Goal: Task Accomplishment & Management: Complete application form

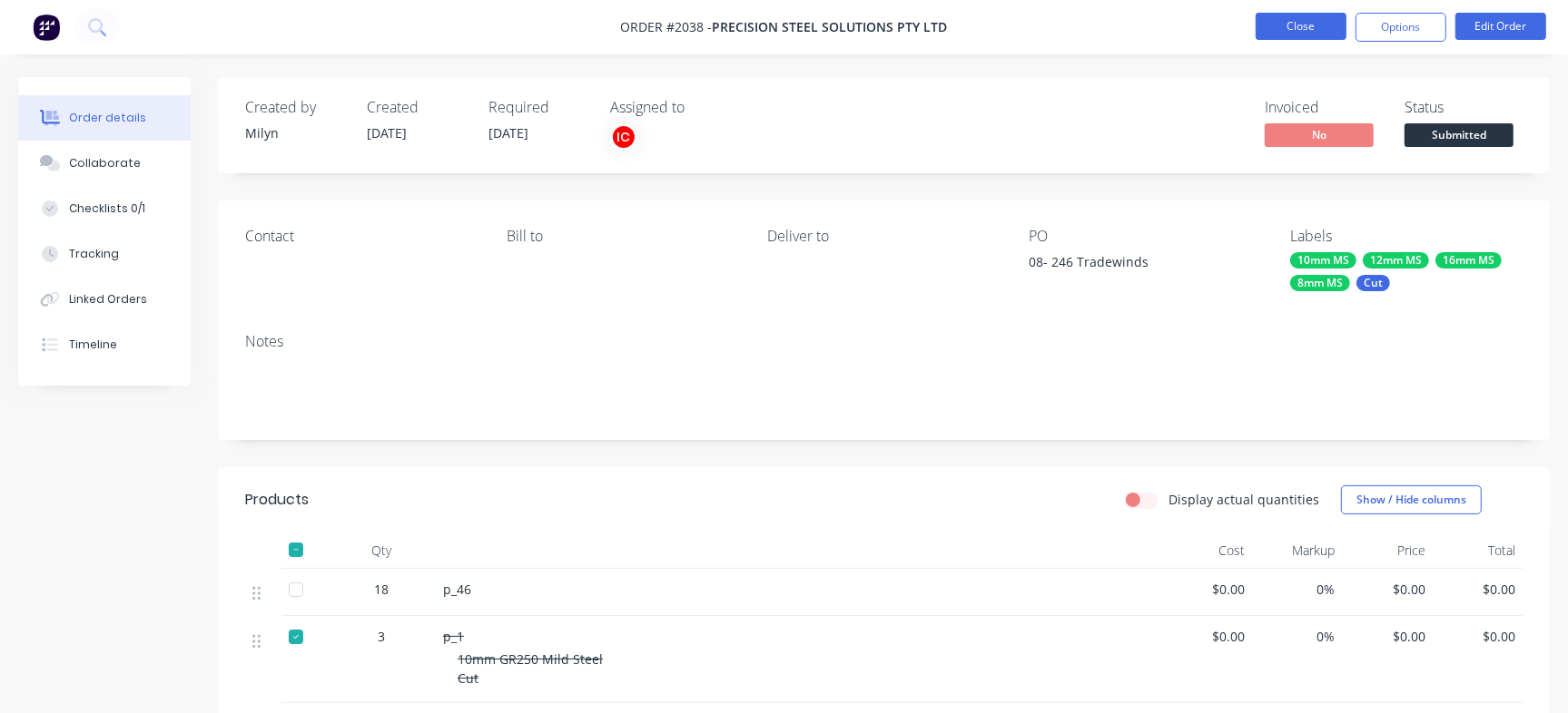
click at [1302, 20] on button "Close" at bounding box center [1301, 26] width 91 height 27
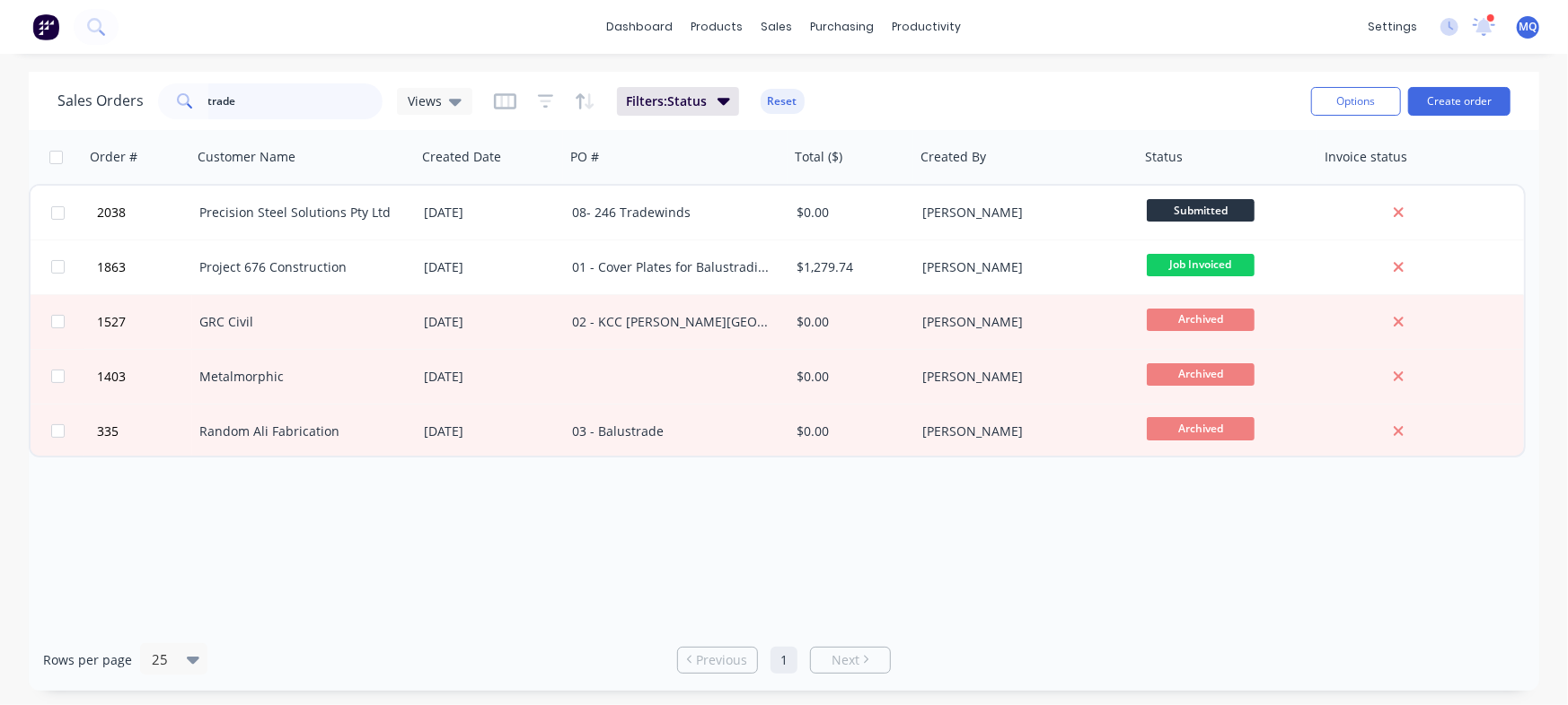
click at [212, 95] on input "trade" at bounding box center [295, 101] width 175 height 36
type input "M"
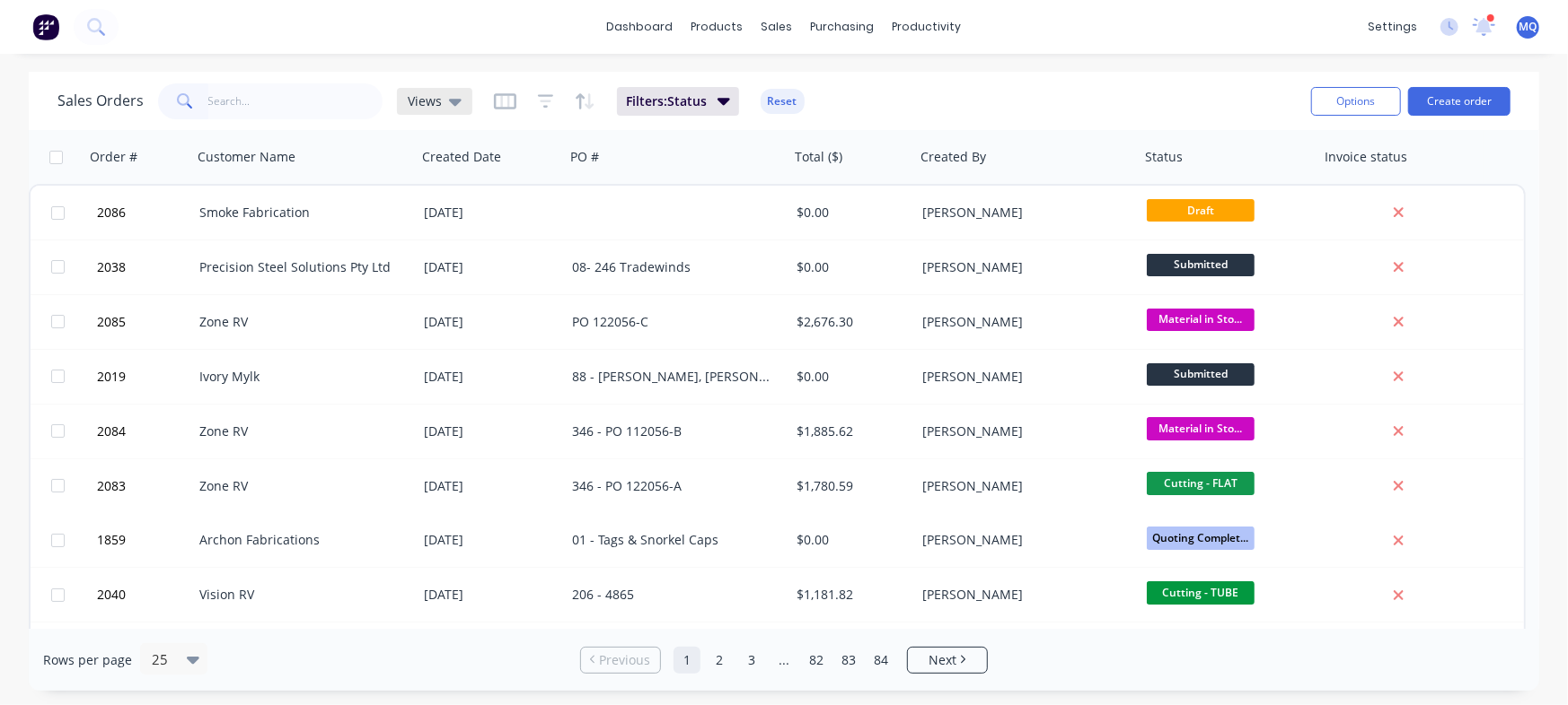
click at [449, 104] on icon at bounding box center [455, 101] width 13 height 19
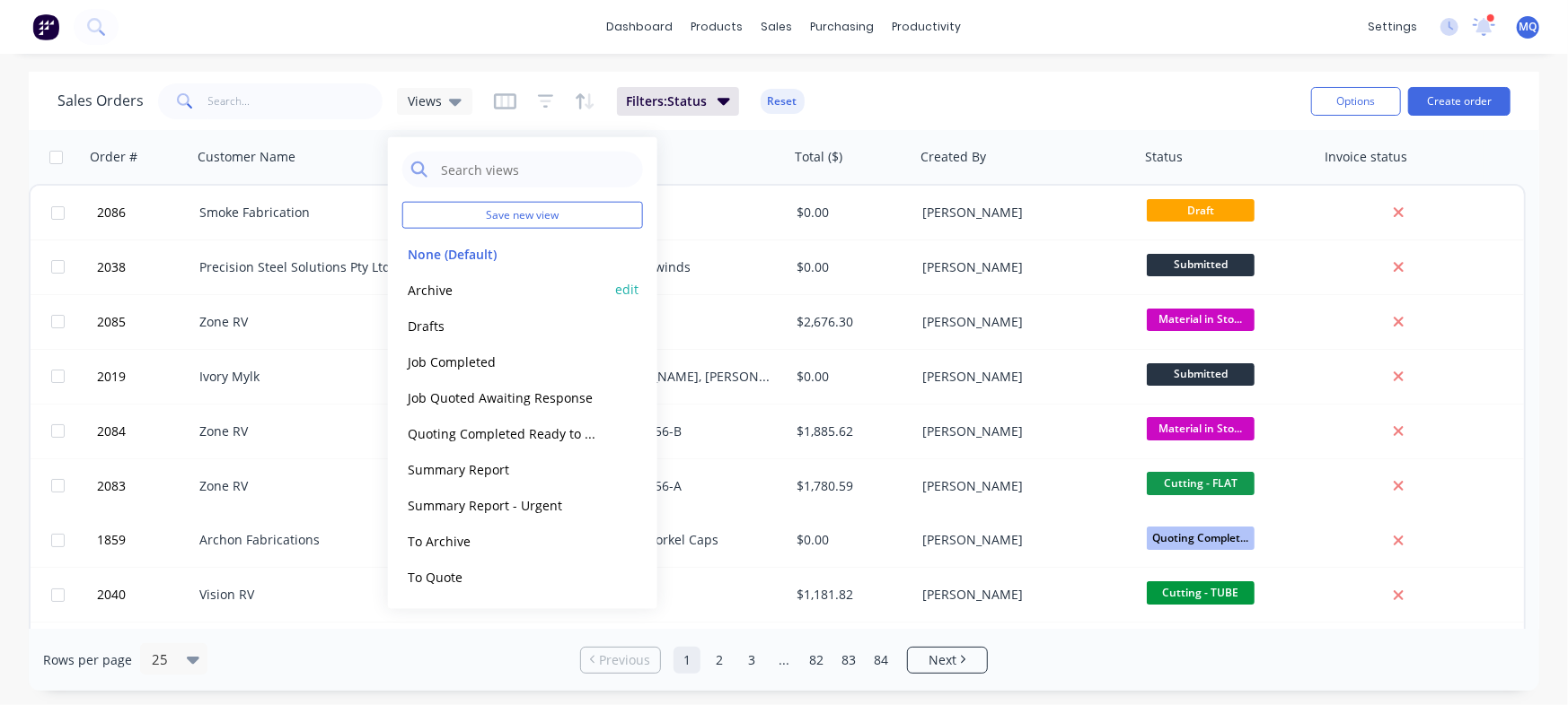
click at [457, 291] on button "Archive" at bounding box center [504, 290] width 205 height 20
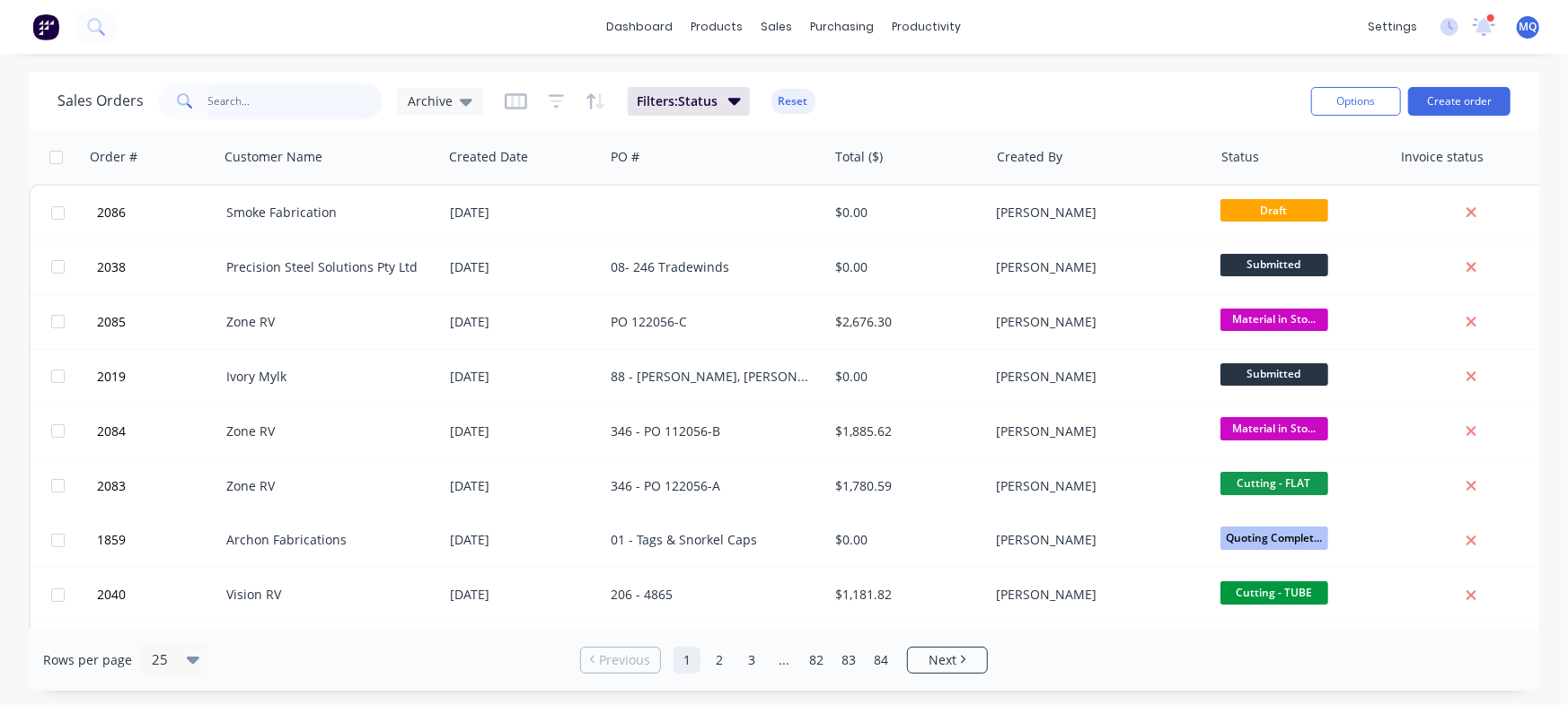
click at [255, 106] on input "text" at bounding box center [295, 101] width 175 height 36
type input "[PERSON_NAME]"
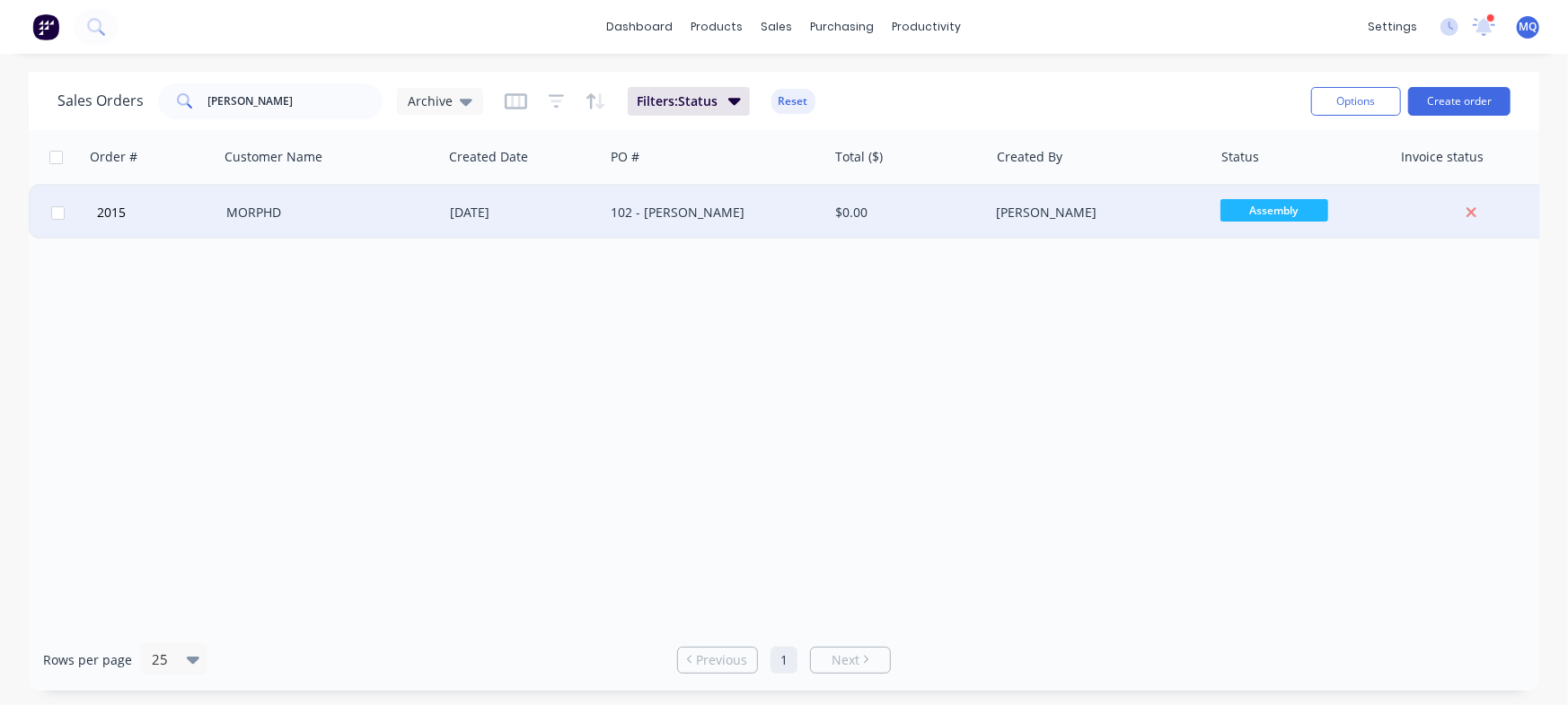
click at [459, 224] on div "[DATE]" at bounding box center [523, 212] width 162 height 54
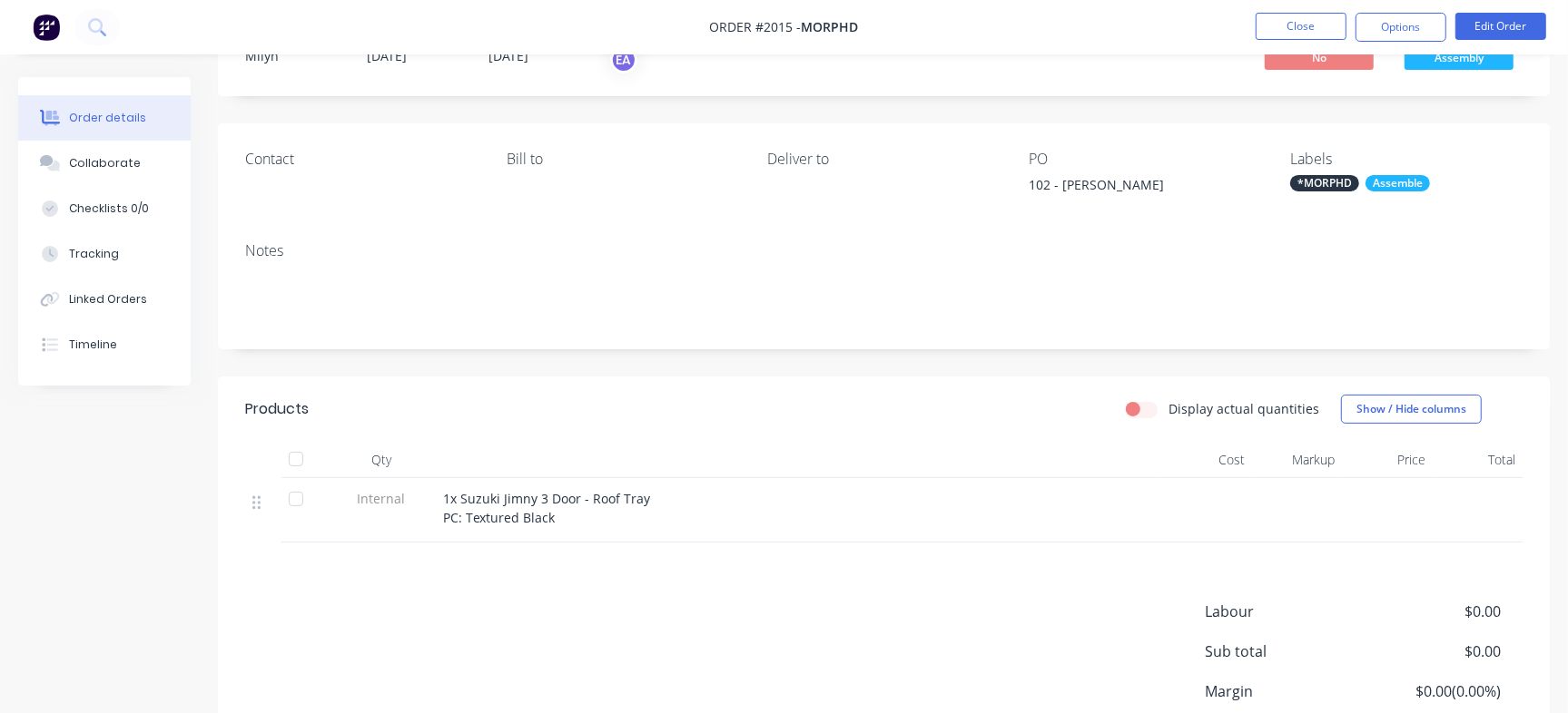
scroll to position [113, 0]
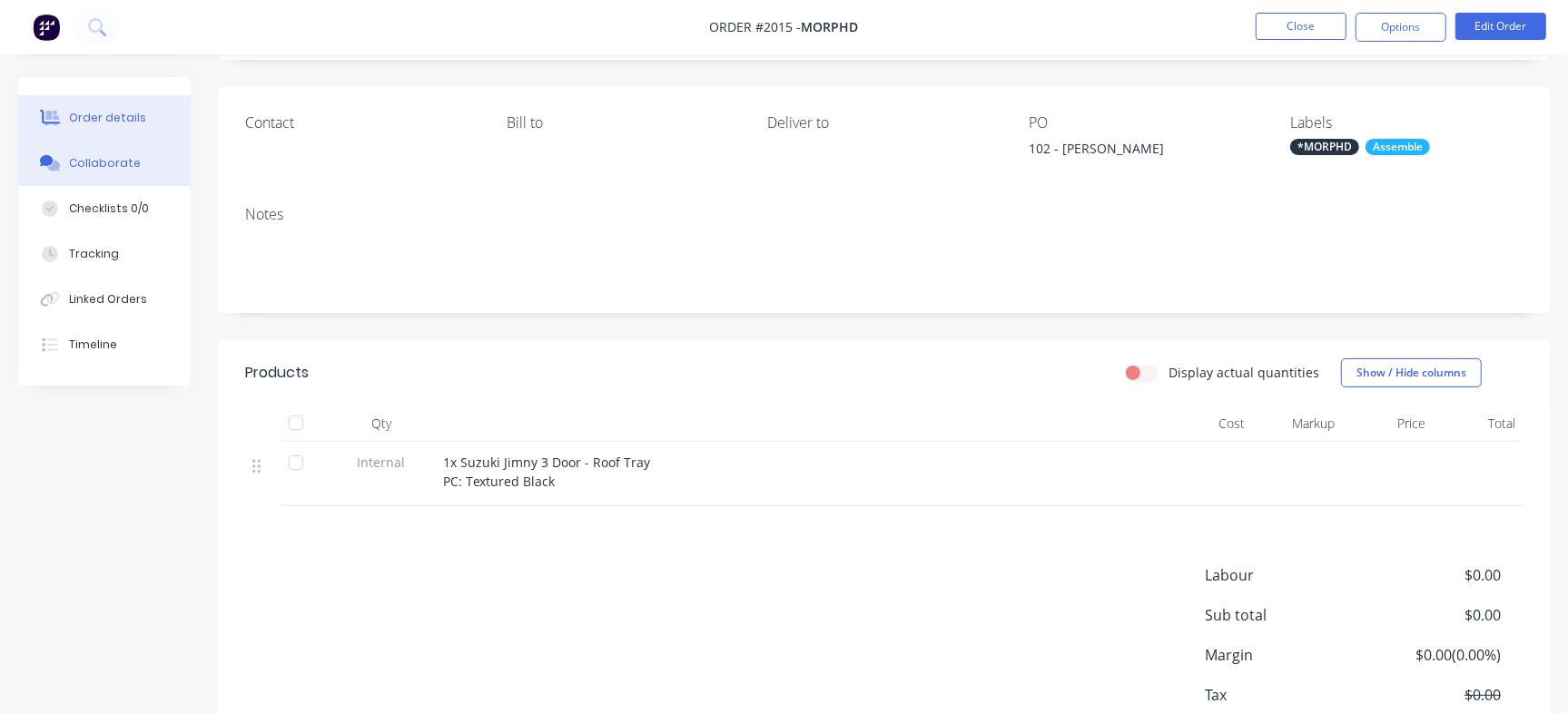
click at [126, 172] on button "Collaborate" at bounding box center [104, 163] width 172 height 46
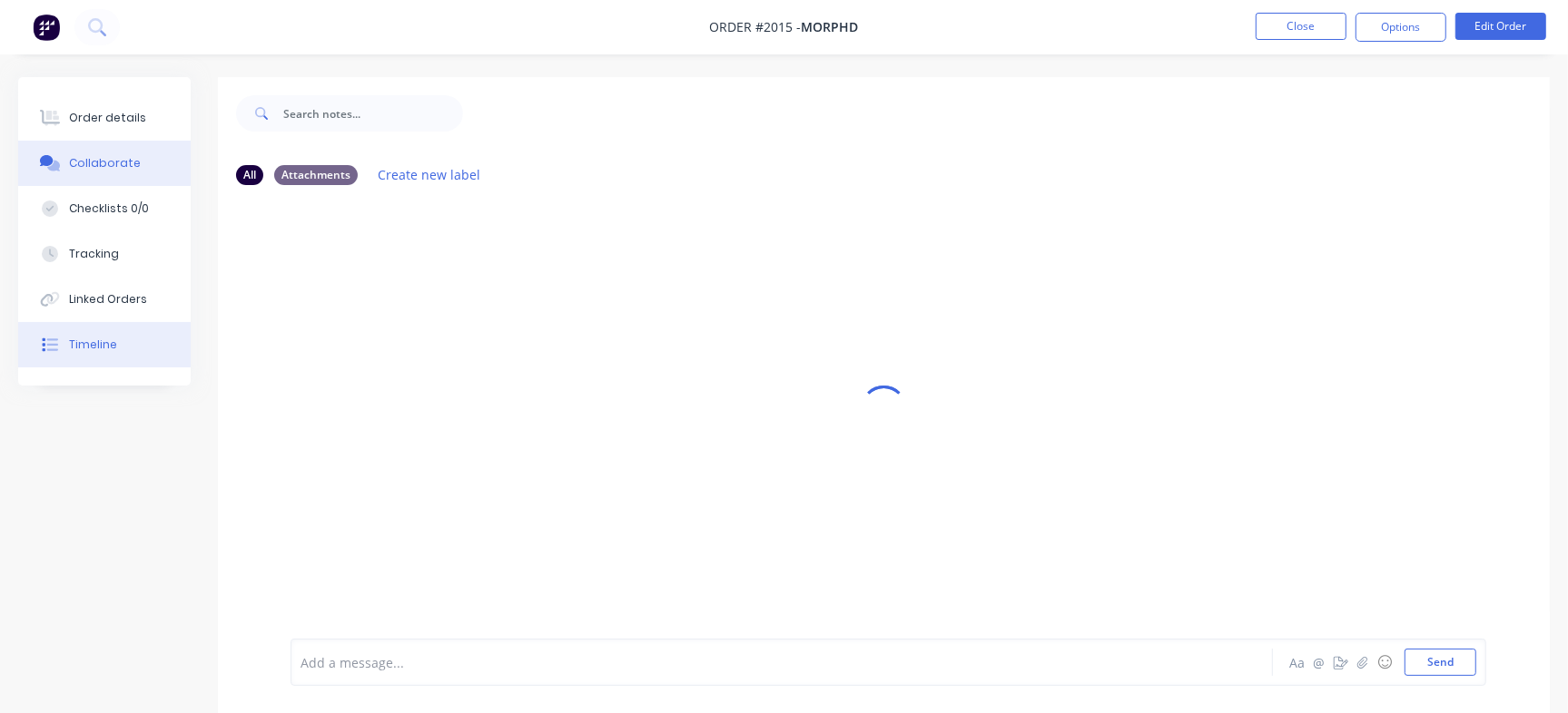
click at [150, 342] on button "Timeline" at bounding box center [104, 345] width 172 height 46
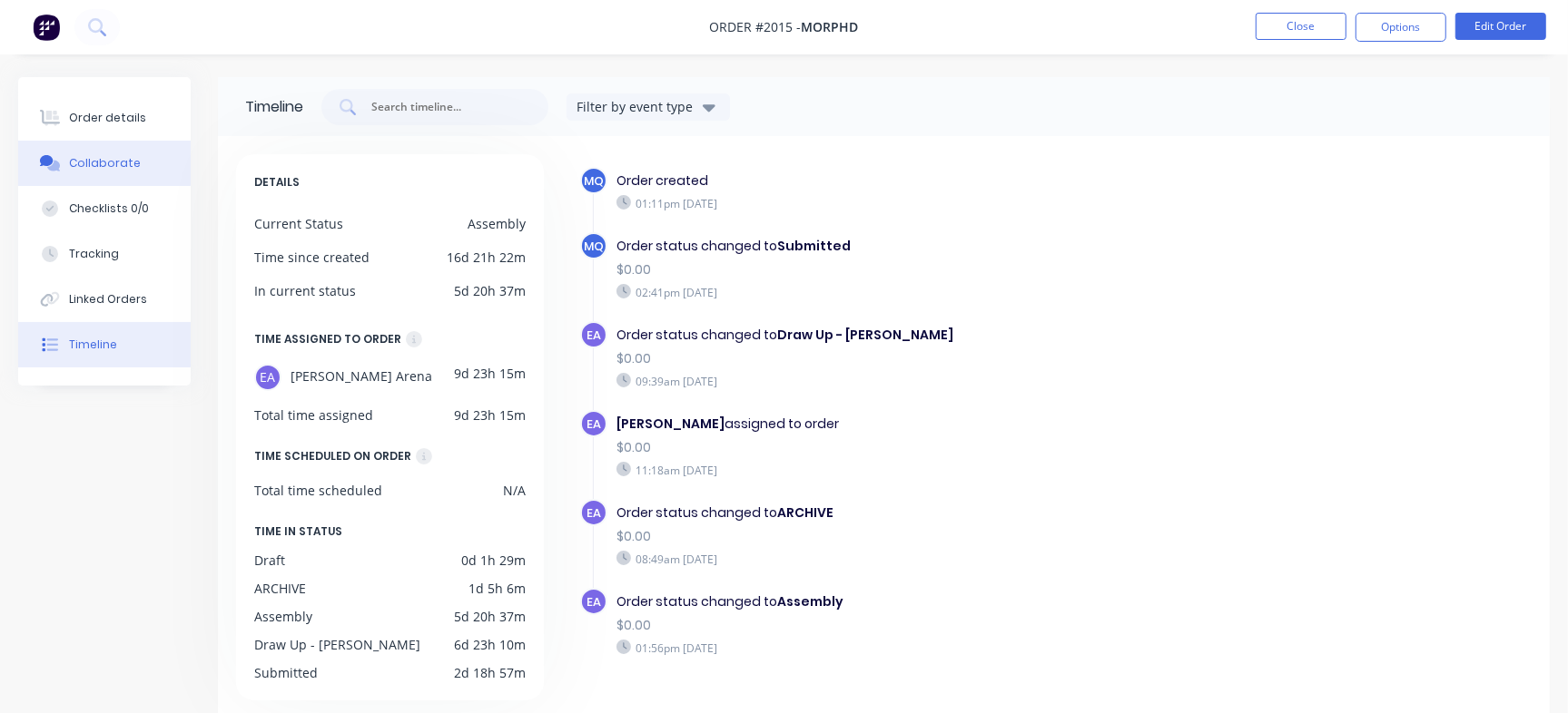
click at [73, 163] on div "Collaborate" at bounding box center [104, 164] width 72 height 17
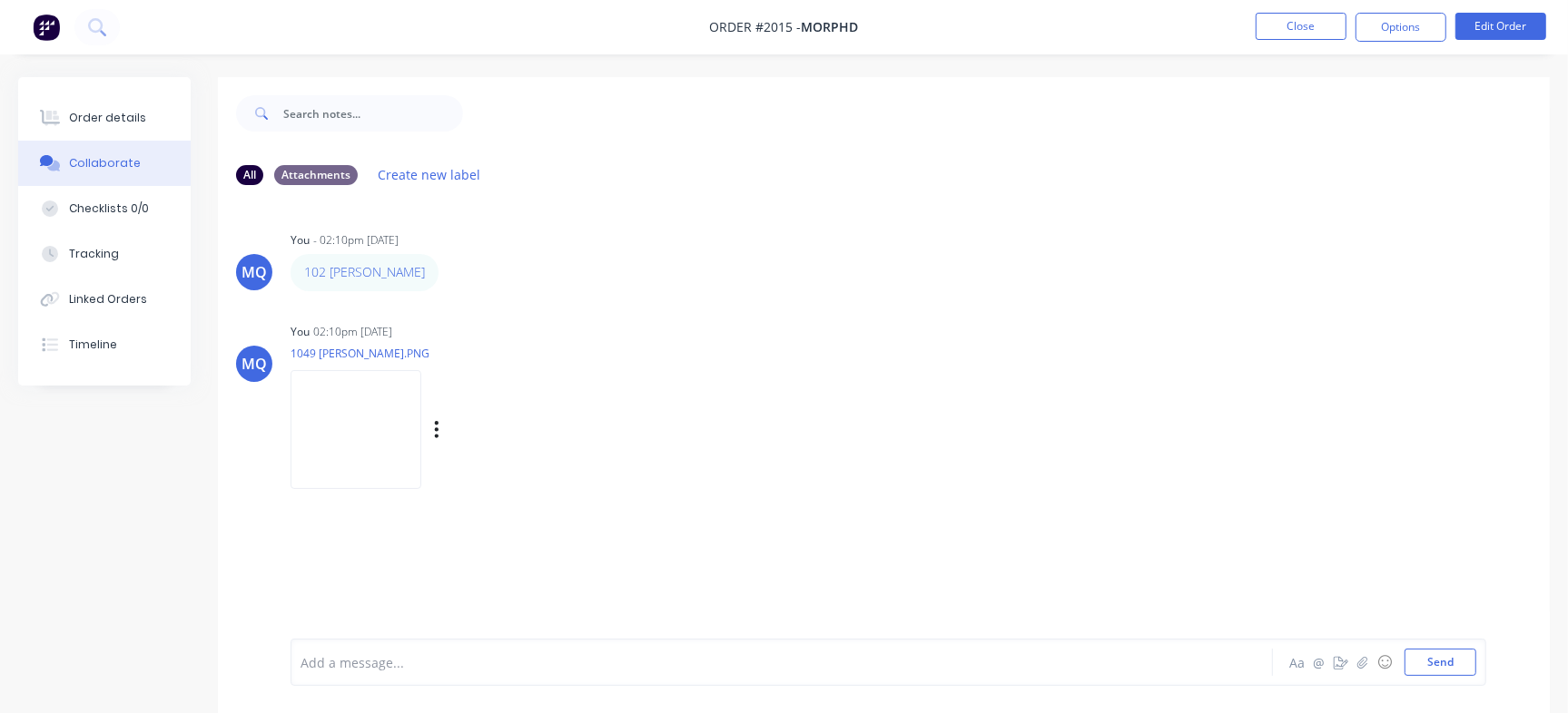
click at [357, 415] on img at bounding box center [355, 429] width 131 height 119
click at [111, 126] on button "Order details" at bounding box center [104, 118] width 172 height 46
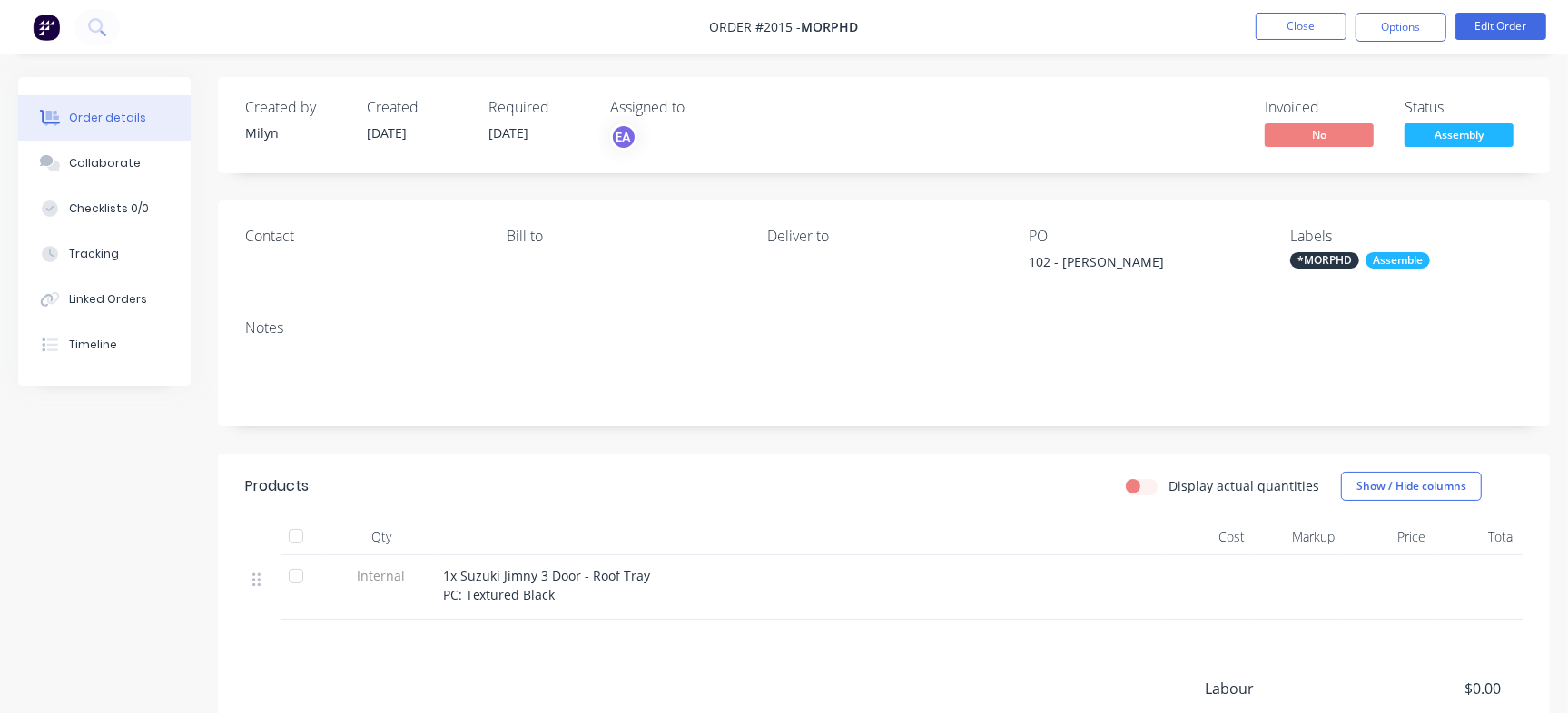
drag, startPoint x: 137, startPoint y: 168, endPoint x: 241, endPoint y: 212, distance: 112.9
click at [136, 168] on button "Collaborate" at bounding box center [104, 163] width 172 height 46
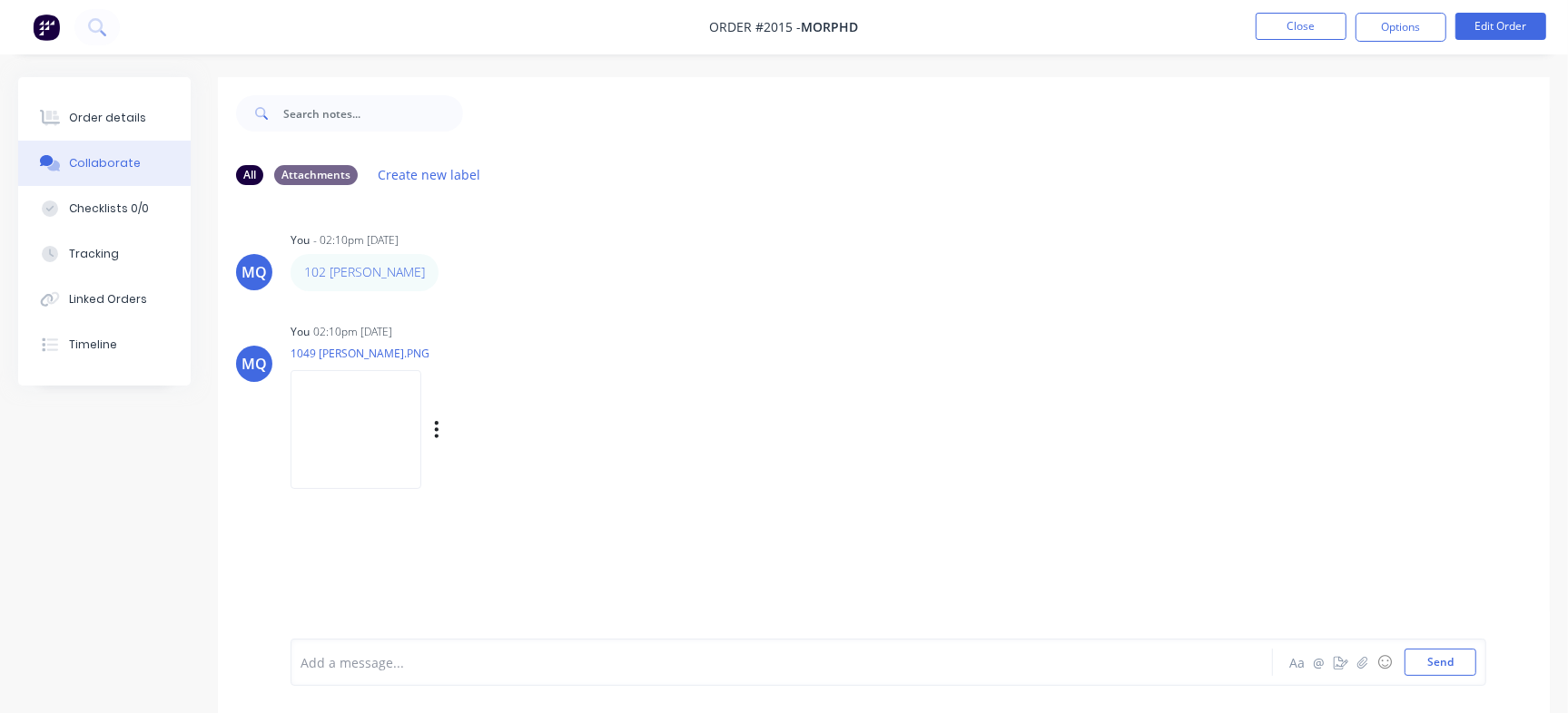
click at [357, 415] on img at bounding box center [355, 429] width 131 height 119
drag, startPoint x: 137, startPoint y: 120, endPoint x: 199, endPoint y: 202, distance: 102.8
click at [136, 120] on div "Order details" at bounding box center [107, 118] width 77 height 17
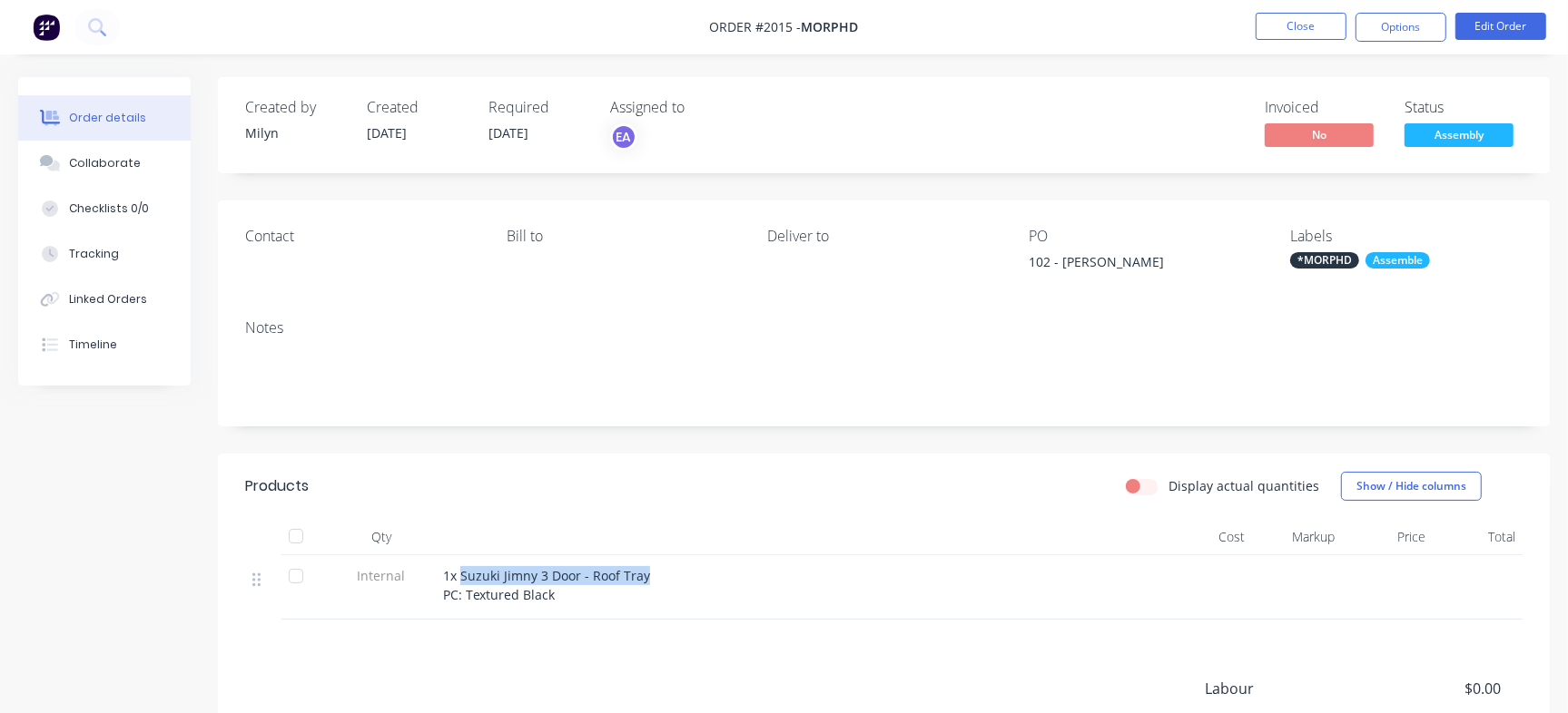
drag, startPoint x: 670, startPoint y: 573, endPoint x: 460, endPoint y: 574, distance: 210.0
click at [460, 574] on div "1x Suzuki Jimny 3 Door - Roof Tray PC: Textured Black" at bounding box center [798, 585] width 711 height 38
copy span "Suzuki Jimny 3 Door - Roof Tray"
drag, startPoint x: 1064, startPoint y: 261, endPoint x: 1171, endPoint y: 253, distance: 107.3
click at [1171, 253] on div "102 - [PERSON_NAME]" at bounding box center [1142, 264] width 227 height 25
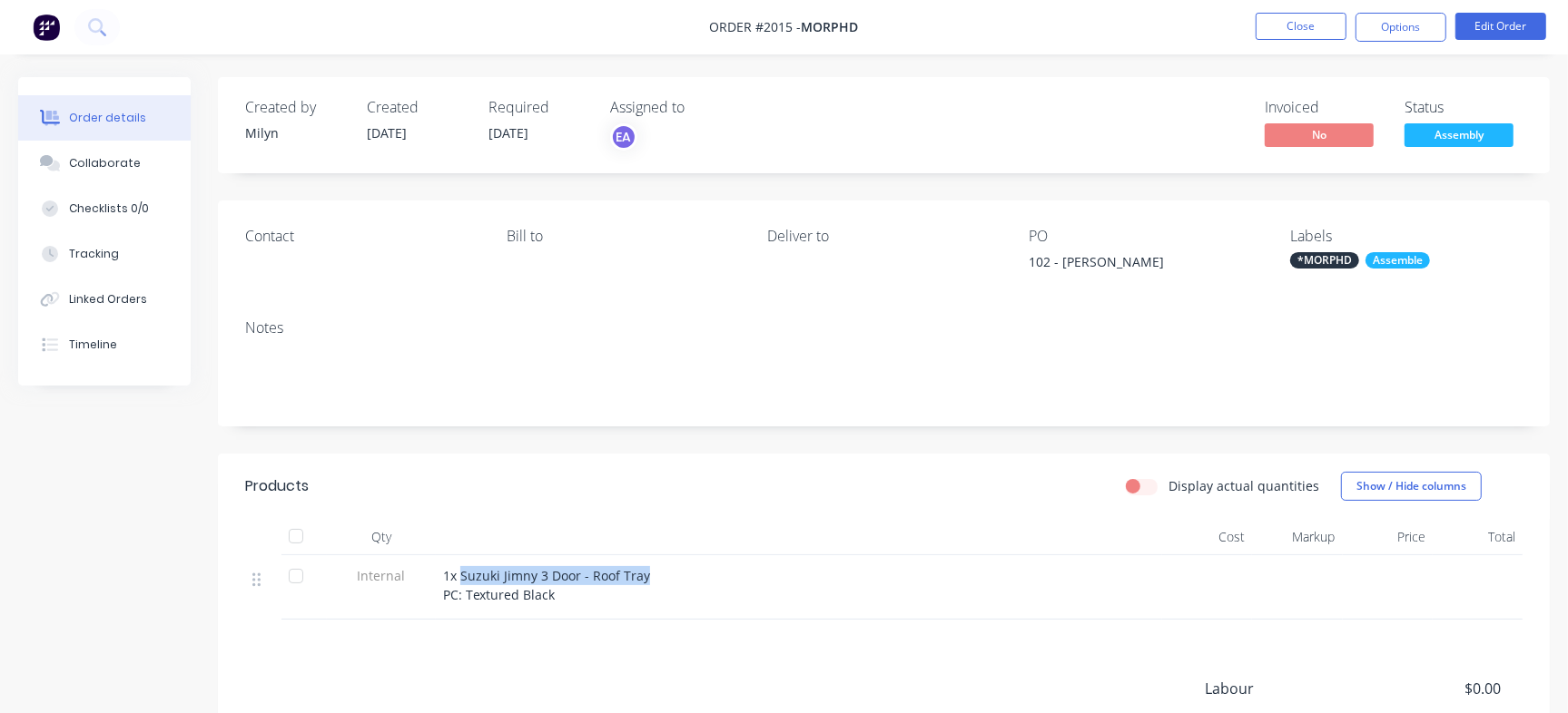
copy div "[PERSON_NAME]"
click at [464, 577] on span "1x Suzuki Jimny 3 Door - Roof Tray PC: Textured Black" at bounding box center [546, 585] width 207 height 36
drag, startPoint x: 459, startPoint y: 575, endPoint x: 665, endPoint y: 582, distance: 206.1
click at [665, 582] on div "1x Suzuki Jimny 3 Door - Roof Tray PC: Textured Black" at bounding box center [798, 585] width 711 height 38
copy span "Suzuki Jimny 3 Door - Roof Tray"
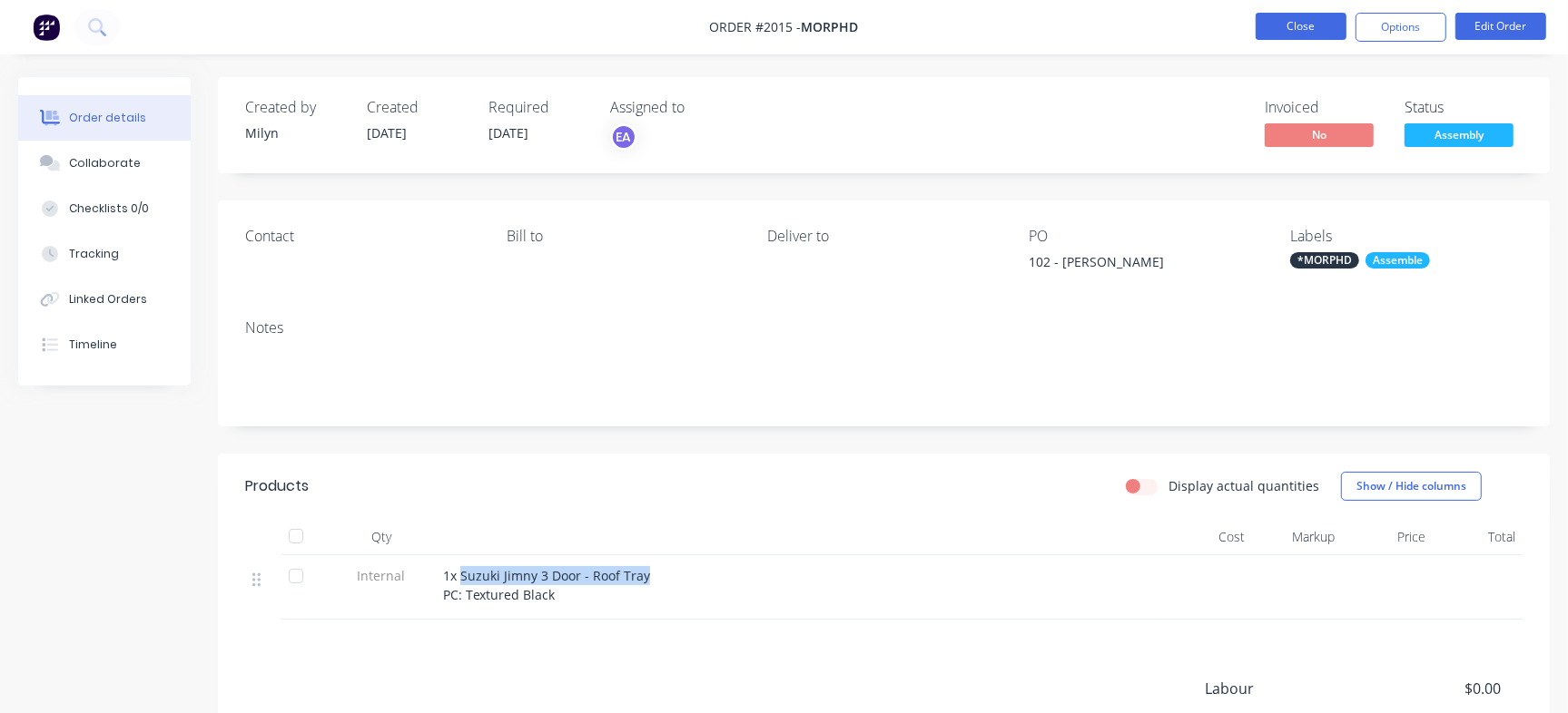
click at [1284, 27] on button "Close" at bounding box center [1301, 26] width 91 height 27
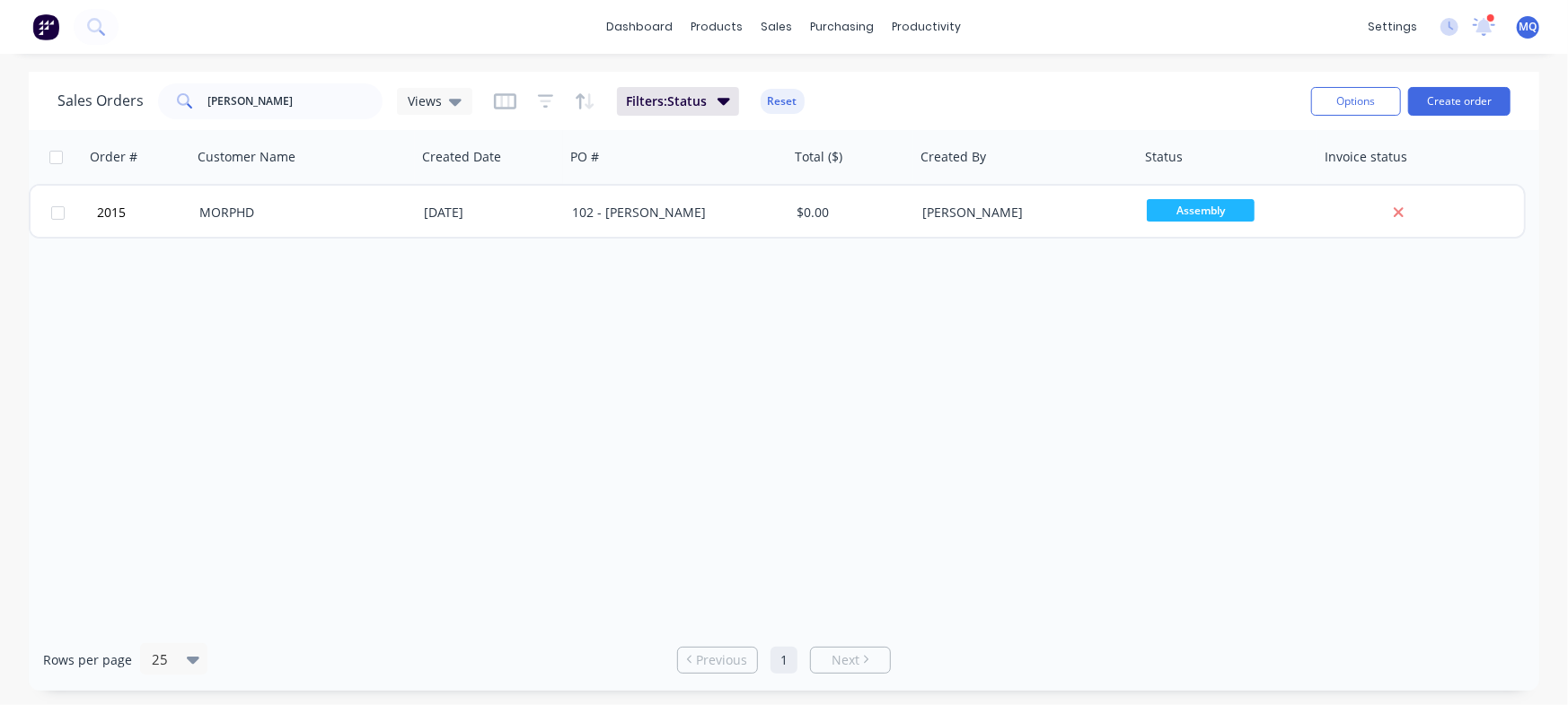
click at [577, 223] on div "102 - [PERSON_NAME]" at bounding box center [677, 212] width 224 height 54
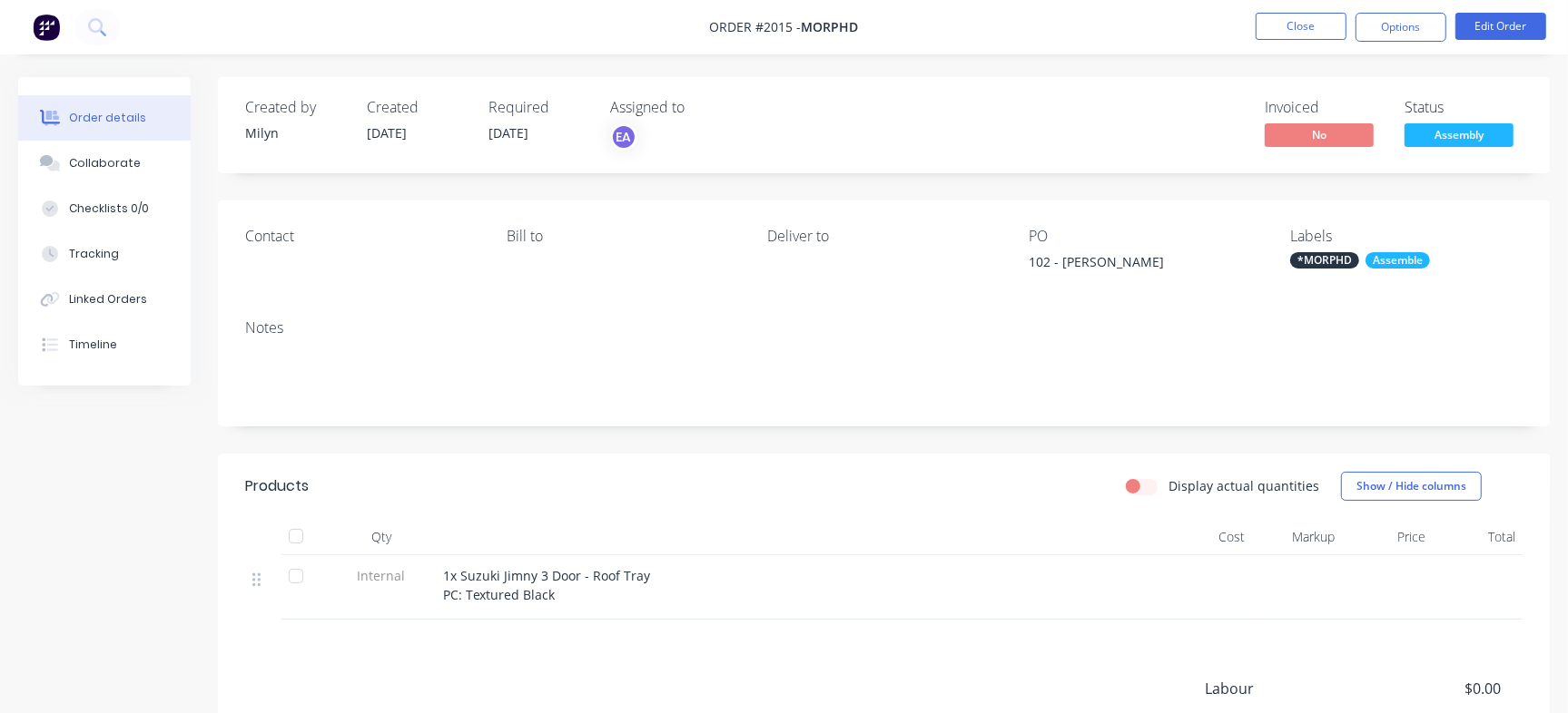
click at [1484, 133] on span "Assembly" at bounding box center [1458, 135] width 109 height 22
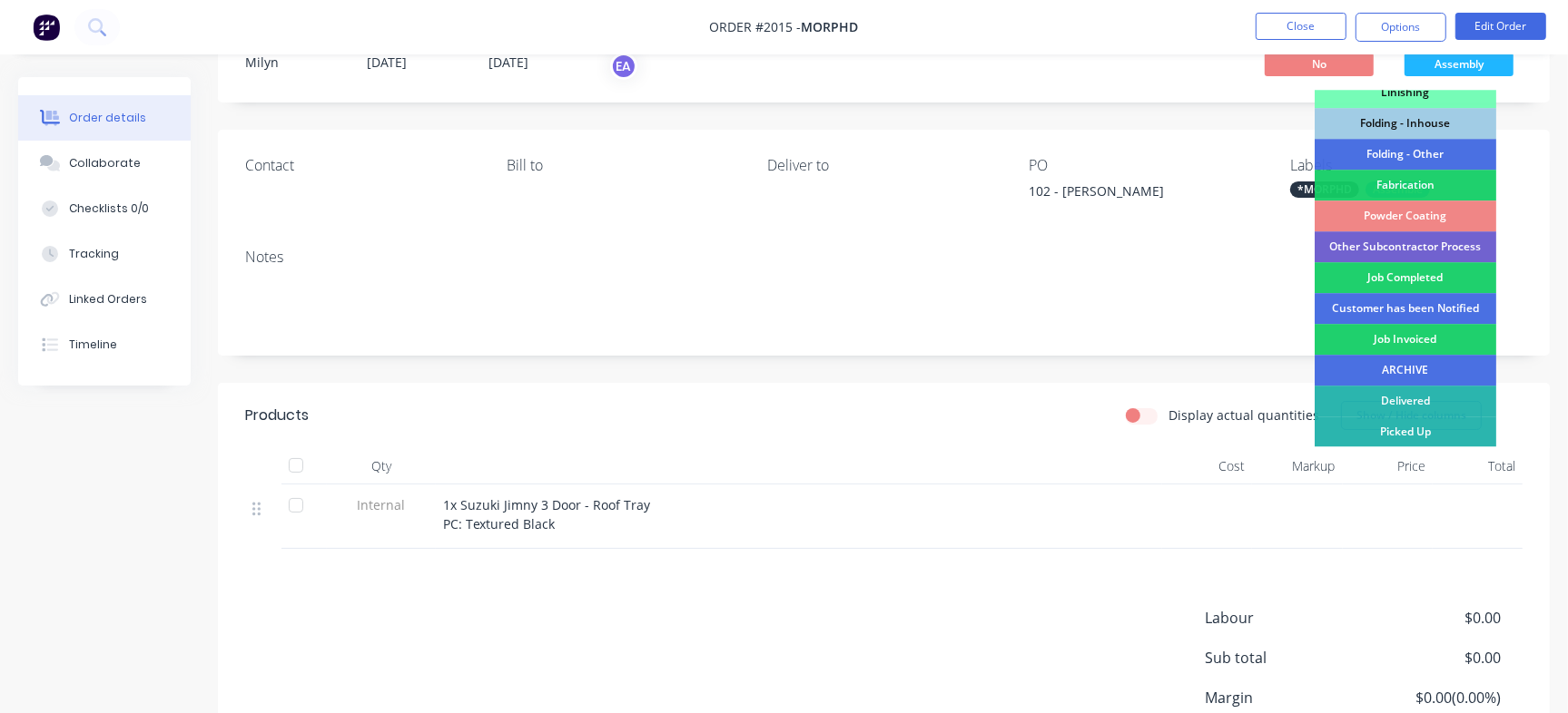
scroll to position [229, 0]
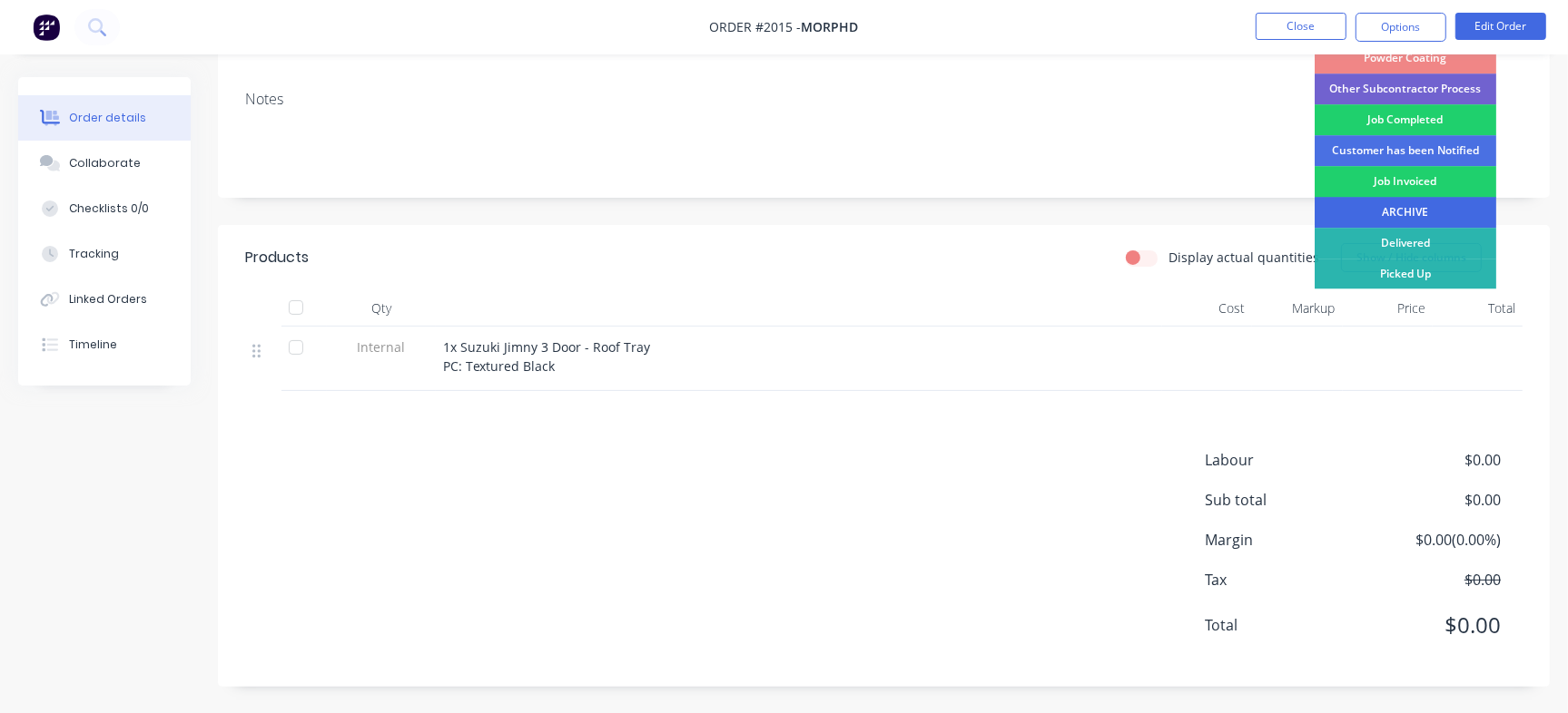
click at [1437, 209] on div "ARCHIVE" at bounding box center [1405, 212] width 181 height 31
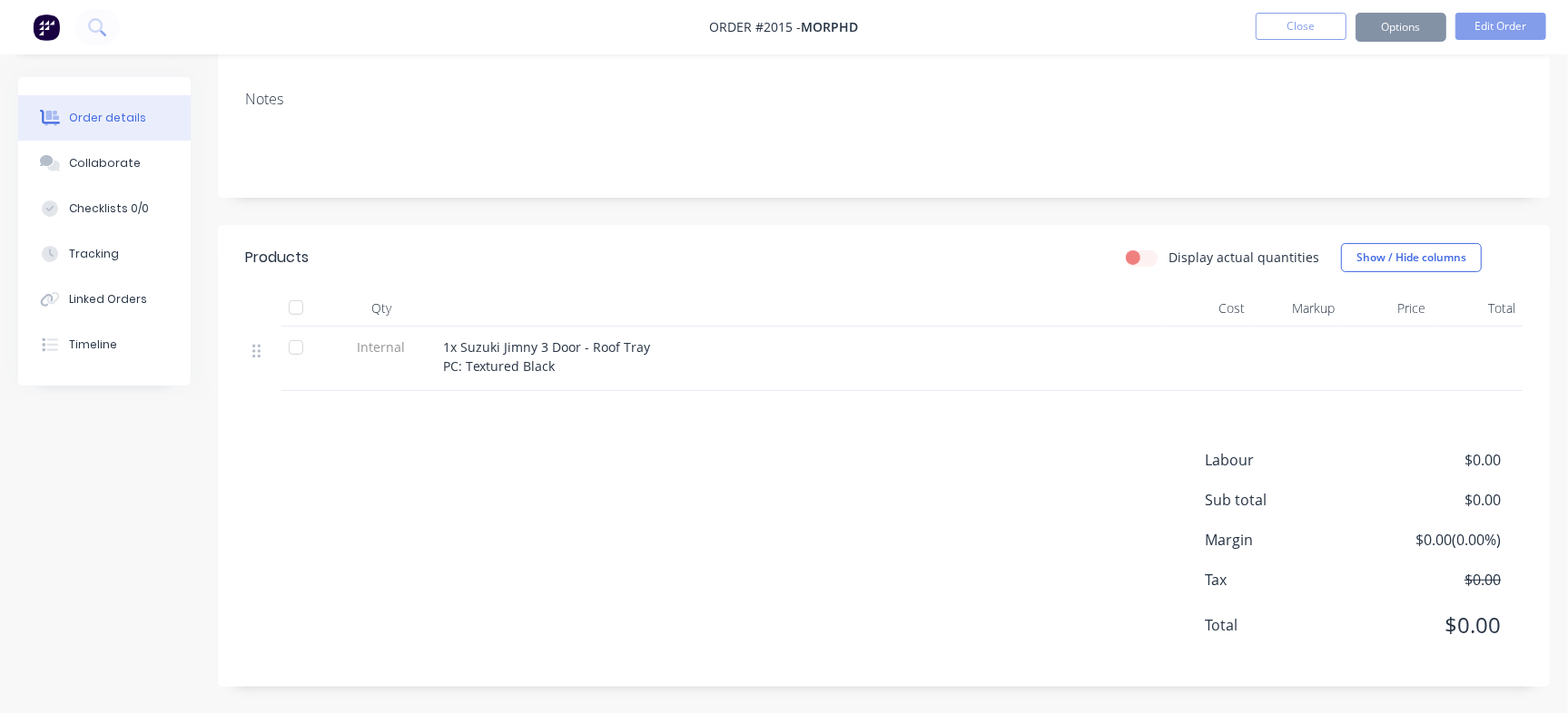
scroll to position [0, 0]
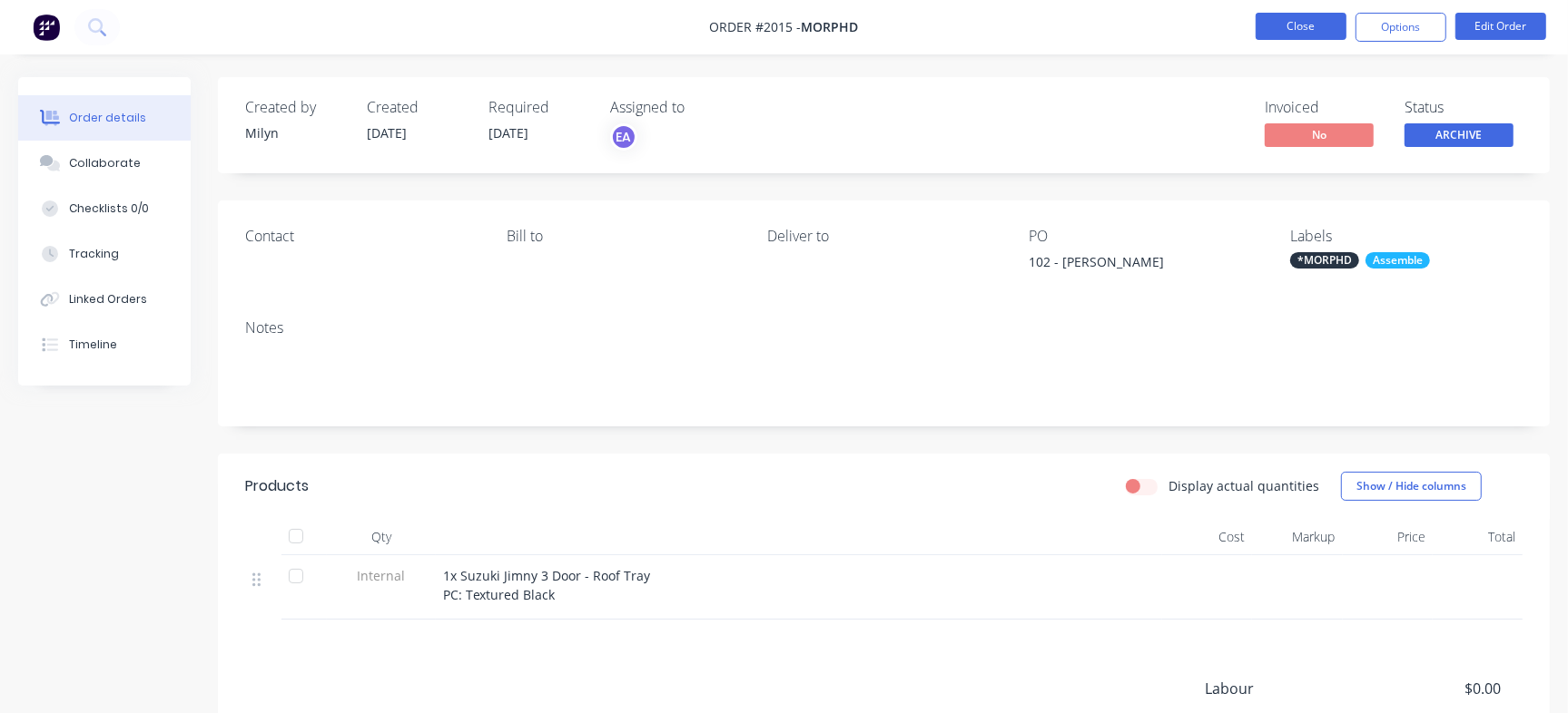
click at [1296, 23] on button "Close" at bounding box center [1301, 26] width 91 height 27
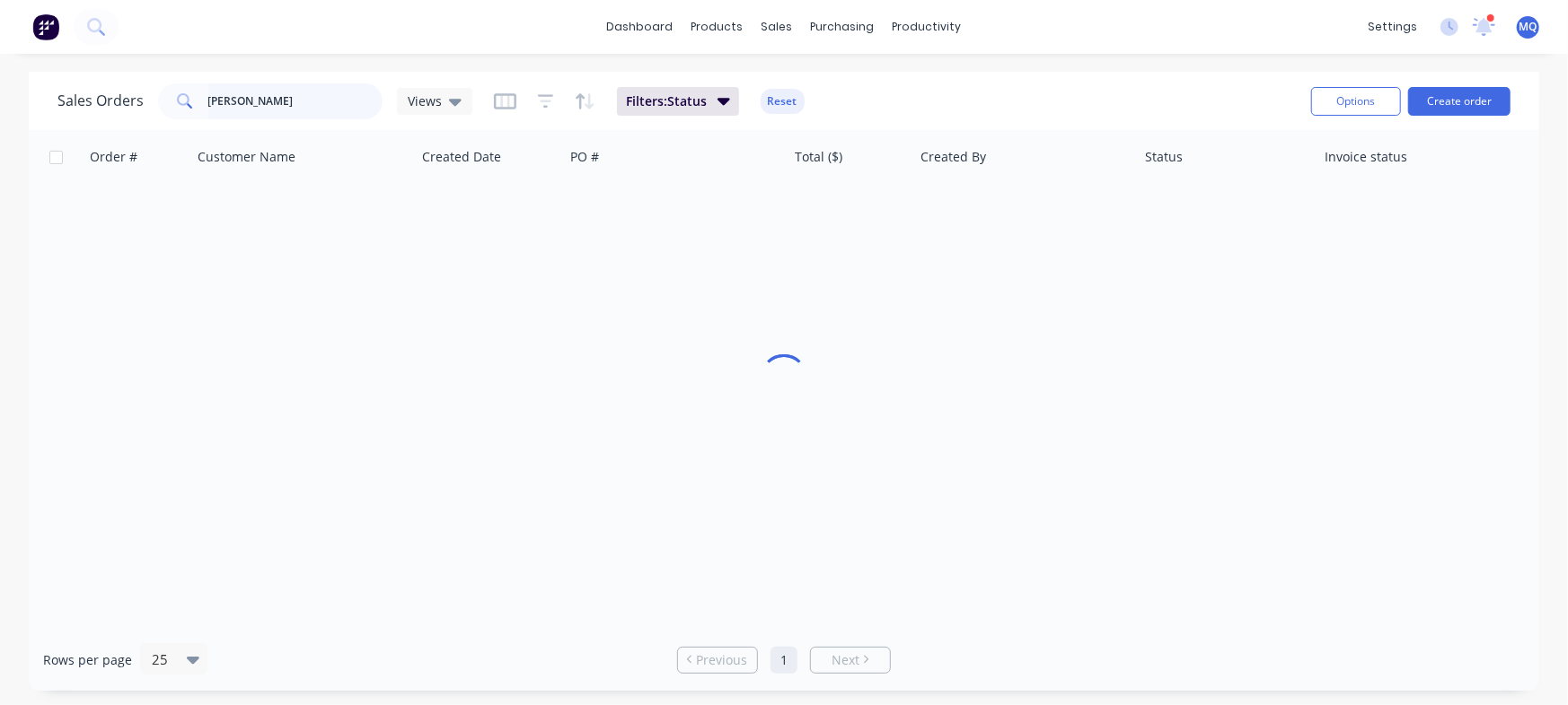
click at [269, 98] on input "[PERSON_NAME]" at bounding box center [295, 101] width 175 height 36
paste input "20001706"
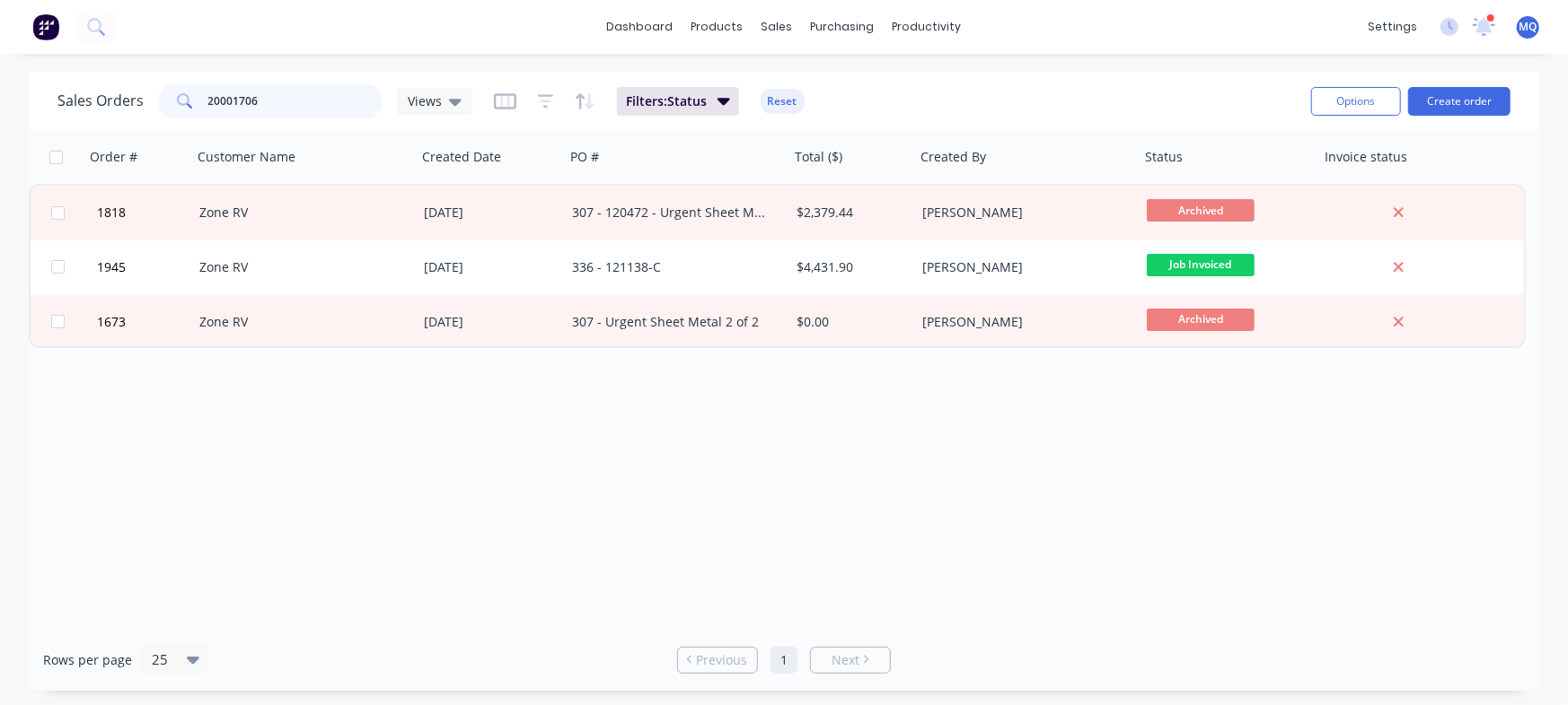
click at [334, 102] on input "20001706" at bounding box center [295, 101] width 175 height 36
type input "20001706"
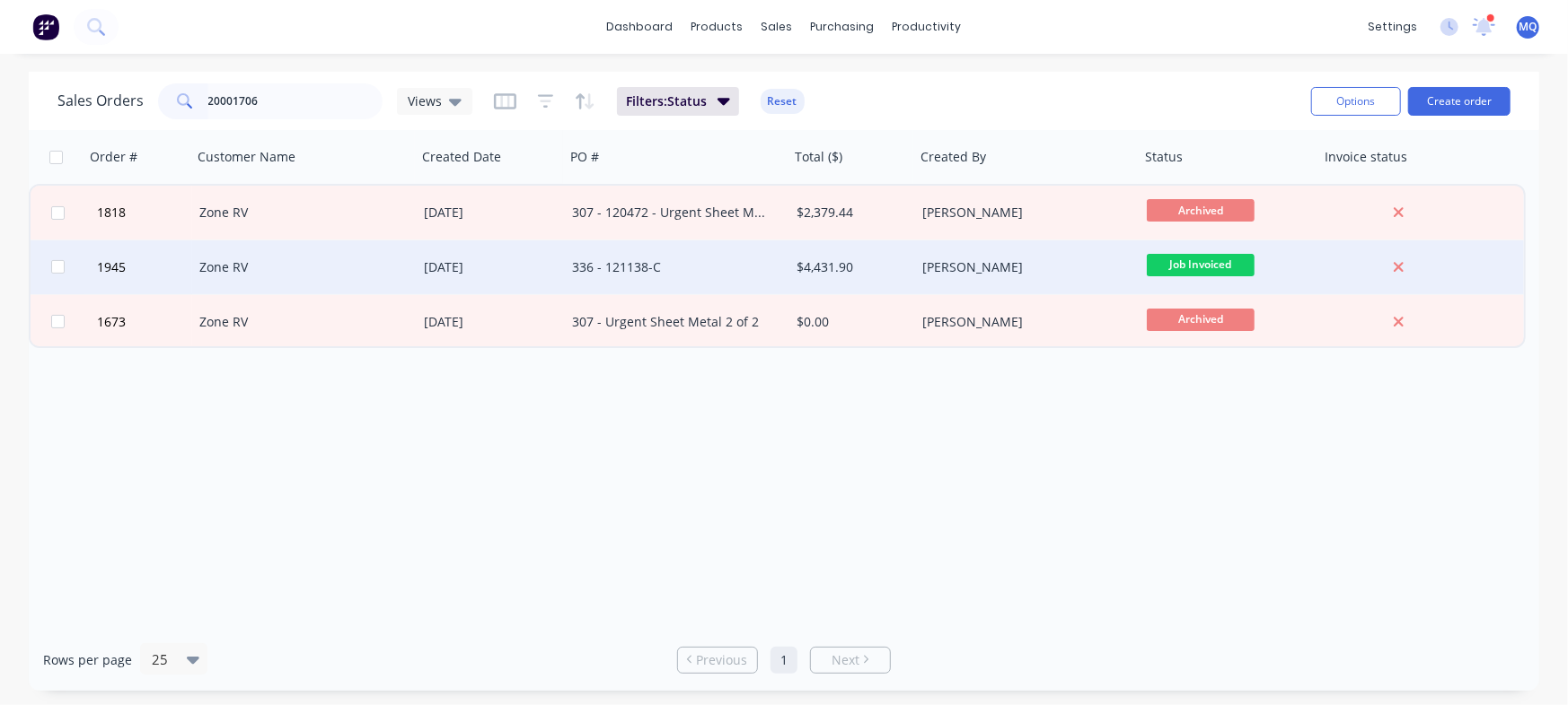
click at [779, 278] on div "336 - 121138-C" at bounding box center [677, 267] width 224 height 54
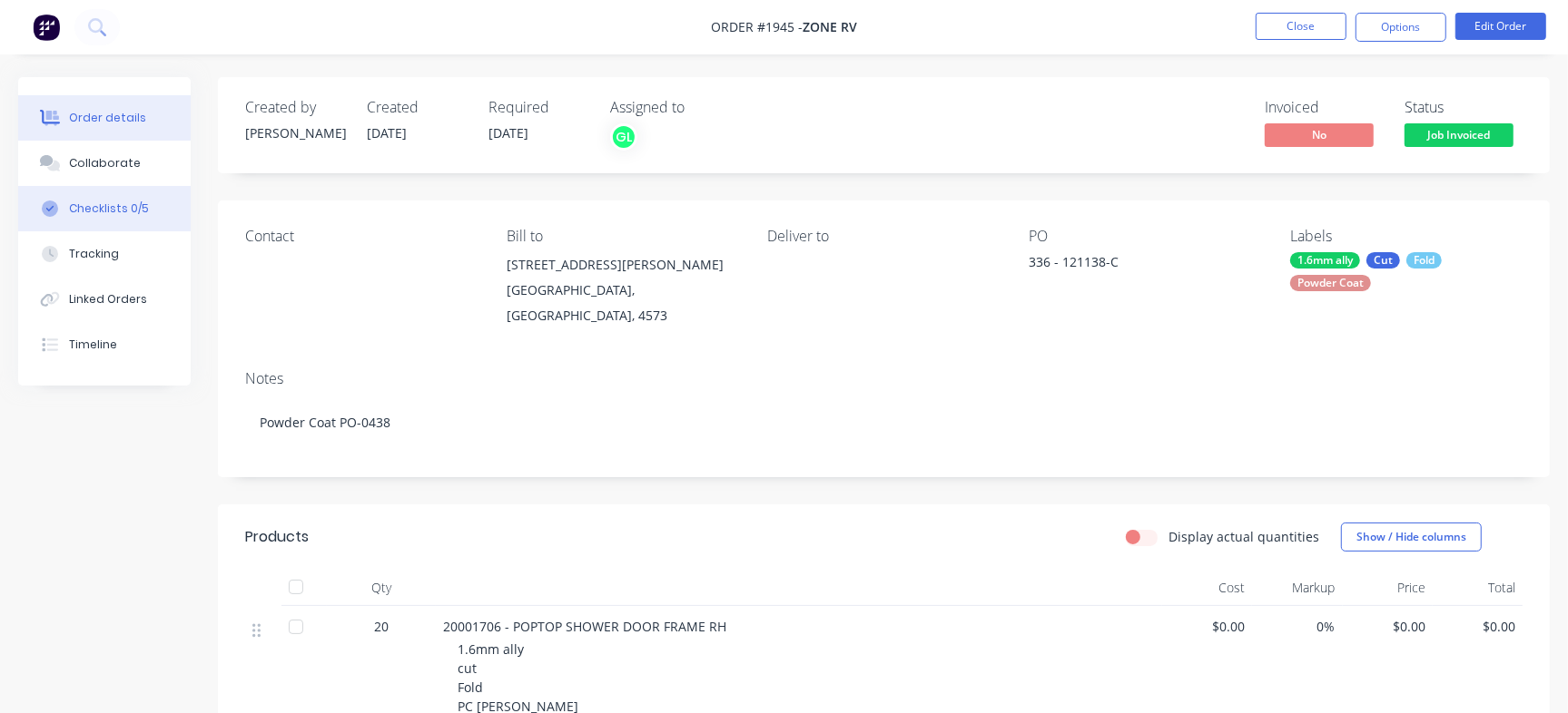
click at [149, 210] on button "Checklists 0/5" at bounding box center [104, 208] width 172 height 46
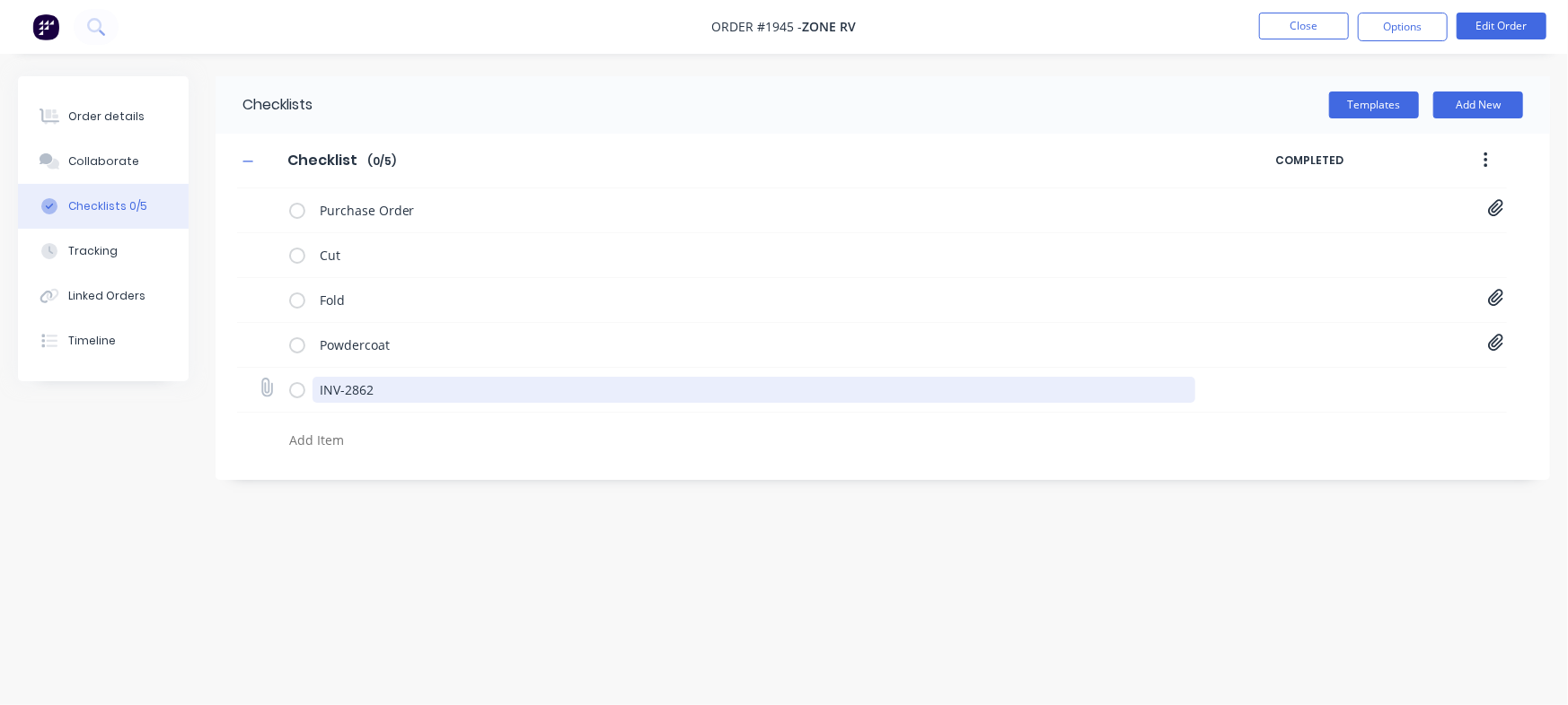
drag, startPoint x: 421, startPoint y: 389, endPoint x: 305, endPoint y: 381, distance: 116.3
click at [305, 381] on div "INV-2862" at bounding box center [745, 389] width 913 height 36
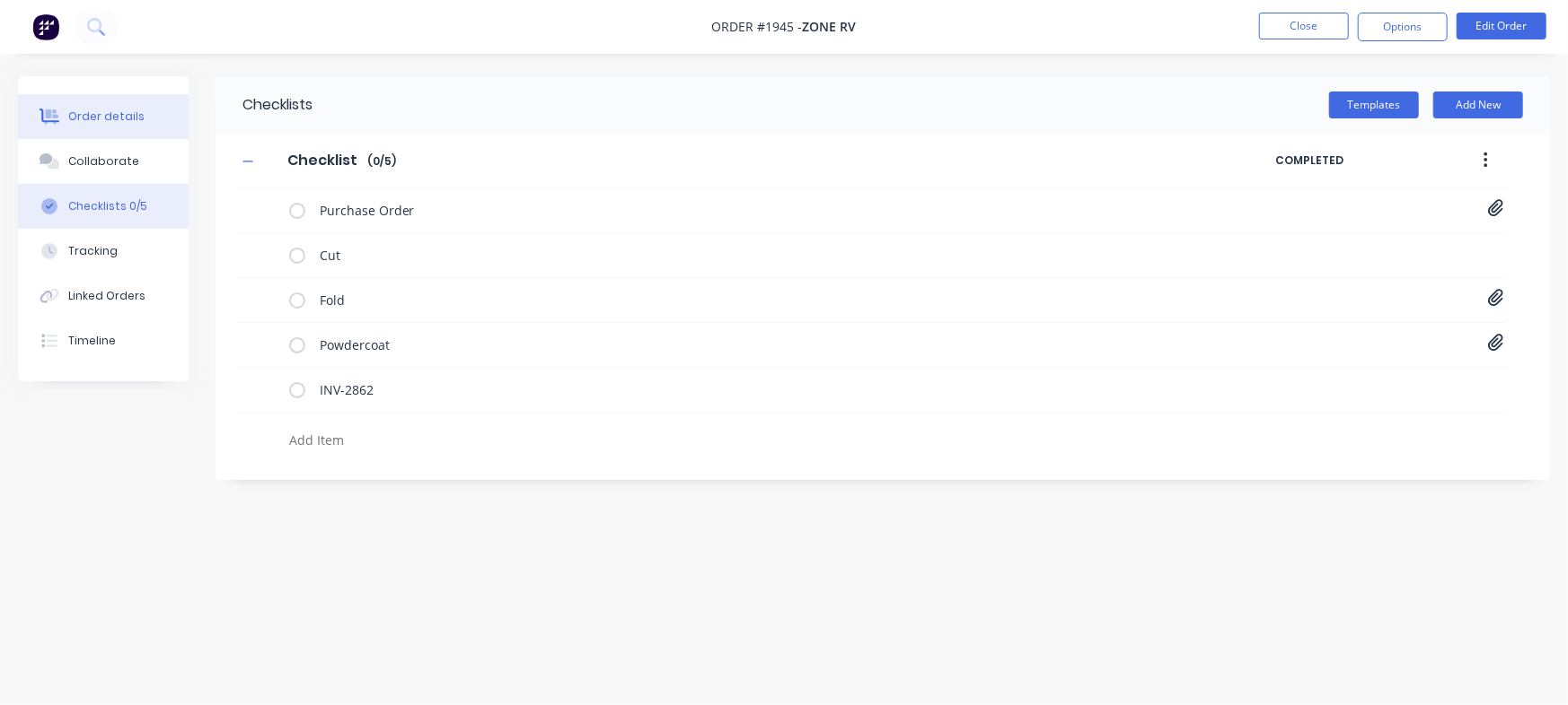
drag, startPoint x: 125, startPoint y: 118, endPoint x: 177, endPoint y: 142, distance: 57.3
click at [126, 118] on div "Order details" at bounding box center [106, 117] width 76 height 17
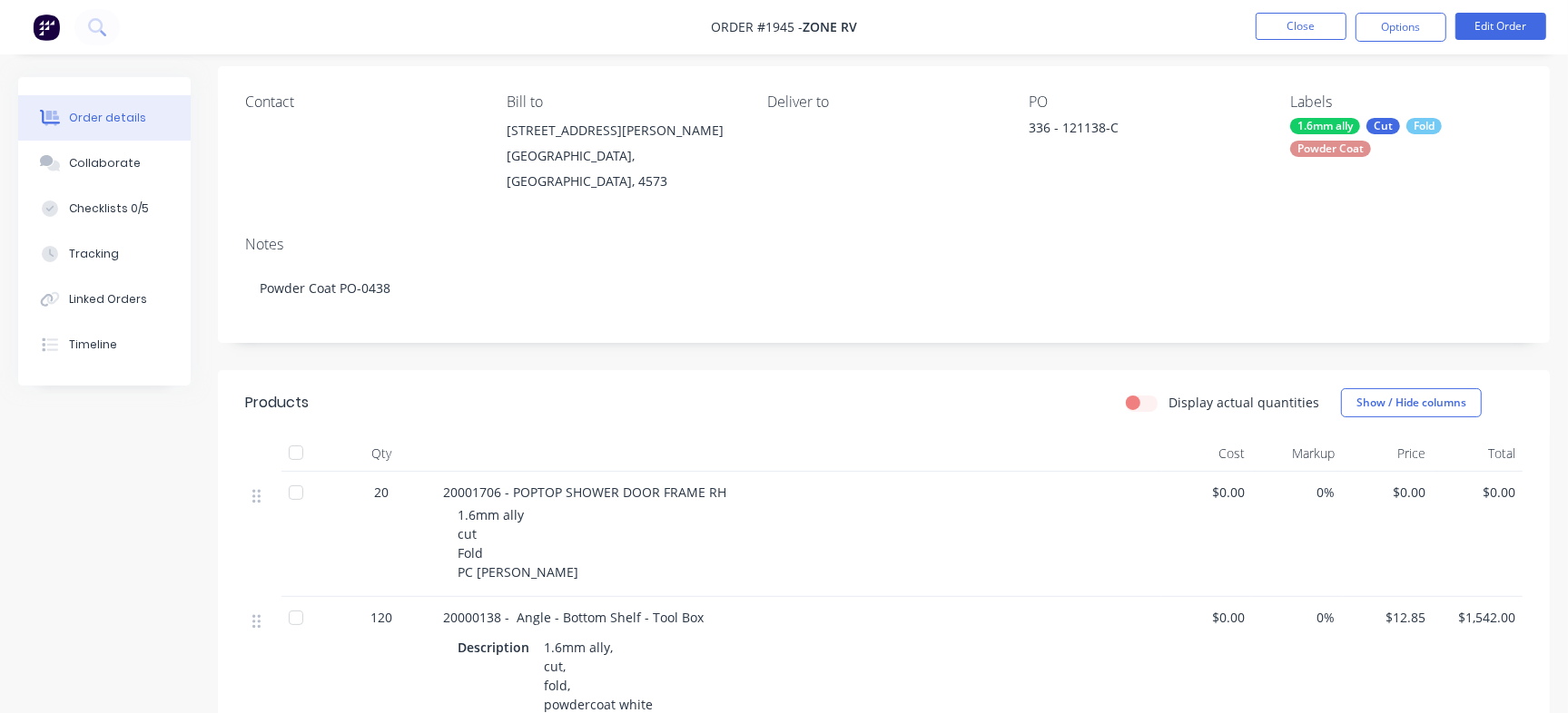
scroll to position [340, 0]
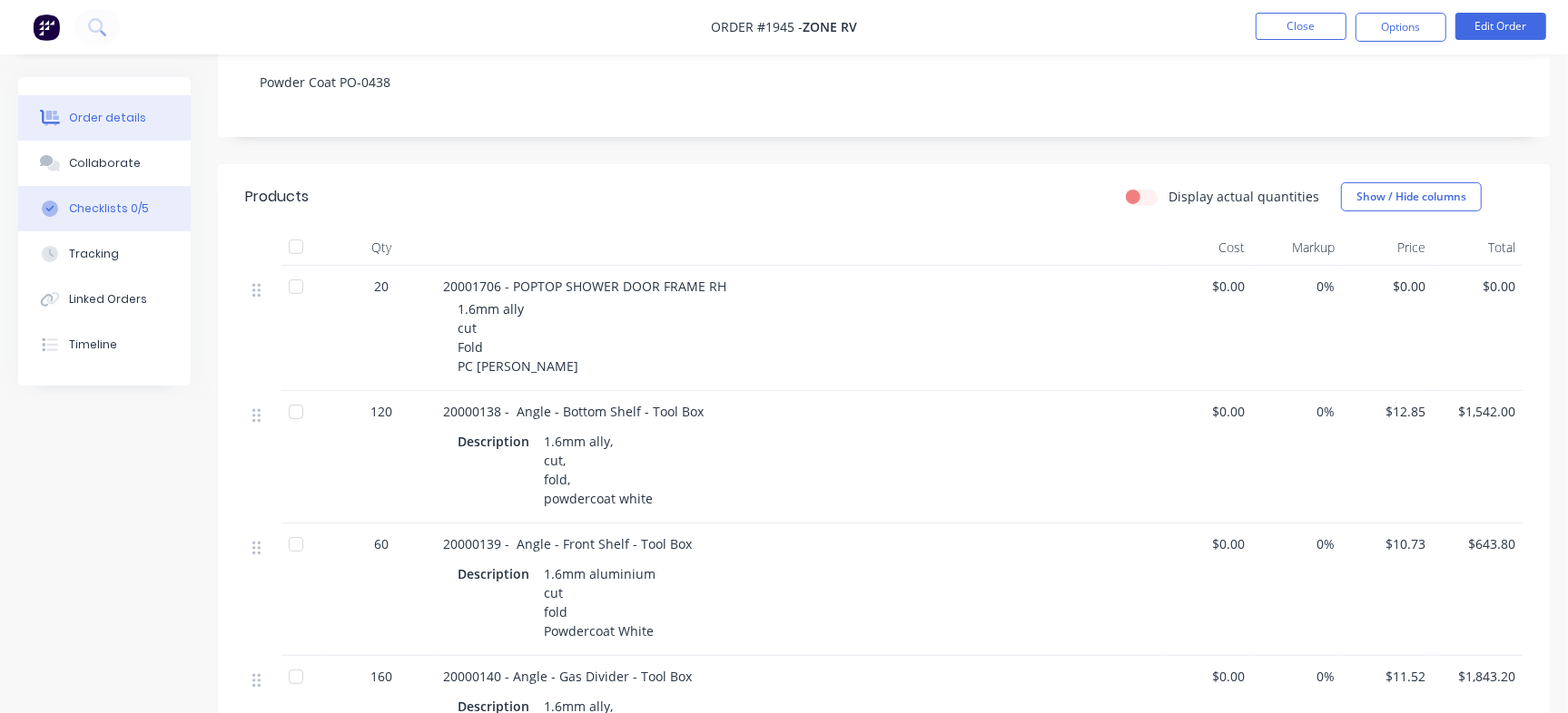
click at [127, 209] on div "Checklists 0/5" at bounding box center [109, 209] width 80 height 17
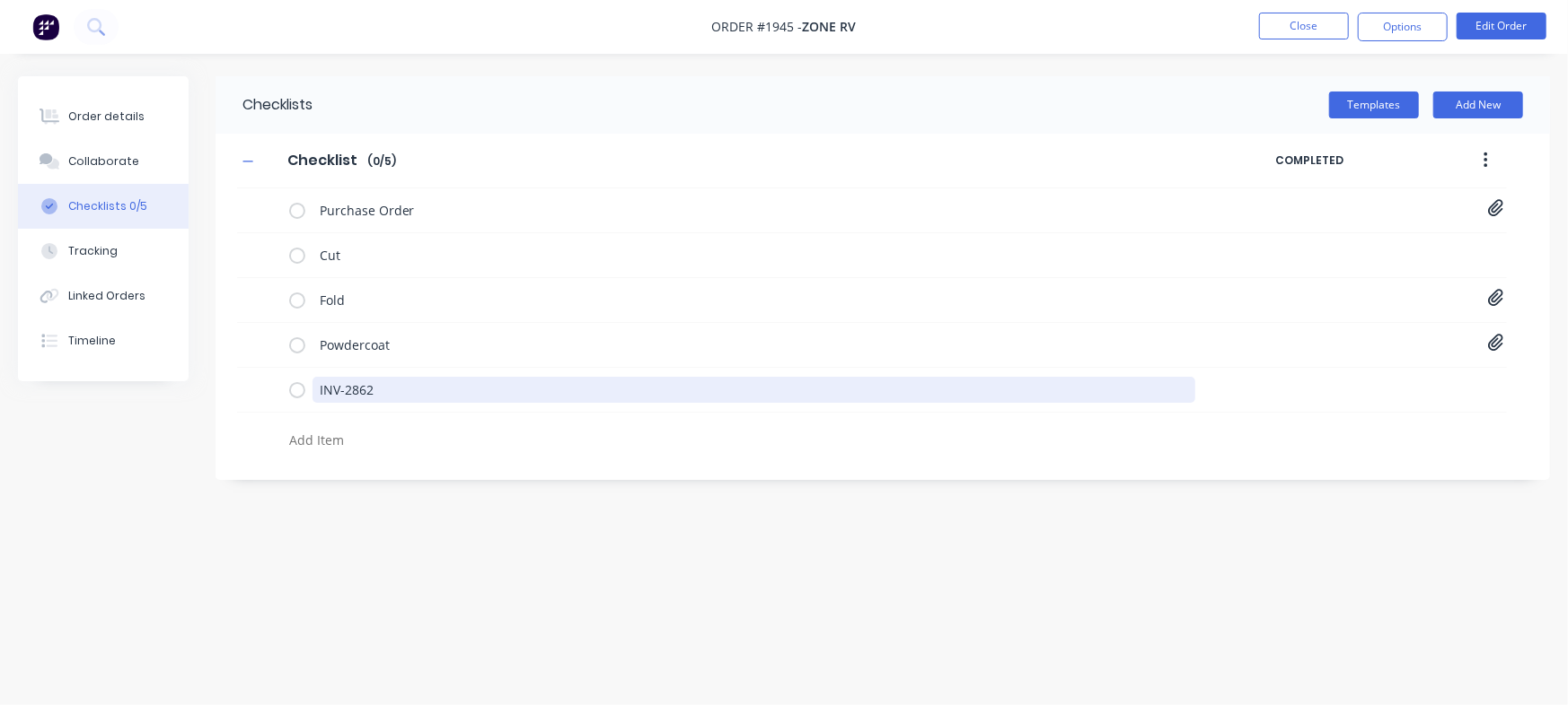
drag, startPoint x: 440, startPoint y: 385, endPoint x: 0, endPoint y: 348, distance: 441.6
click at [0, 348] on div "Order details Collaborate Checklists 0/5 Tracking Linked Orders Timeline Order …" at bounding box center [784, 318] width 1568 height 484
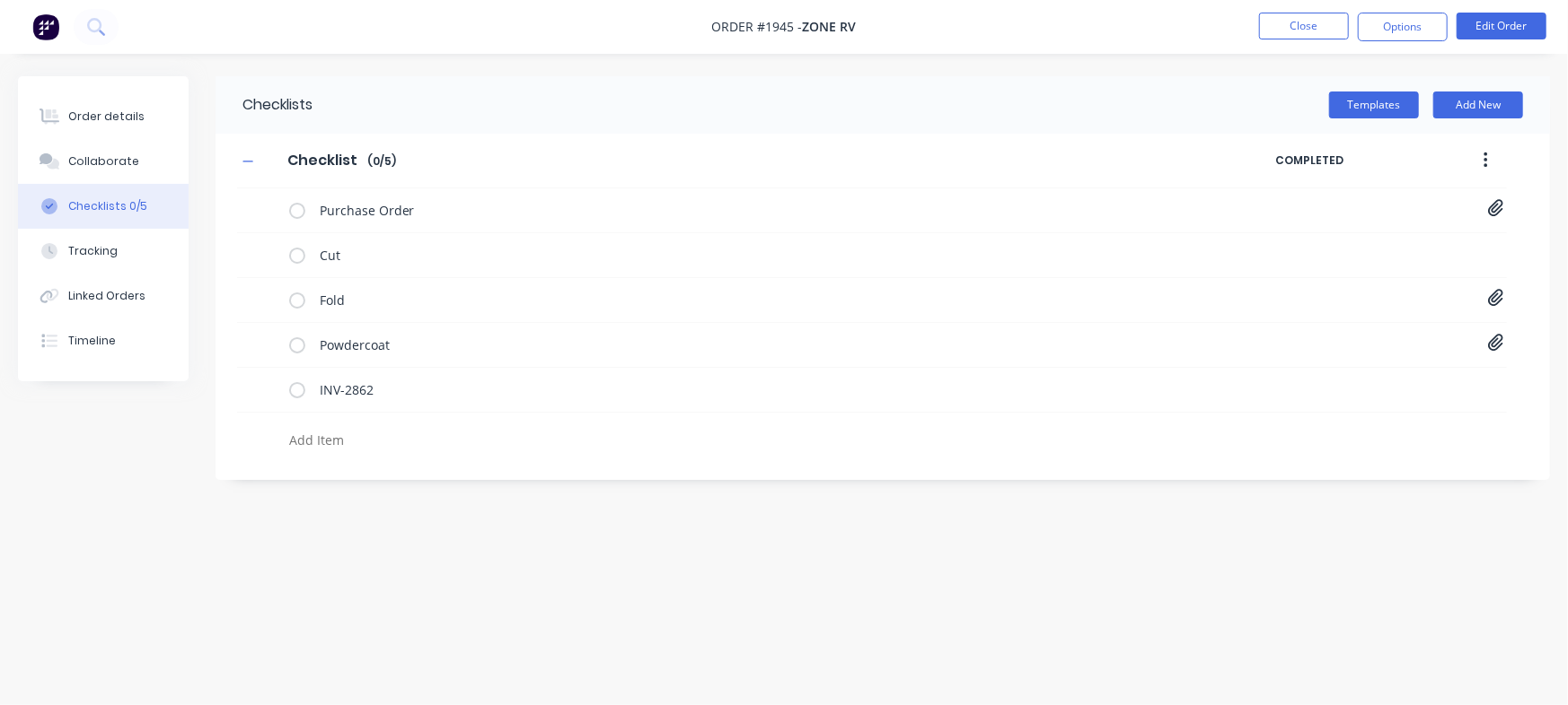
type textarea "x"
click at [764, 527] on div "Checklists Templates Add New Checklist Checklist Enter Checklist name ( 0 / 5 )…" at bounding box center [784, 318] width 1531 height 484
click at [1300, 11] on nav "Order #1945 - Zone RV Close Options Edit Order" at bounding box center [784, 27] width 1568 height 54
click at [1275, 23] on button "Close" at bounding box center [1304, 26] width 90 height 27
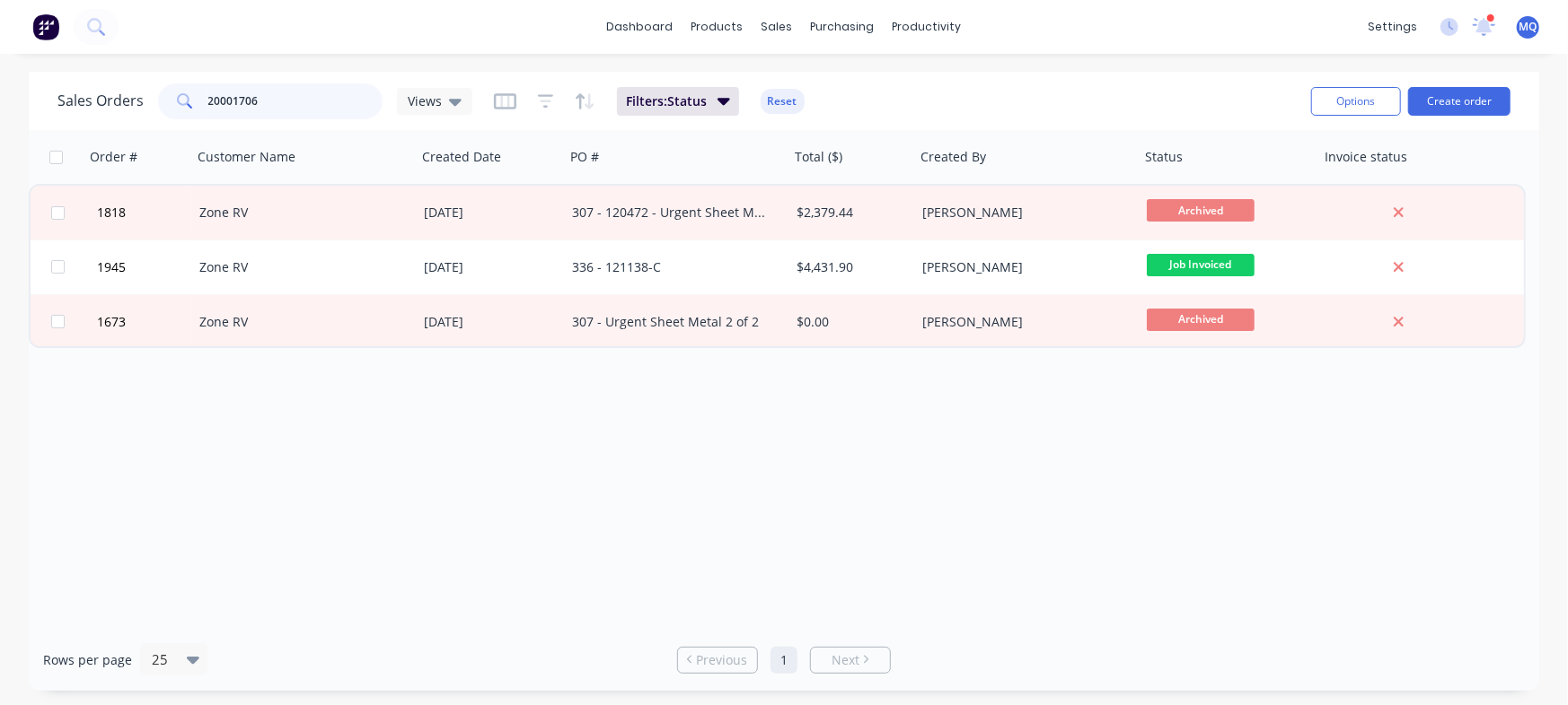
drag, startPoint x: 280, startPoint y: 87, endPoint x: 0, endPoint y: 61, distance: 281.2
click at [0, 61] on div "dashboard products sales purchasing productivity dashboard products Product Cat…" at bounding box center [784, 352] width 1568 height 705
type input "121138"
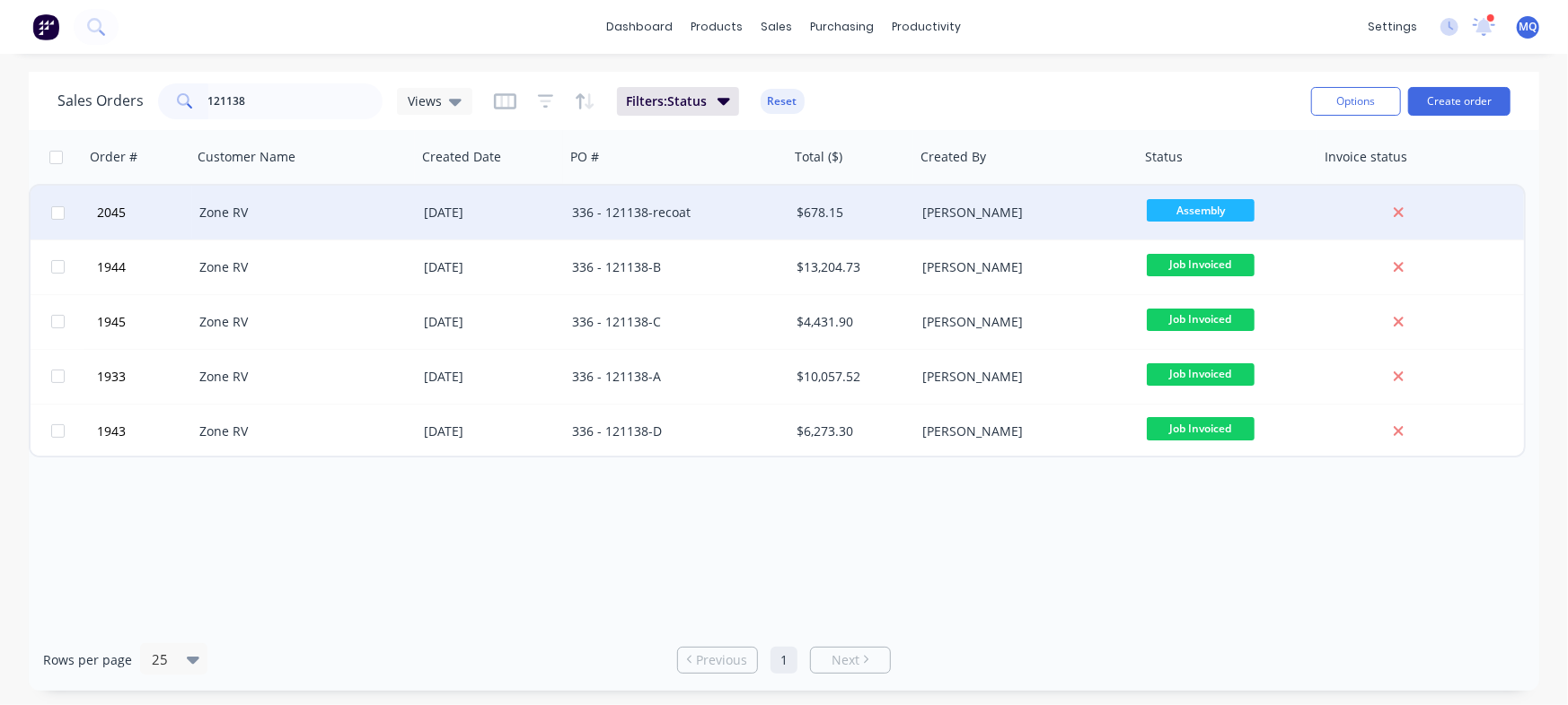
click at [737, 212] on div "336 - 121138-recoat" at bounding box center [671, 213] width 200 height 18
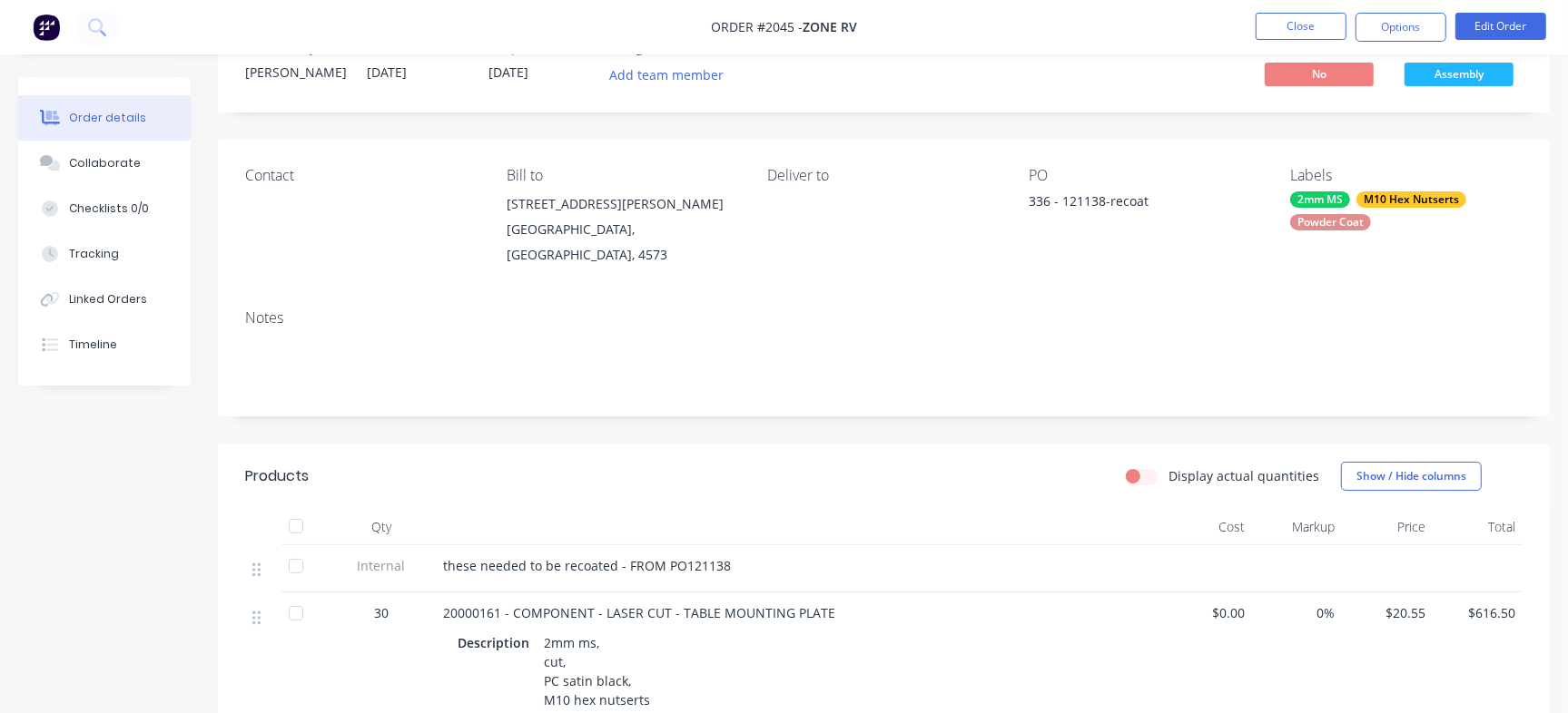
scroll to position [113, 0]
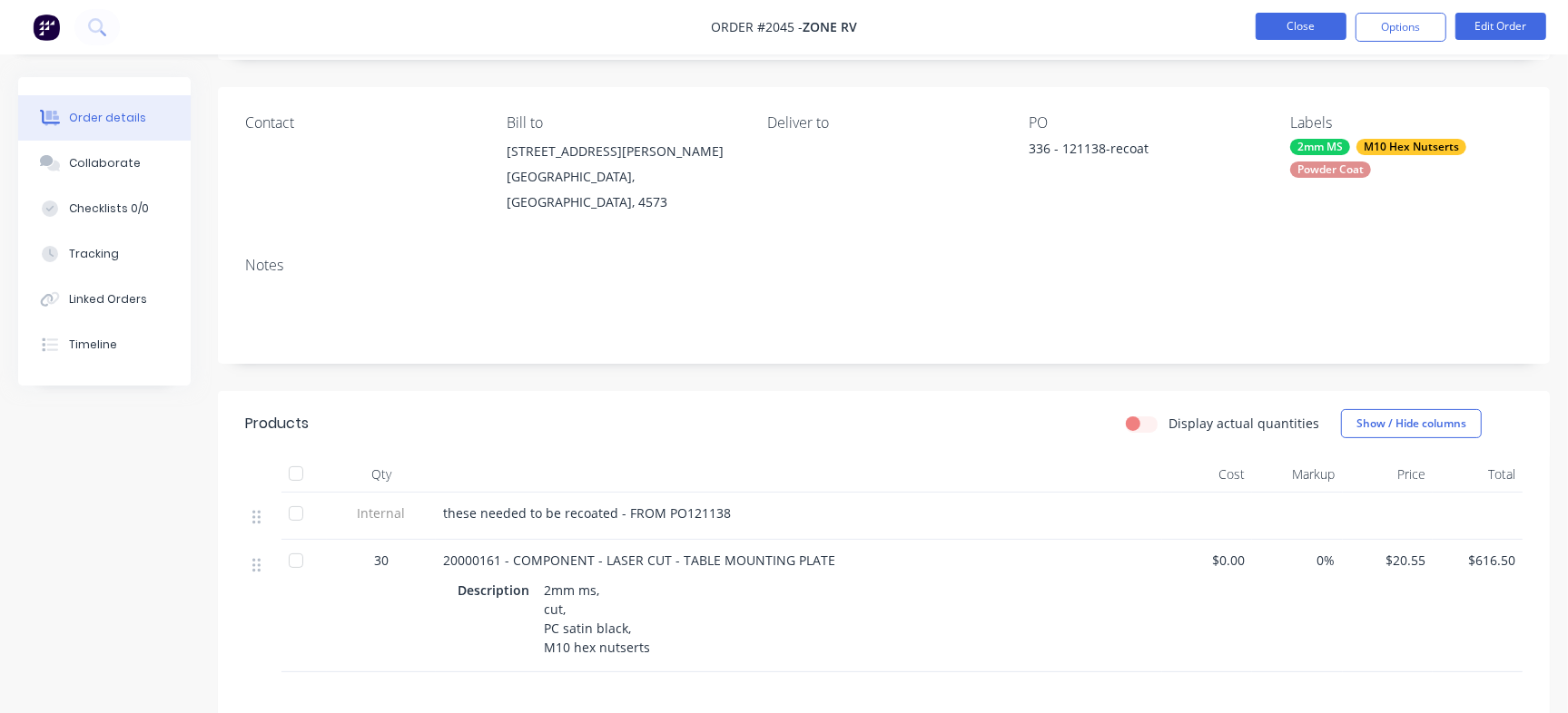
click at [1308, 31] on button "Close" at bounding box center [1301, 26] width 91 height 27
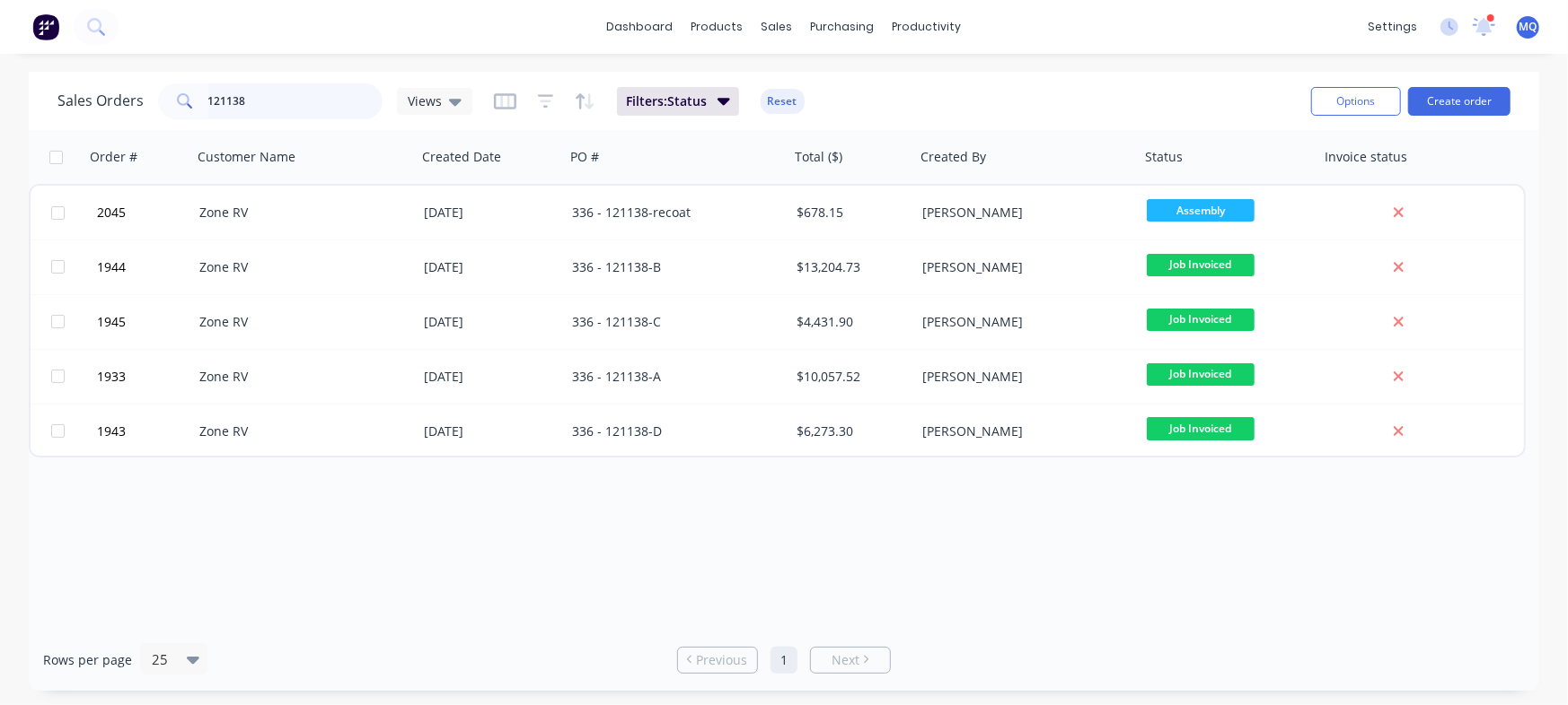
click at [275, 104] on input "121138" at bounding box center [295, 101] width 175 height 36
type input "MORPHD"
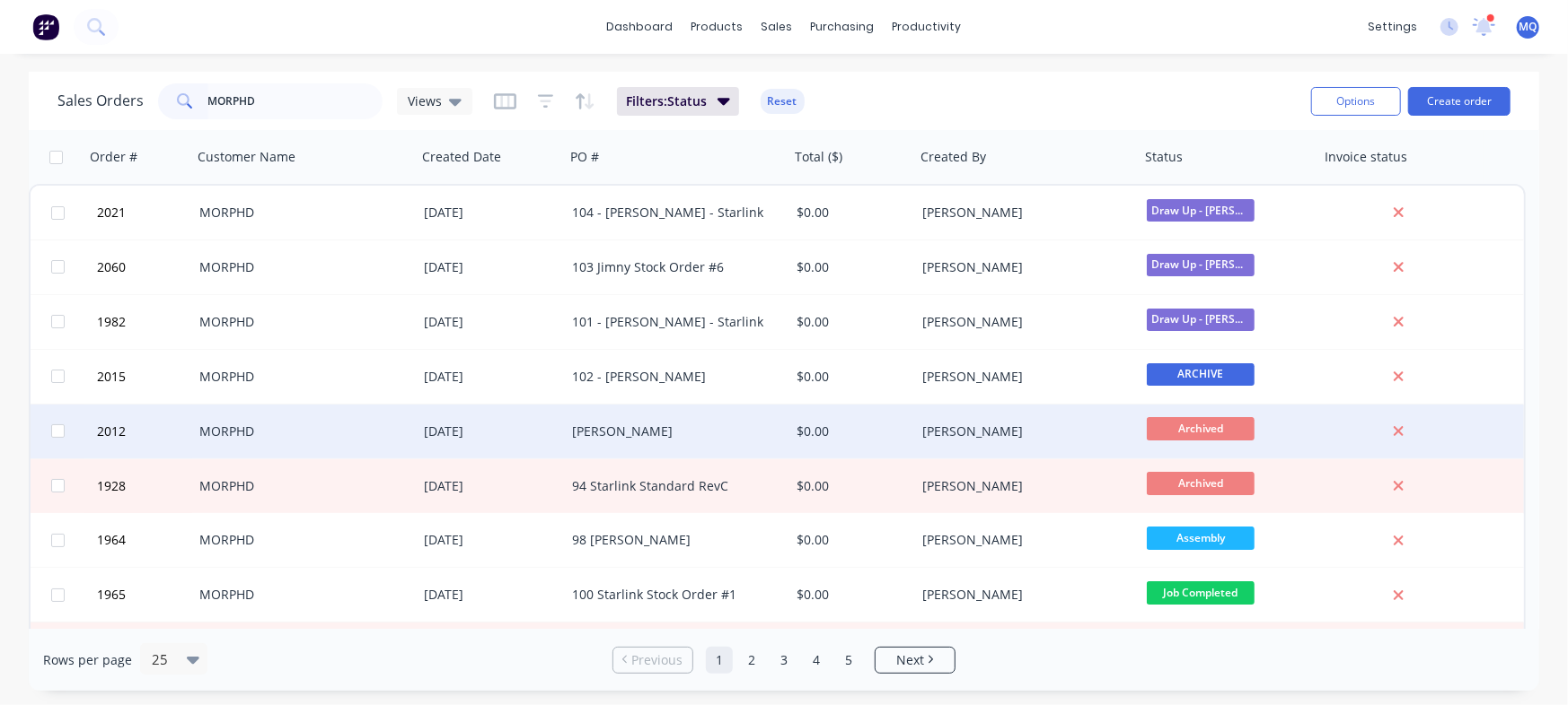
click at [647, 419] on div "[PERSON_NAME]" at bounding box center [677, 431] width 224 height 54
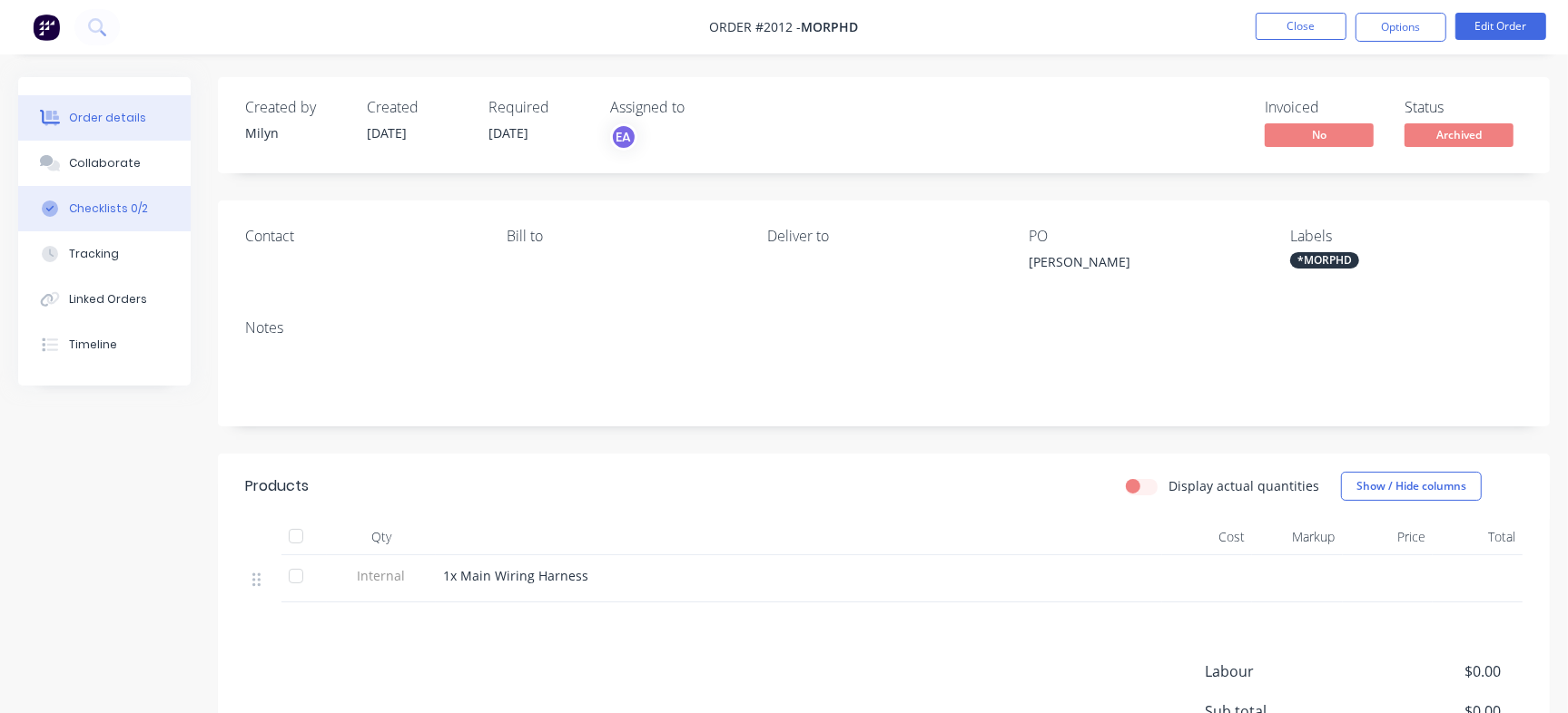
drag, startPoint x: 101, startPoint y: 161, endPoint x: 111, endPoint y: 185, distance: 26.0
click at [101, 162] on div "Collaborate" at bounding box center [104, 164] width 72 height 17
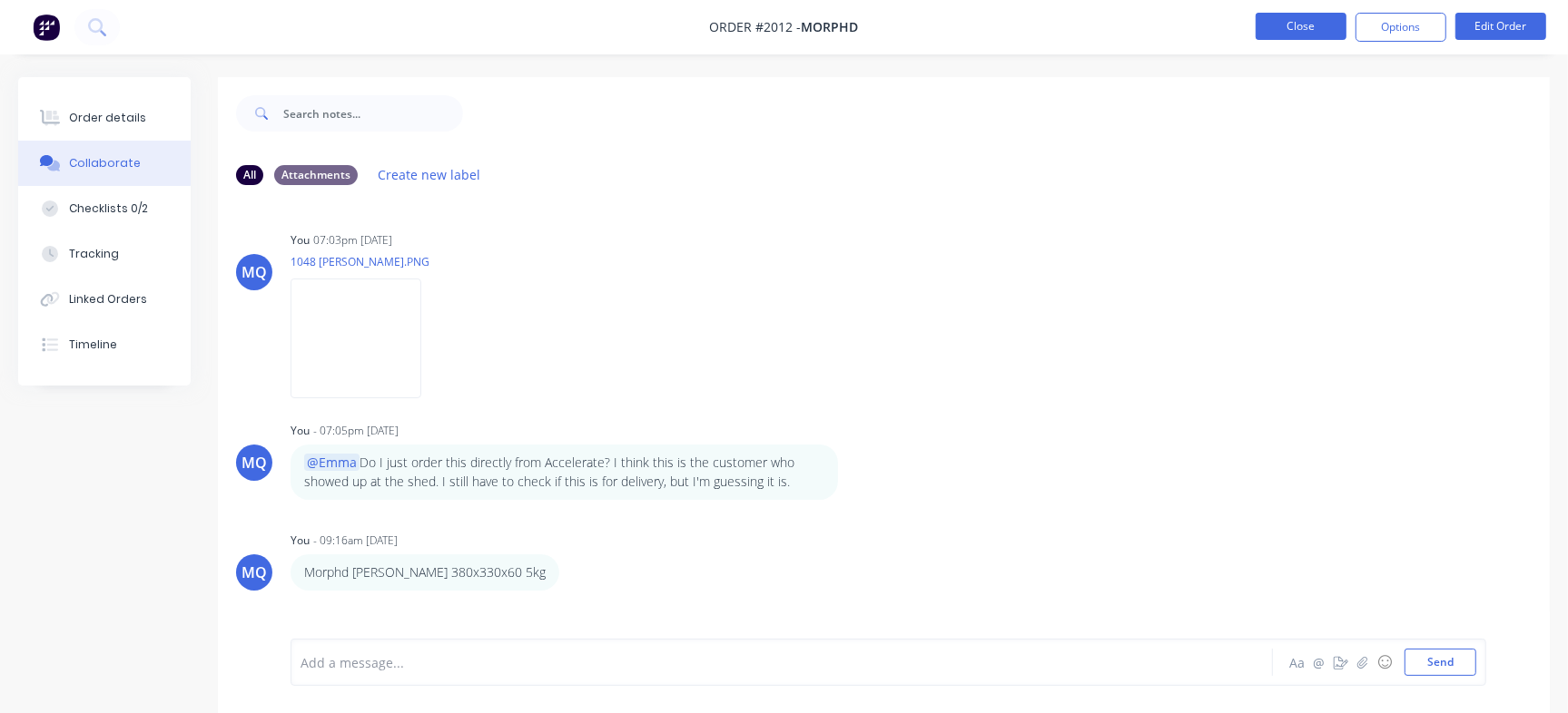
click at [1298, 27] on button "Close" at bounding box center [1301, 26] width 91 height 27
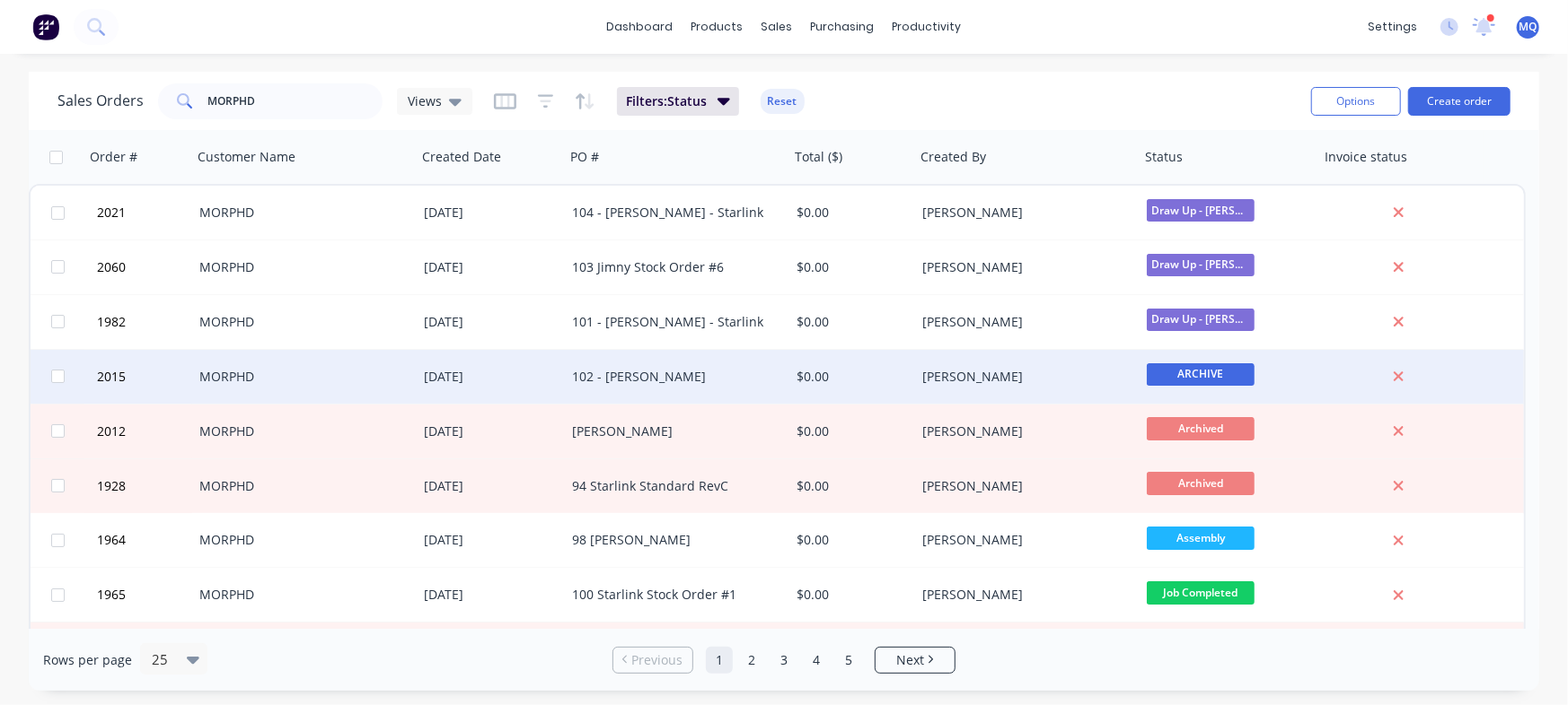
click at [672, 366] on div "102 - [PERSON_NAME]" at bounding box center [677, 377] width 224 height 54
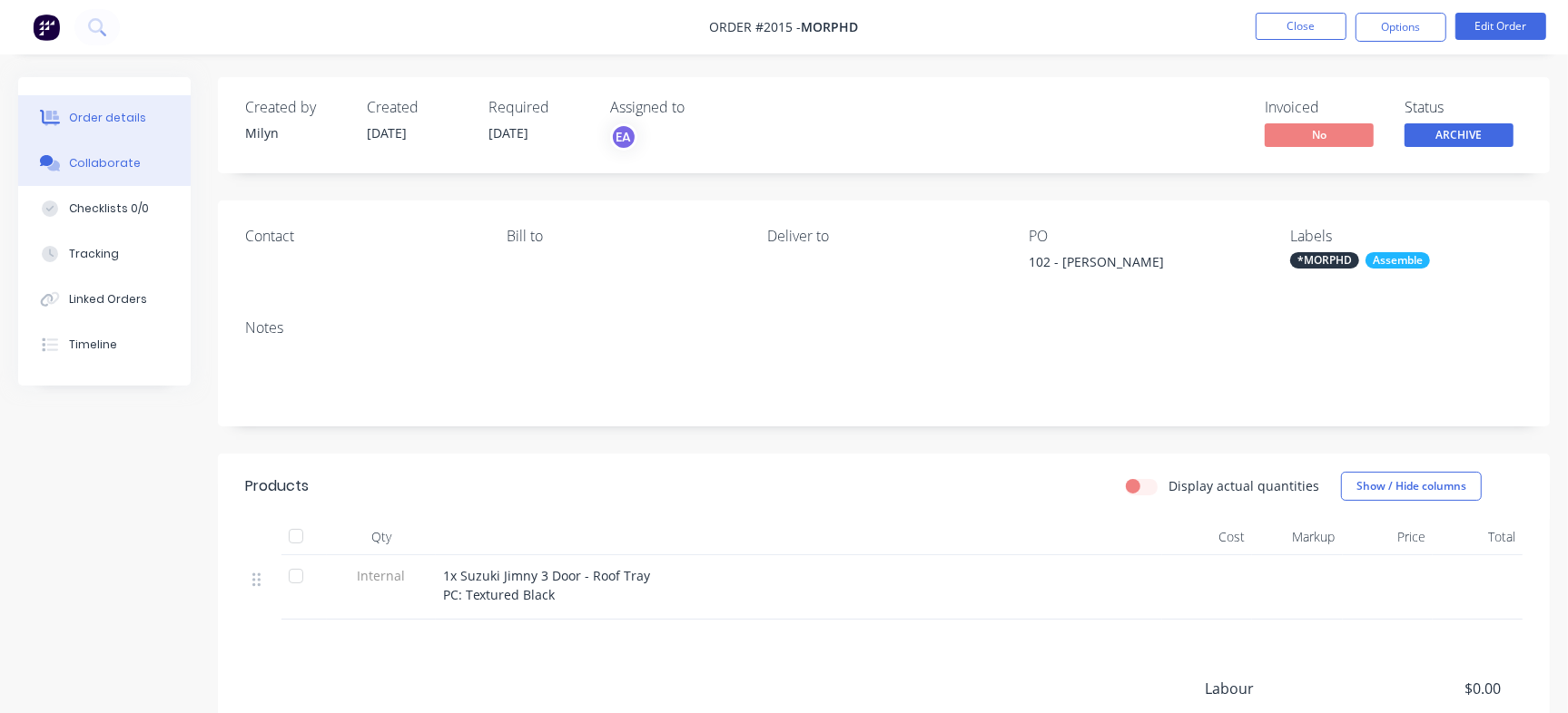
click at [149, 162] on button "Collaborate" at bounding box center [104, 163] width 172 height 46
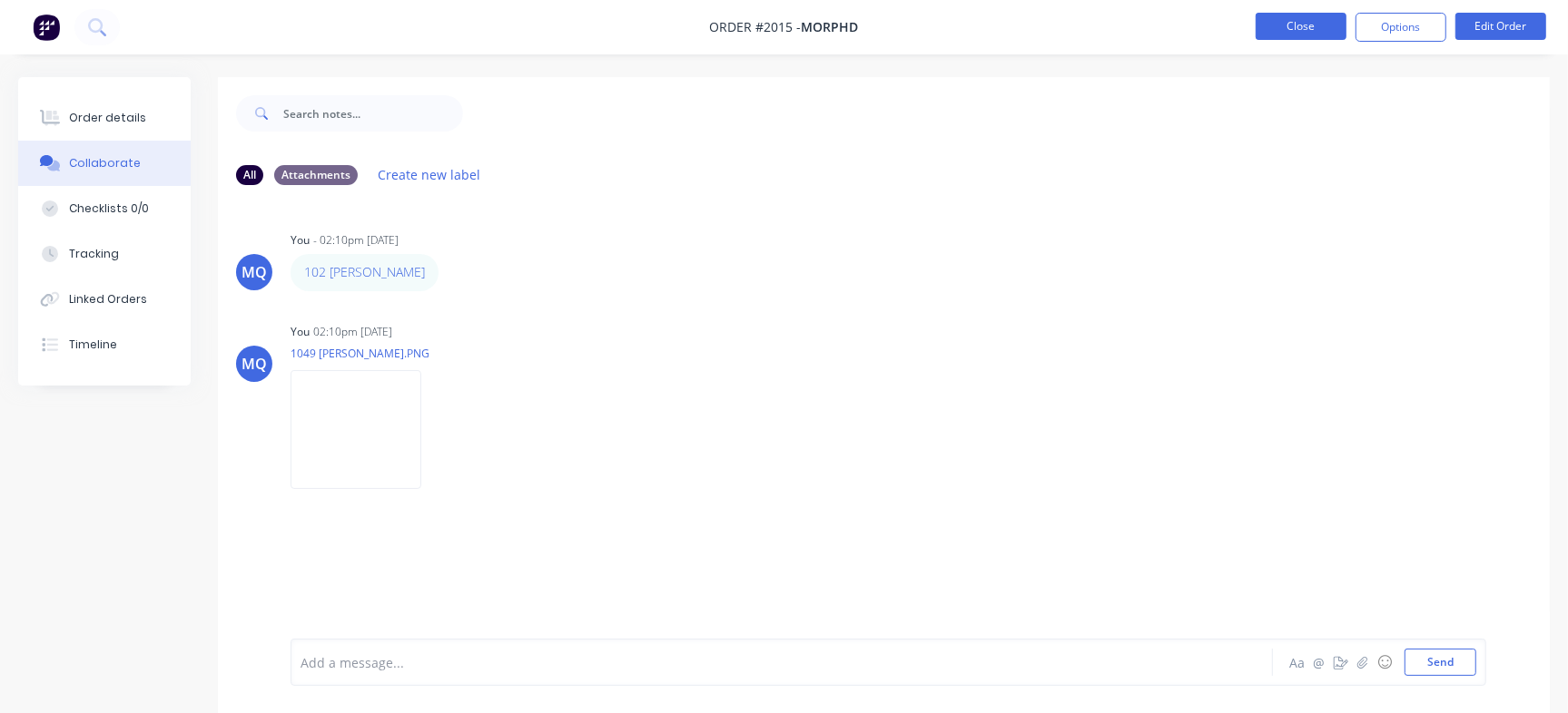
click at [1309, 30] on button "Close" at bounding box center [1301, 26] width 91 height 27
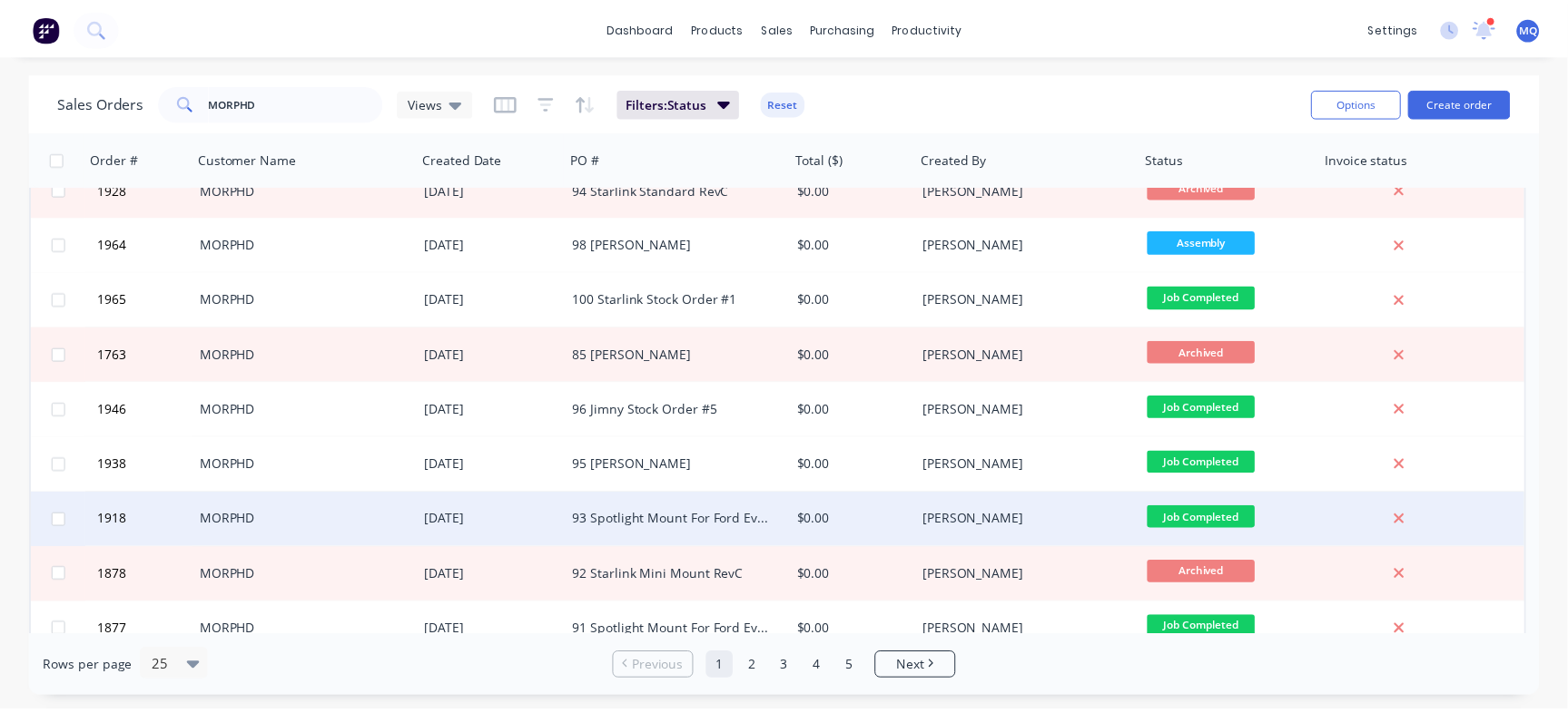
scroll to position [340, 0]
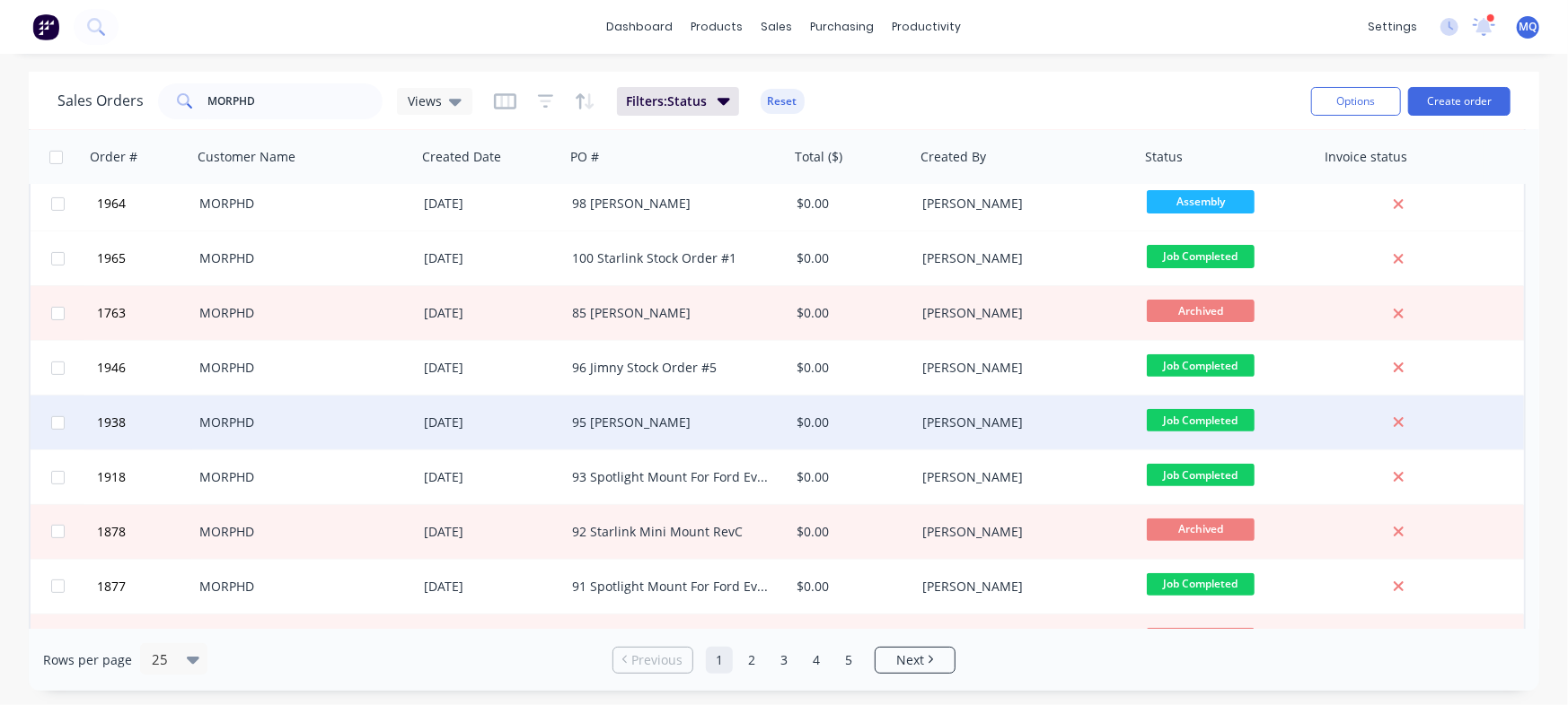
click at [587, 418] on div "95 [PERSON_NAME]" at bounding box center [671, 423] width 200 height 18
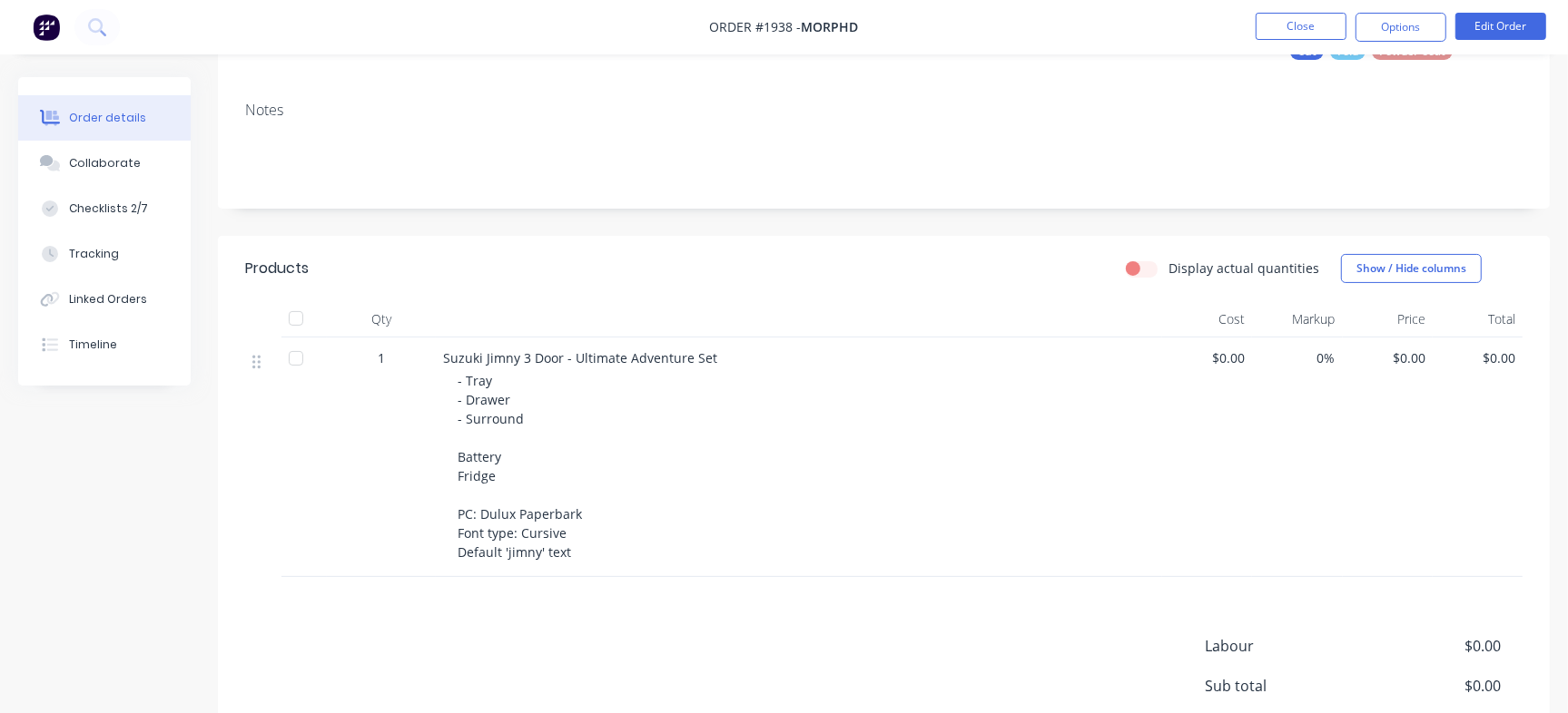
scroll to position [340, 0]
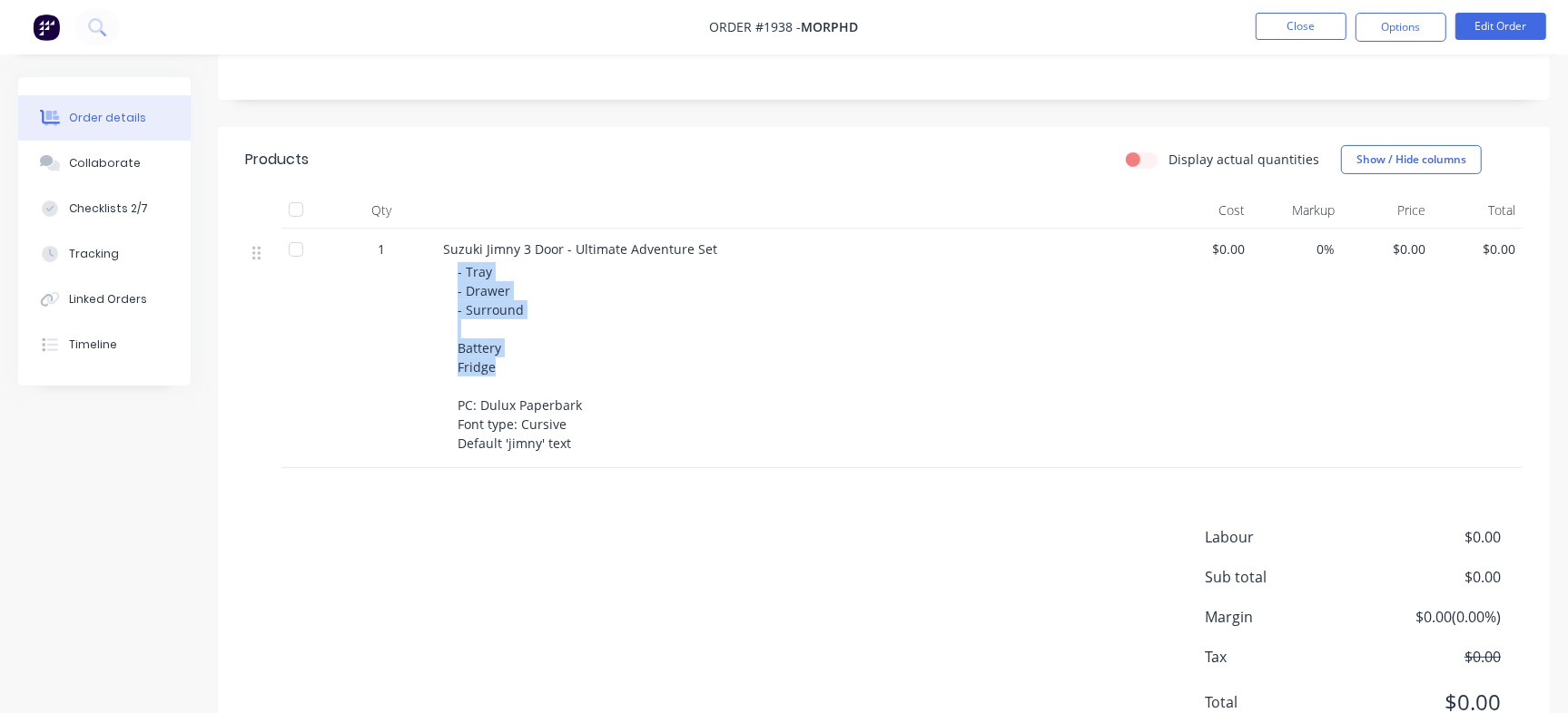
drag, startPoint x: 456, startPoint y: 272, endPoint x: 546, endPoint y: 367, distance: 130.9
click at [546, 367] on div "Suzuki Jimny 3 Door - Ultimate Adventure Set - Tray - Drawer - Surround Battery…" at bounding box center [799, 349] width 726 height 240
copy span "- Tray - Drawer - Surround Battery Fridge"
click at [603, 341] on div "- Tray - Drawer - Surround Battery Fridge PC: Dulux Paperbark Font type: Cursiv…" at bounding box center [806, 357] width 698 height 191
drag, startPoint x: 578, startPoint y: 440, endPoint x: 450, endPoint y: 405, distance: 132.7
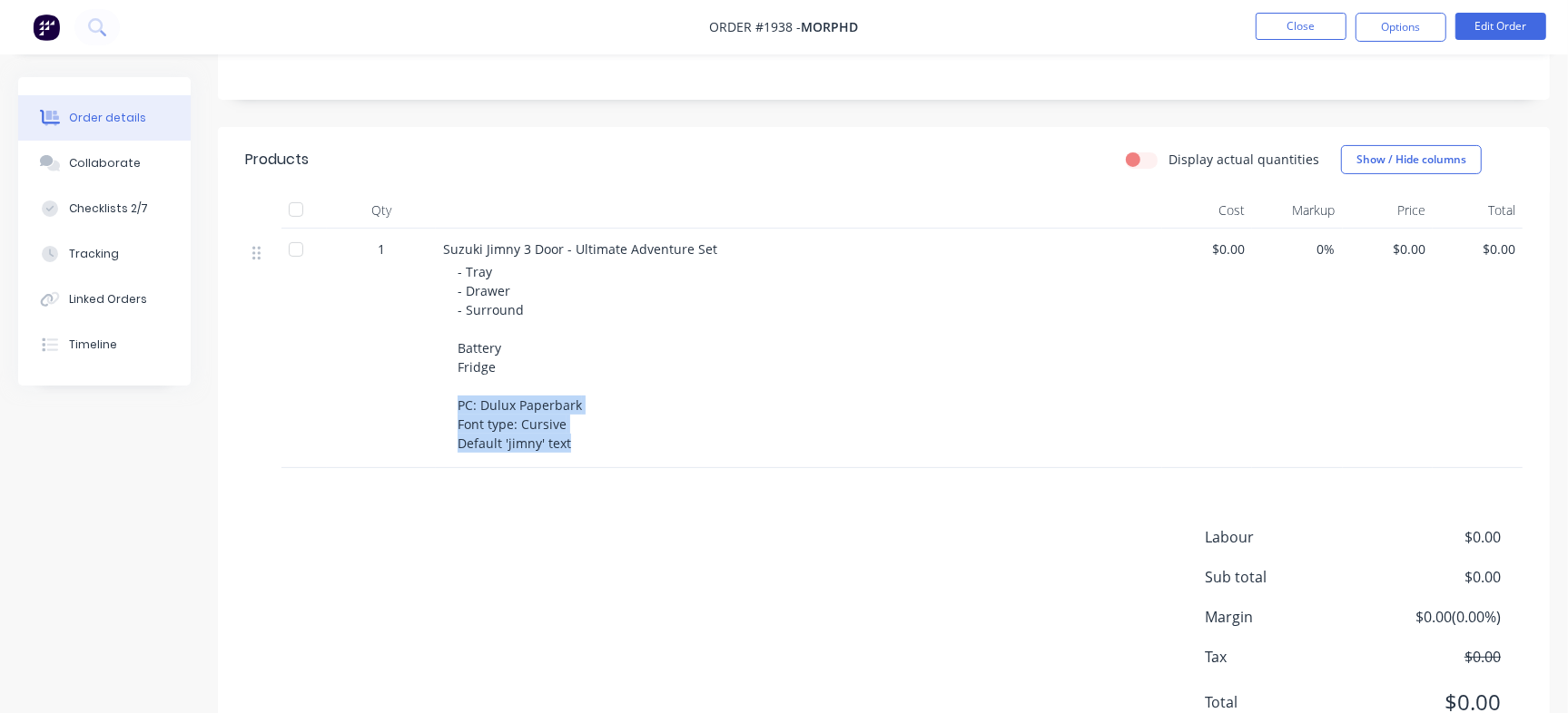
click at [450, 405] on div "Suzuki Jimny 3 Door - Ultimate Adventure Set - Tray - Drawer - Surround Battery…" at bounding box center [799, 349] width 726 height 240
copy span "PC: Dulux Paperbark Font type: Cursive Default 'jimny' text"
click at [132, 210] on div "Checklists 2/7" at bounding box center [108, 209] width 79 height 17
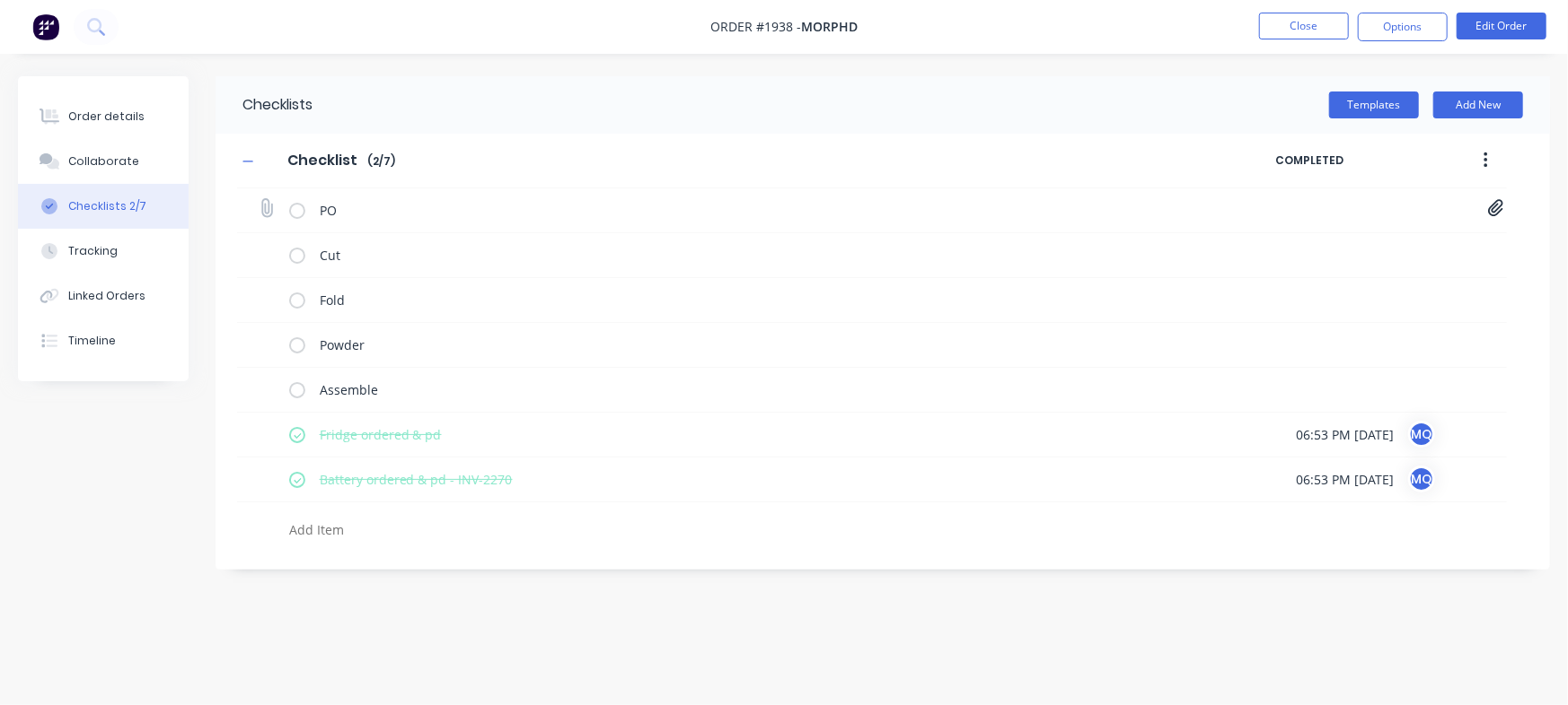
click at [268, 208] on icon at bounding box center [266, 209] width 24 height 24
click at [258, 199] on input "file" at bounding box center [258, 199] width 0 height 0
click at [1493, 214] on icon at bounding box center [1496, 209] width 17 height 18
click at [70, 110] on div "Order details" at bounding box center [106, 117] width 76 height 17
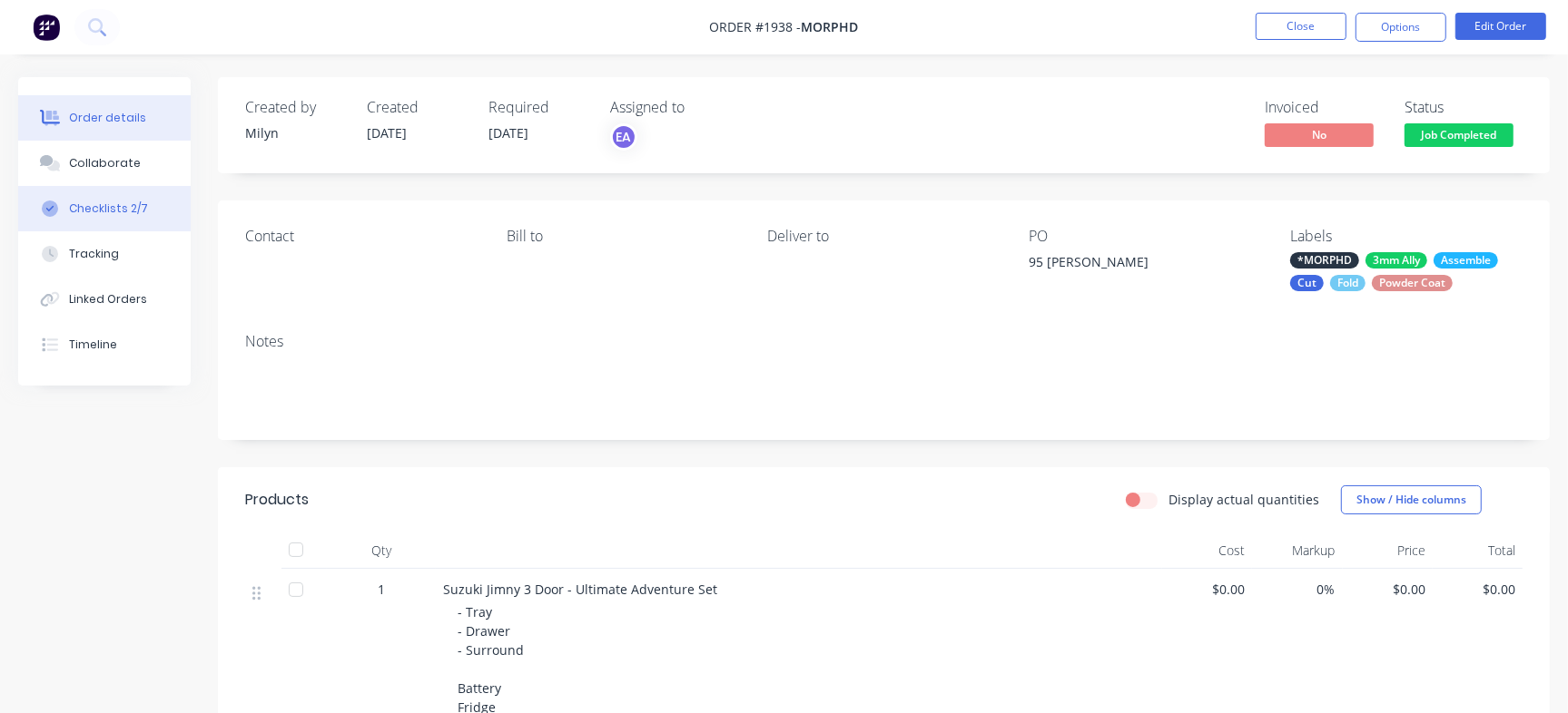
click at [118, 218] on button "Checklists 2/7" at bounding box center [104, 208] width 172 height 46
type textarea "x"
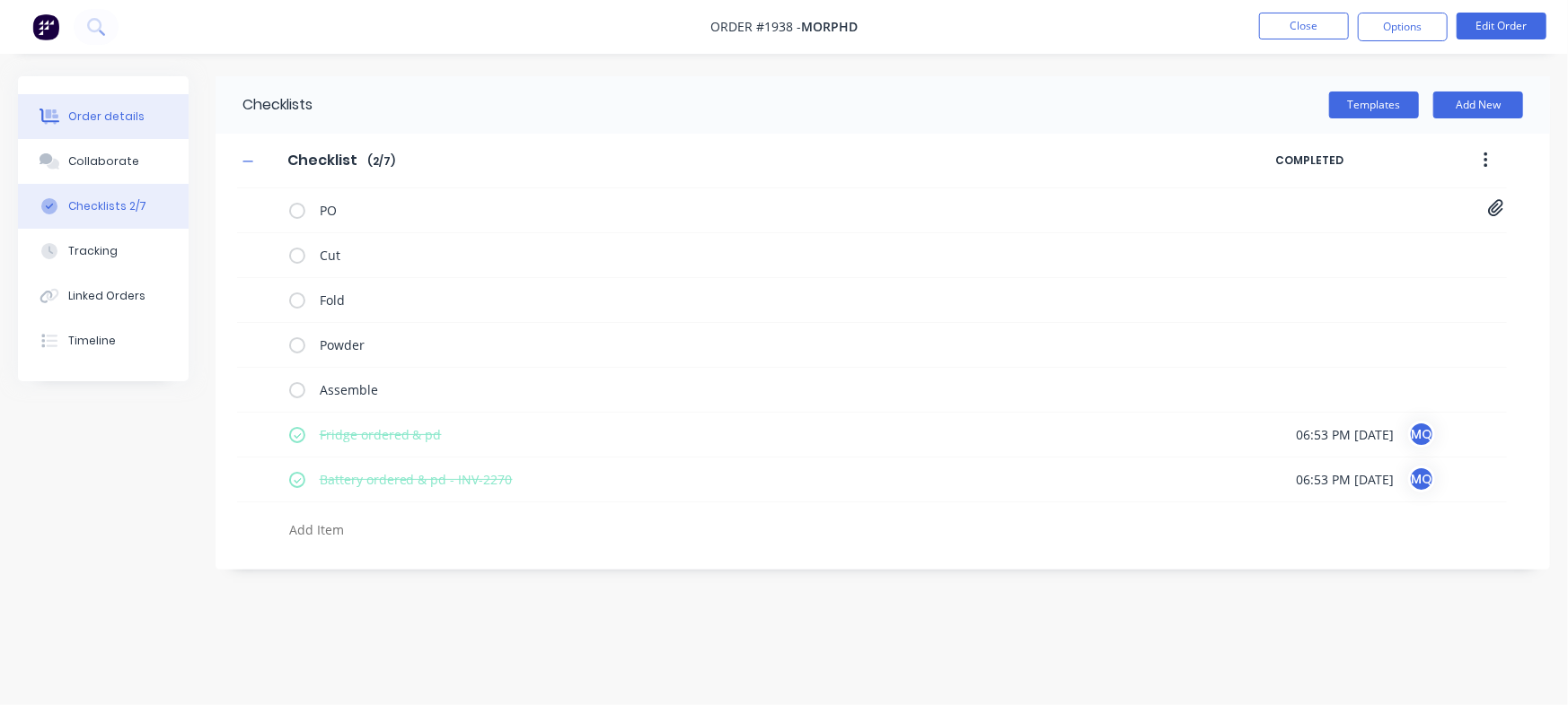
click at [126, 102] on button "Order details" at bounding box center [103, 117] width 170 height 45
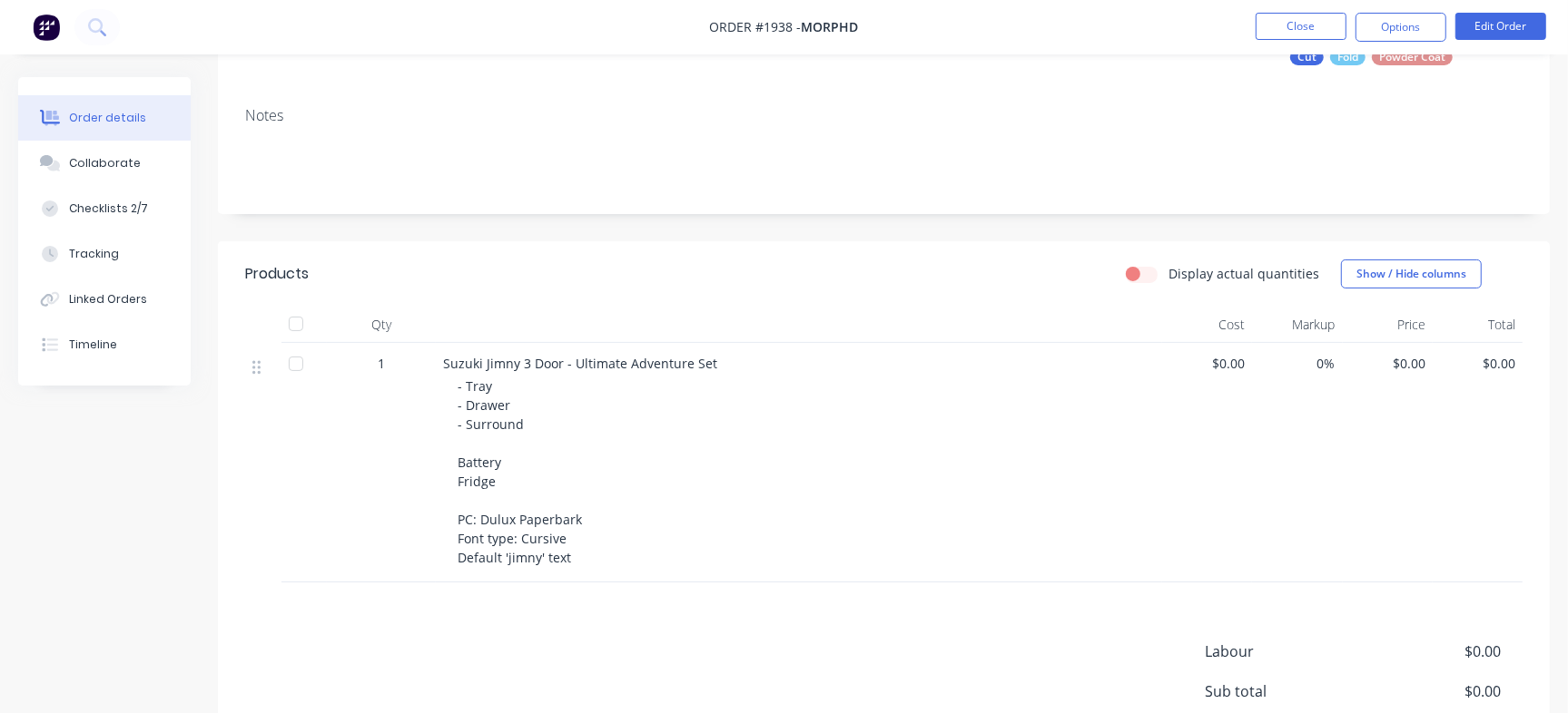
scroll to position [227, 0]
click at [1305, 21] on button "Close" at bounding box center [1301, 26] width 91 height 27
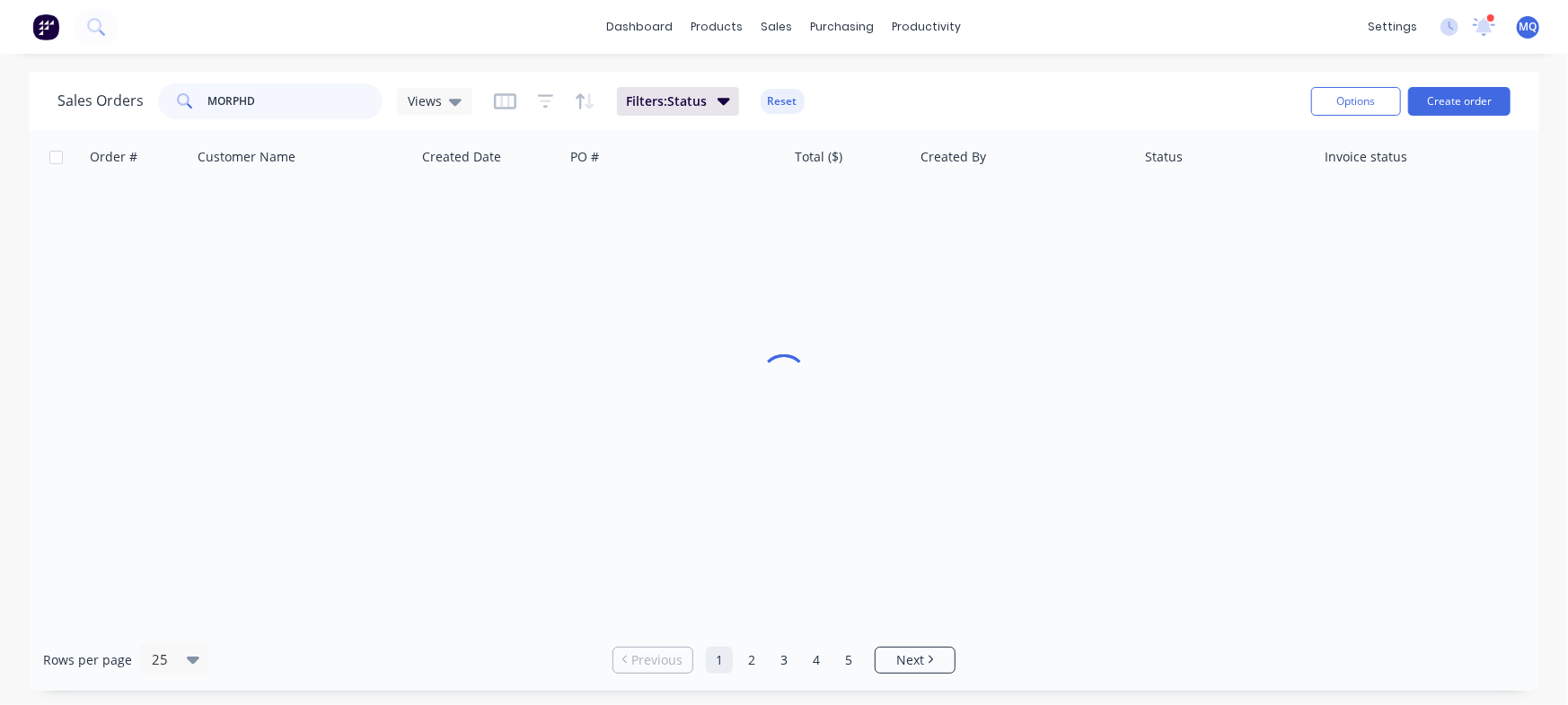
click at [241, 104] on input "MORPHD" at bounding box center [295, 101] width 175 height 36
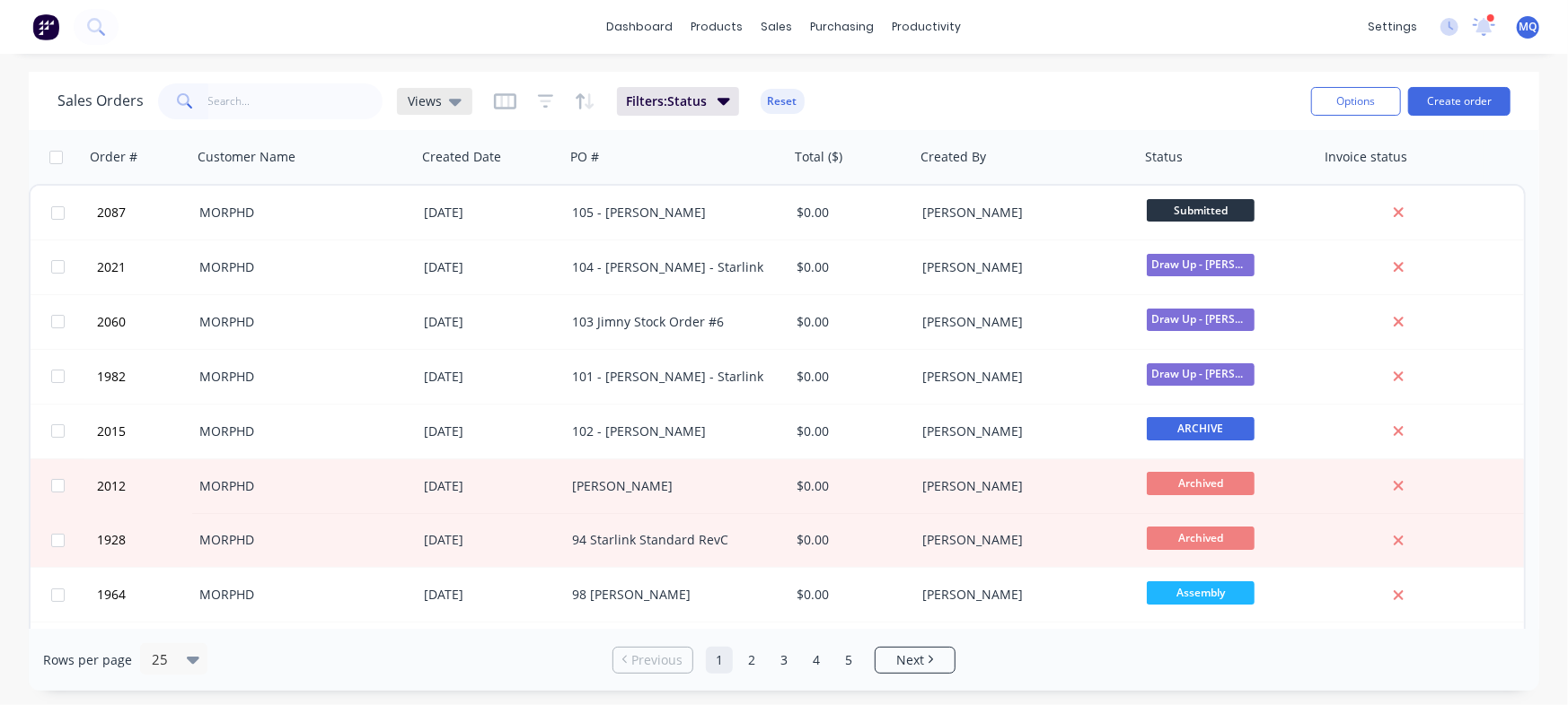
click at [459, 105] on div "Views" at bounding box center [434, 101] width 75 height 27
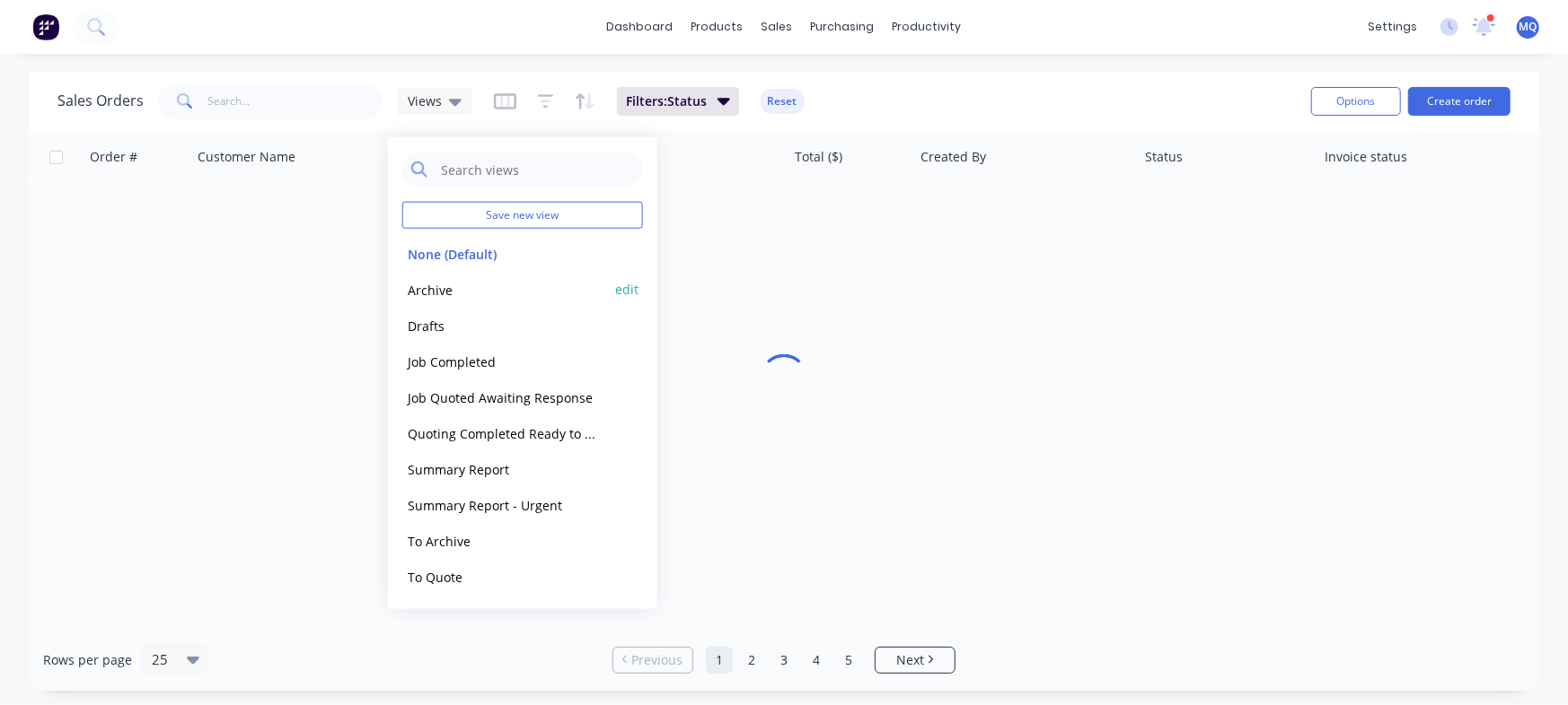
click at [456, 294] on button "Archive" at bounding box center [504, 290] width 205 height 20
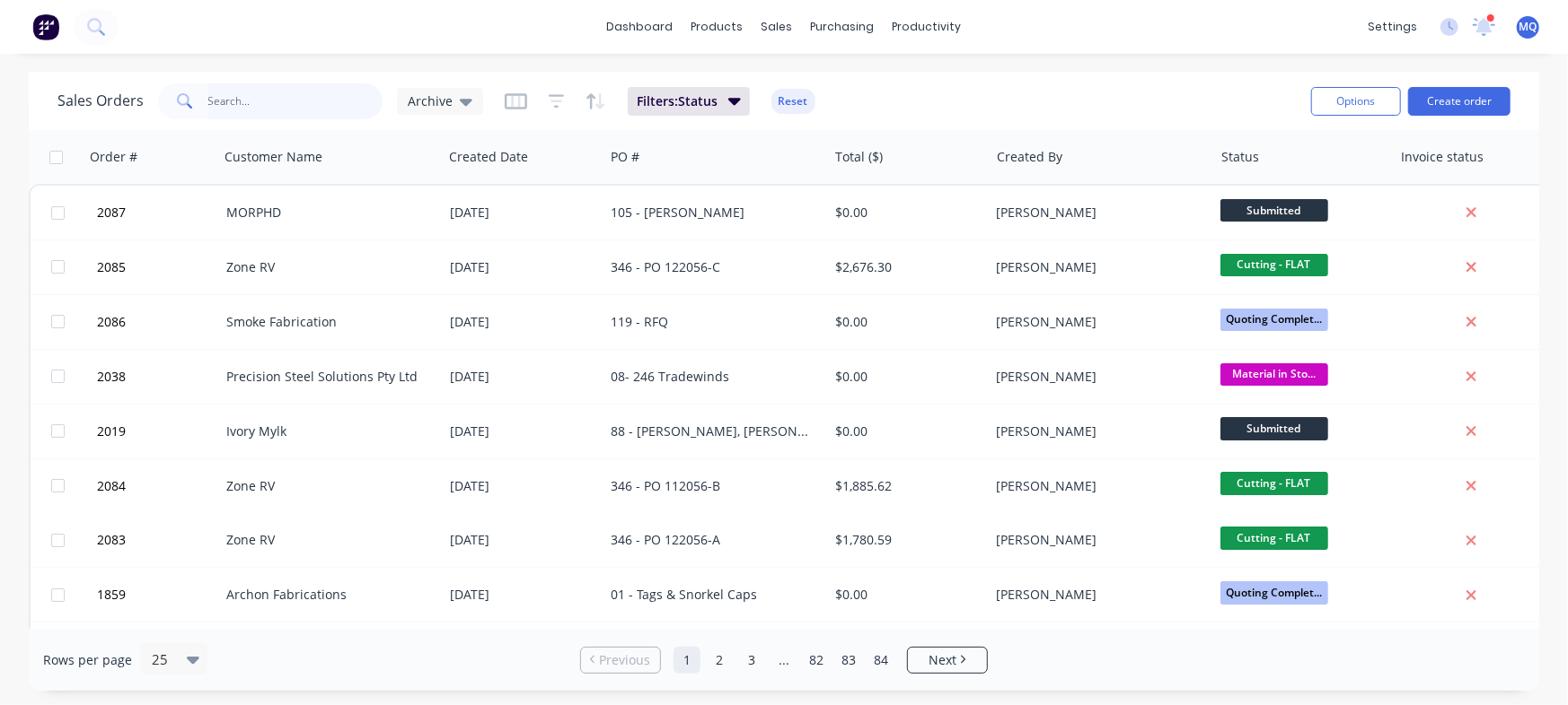
click at [278, 101] on input "text" at bounding box center [295, 101] width 175 height 36
type input "trade"
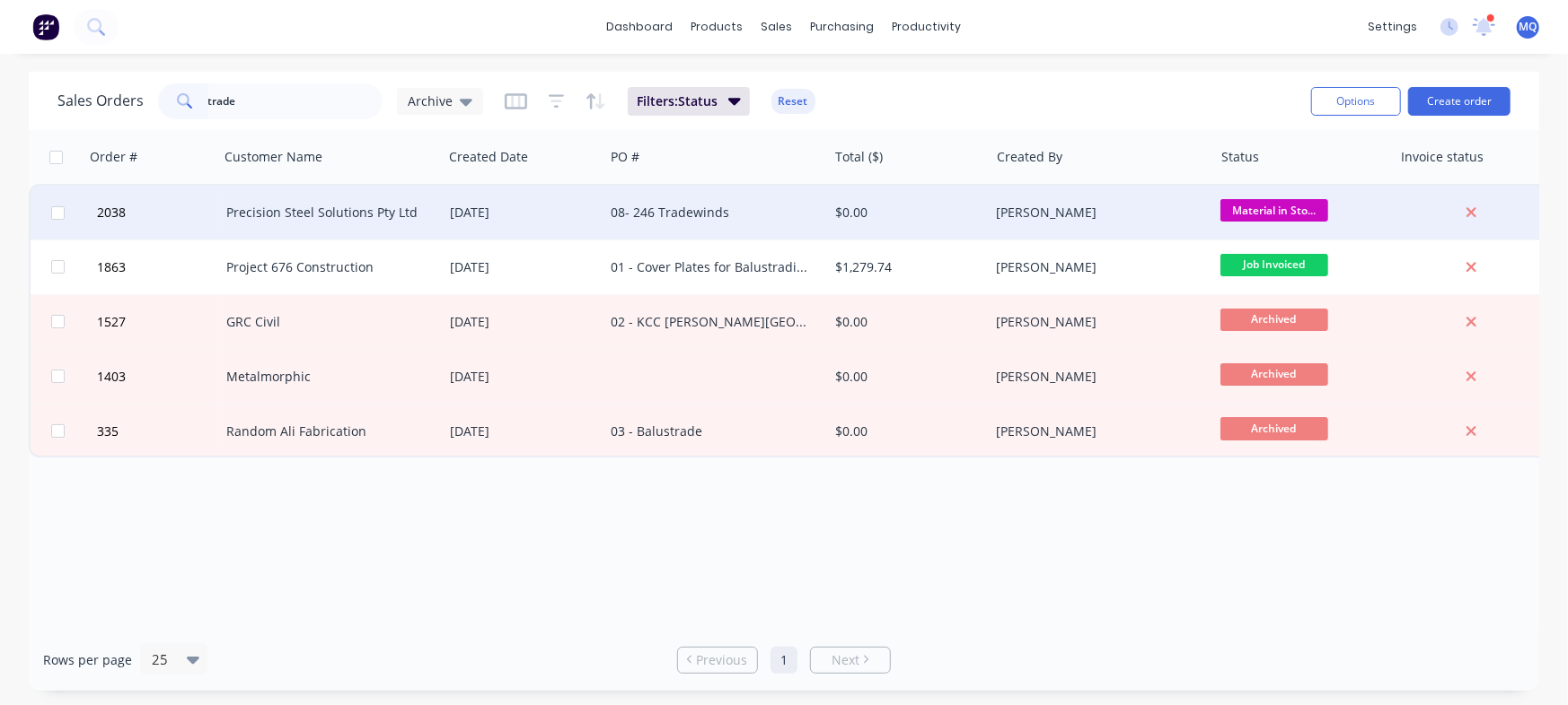
click at [675, 228] on div "08- 246 Tradewinds" at bounding box center [715, 212] width 223 height 54
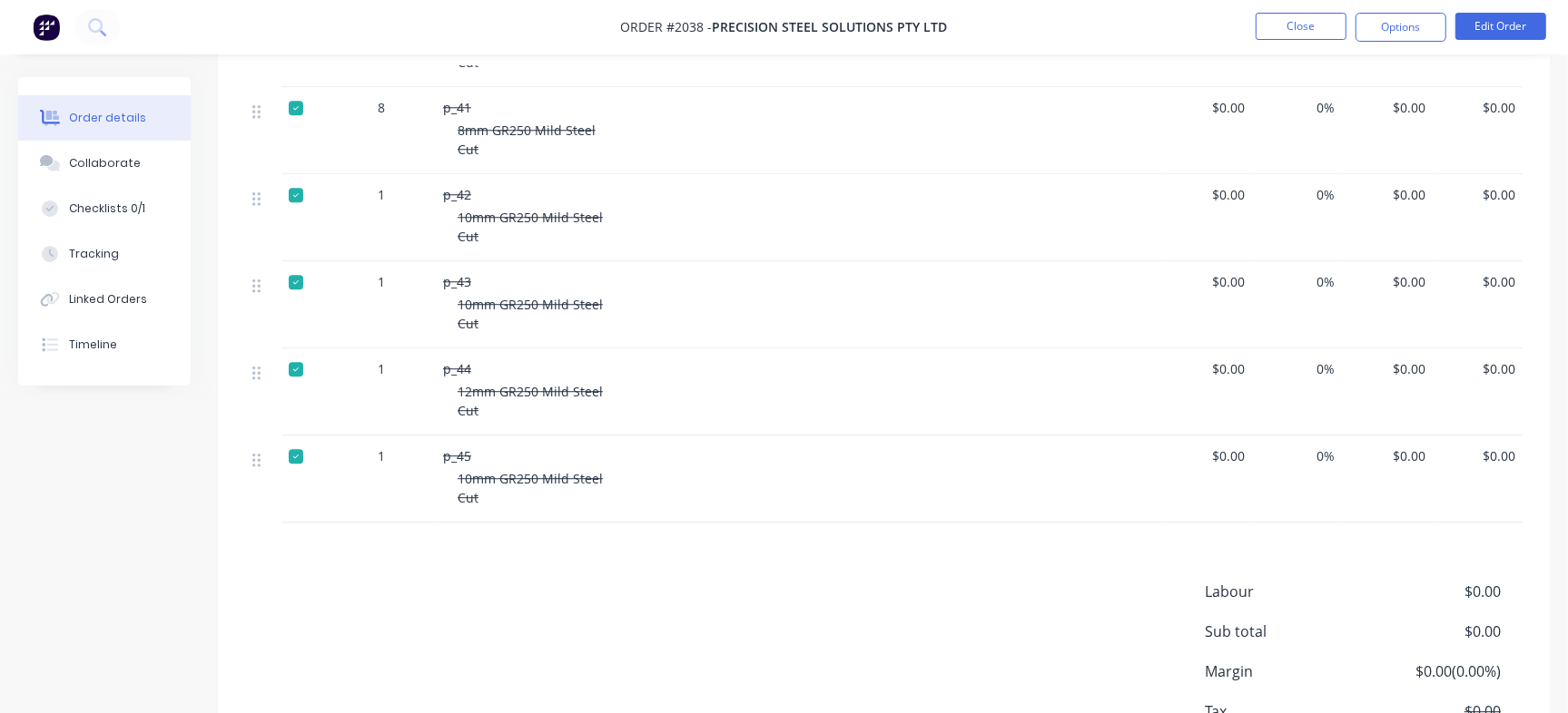
scroll to position [4181, 0]
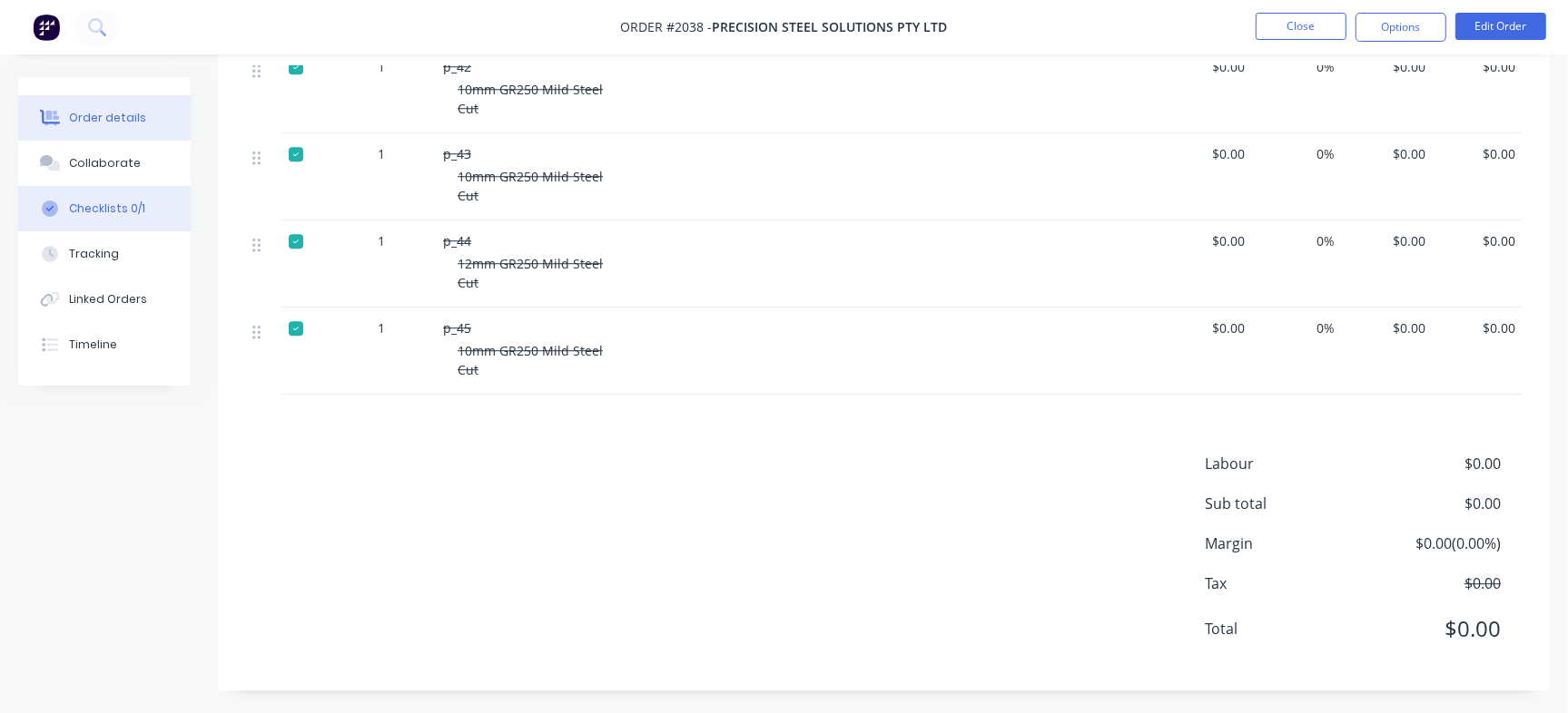
click at [86, 205] on div "Checklists 0/1" at bounding box center [107, 209] width 76 height 17
type textarea "x"
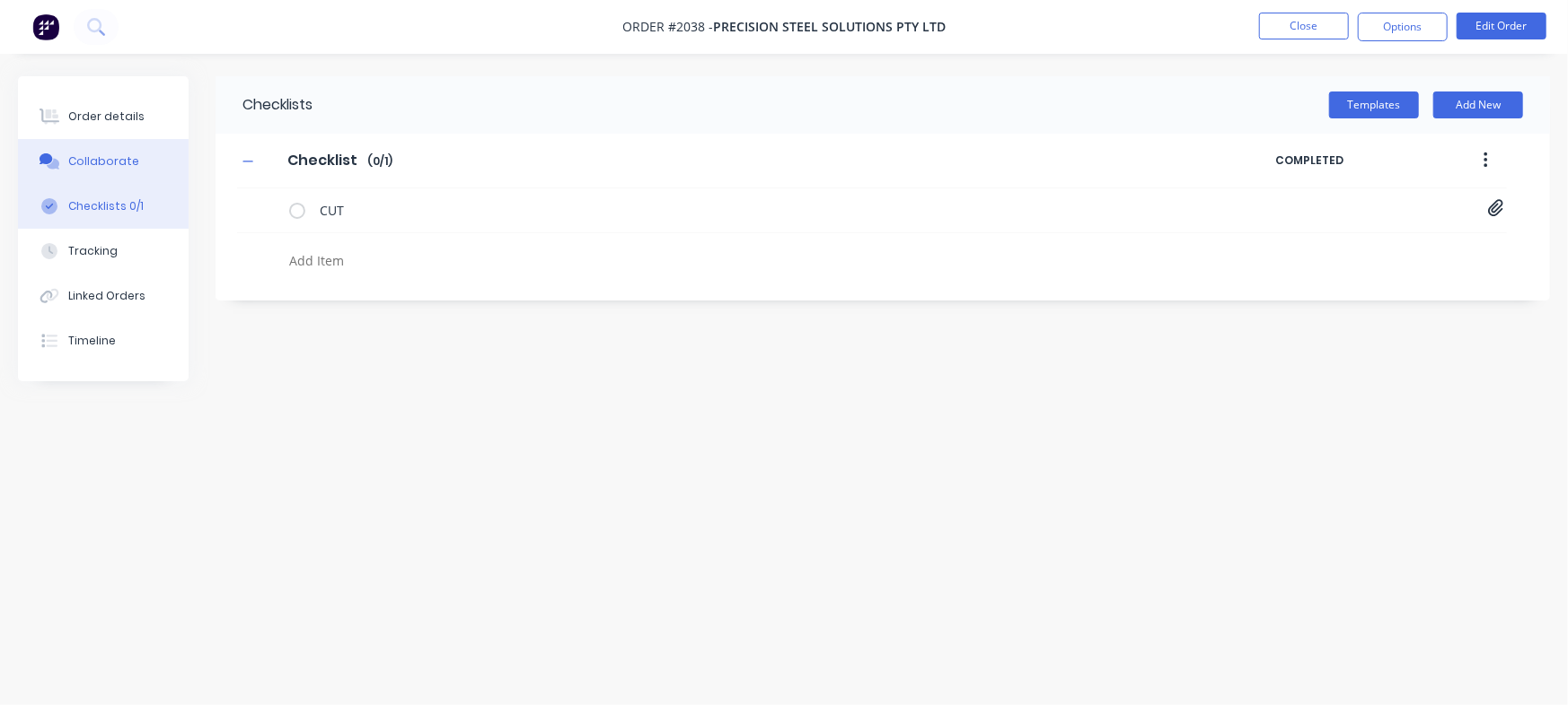
click at [114, 167] on div "Collaborate" at bounding box center [103, 162] width 71 height 17
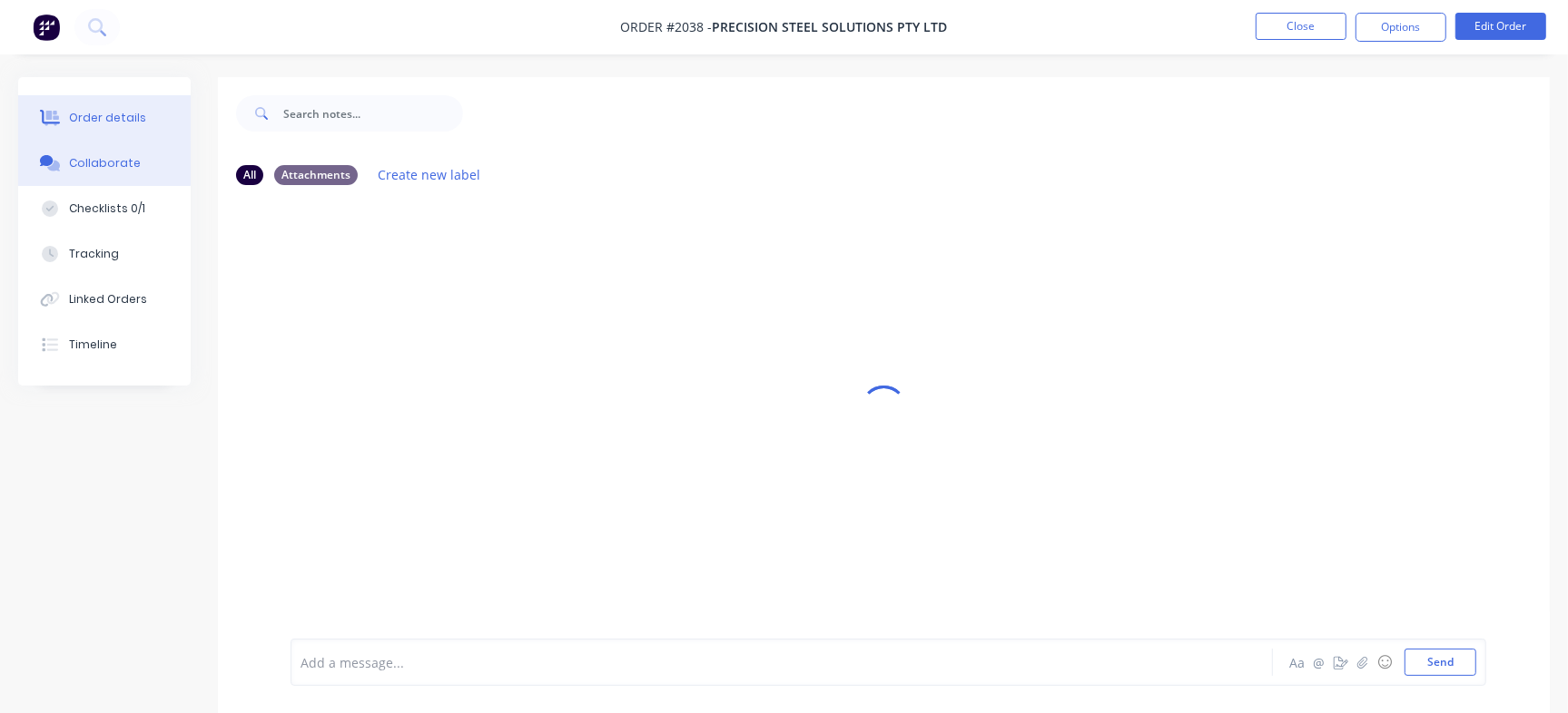
click at [106, 134] on button "Order details" at bounding box center [104, 118] width 172 height 46
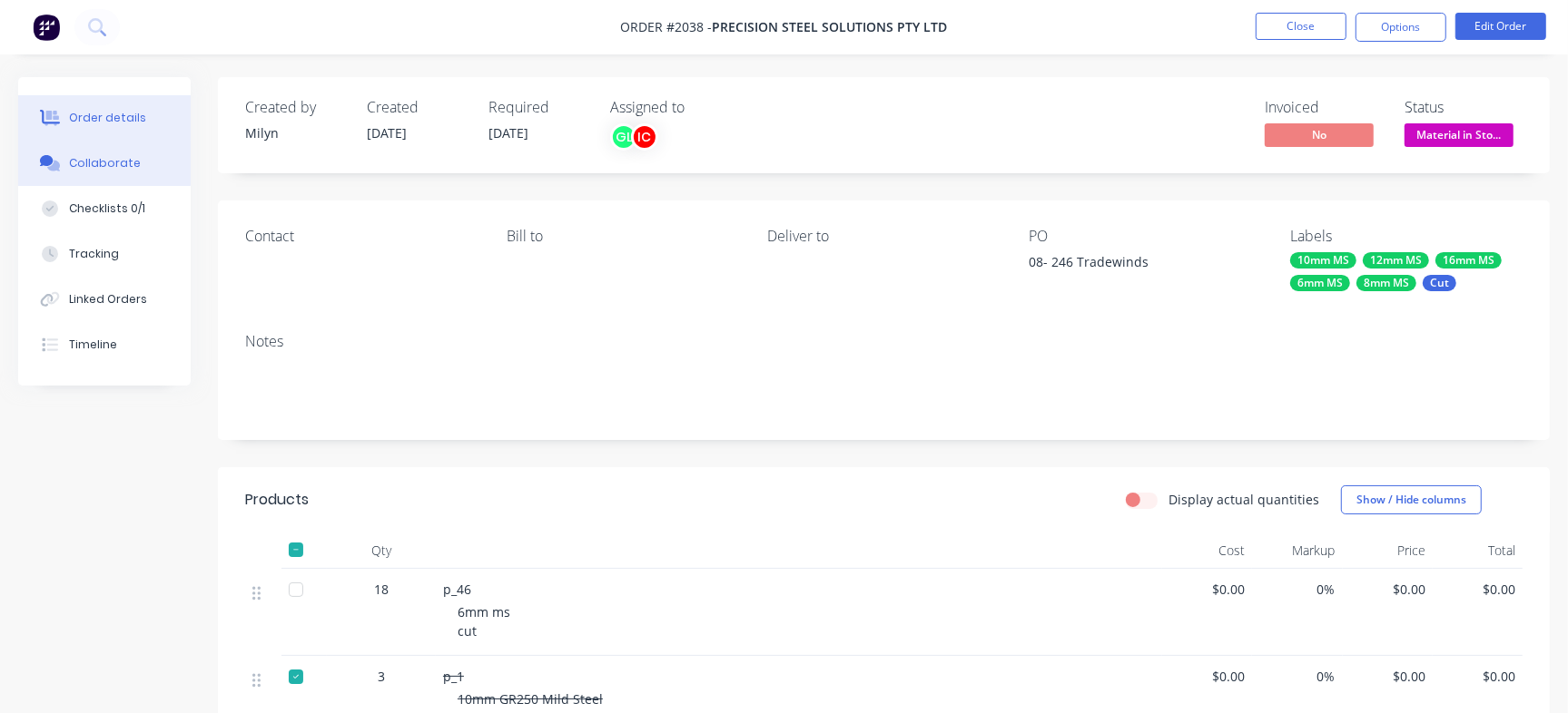
click at [153, 161] on button "Collaborate" at bounding box center [104, 163] width 172 height 46
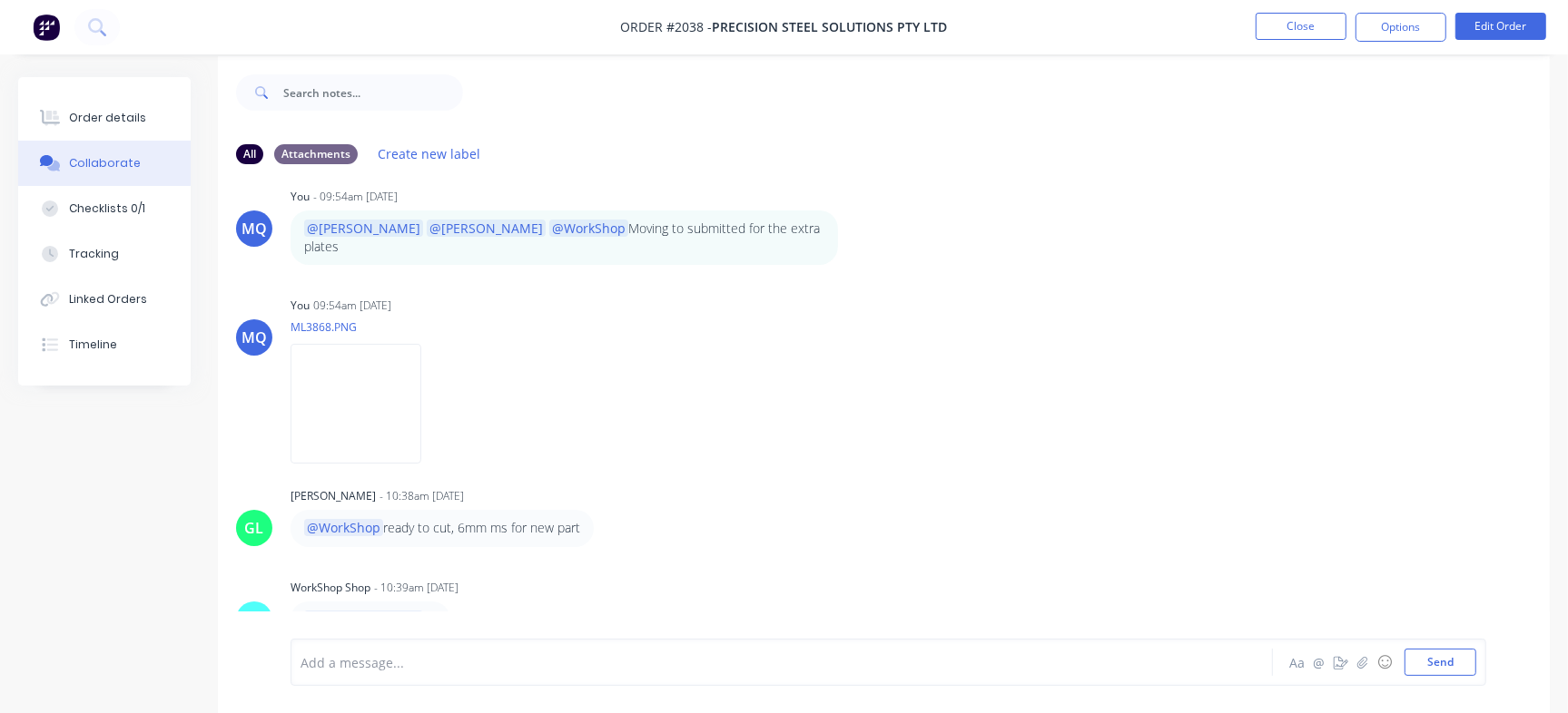
scroll to position [27, 0]
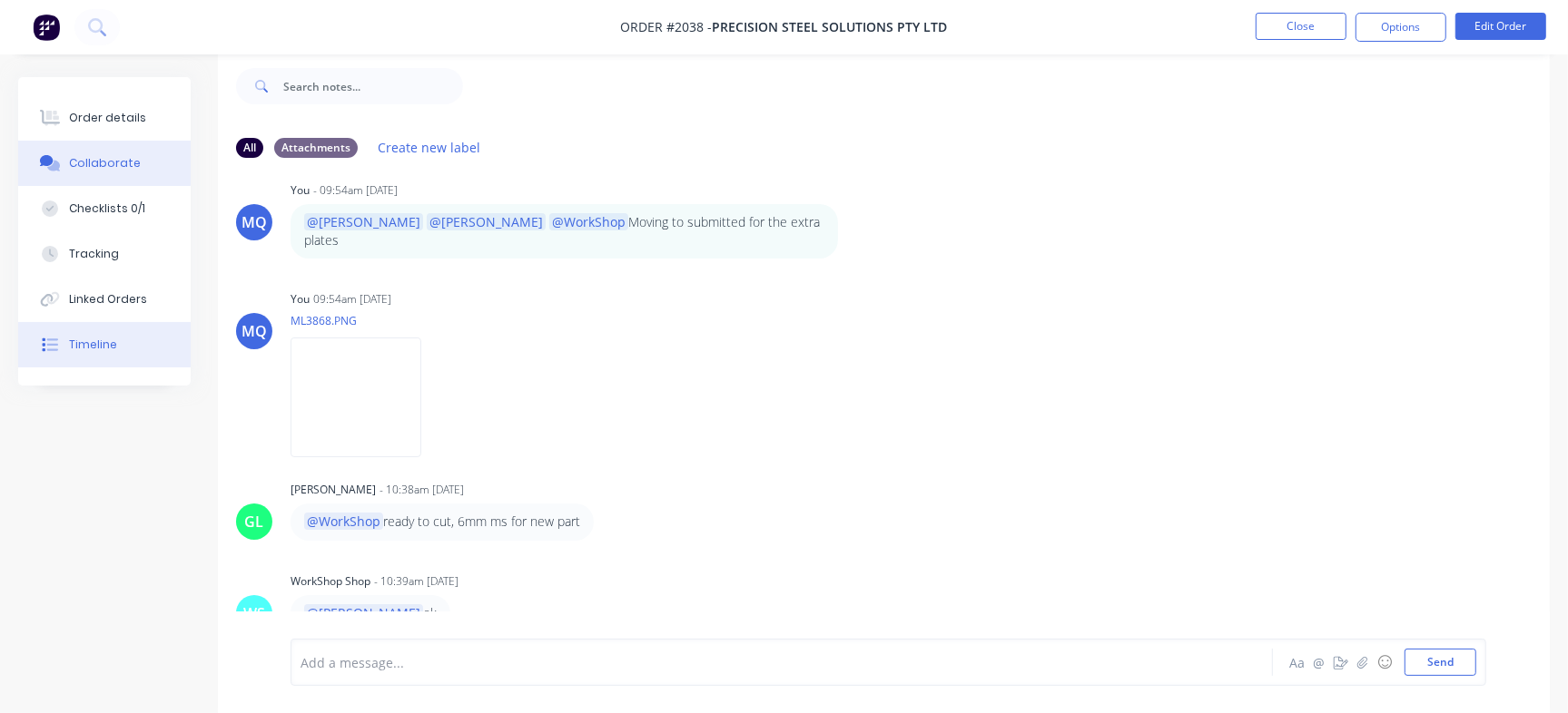
click at [142, 348] on button "Timeline" at bounding box center [104, 345] width 172 height 46
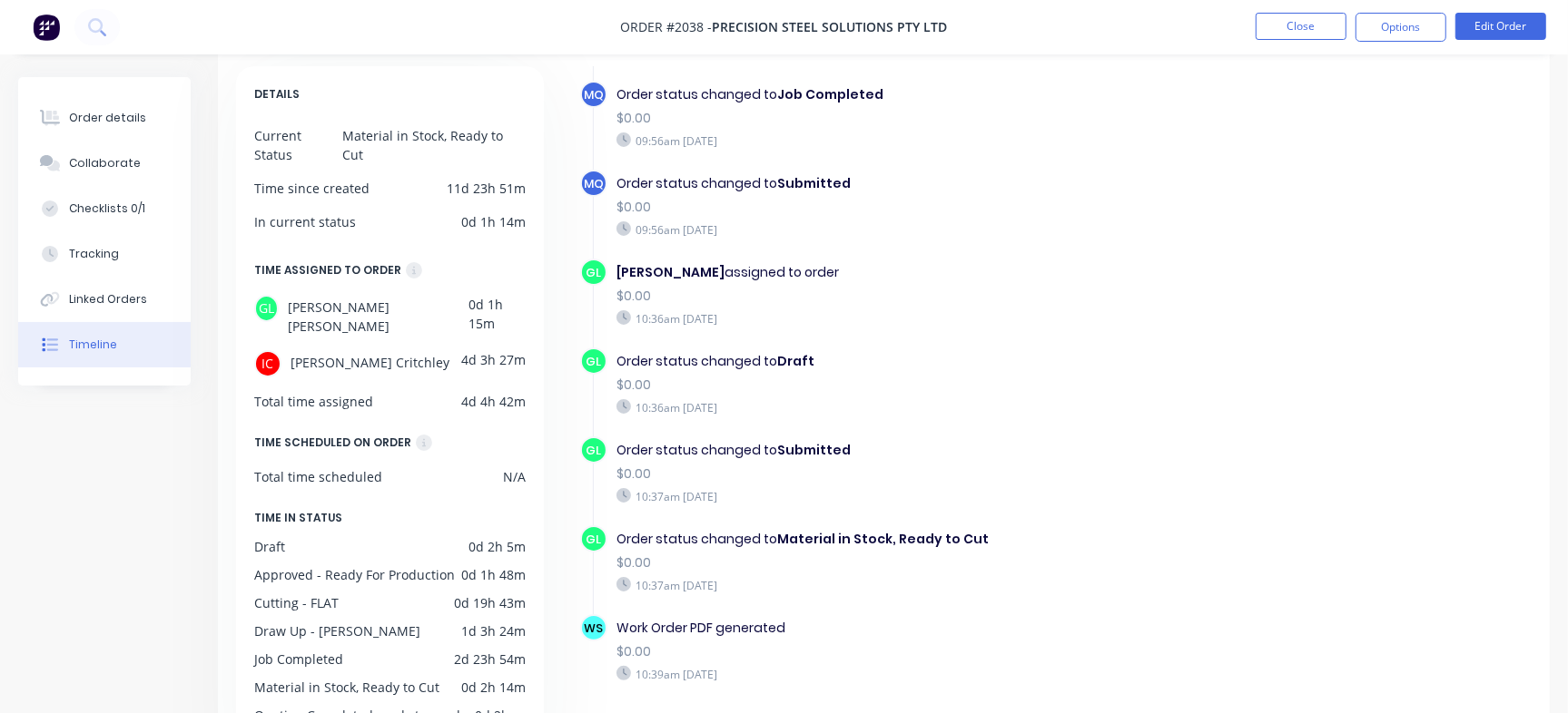
scroll to position [140, 0]
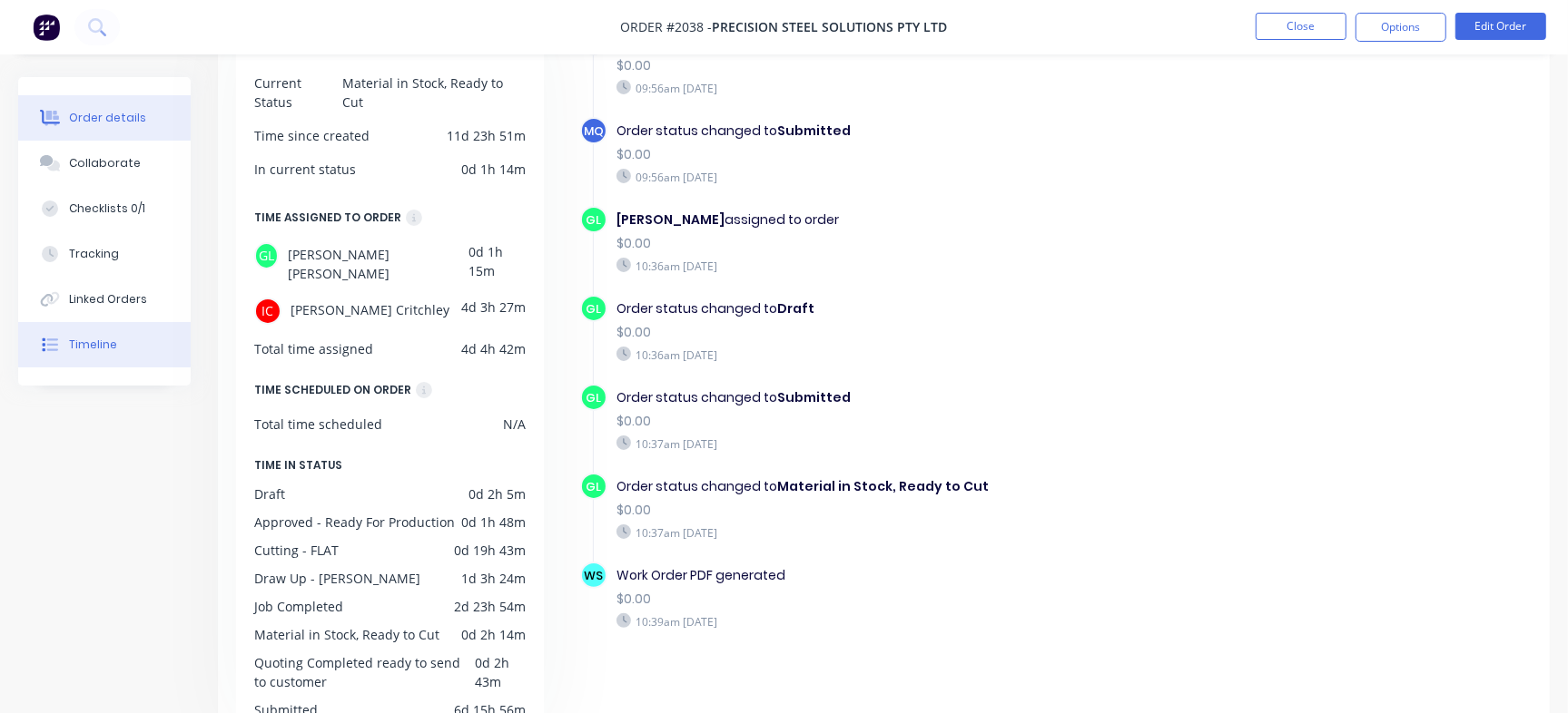
click at [92, 104] on button "Order details" at bounding box center [104, 118] width 172 height 46
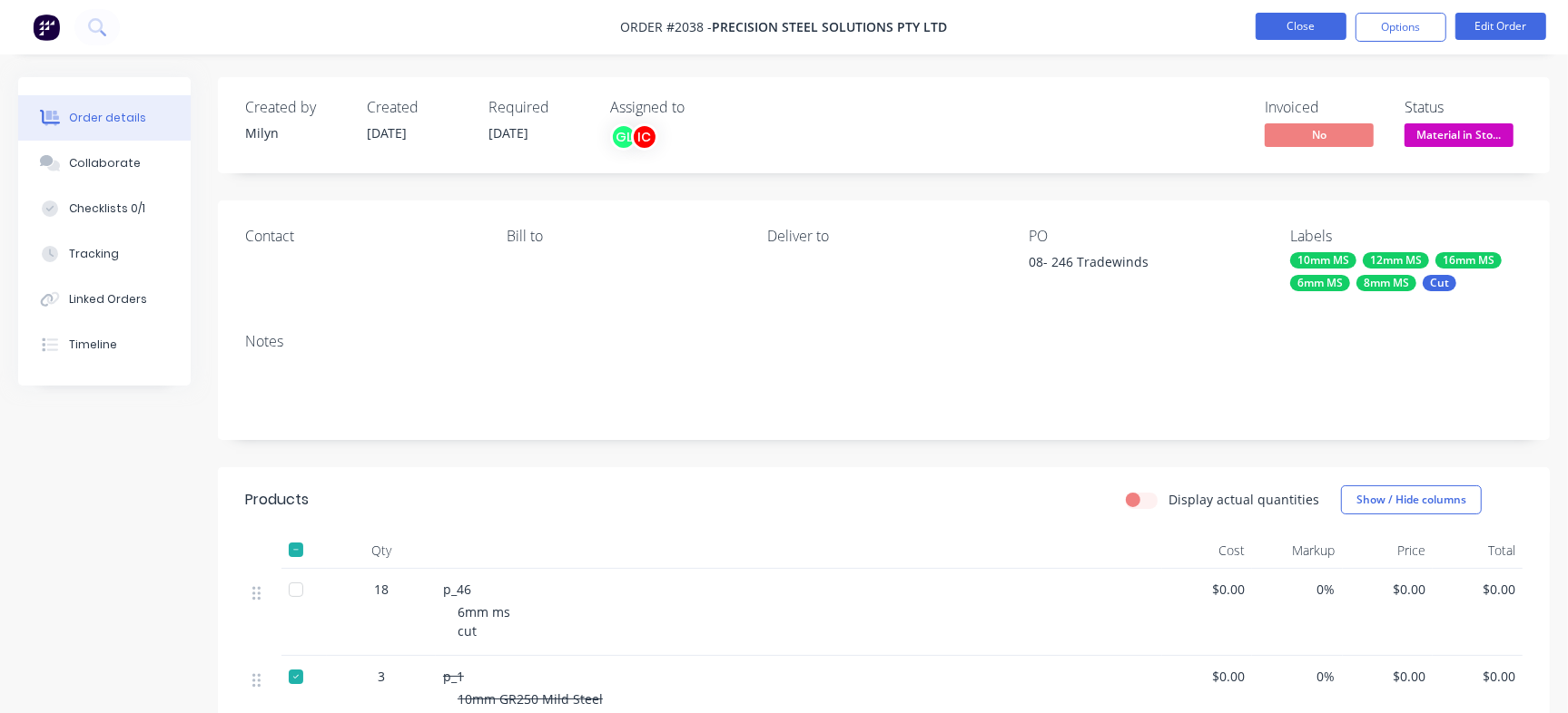
click at [1292, 20] on button "Close" at bounding box center [1301, 26] width 91 height 27
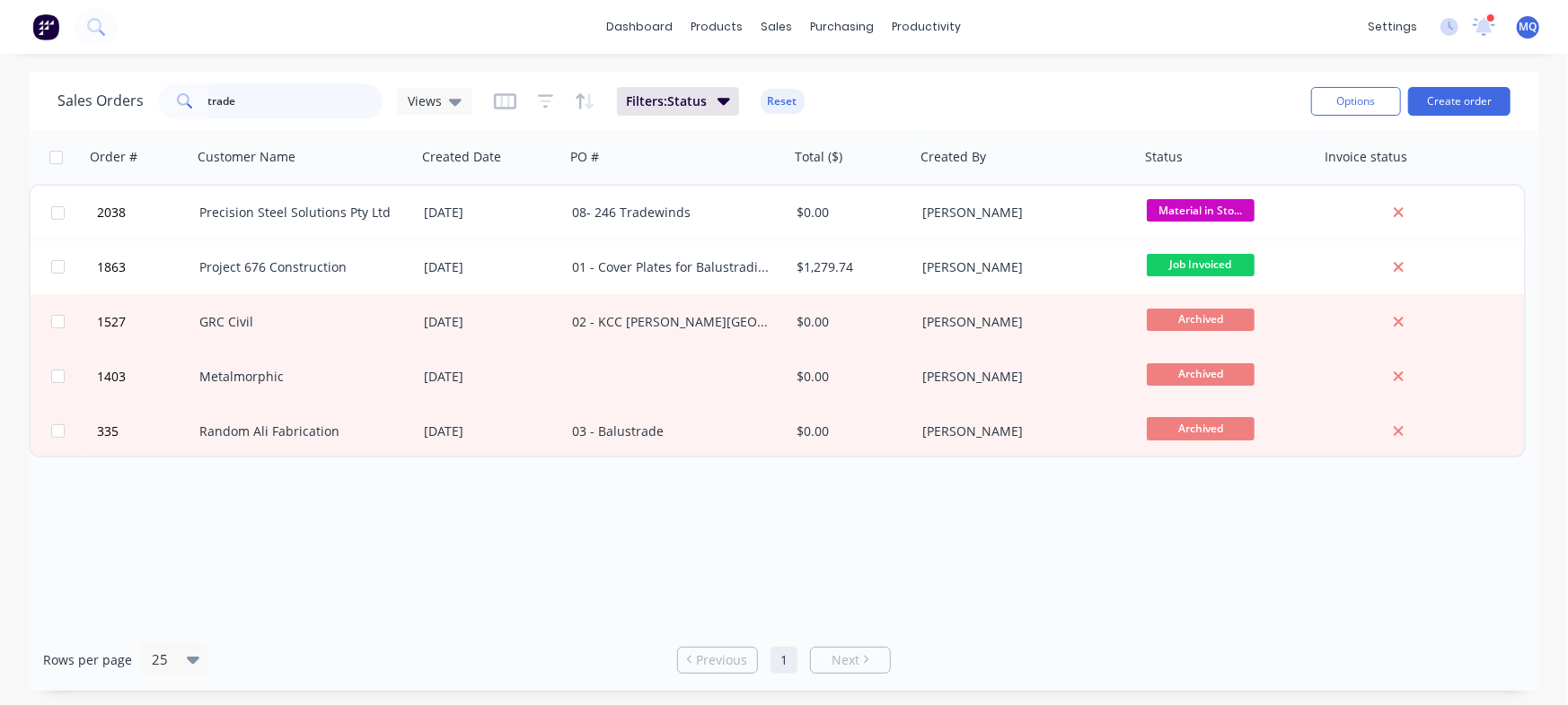
click at [279, 98] on input "trade" at bounding box center [295, 101] width 175 height 36
type input "jt home"
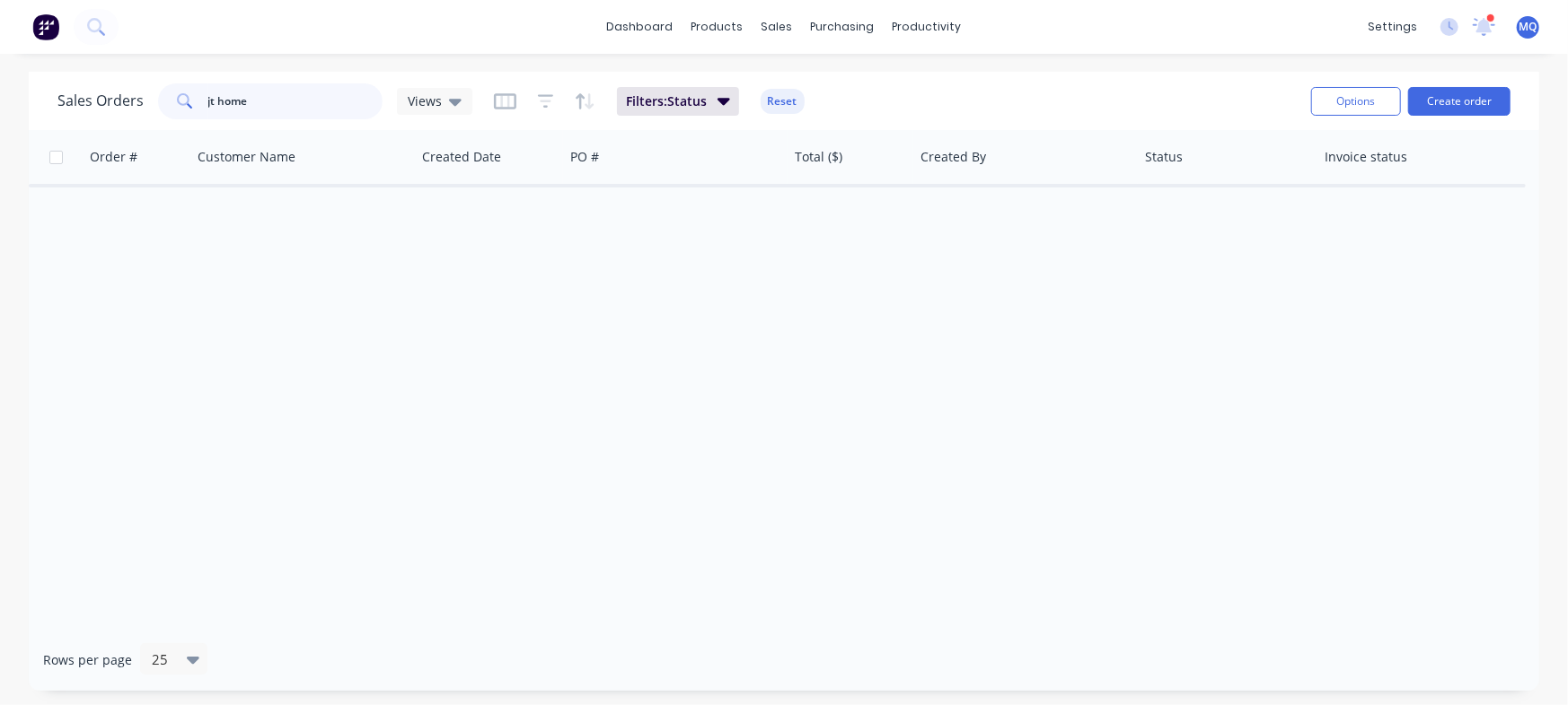
drag, startPoint x: 280, startPoint y: 107, endPoint x: 25, endPoint y: 73, distance: 257.3
click at [25, 73] on div "Sales Orders jt home Views Filters: Status Reset Options Create order Order # C…" at bounding box center [784, 381] width 1568 height 620
type input "j"
type input "home"
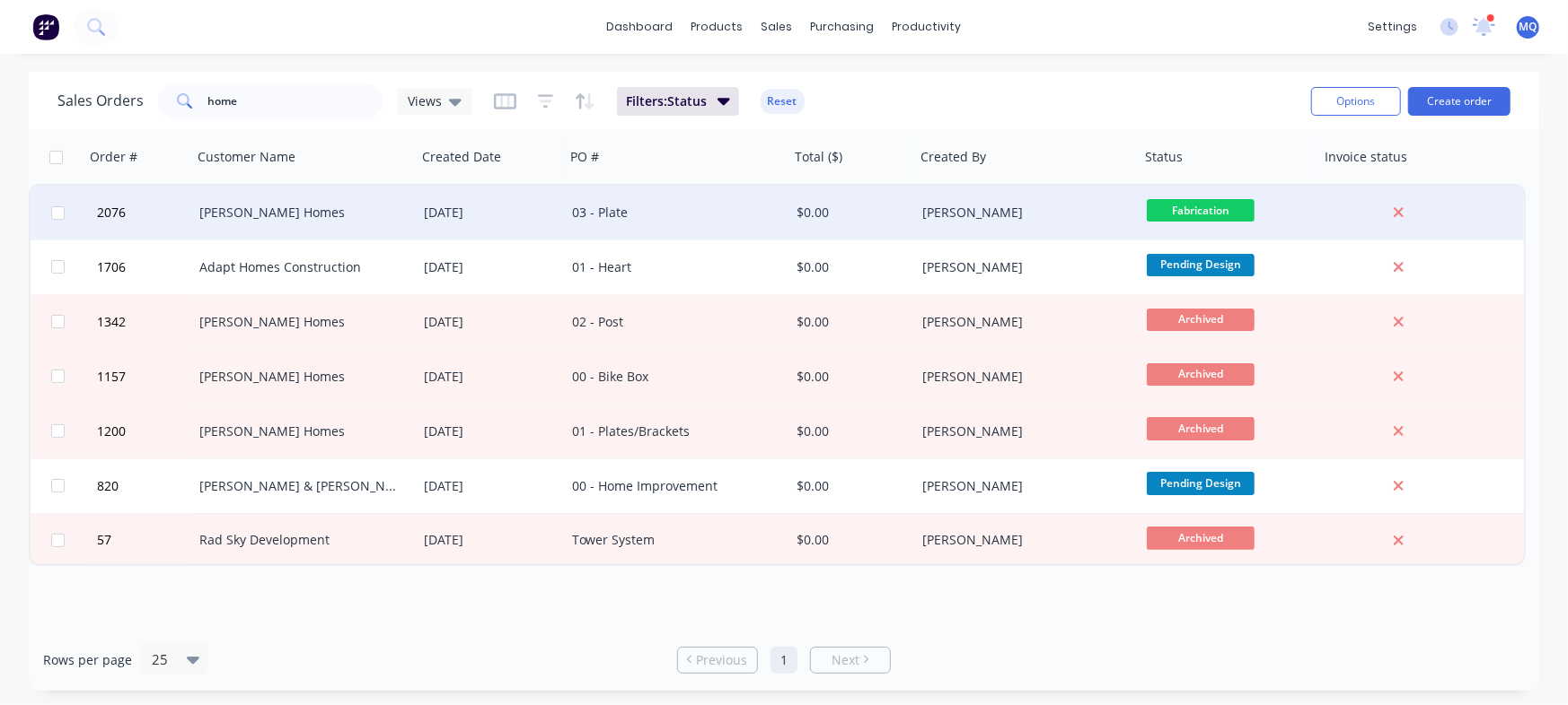
click at [702, 217] on div "03 - Plate" at bounding box center [671, 213] width 200 height 18
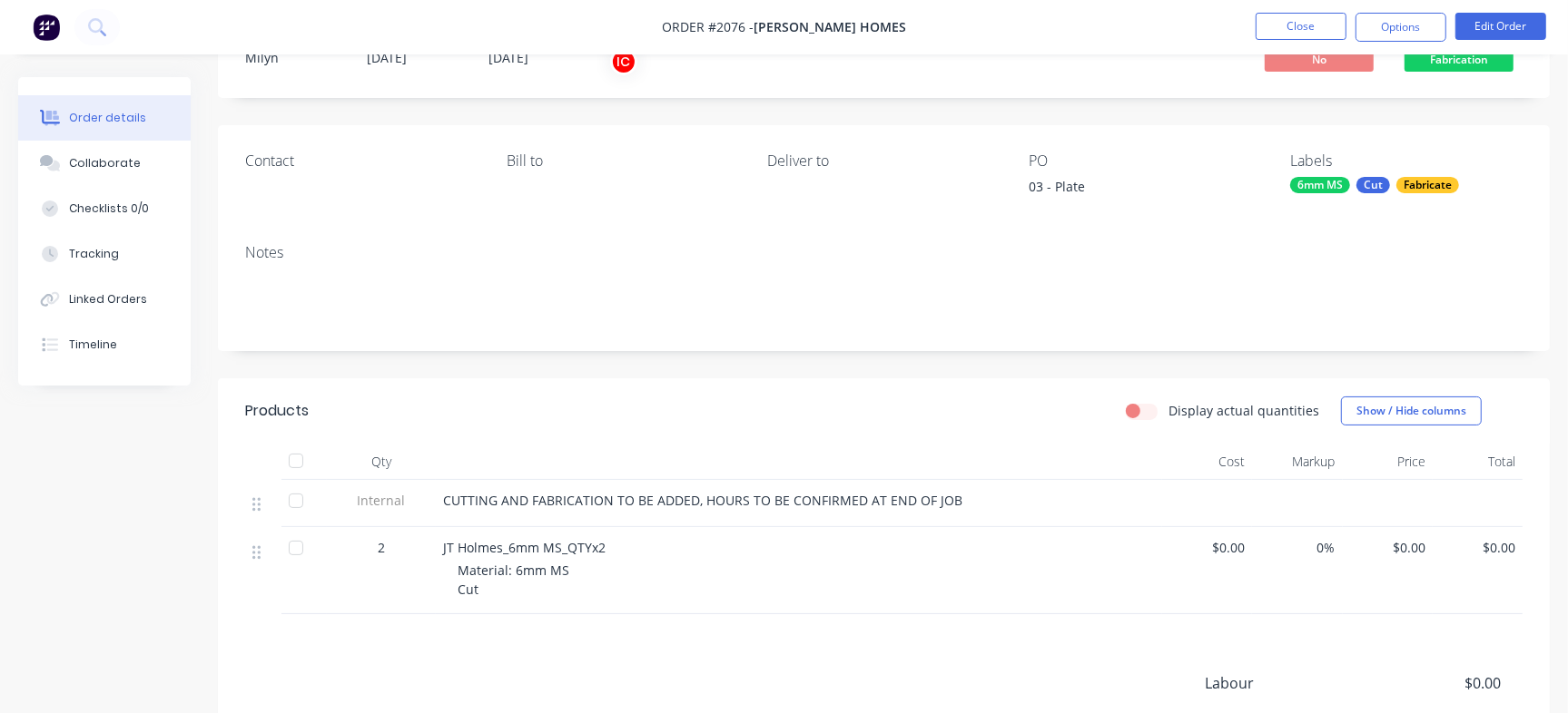
scroll to position [113, 0]
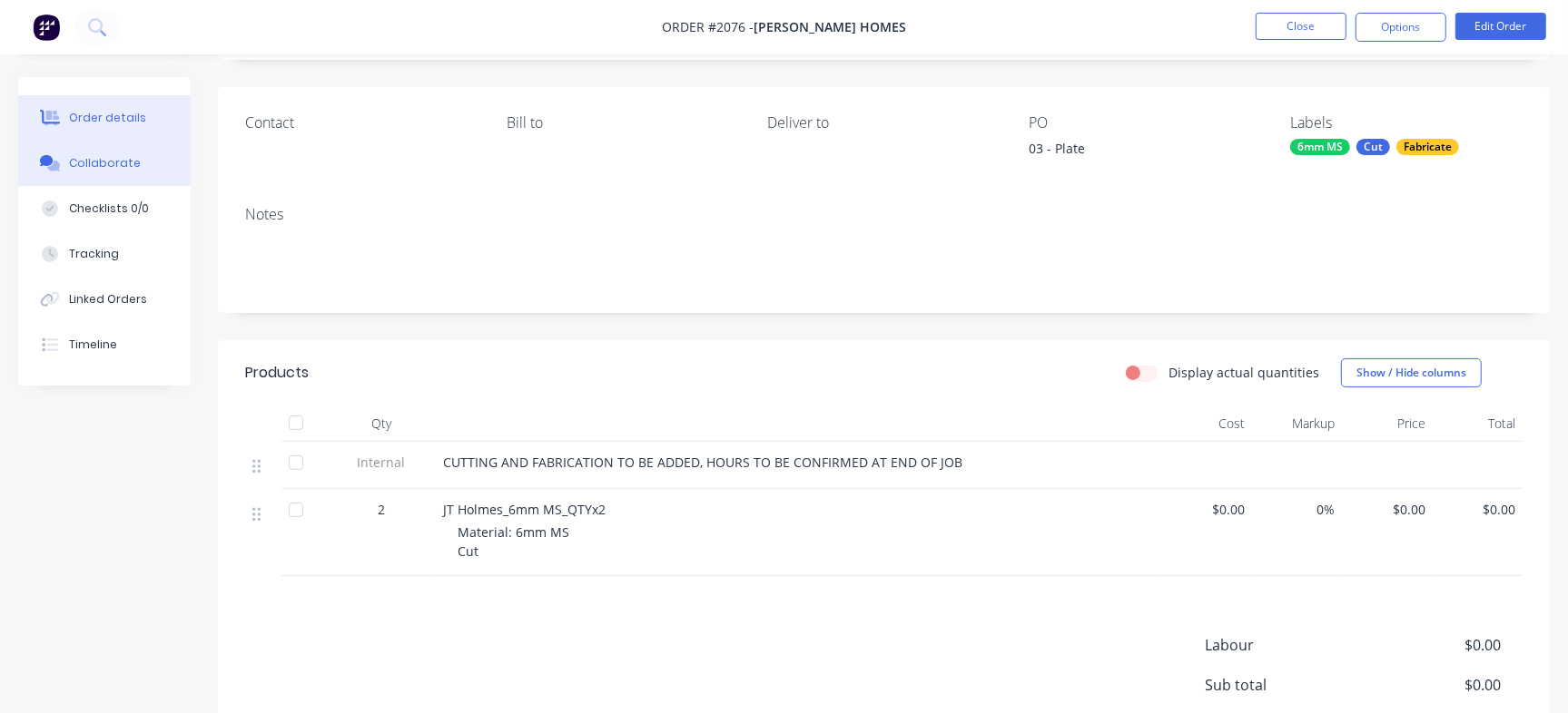
click at [110, 163] on div "Collaborate" at bounding box center [104, 164] width 72 height 17
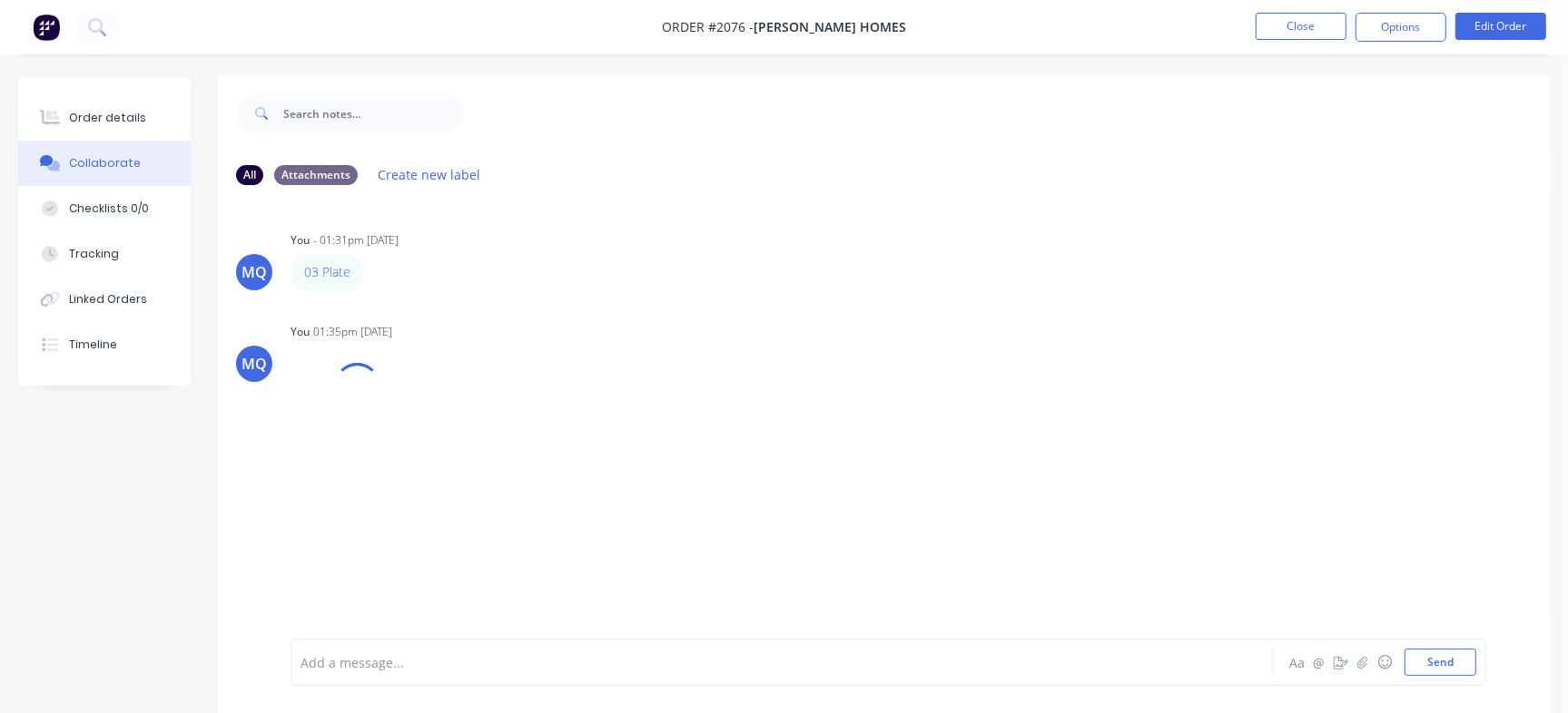
click at [502, 660] on div at bounding box center [741, 663] width 881 height 20
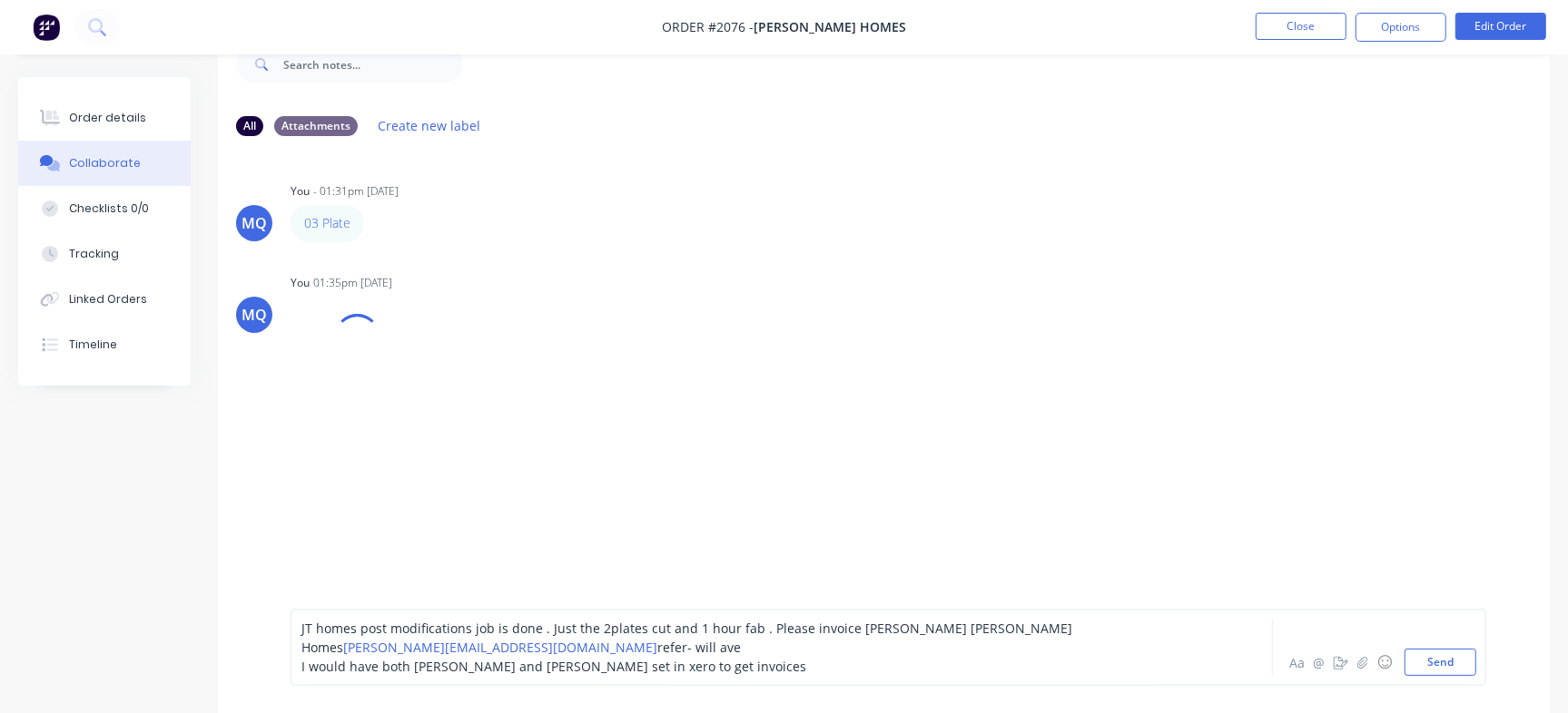
scroll to position [76, 0]
click at [688, 657] on div "JT homes post modifications job is done . Just the 2plates cut and 1 hour fab .…" at bounding box center [741, 648] width 881 height 58
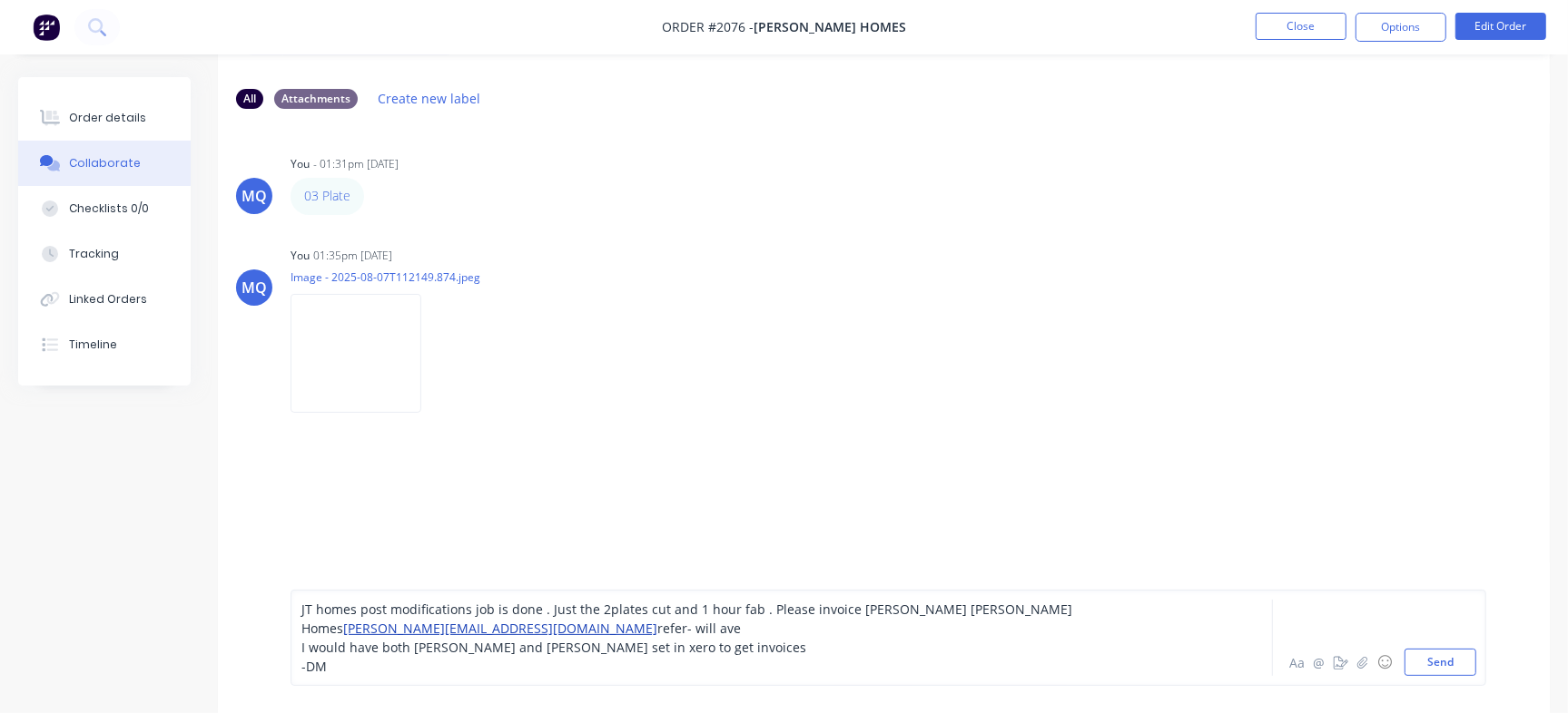
click at [343, 620] on span "[PERSON_NAME][EMAIL_ADDRESS][DOMAIN_NAME]" at bounding box center [500, 628] width 314 height 18
click at [404, 659] on div "-DM" at bounding box center [741, 667] width 881 height 20
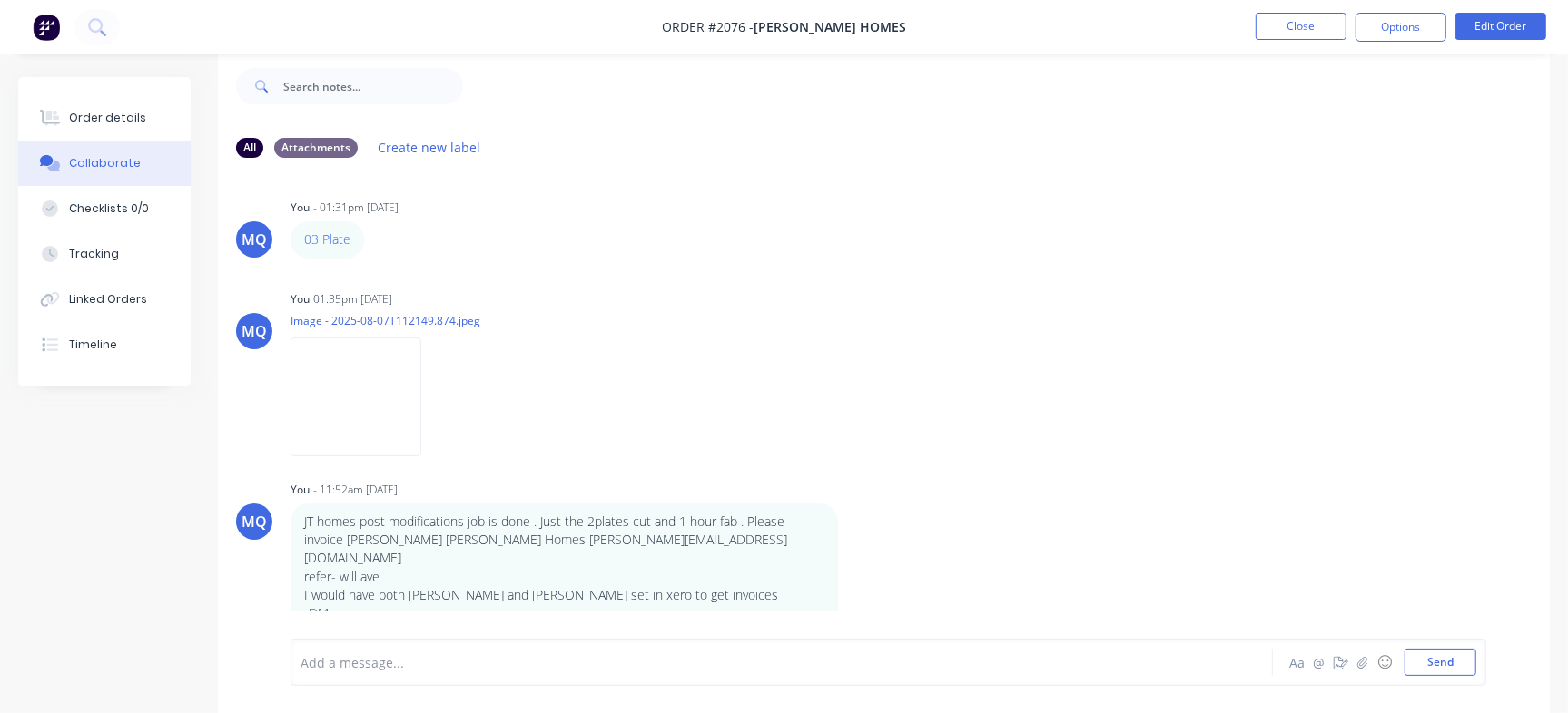
scroll to position [7, 0]
click at [539, 660] on div at bounding box center [741, 663] width 881 height 20
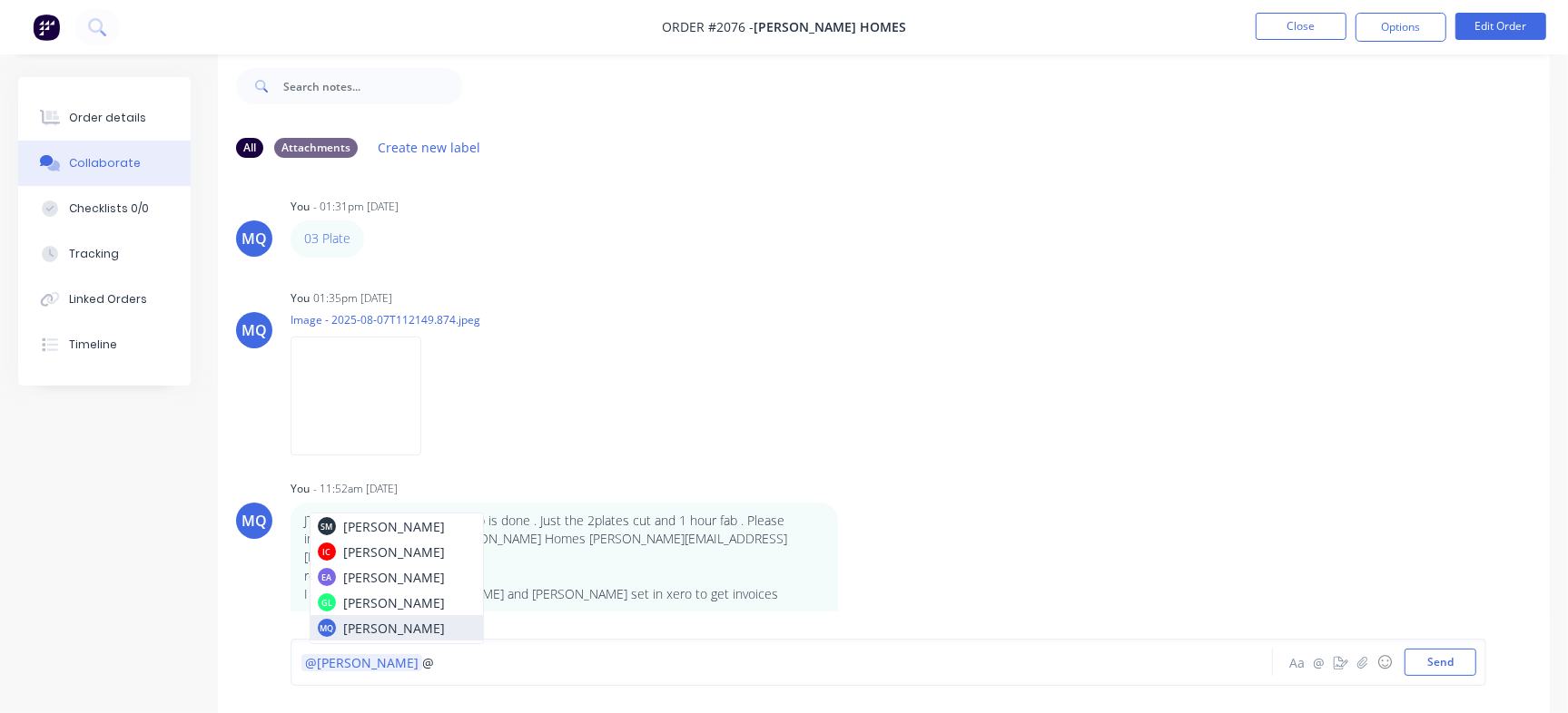
scroll to position [0, 0]
click at [413, 663] on div "@[PERSON_NAME] @" at bounding box center [741, 663] width 881 height 20
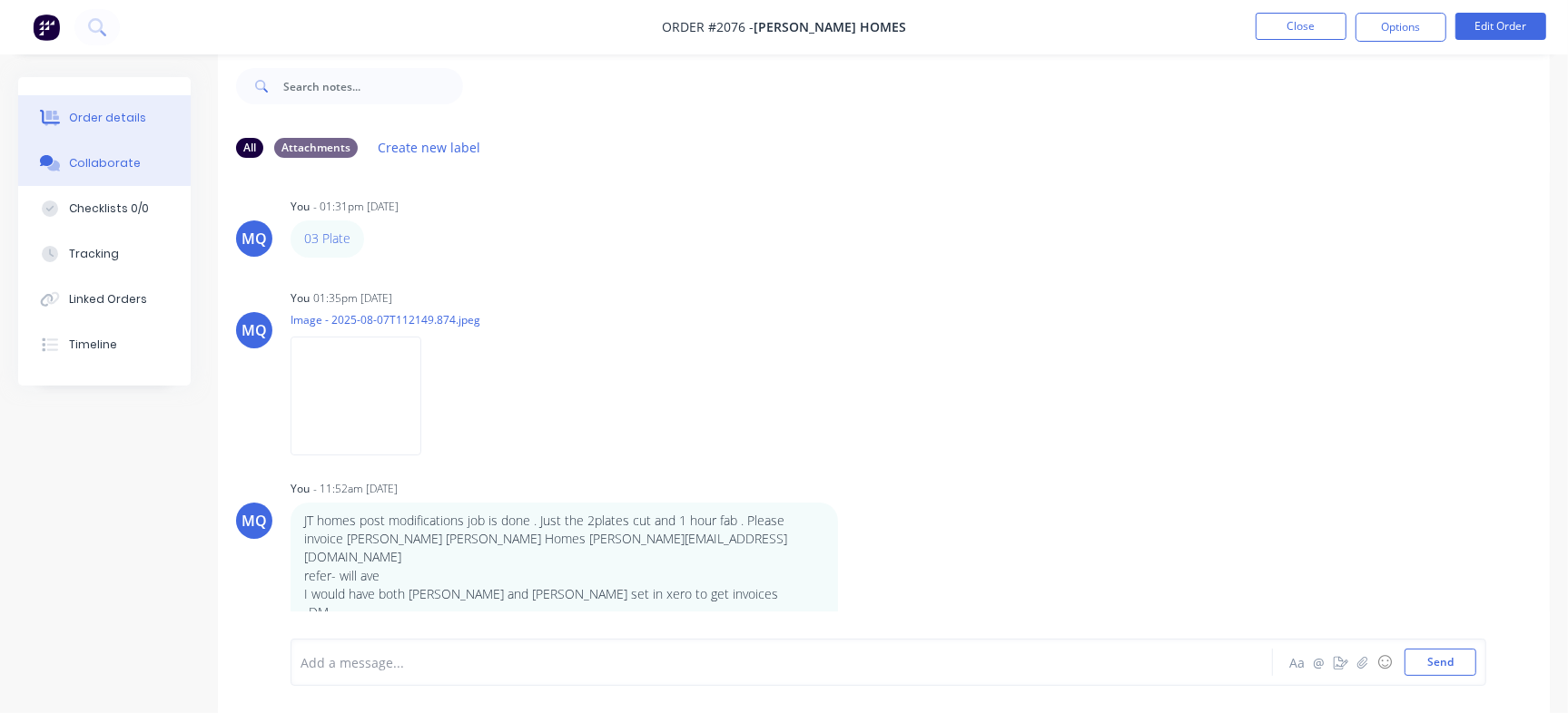
click at [86, 116] on div "Order details" at bounding box center [107, 118] width 77 height 17
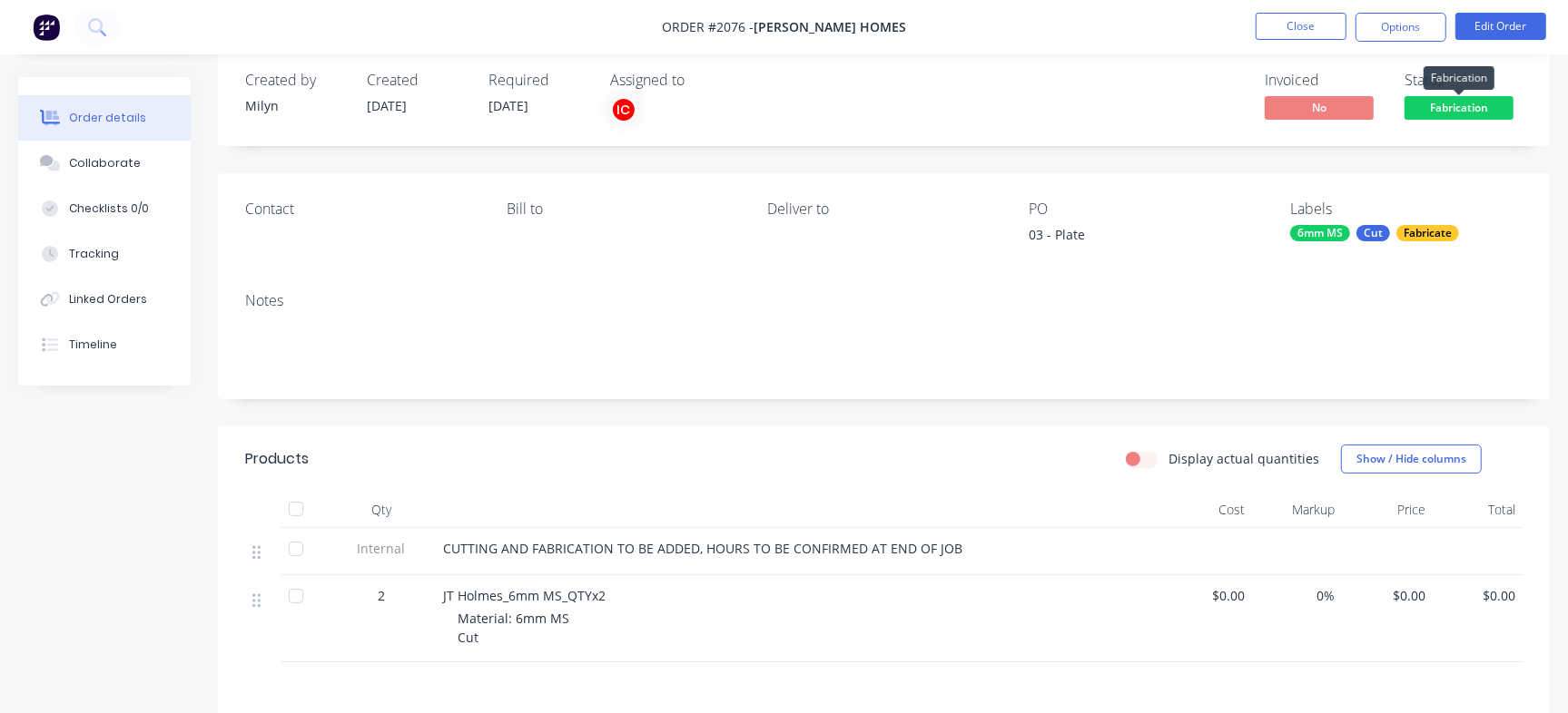
click at [1467, 114] on span "Fabrication" at bounding box center [1458, 107] width 109 height 22
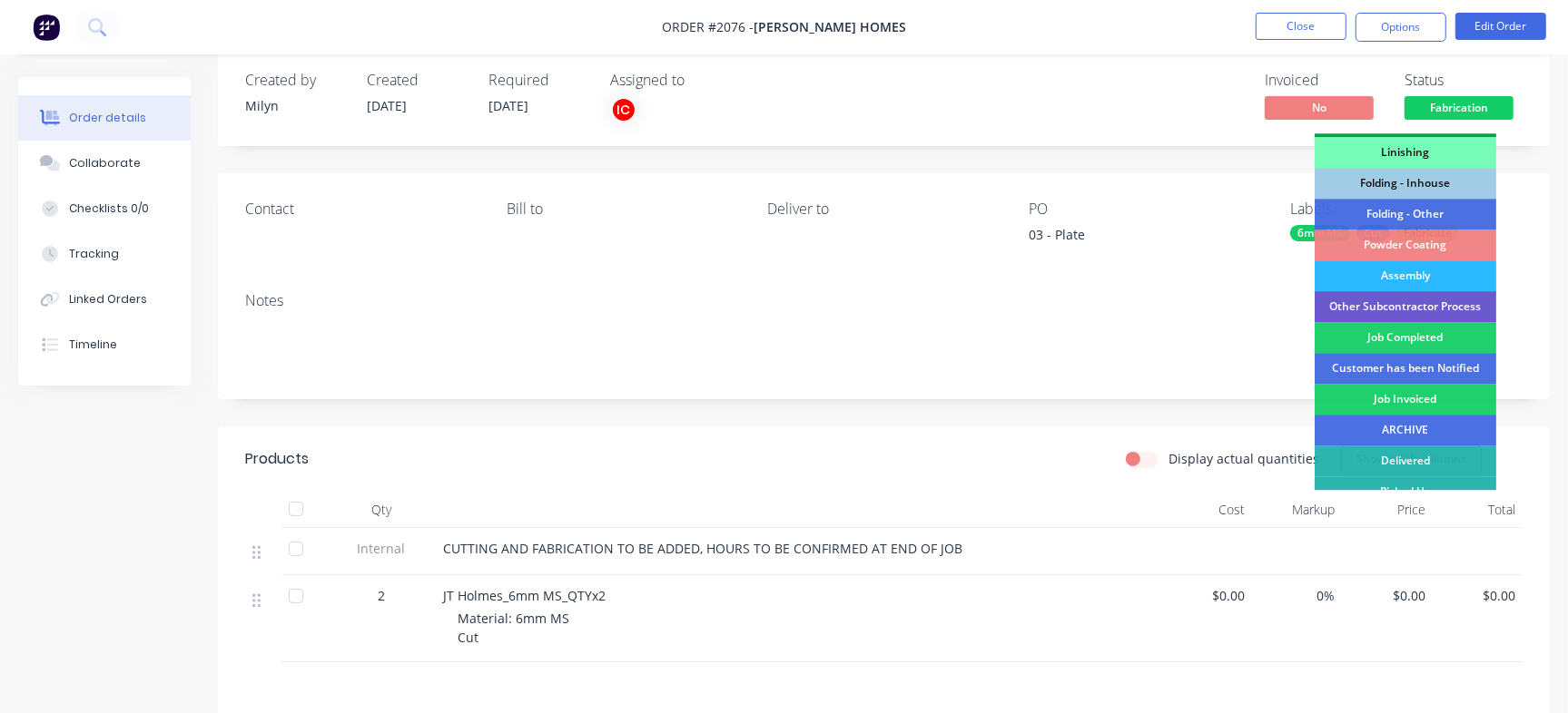
scroll to position [508, 0]
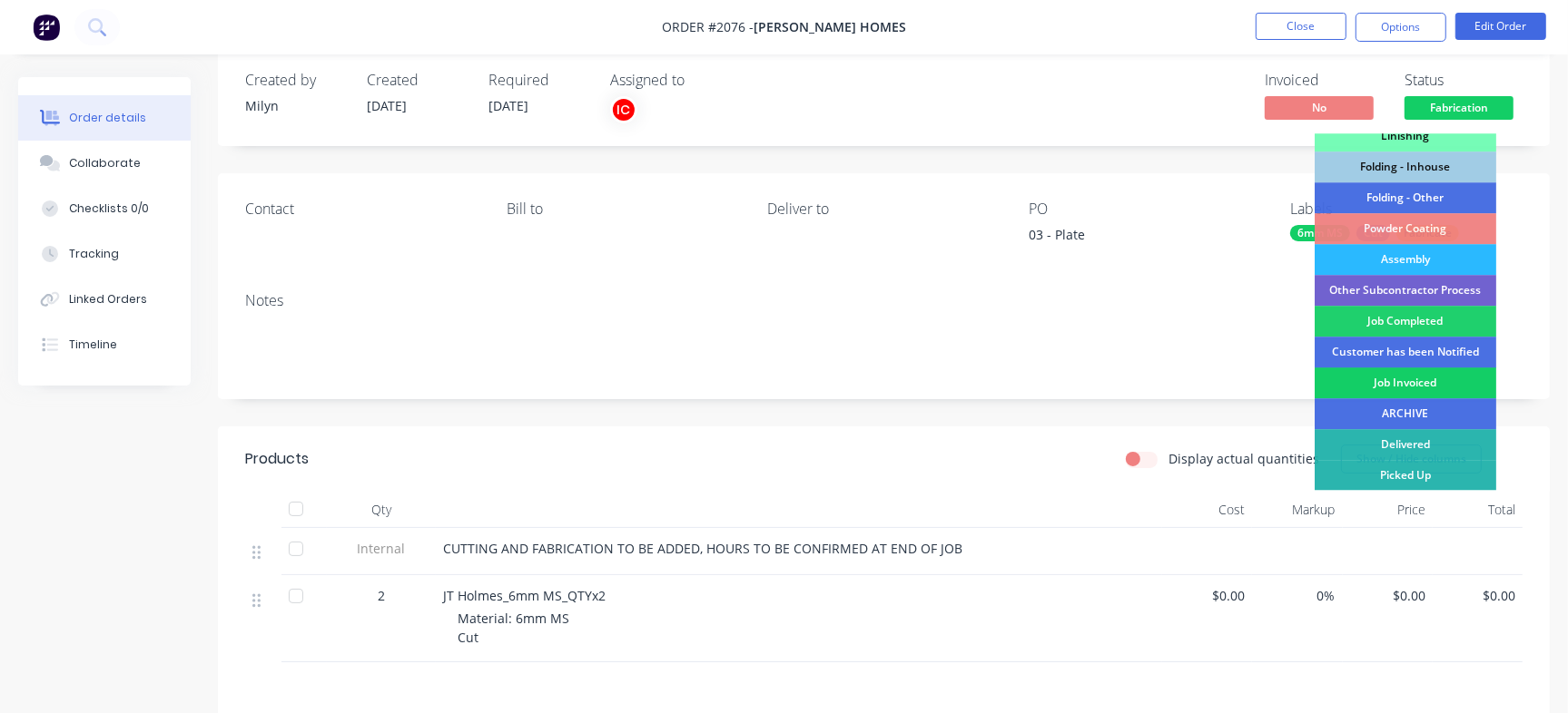
click at [1401, 383] on div "Job Invoiced" at bounding box center [1405, 382] width 181 height 31
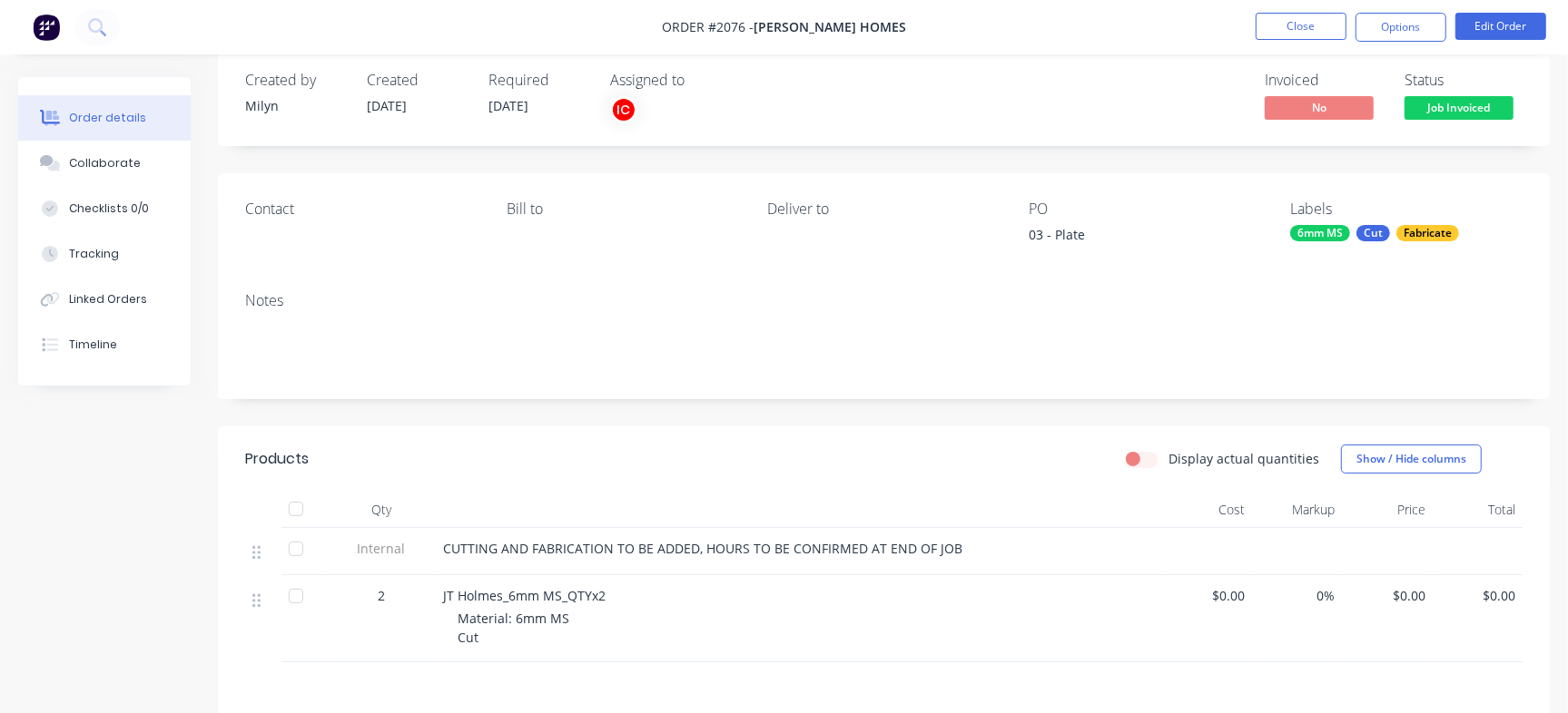
click at [1454, 116] on span "Job Invoiced" at bounding box center [1458, 107] width 109 height 22
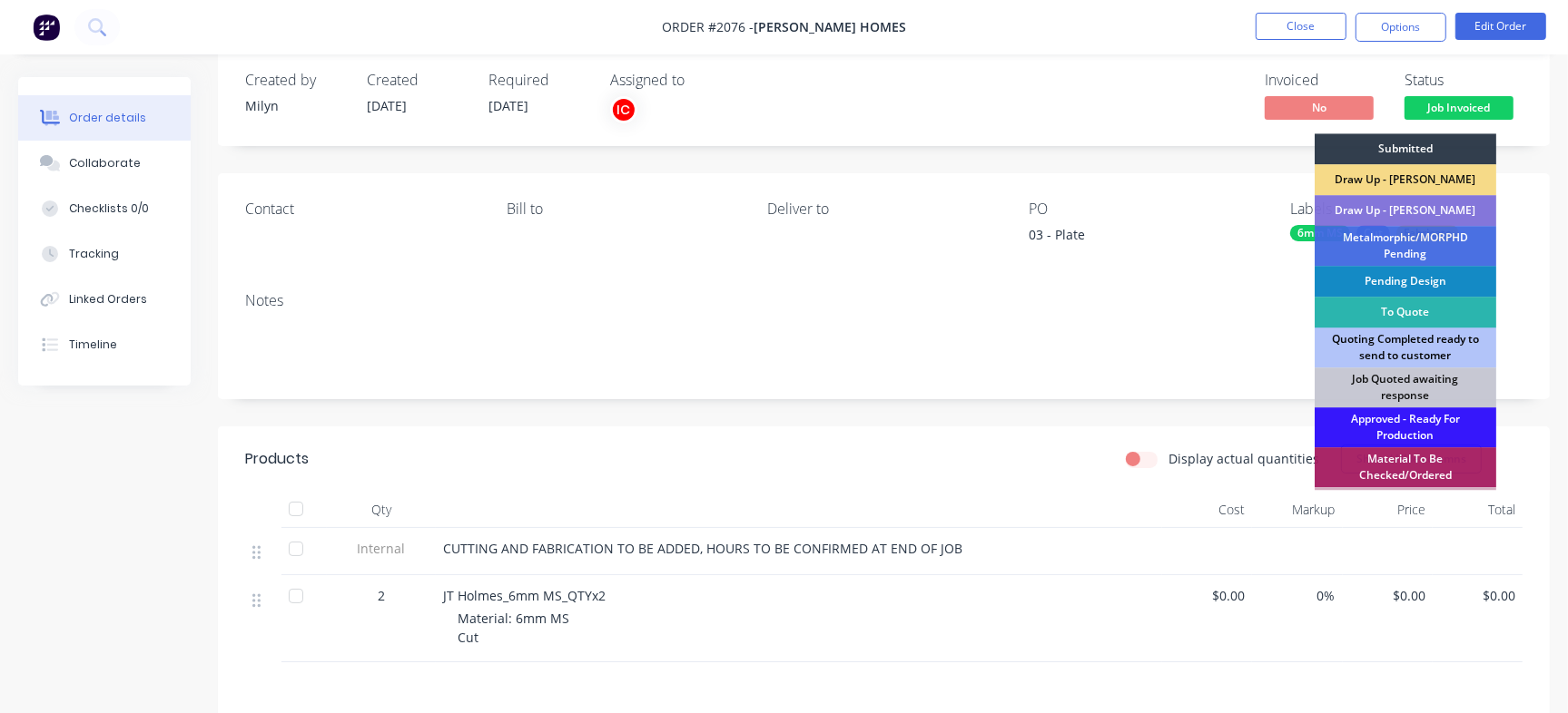
scroll to position [454, 0]
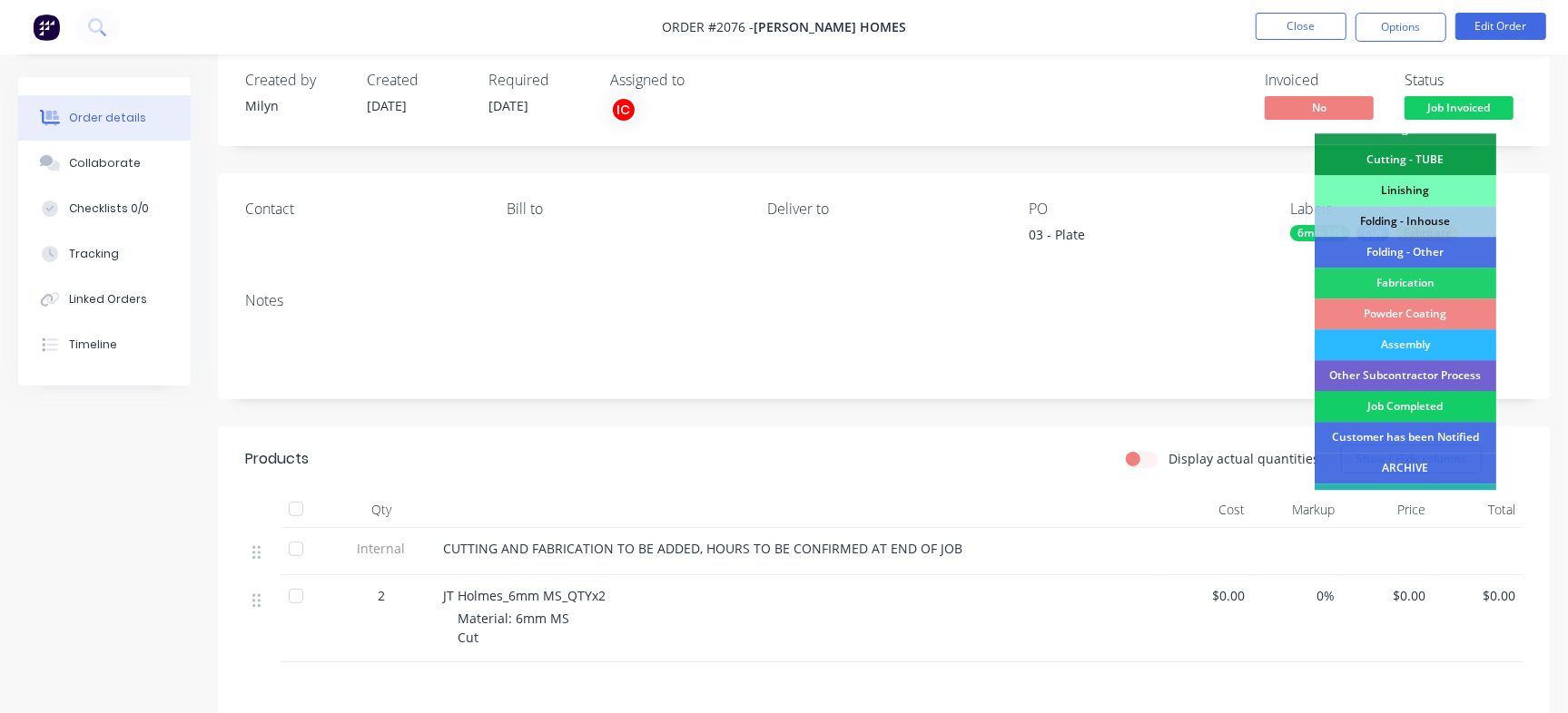
click at [1394, 406] on div "Job Completed" at bounding box center [1405, 406] width 181 height 31
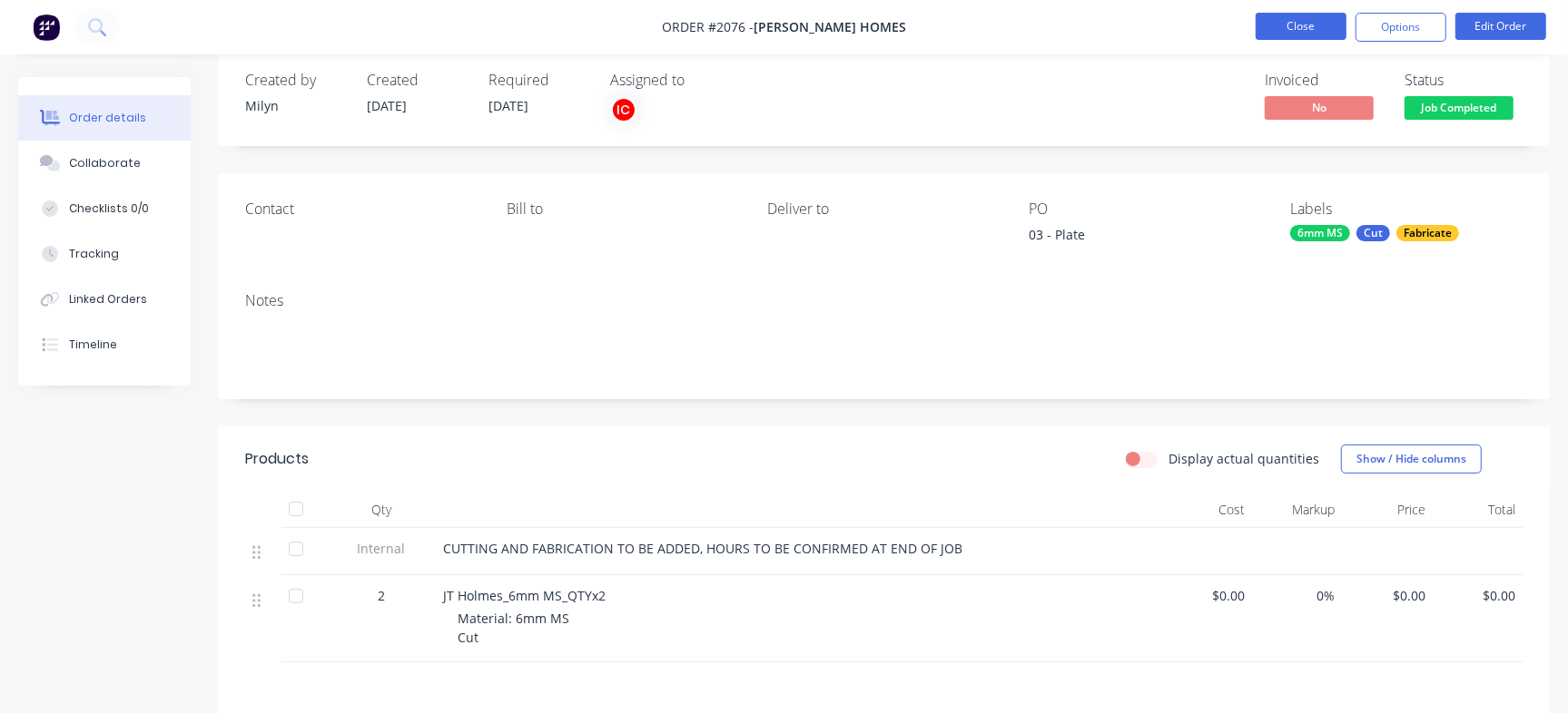
click at [1324, 27] on button "Close" at bounding box center [1301, 26] width 91 height 27
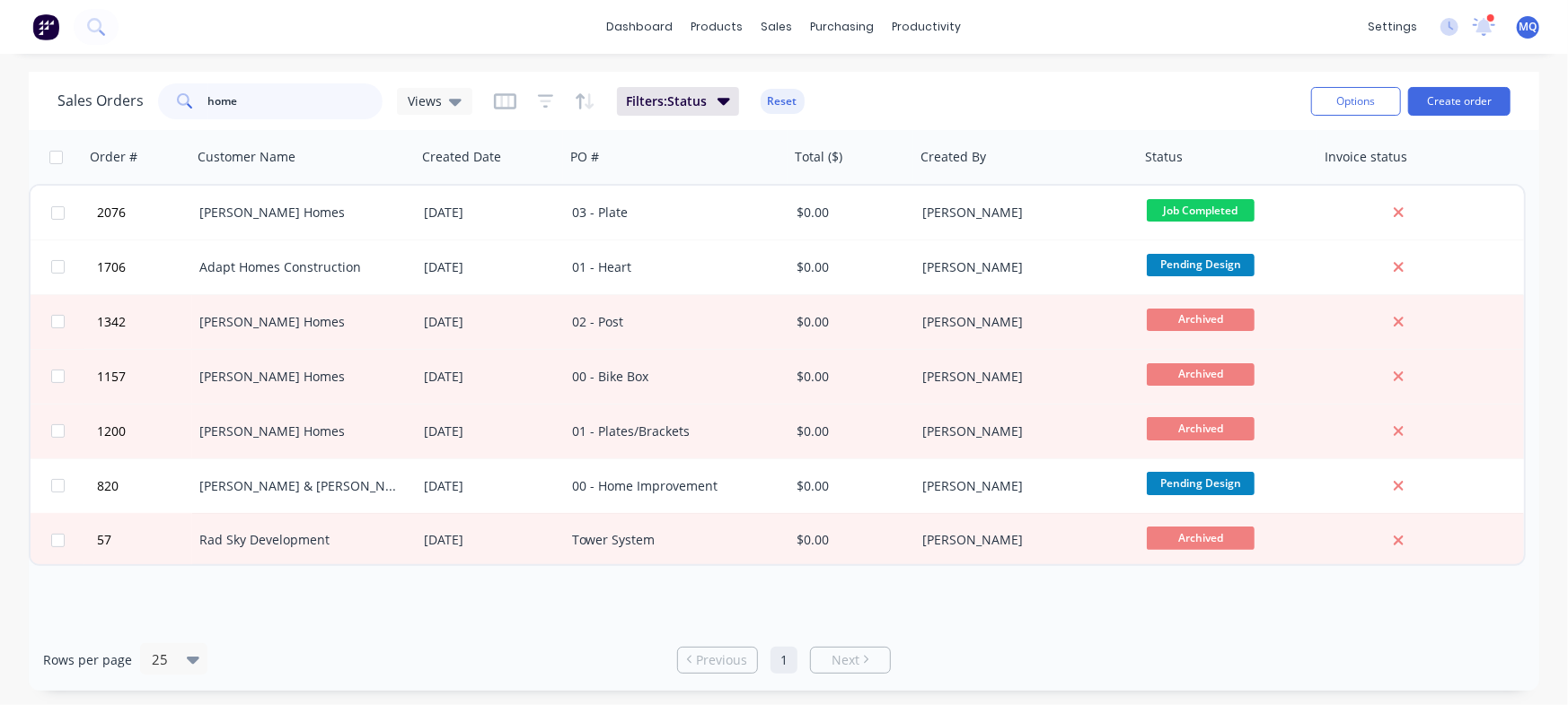
click at [221, 95] on input "home" at bounding box center [295, 101] width 175 height 36
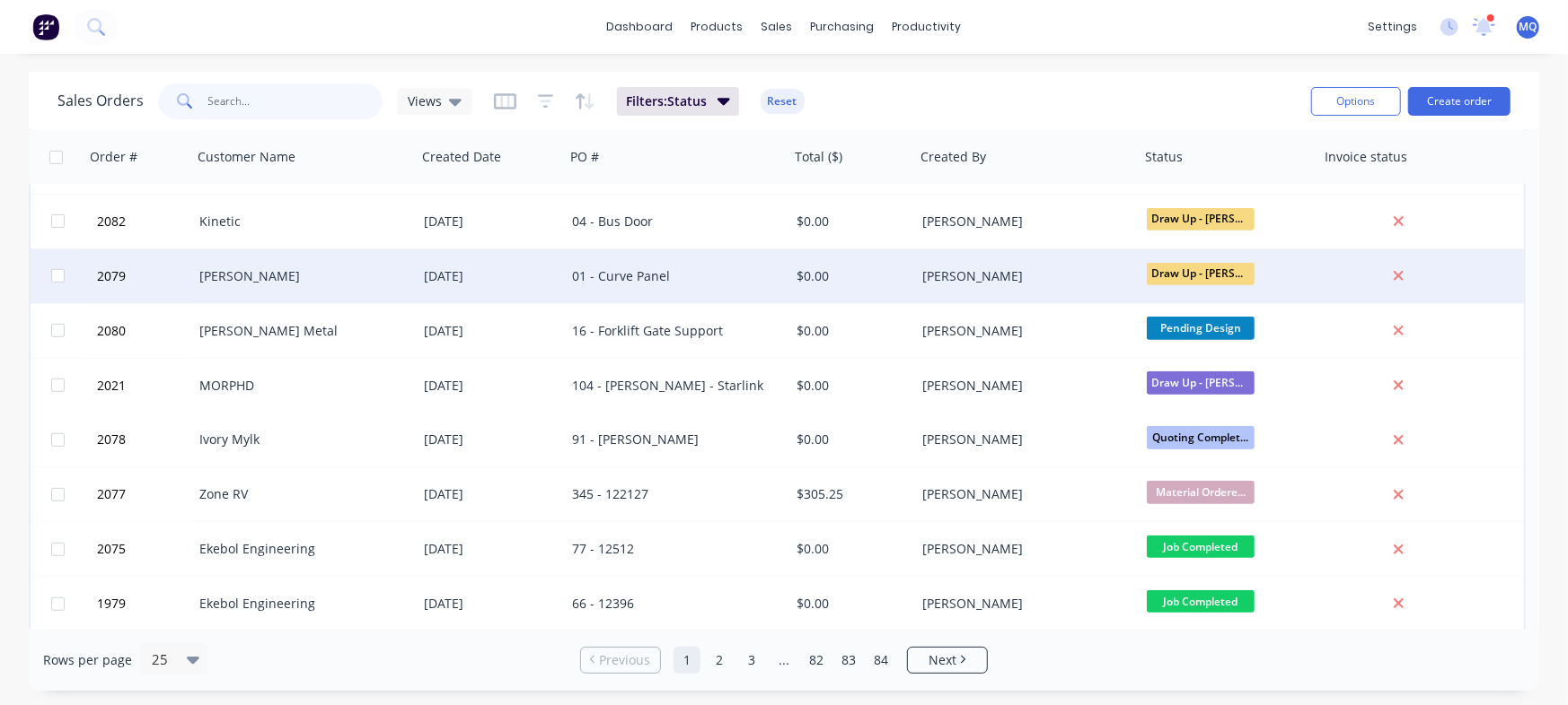
scroll to position [921, 0]
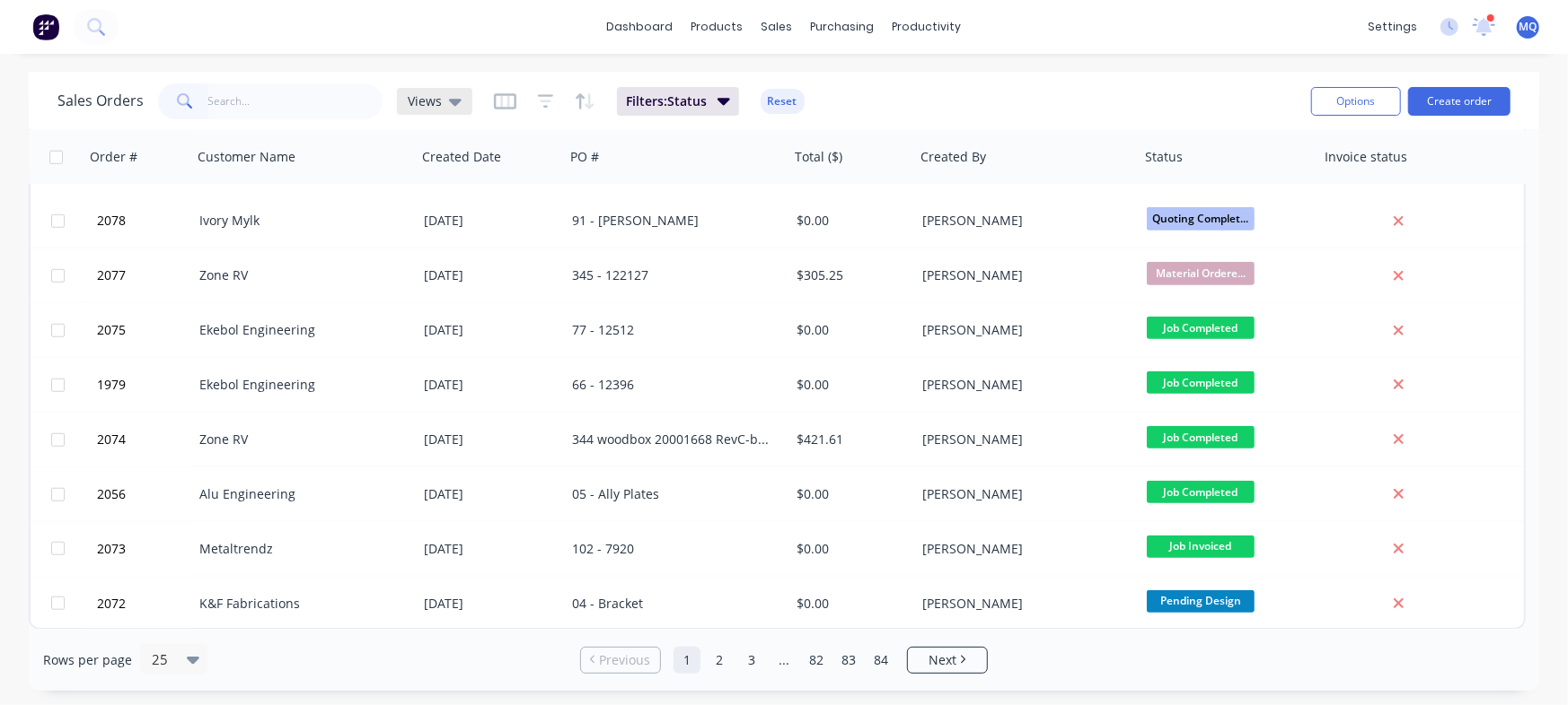
click at [434, 108] on span "Views" at bounding box center [424, 101] width 34 height 19
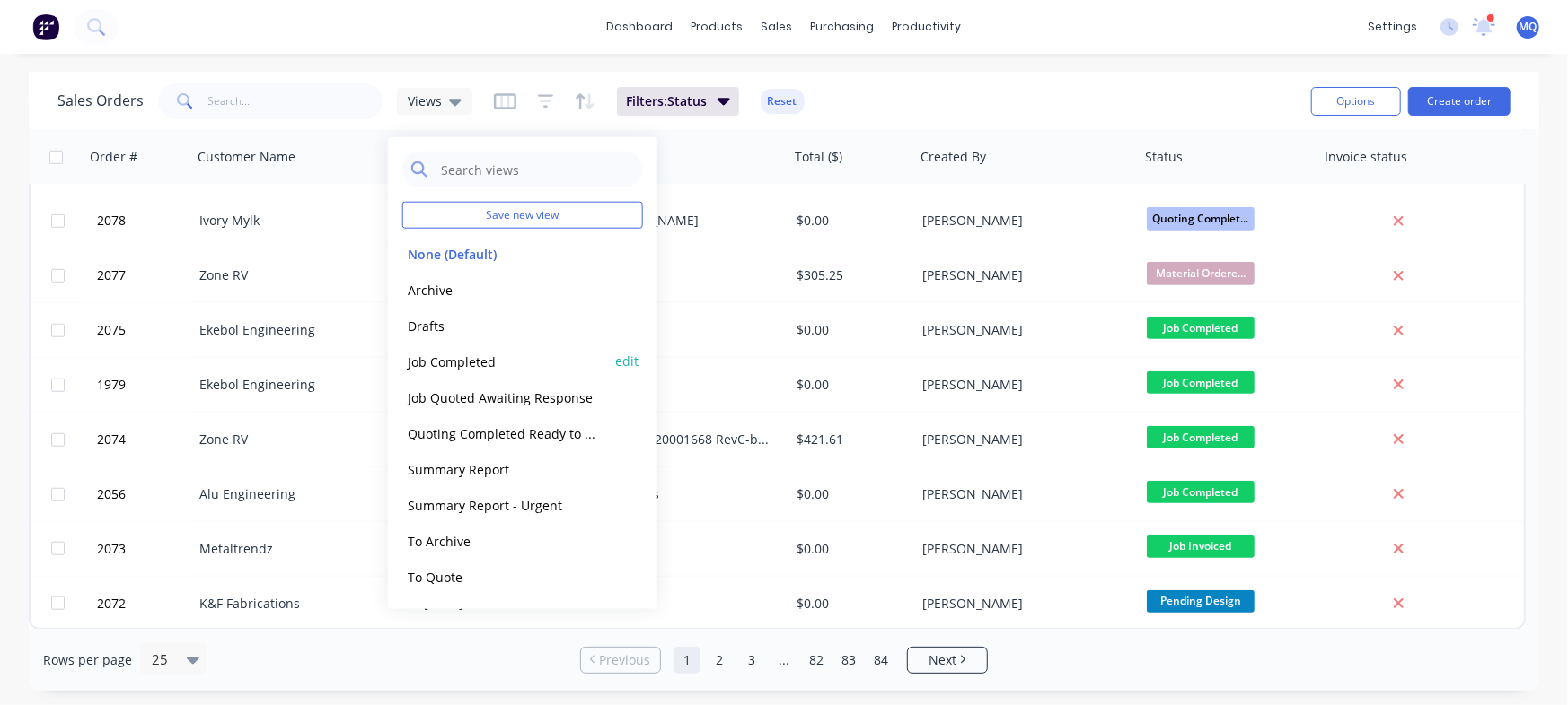
click at [454, 354] on button "Job Completed" at bounding box center [504, 361] width 205 height 20
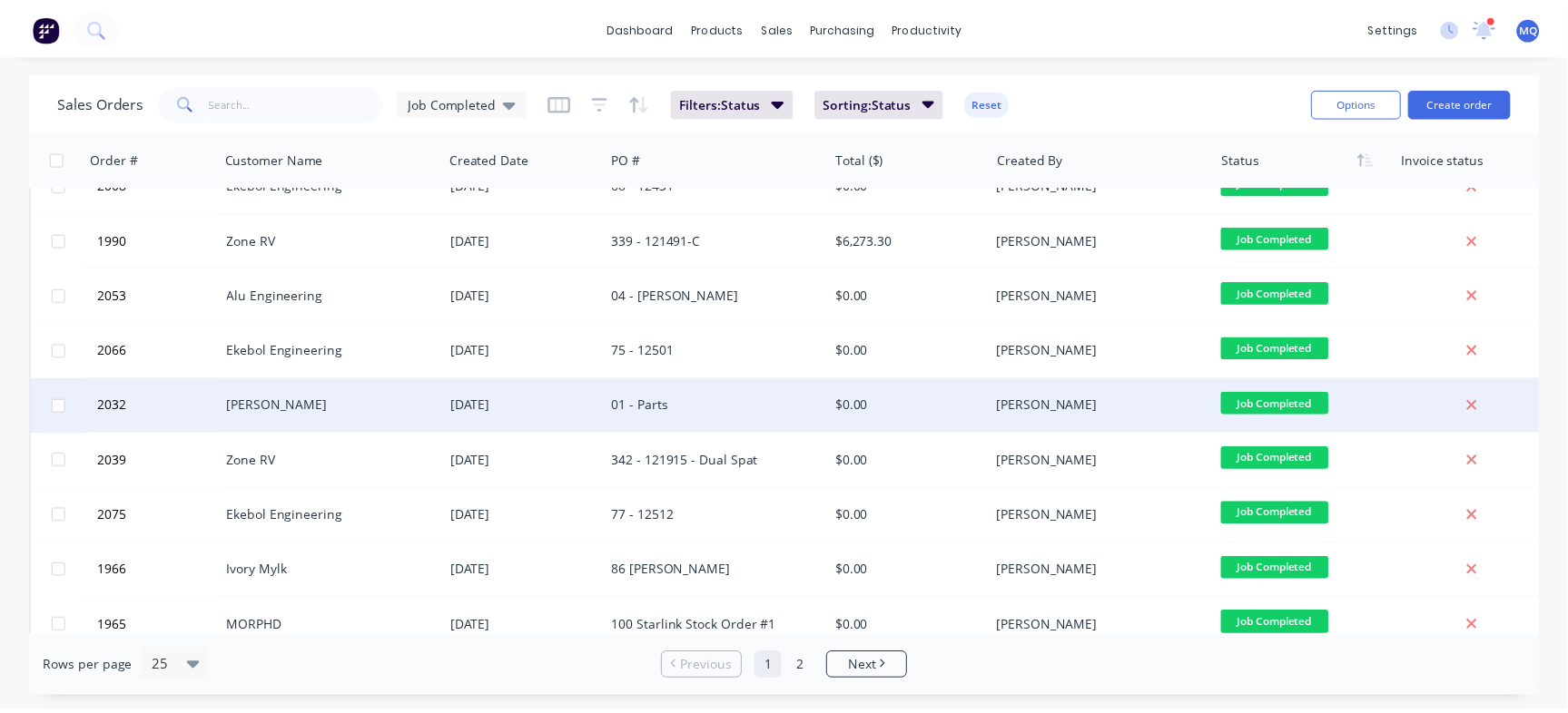
scroll to position [454, 0]
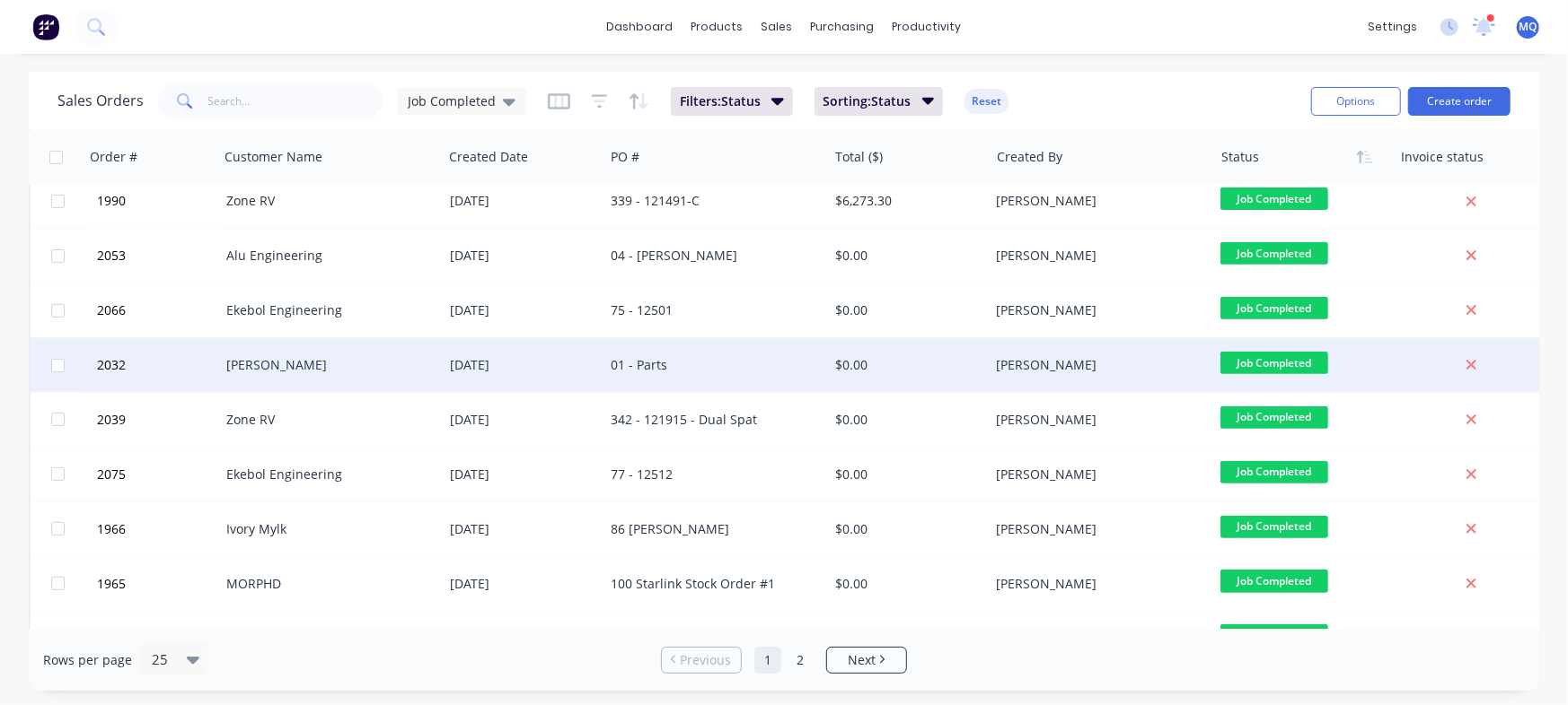
click at [661, 361] on div "01 - Parts" at bounding box center [710, 366] width 200 height 18
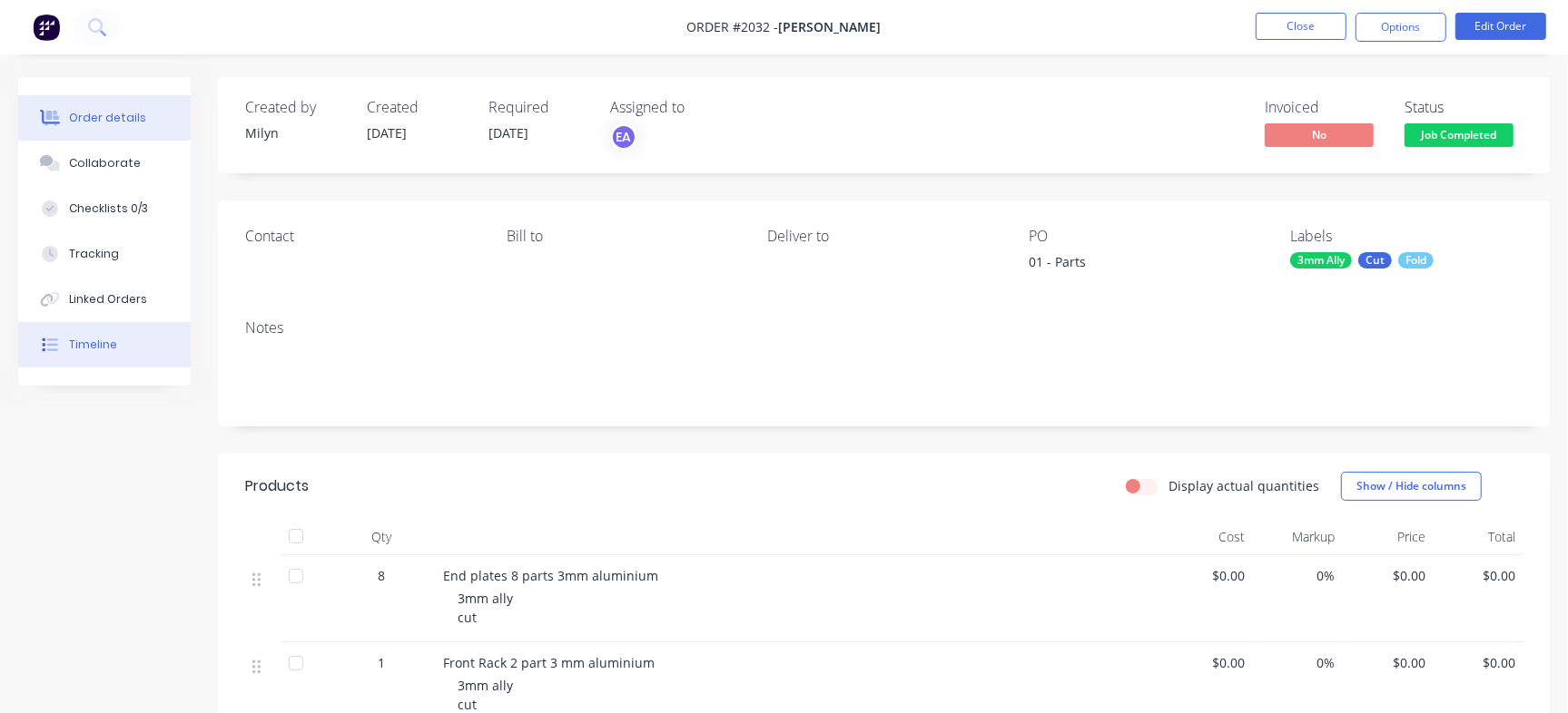
click at [86, 346] on div "Timeline" at bounding box center [93, 345] width 48 height 17
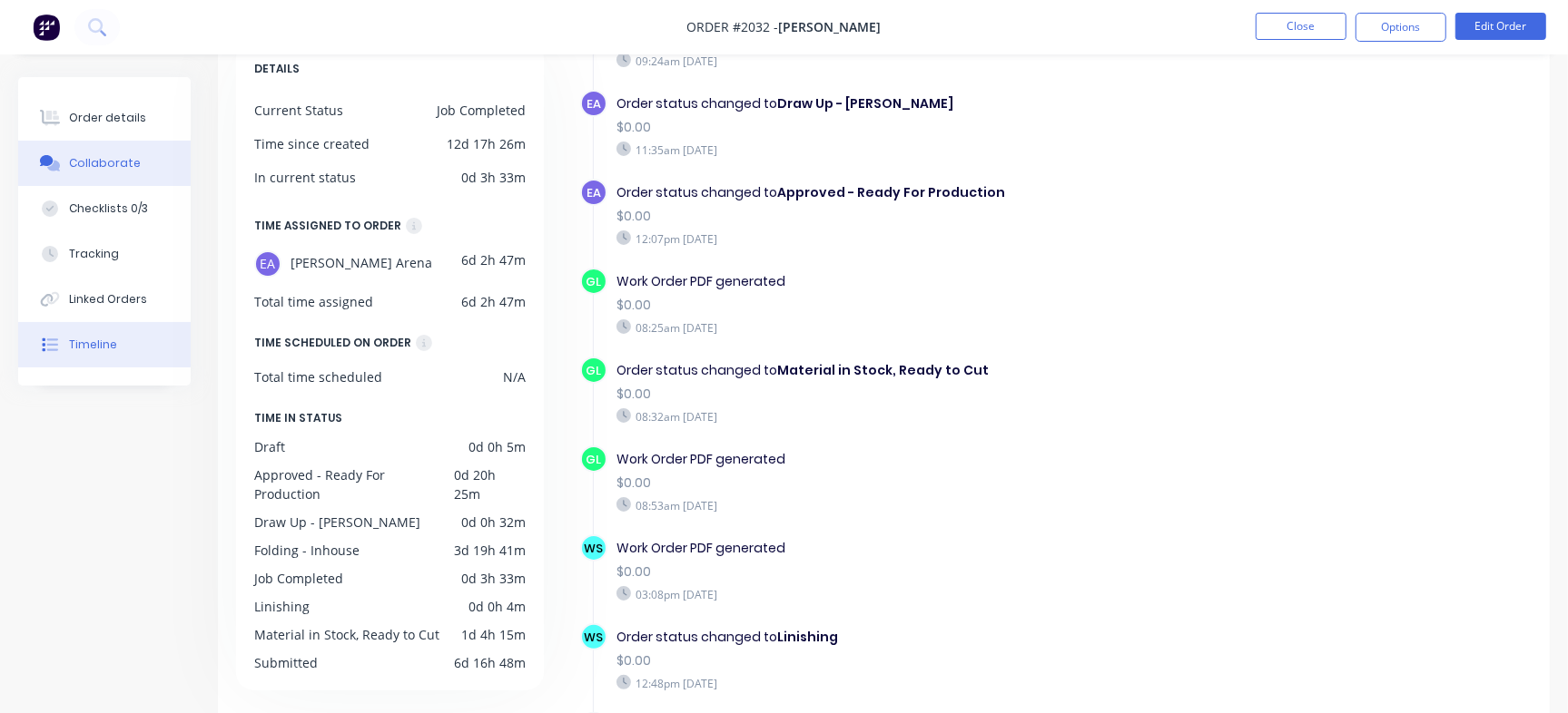
scroll to position [374, 0]
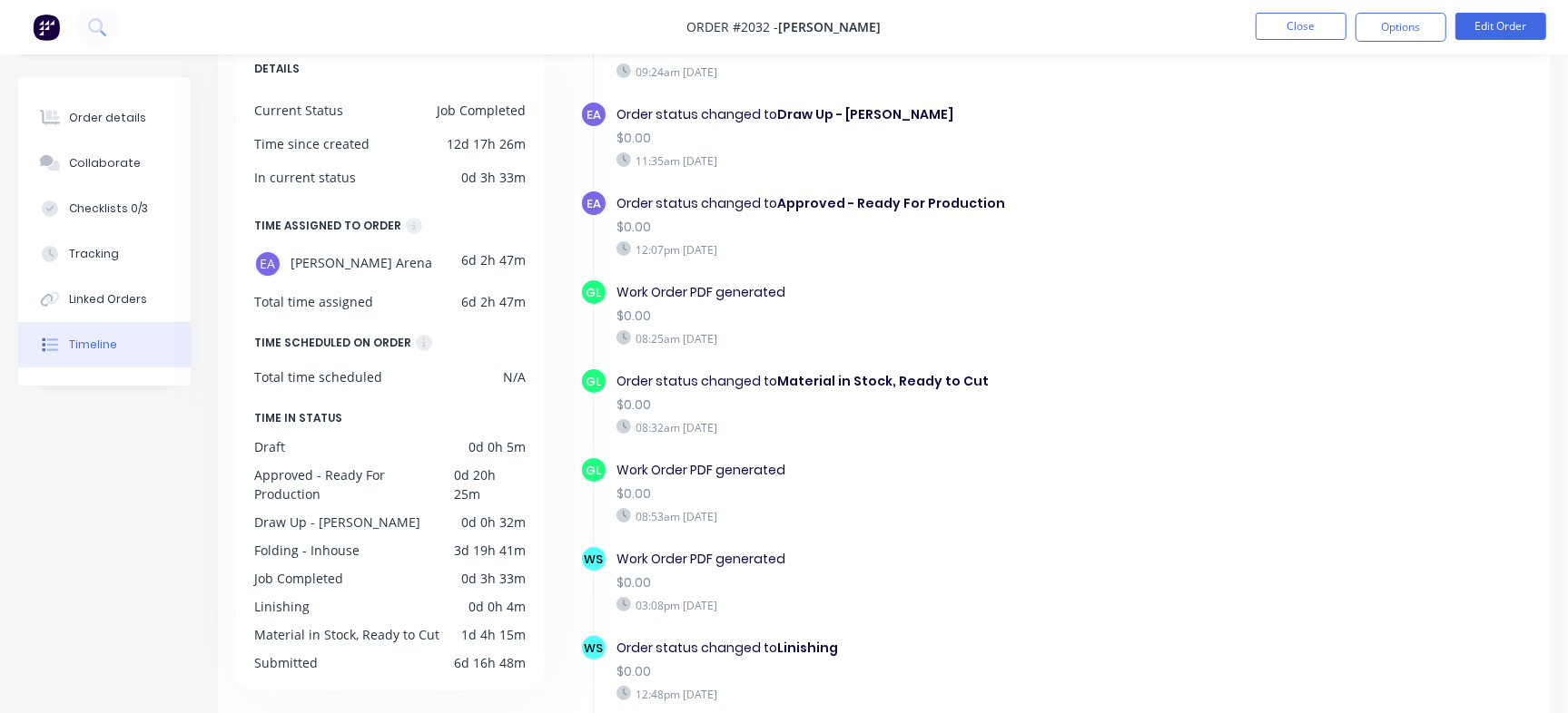
click at [100, 90] on div "Order details Collaborate Checklists 0/3 Tracking Linked Orders Timeline" at bounding box center [104, 231] width 172 height 309
click at [100, 113] on div "Order details" at bounding box center [107, 118] width 77 height 17
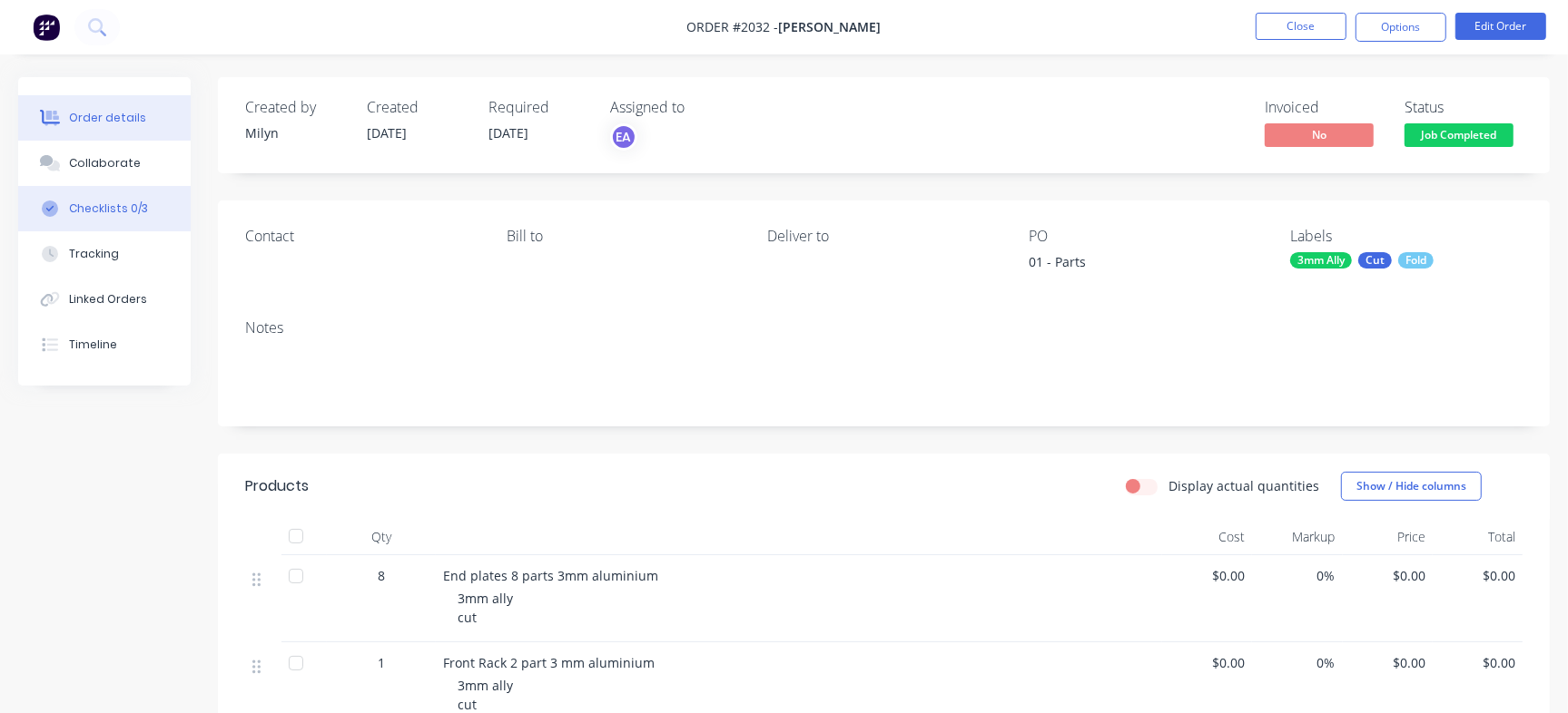
click at [96, 223] on button "Checklists 0/3" at bounding box center [104, 208] width 172 height 46
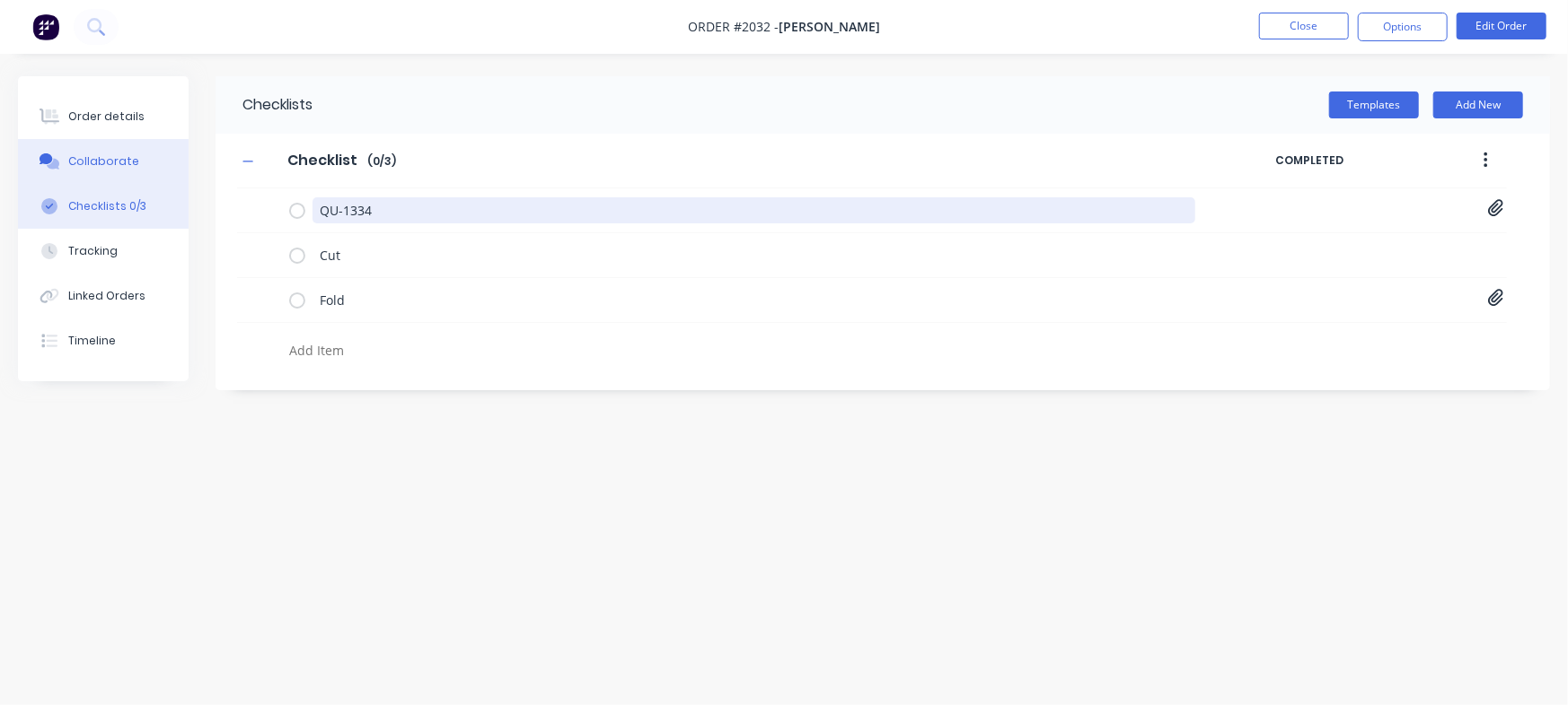
drag, startPoint x: 368, startPoint y: 205, endPoint x: 138, endPoint y: 144, distance: 238.0
click at [138, 156] on div "Order details Collaborate Checklists 0/3 Tracking Linked Orders Timeline Order …" at bounding box center [784, 318] width 1568 height 484
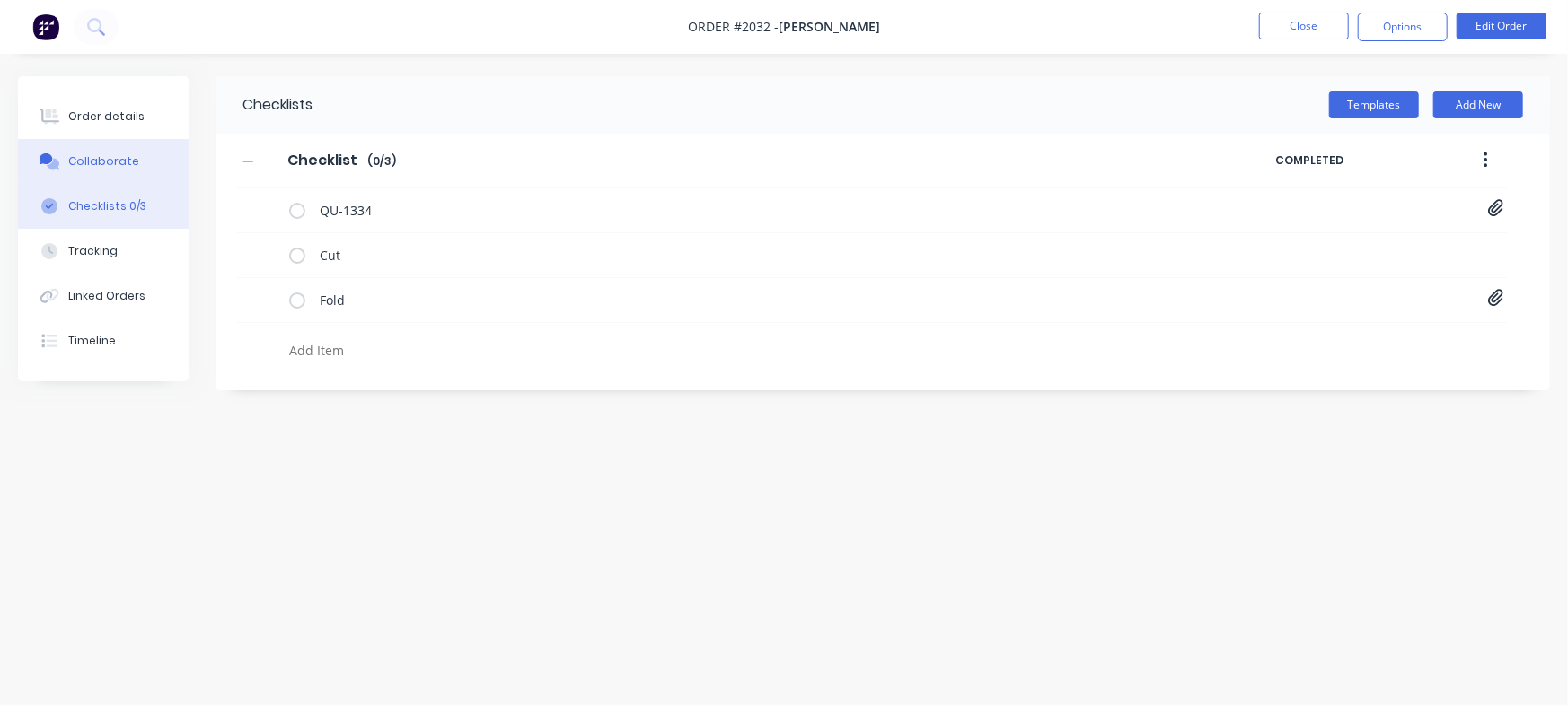
type textarea "x"
click at [141, 142] on button "Collaborate" at bounding box center [103, 161] width 170 height 45
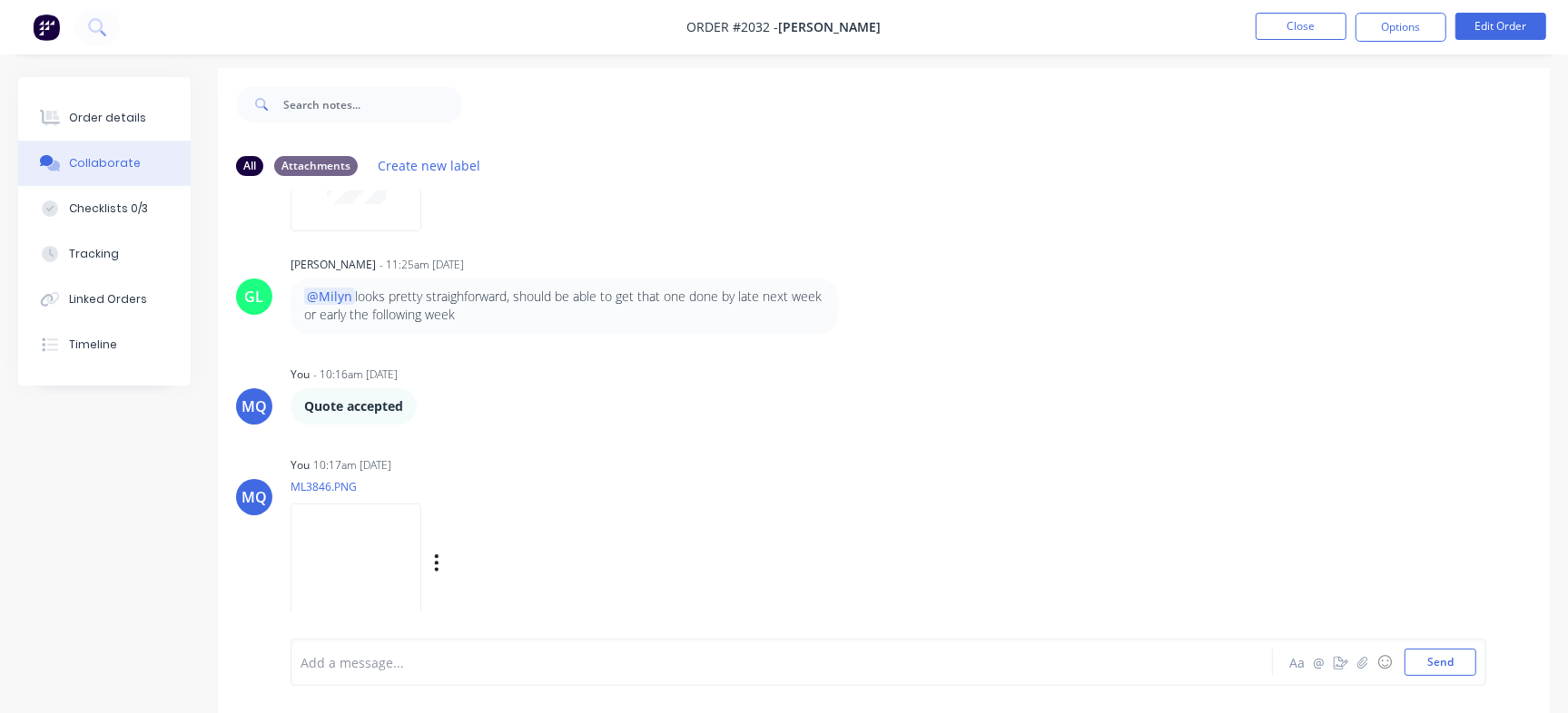
scroll to position [27, 0]
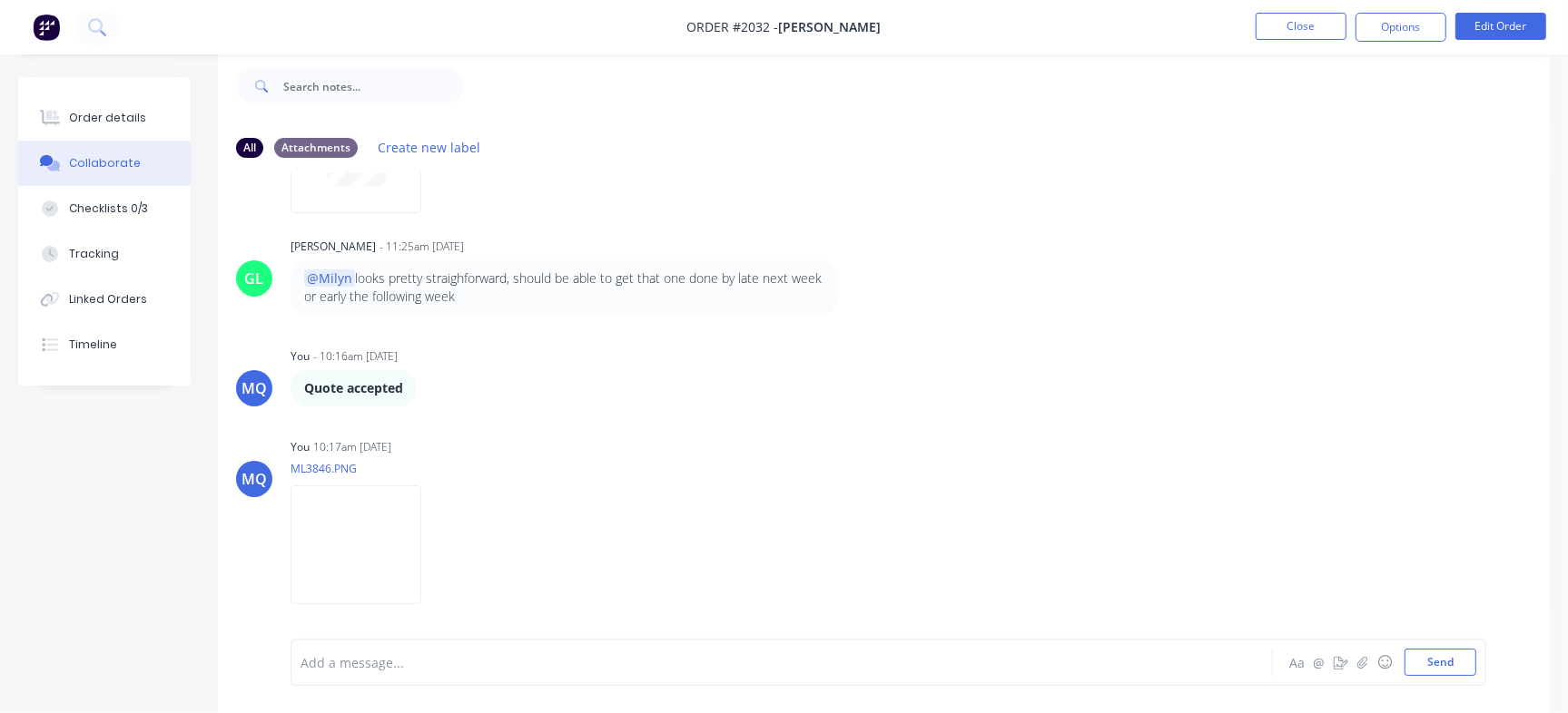
click at [831, 647] on div "Add a message... Aa @ ☺ Send" at bounding box center [888, 662] width 1196 height 47
click at [822, 669] on div at bounding box center [741, 663] width 881 height 20
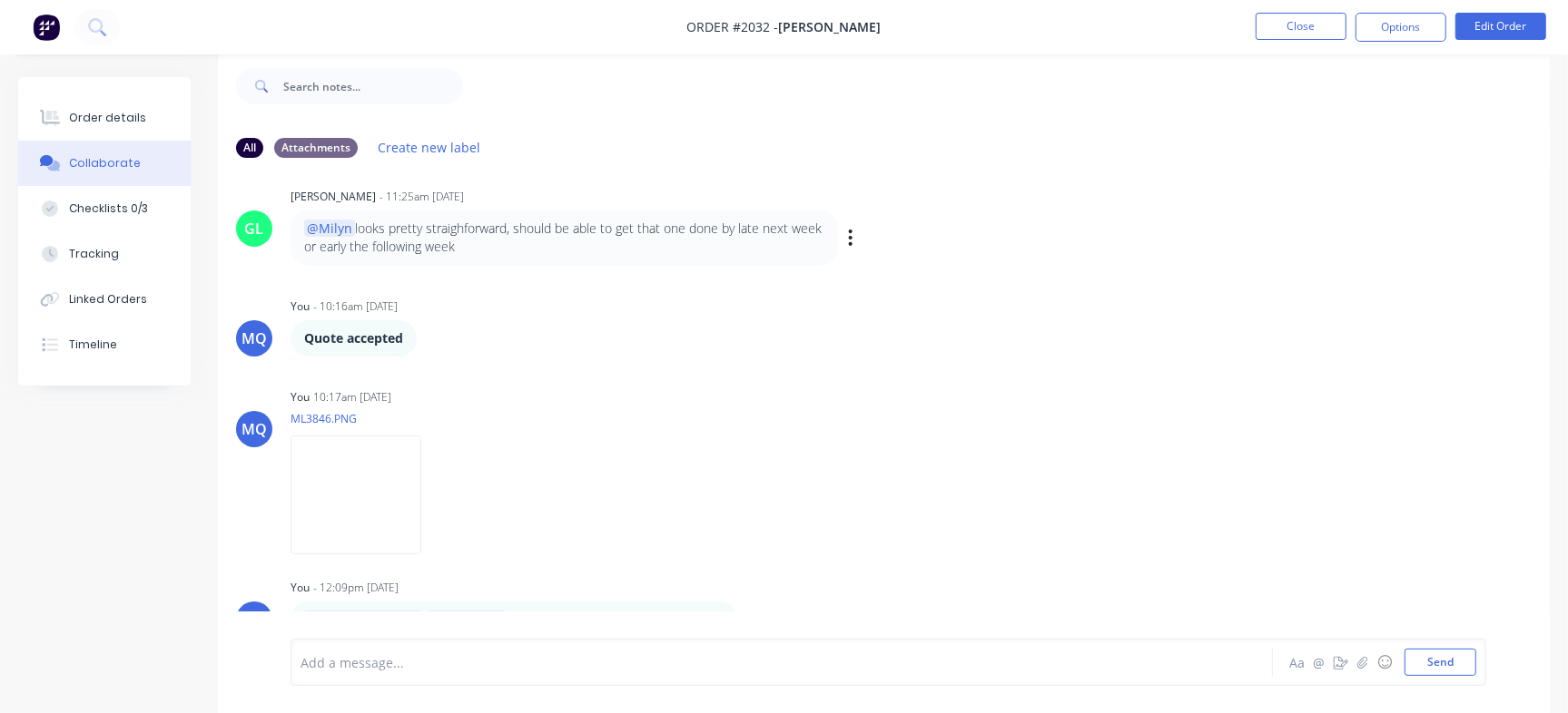
scroll to position [986, 0]
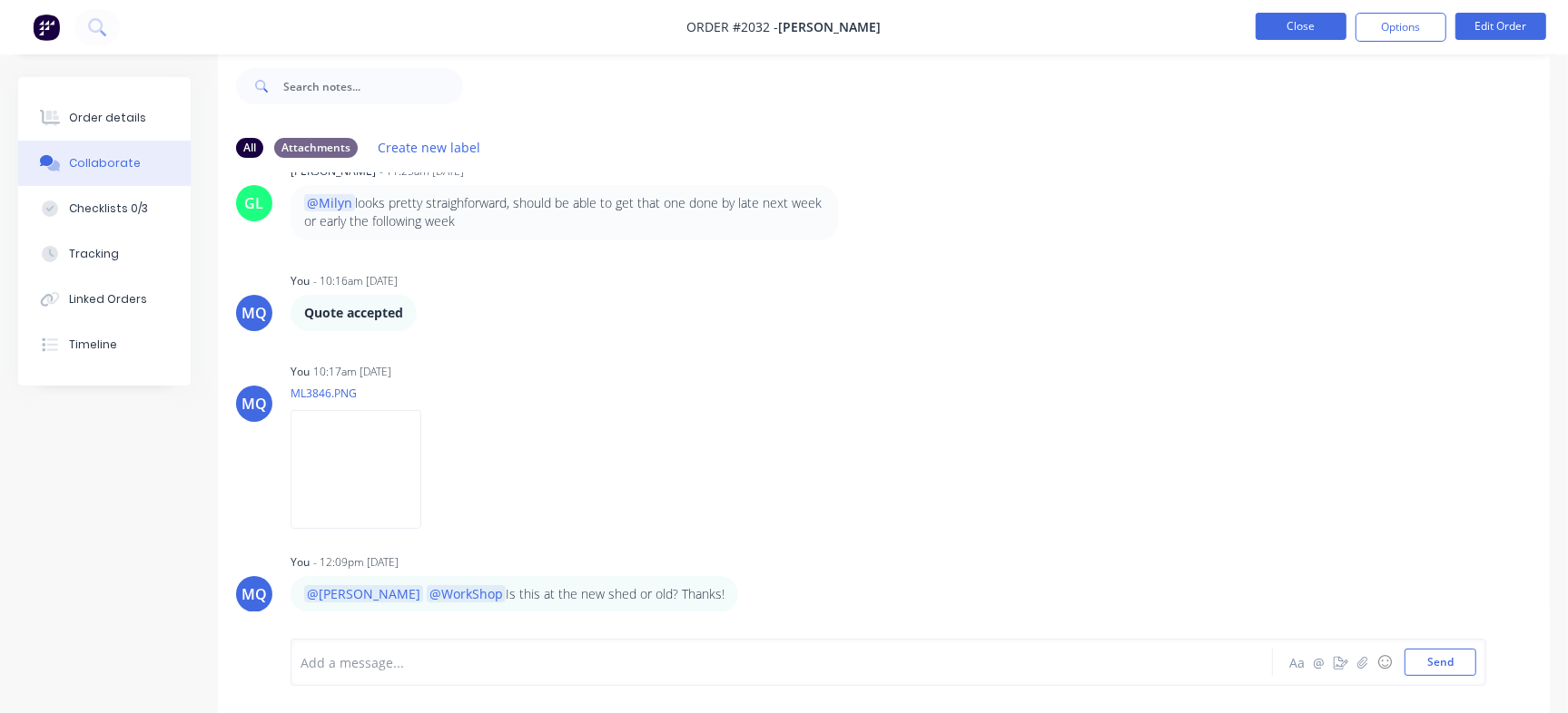
click at [1296, 14] on button "Close" at bounding box center [1301, 26] width 91 height 27
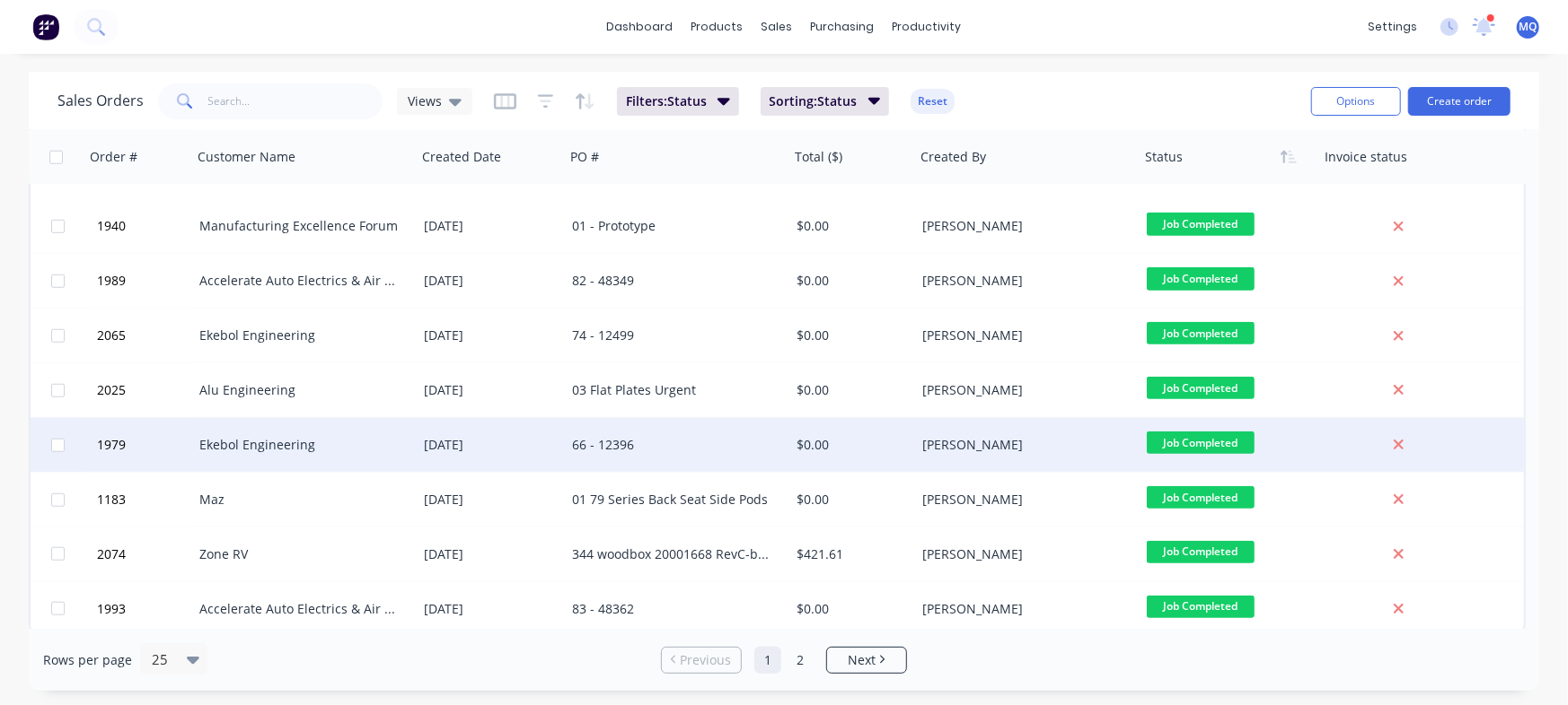
scroll to position [921, 0]
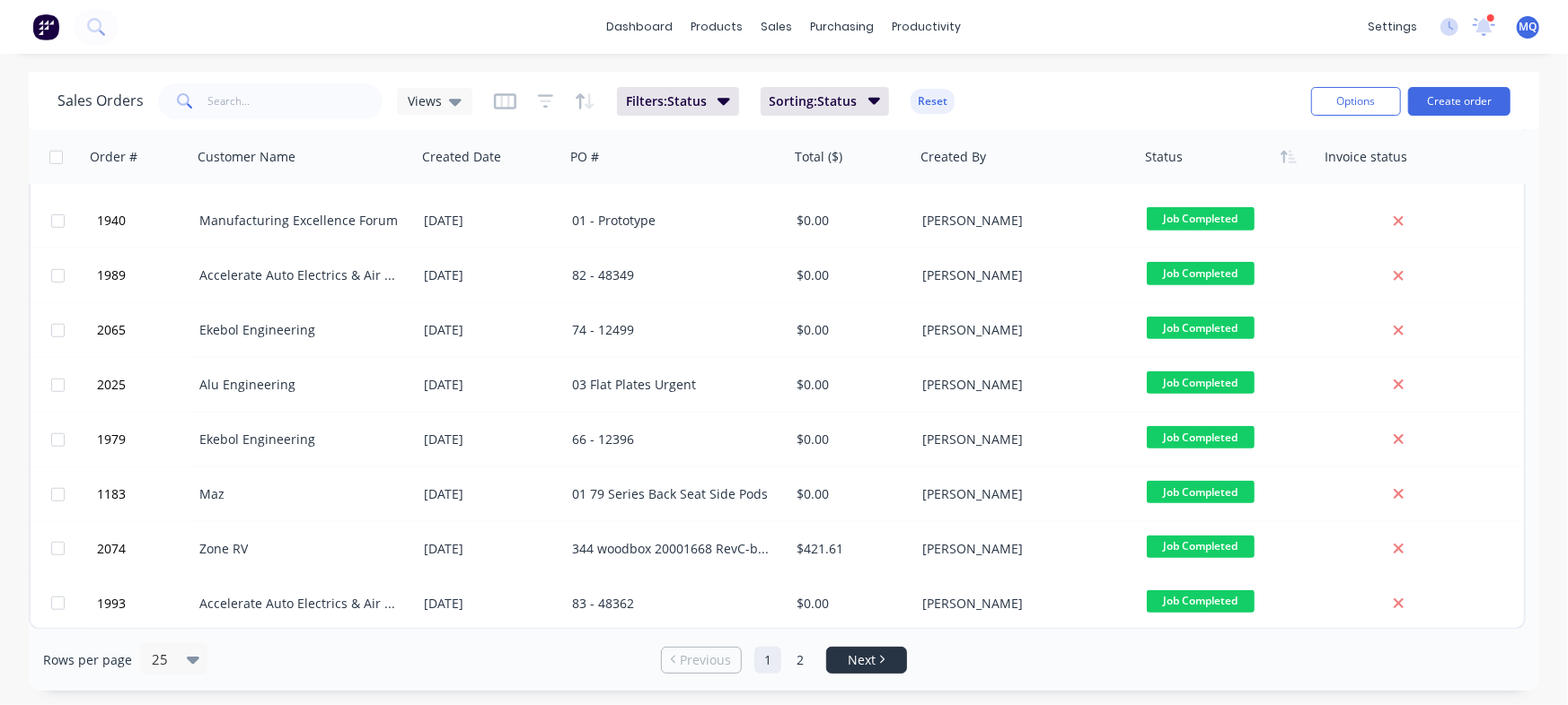
click at [847, 669] on li "Next" at bounding box center [866, 660] width 81 height 27
click at [887, 665] on link "Next" at bounding box center [866, 661] width 79 height 18
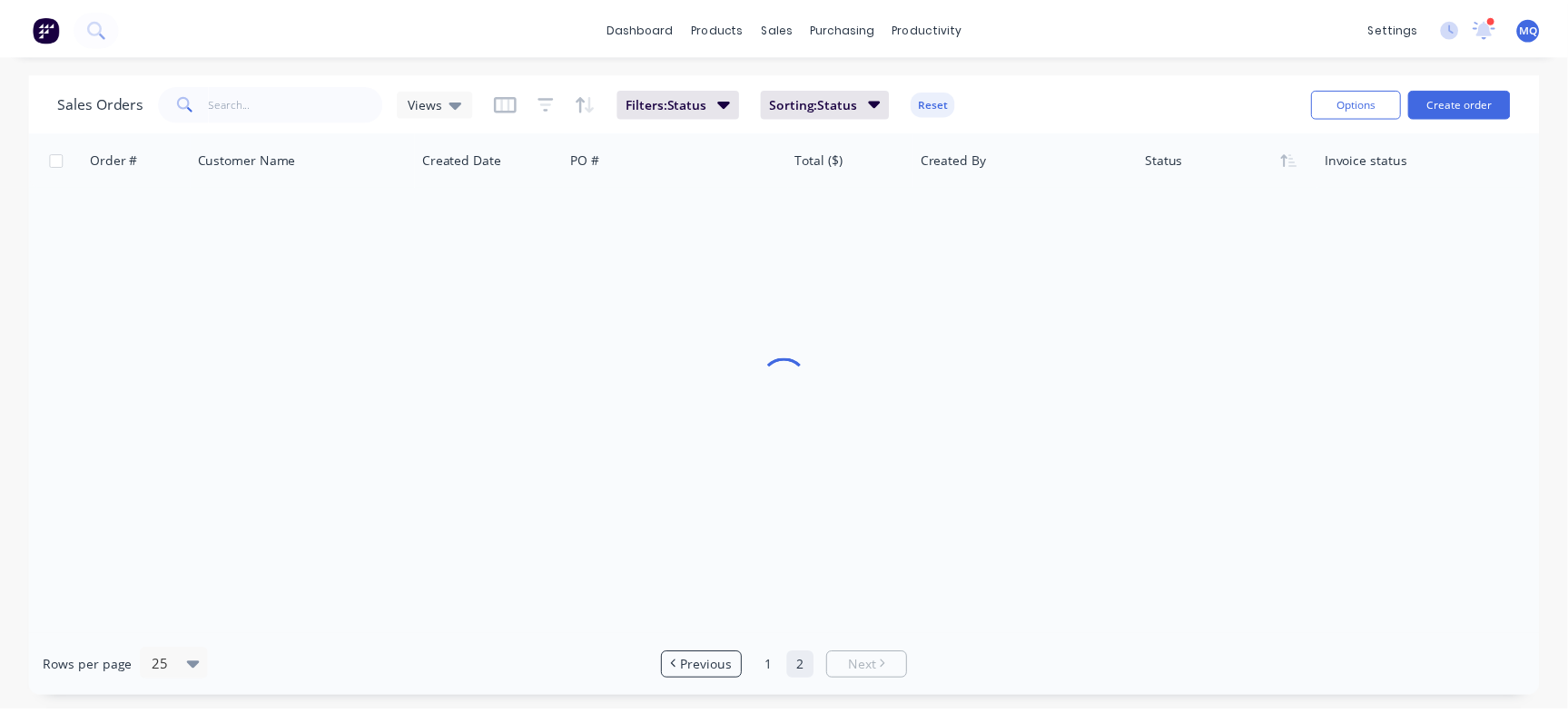
scroll to position [0, 0]
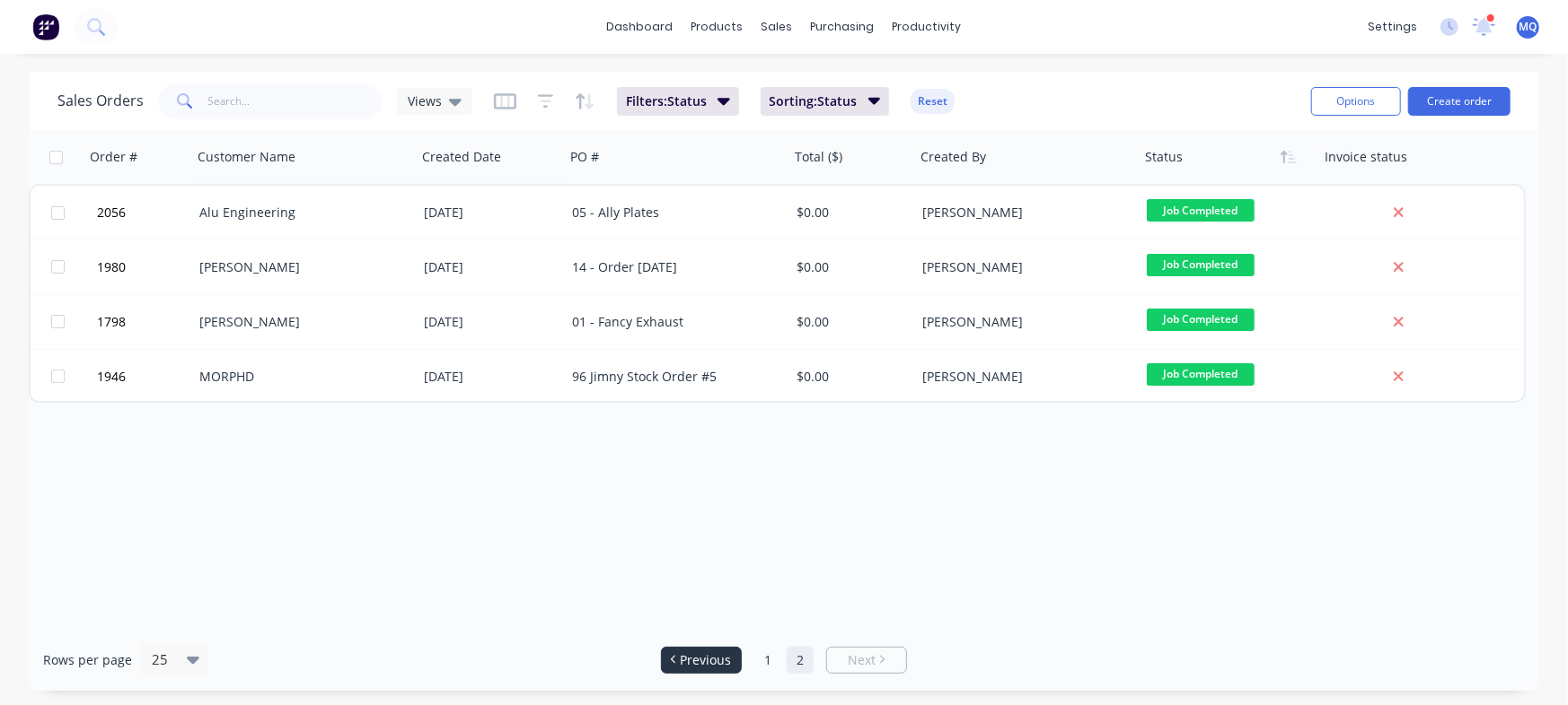
click at [706, 663] on span "Previous" at bounding box center [706, 661] width 52 height 18
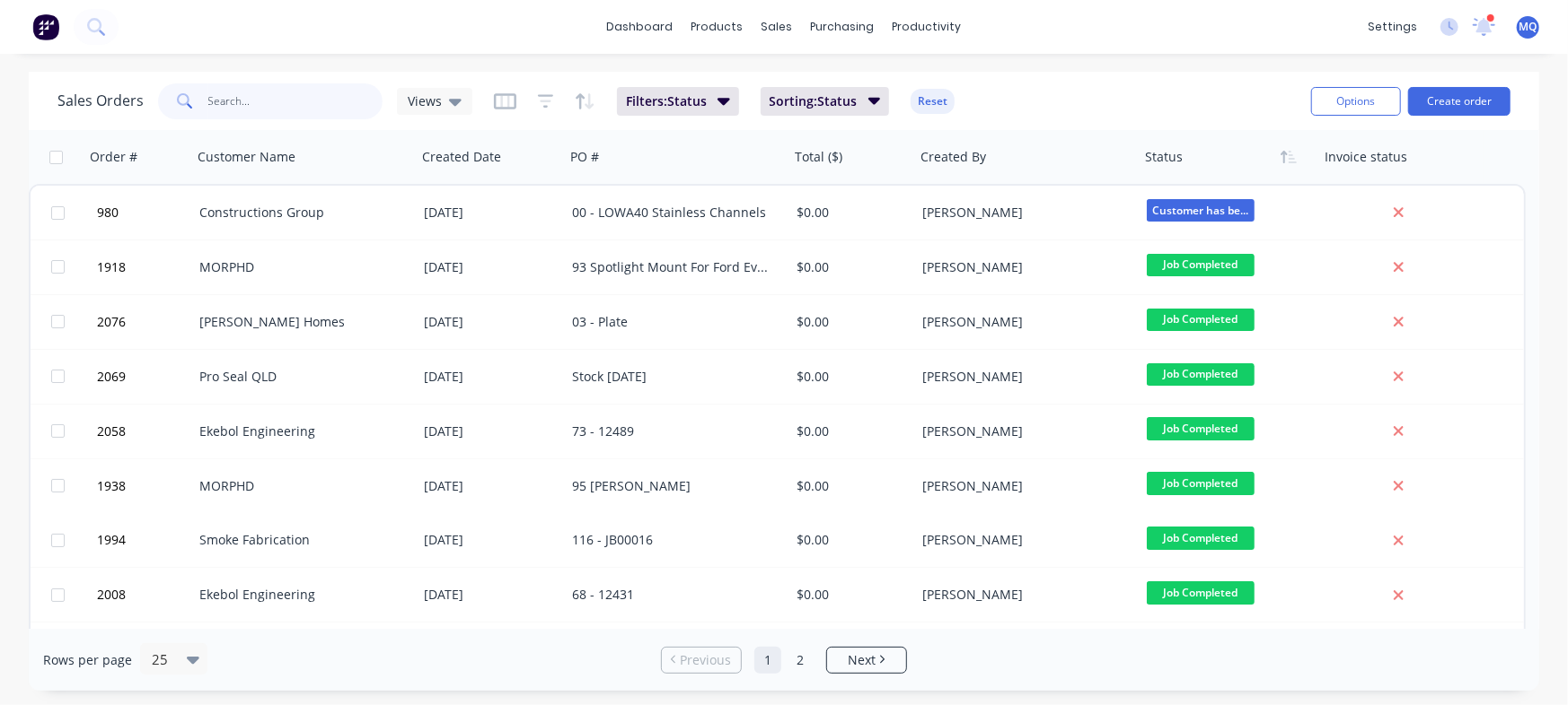
click at [317, 104] on input "text" at bounding box center [295, 101] width 175 height 36
type input "ekebol"
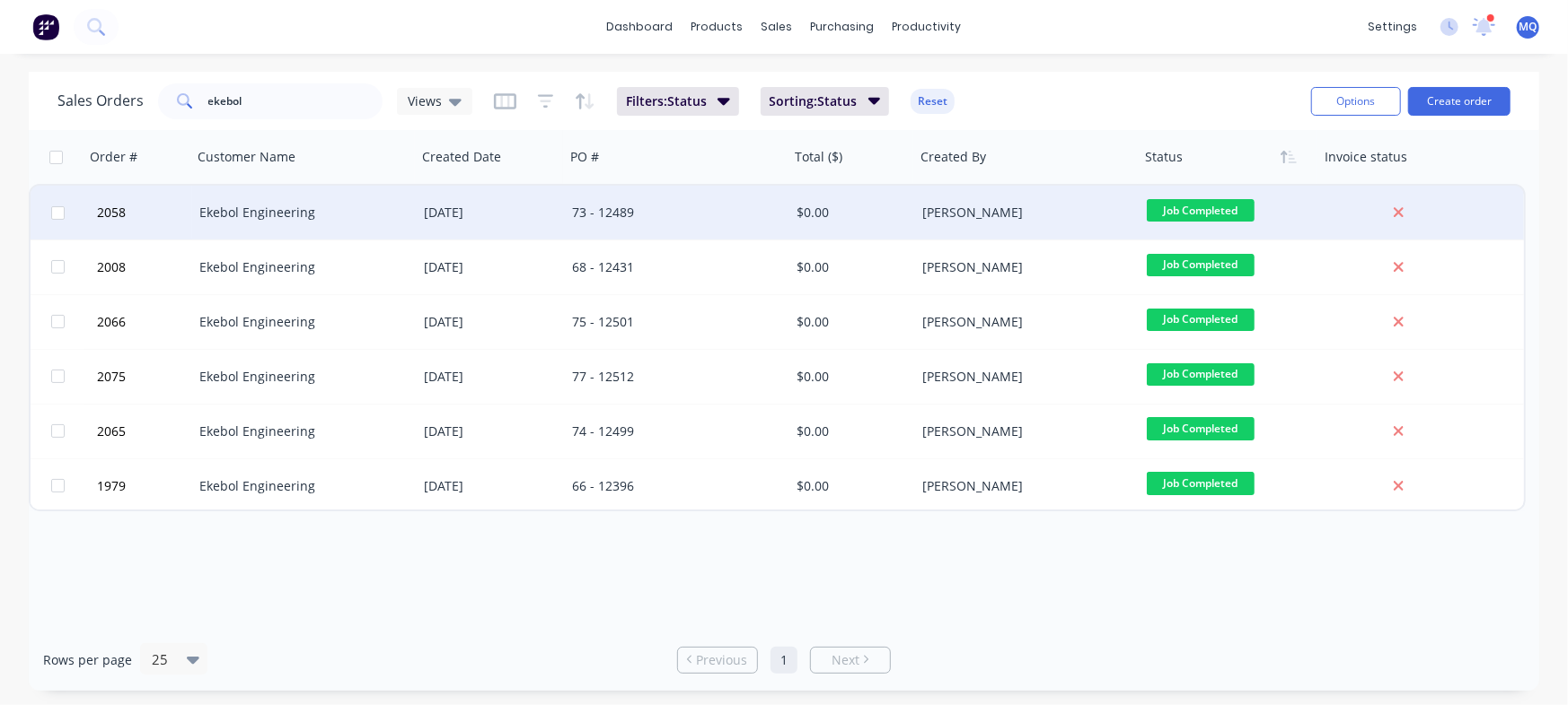
click at [681, 220] on div "73 - 12489" at bounding box center [671, 213] width 200 height 18
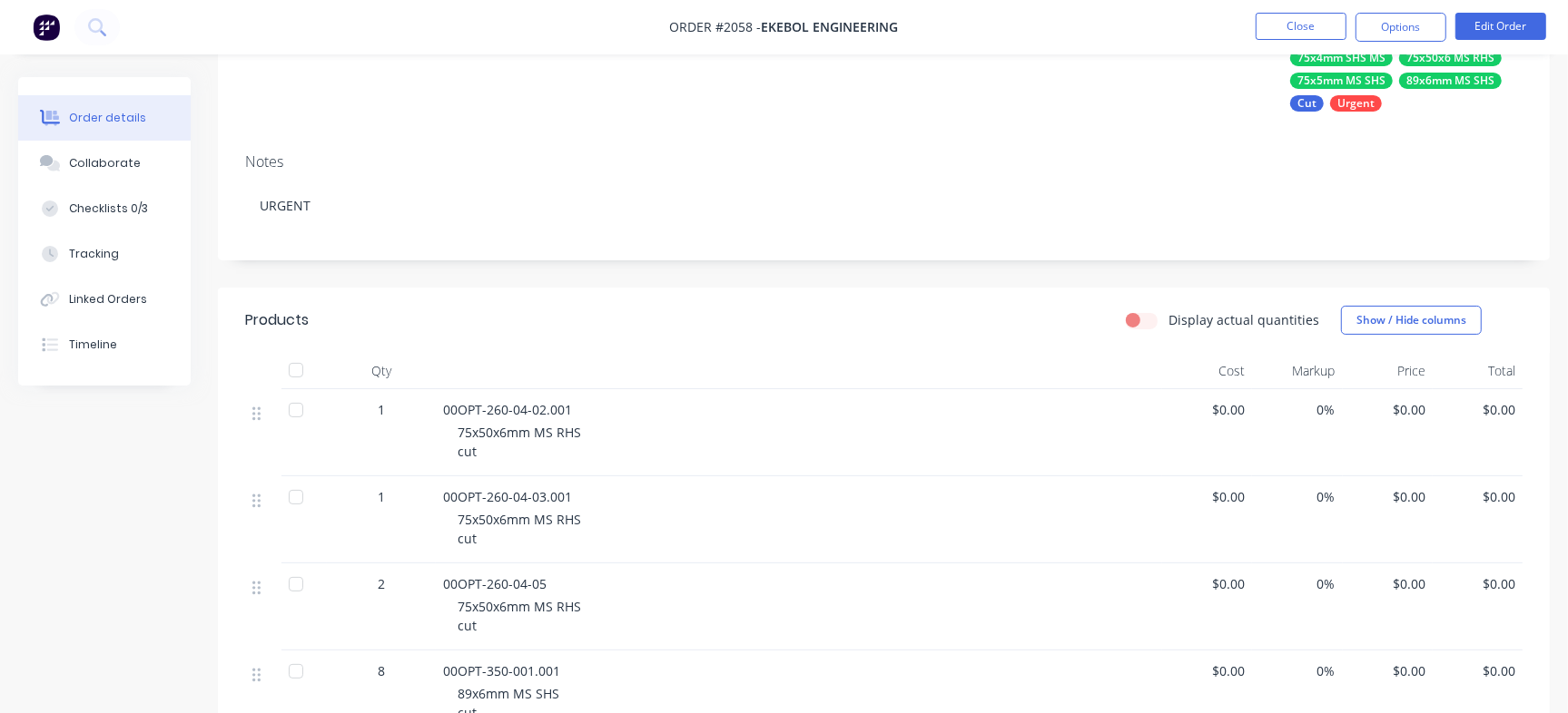
scroll to position [227, 0]
click at [96, 339] on div "Timeline" at bounding box center [93, 345] width 48 height 17
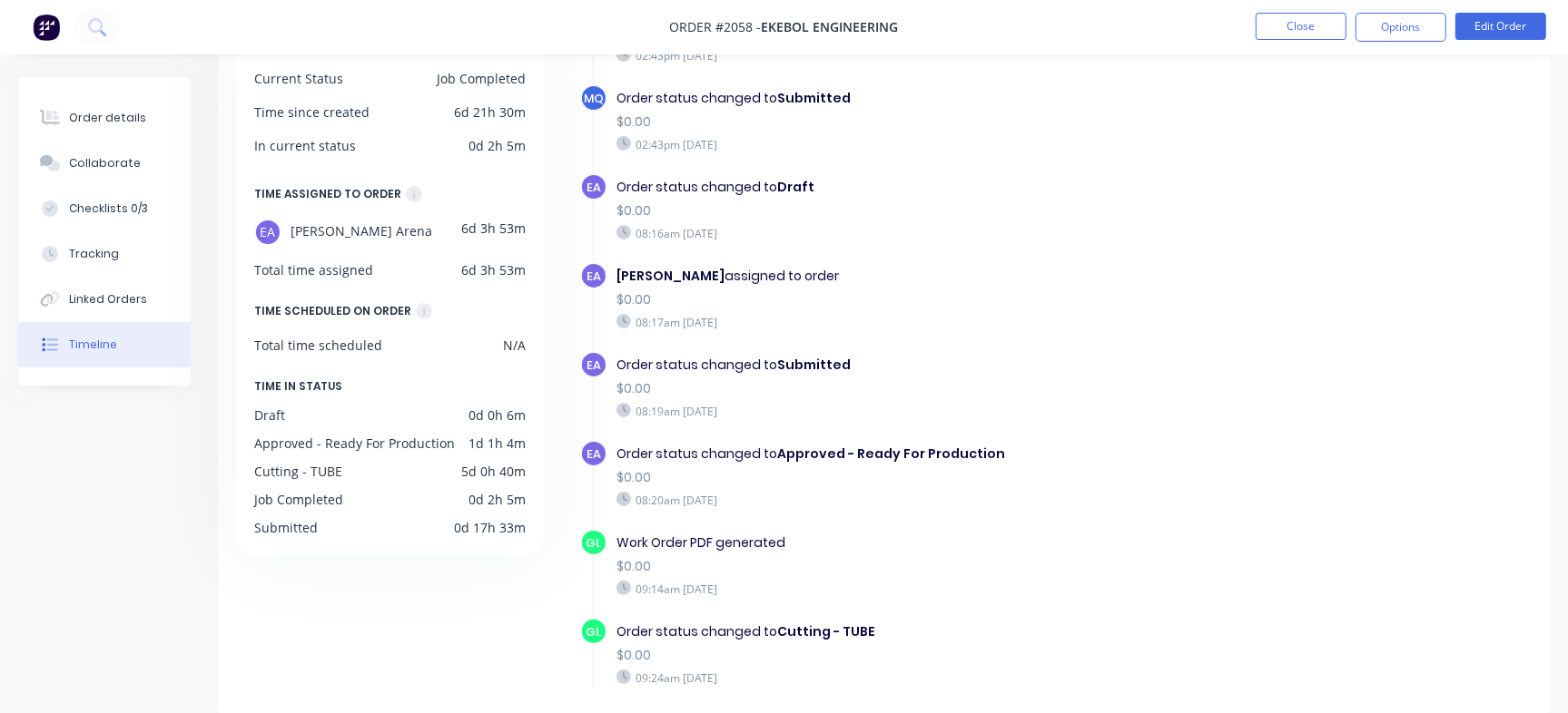
scroll to position [424, 0]
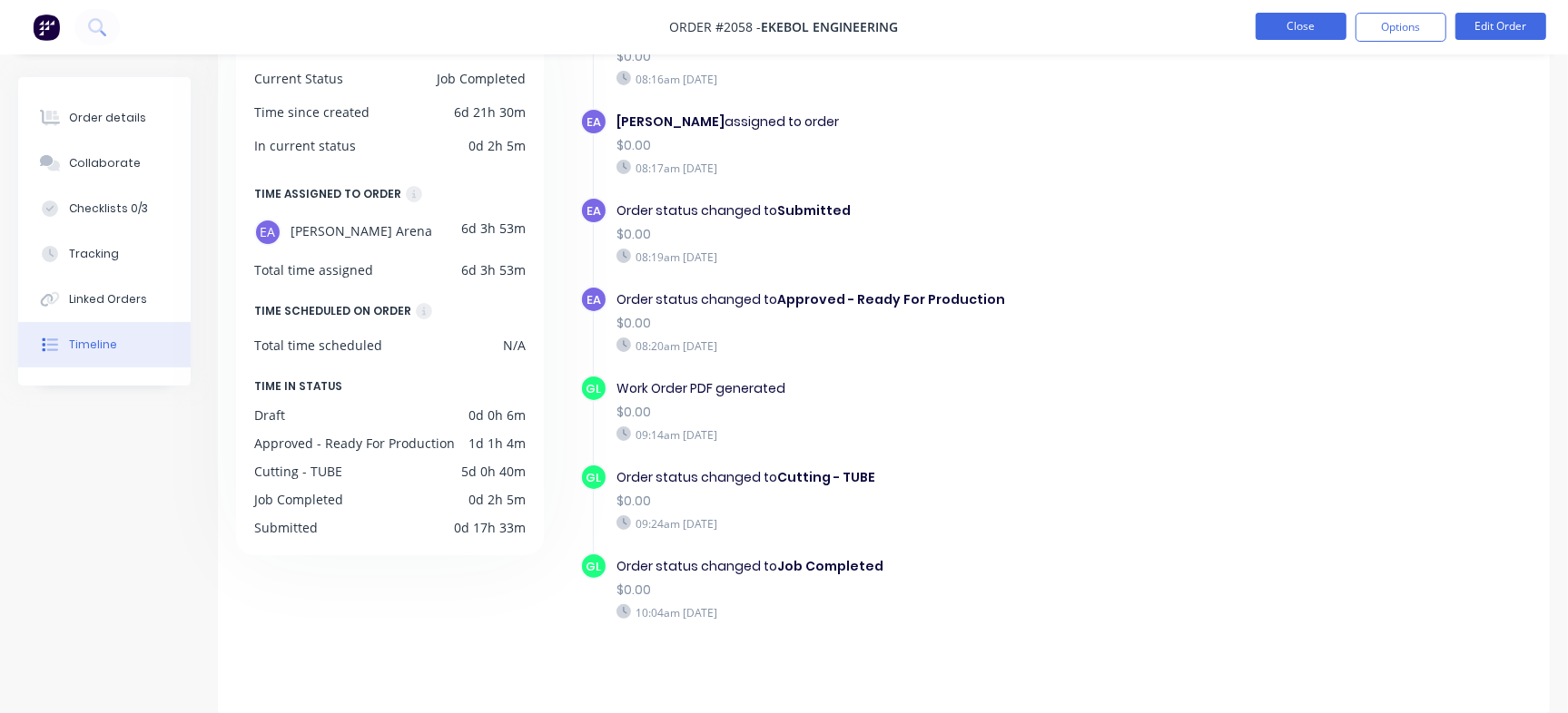
click at [1320, 34] on button "Close" at bounding box center [1301, 26] width 91 height 27
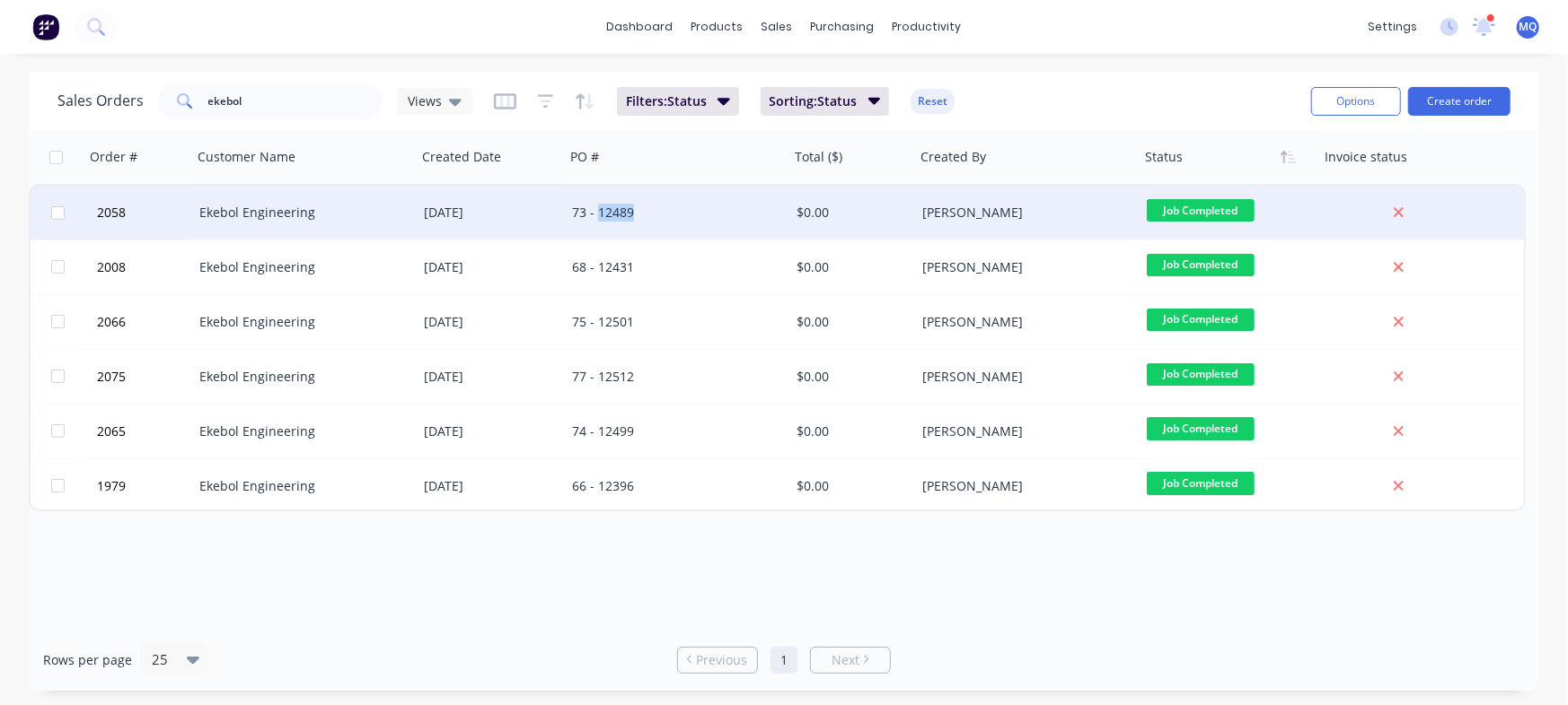
drag, startPoint x: 649, startPoint y: 215, endPoint x: 599, endPoint y: 212, distance: 50.1
click at [599, 212] on div "73 - 12489" at bounding box center [671, 213] width 200 height 18
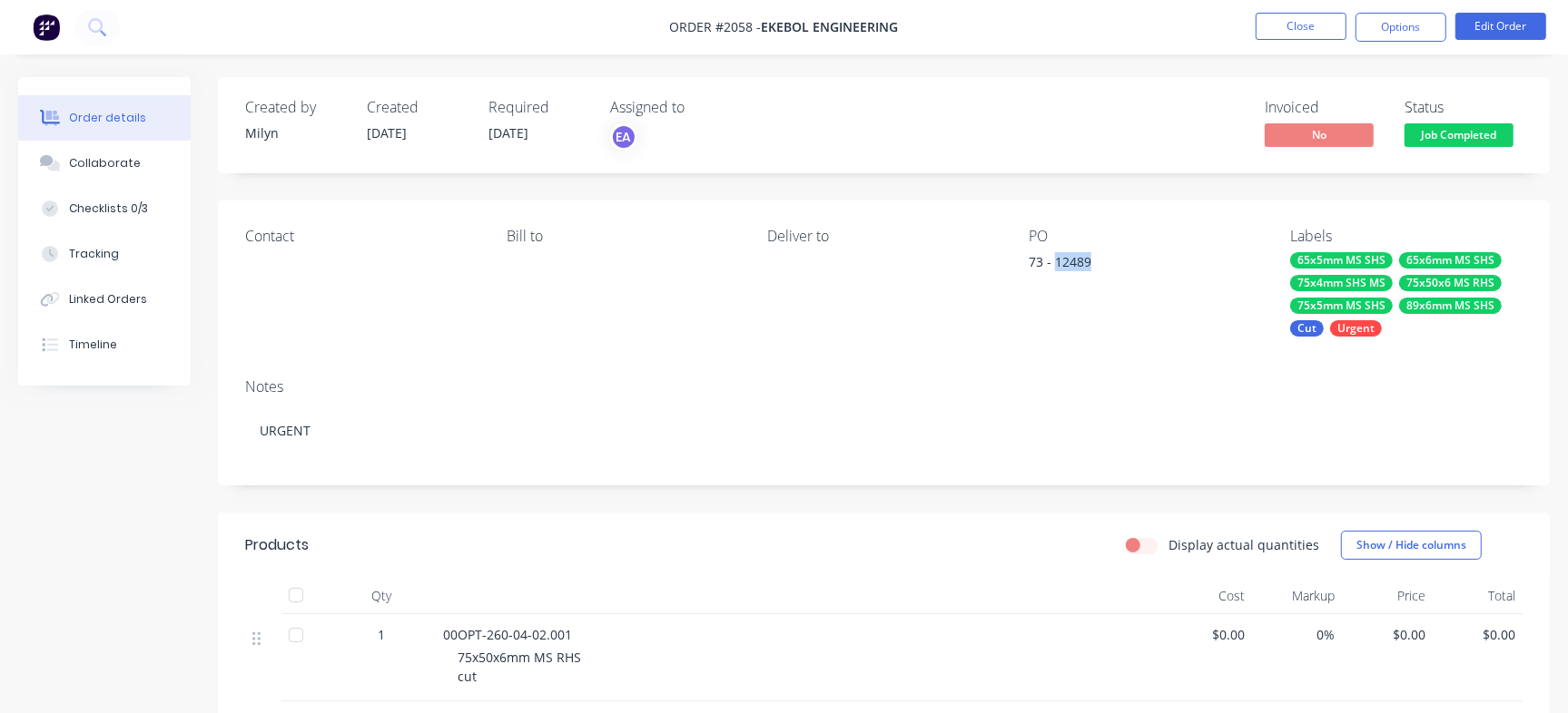
drag, startPoint x: 1084, startPoint y: 254, endPoint x: 1055, endPoint y: 260, distance: 29.6
click at [1055, 260] on div "PO 73 - 12489" at bounding box center [1145, 282] width 233 height 109
copy div "12489"
click at [122, 157] on div "Collaborate" at bounding box center [104, 164] width 72 height 17
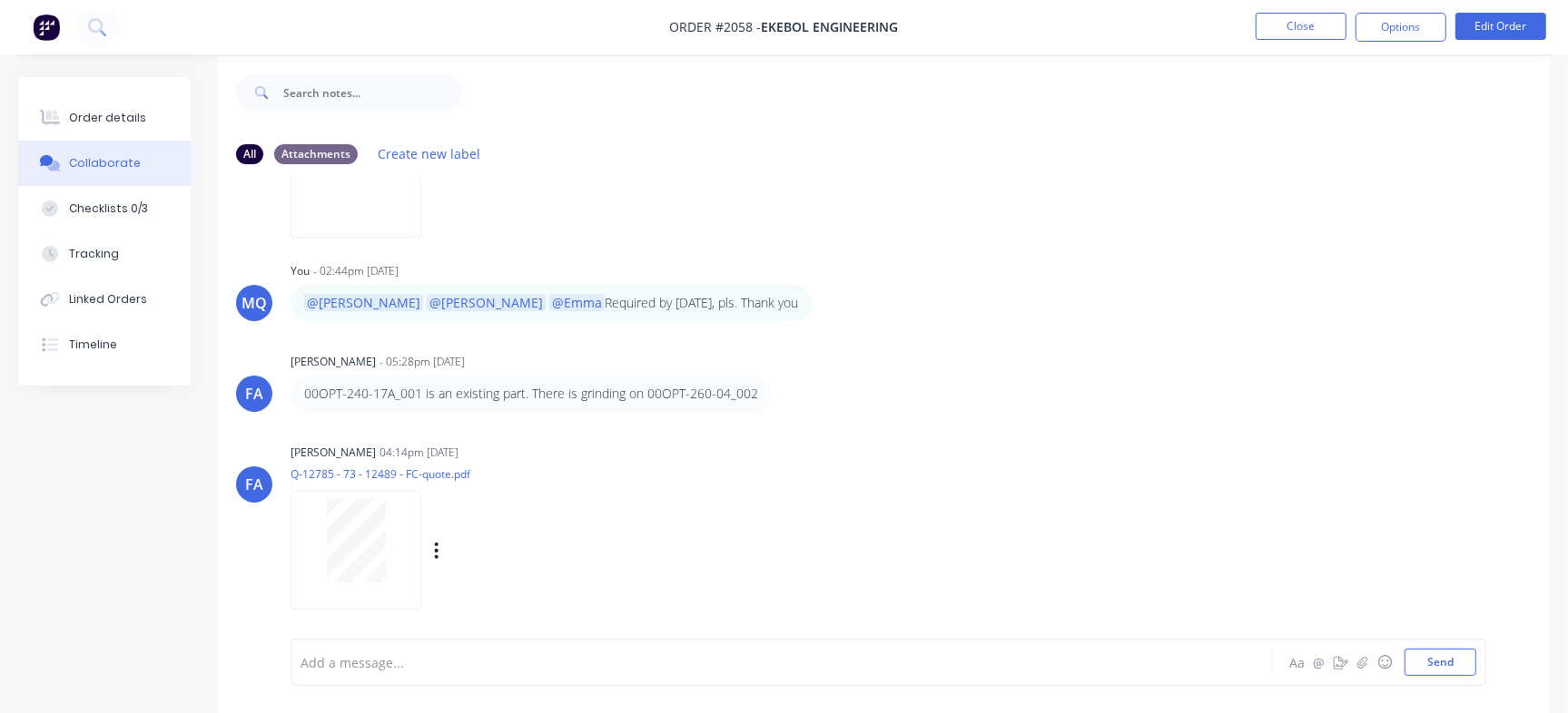
scroll to position [27, 0]
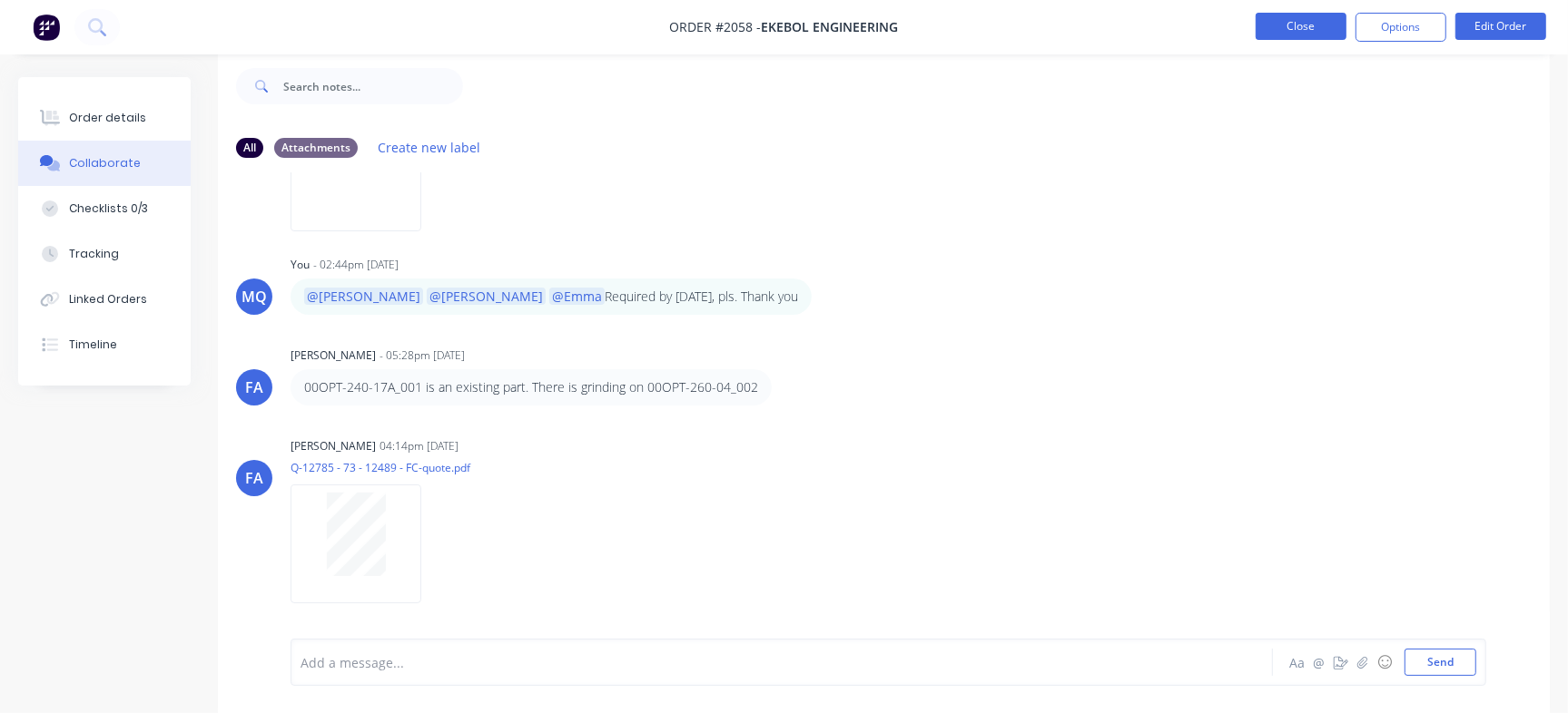
click at [1317, 30] on button "Close" at bounding box center [1301, 26] width 91 height 27
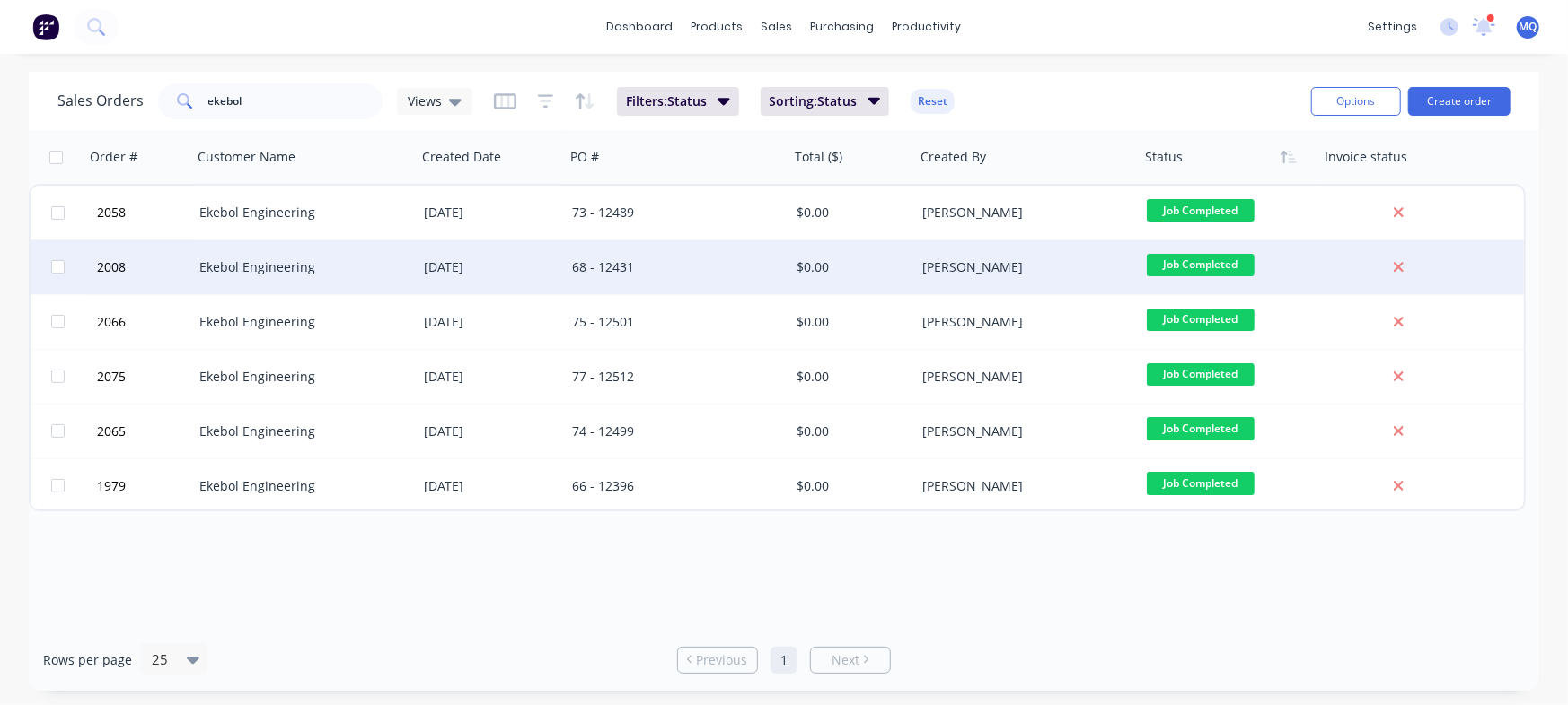
click at [591, 275] on div "68 - 12431" at bounding box center [671, 267] width 200 height 18
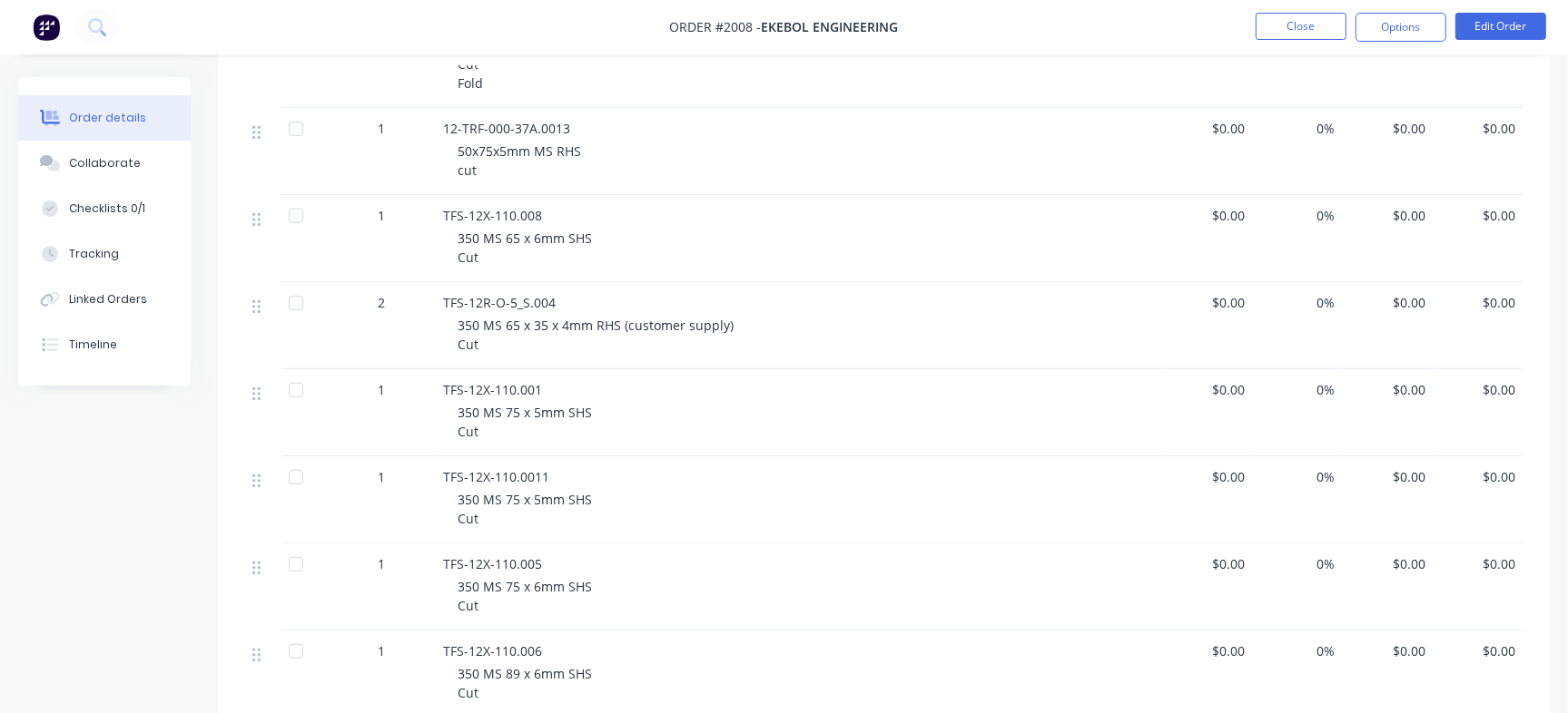
scroll to position [680, 0]
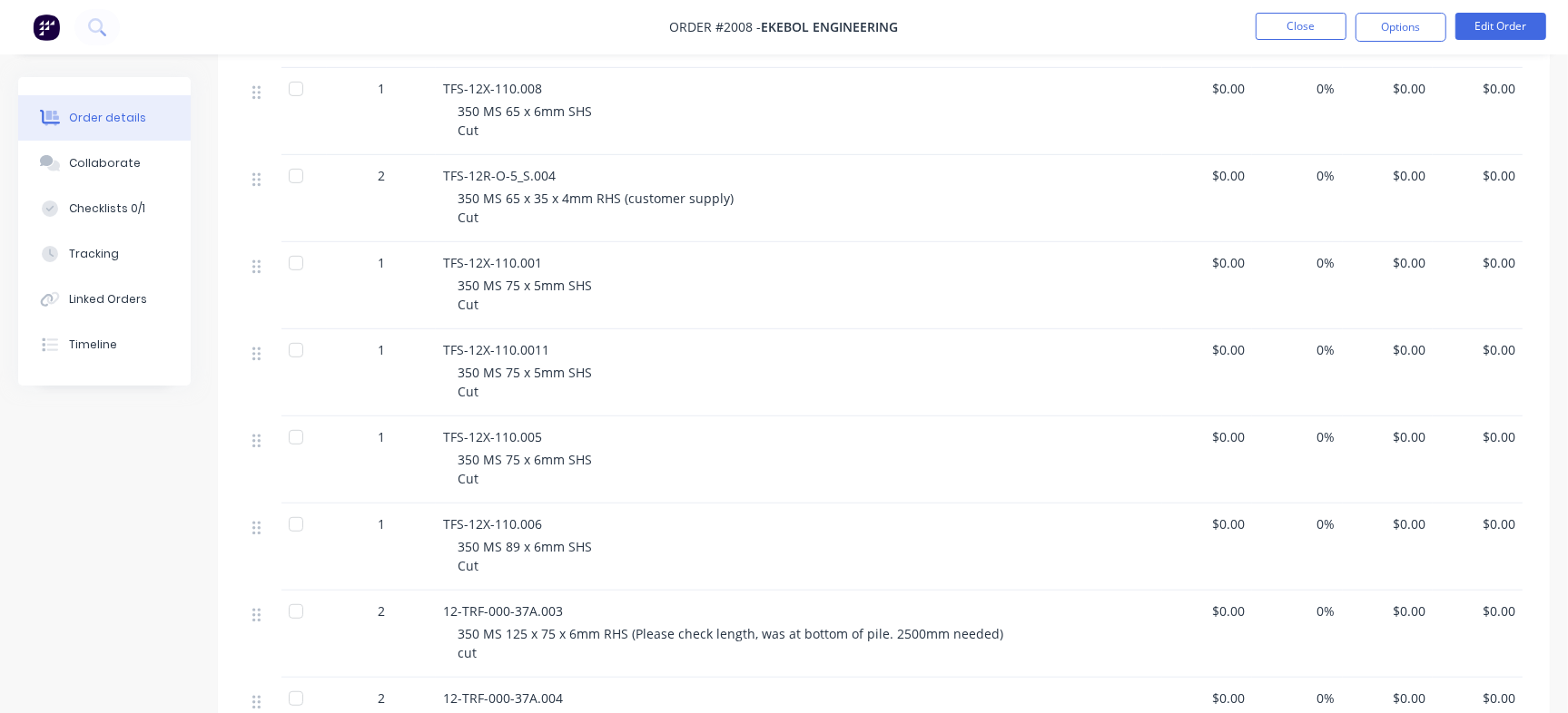
drag, startPoint x: 123, startPoint y: 381, endPoint x: 126, endPoint y: 371, distance: 10.4
click at [126, 371] on div "Order details Collaborate Checklists 0/1 Tracking Linked Orders Timeline" at bounding box center [104, 231] width 172 height 309
click at [130, 348] on button "Timeline" at bounding box center [104, 345] width 172 height 46
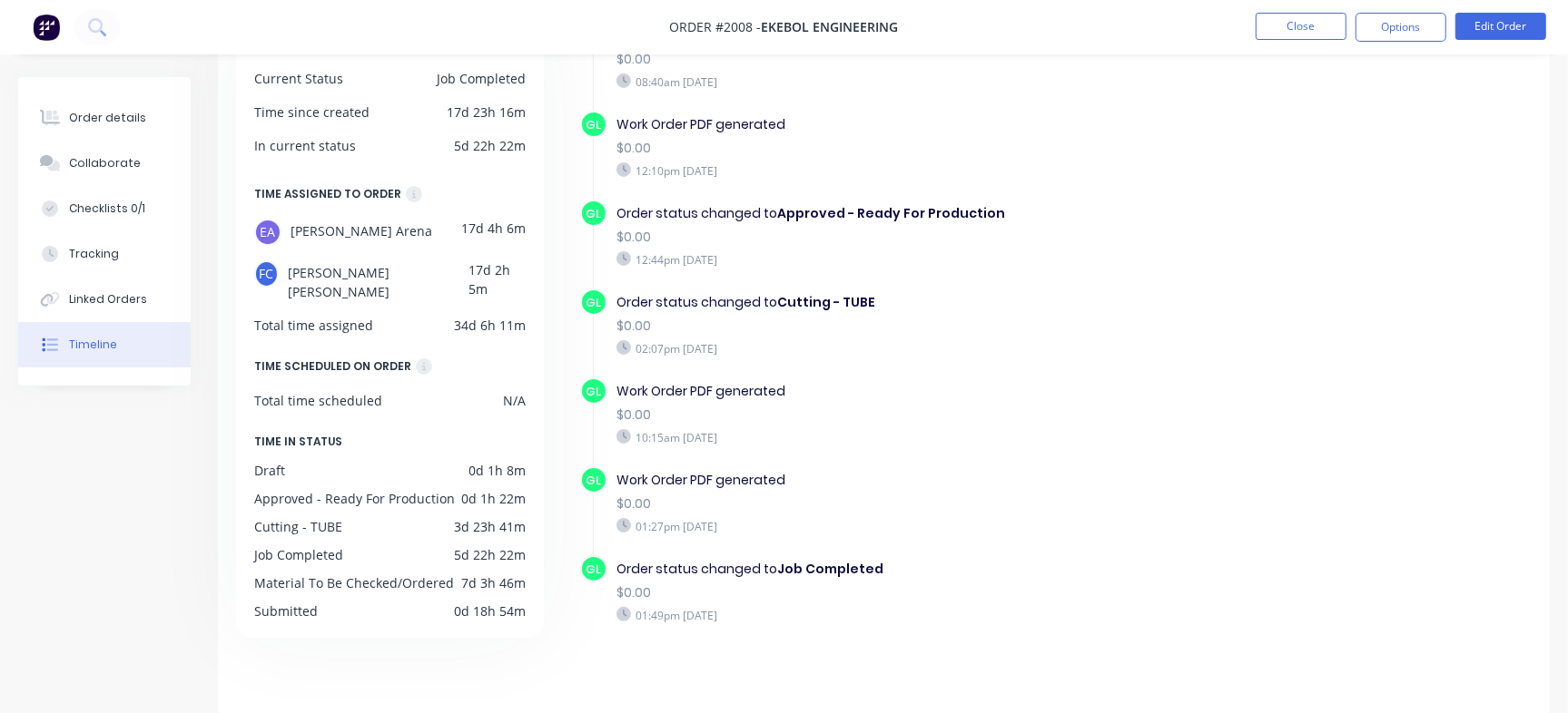
scroll to position [931, 0]
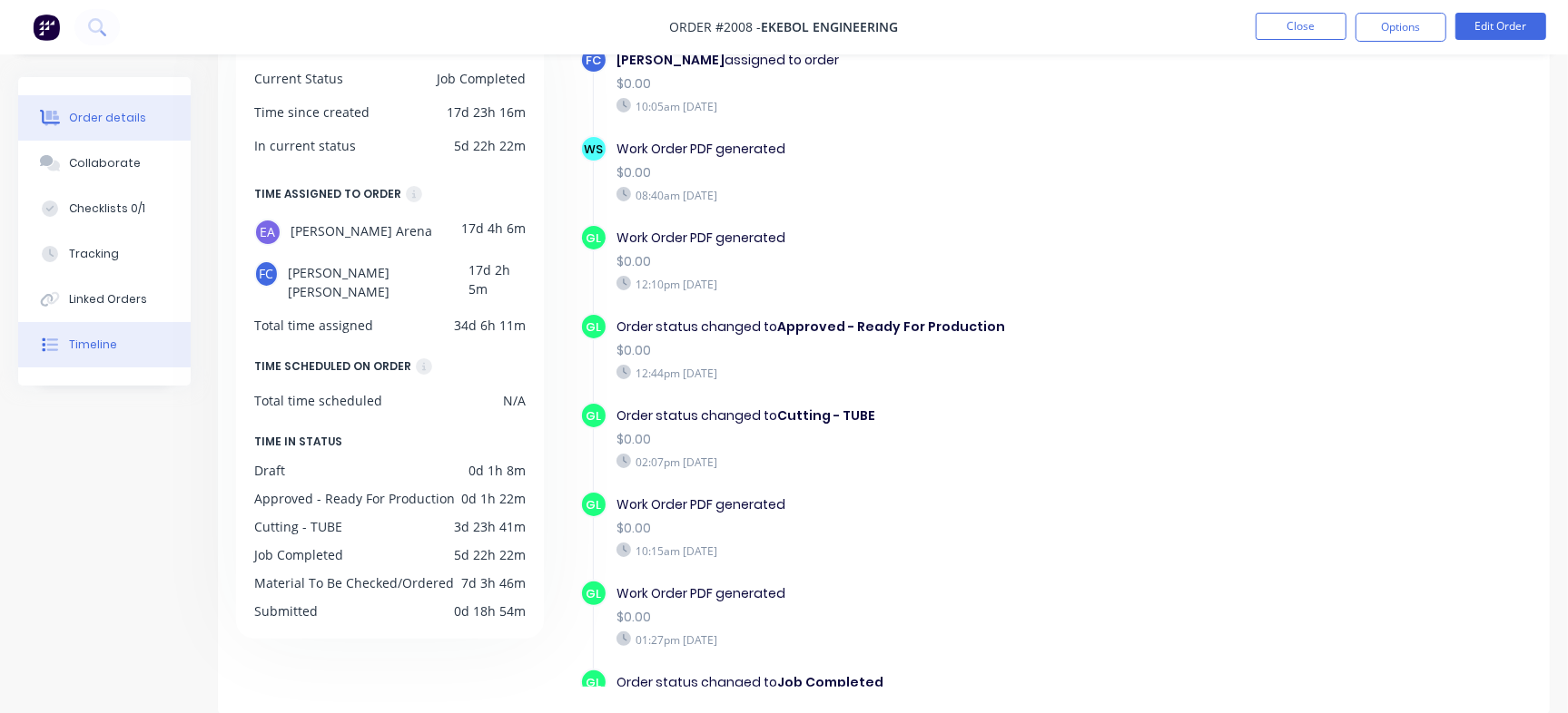
click at [96, 108] on button "Order details" at bounding box center [104, 118] width 172 height 46
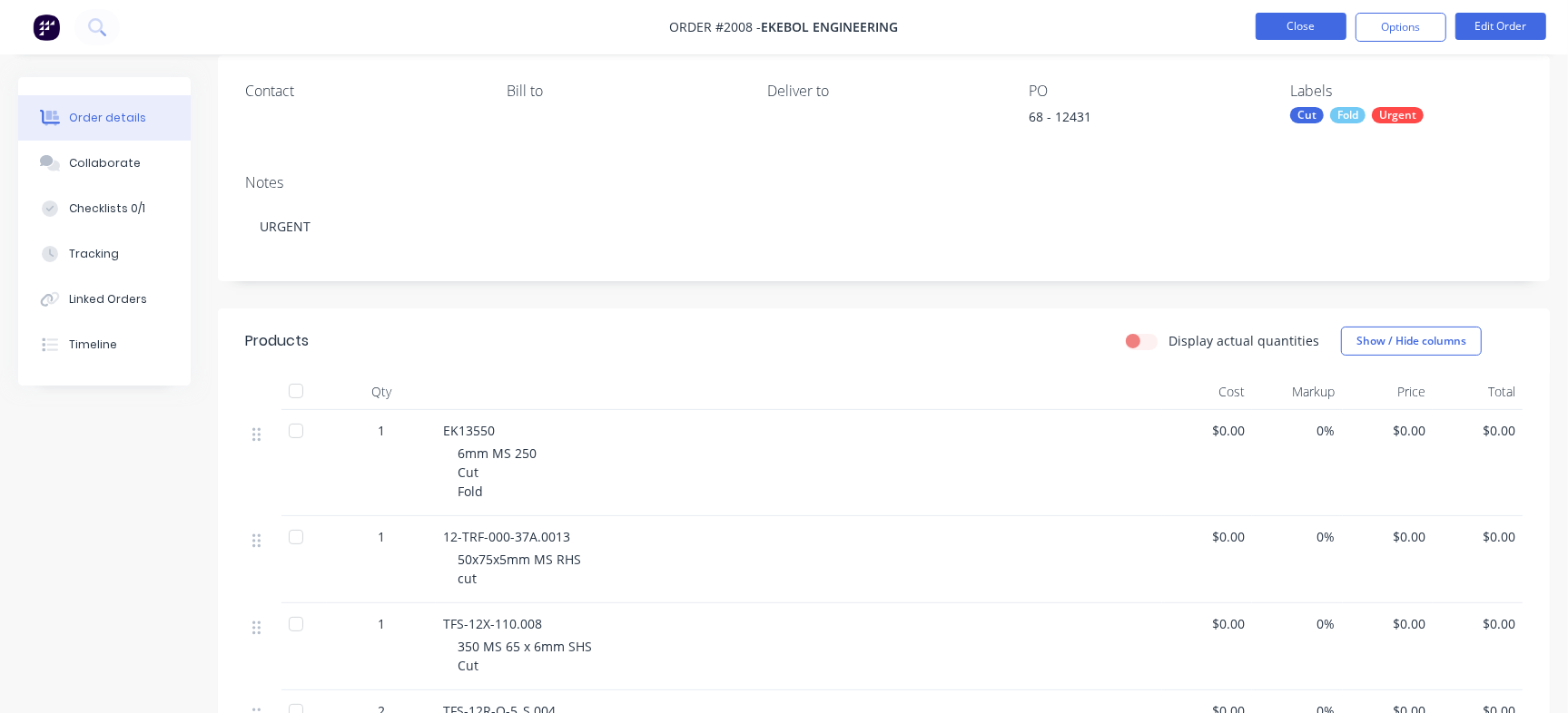
click at [1267, 16] on button "Close" at bounding box center [1301, 26] width 91 height 27
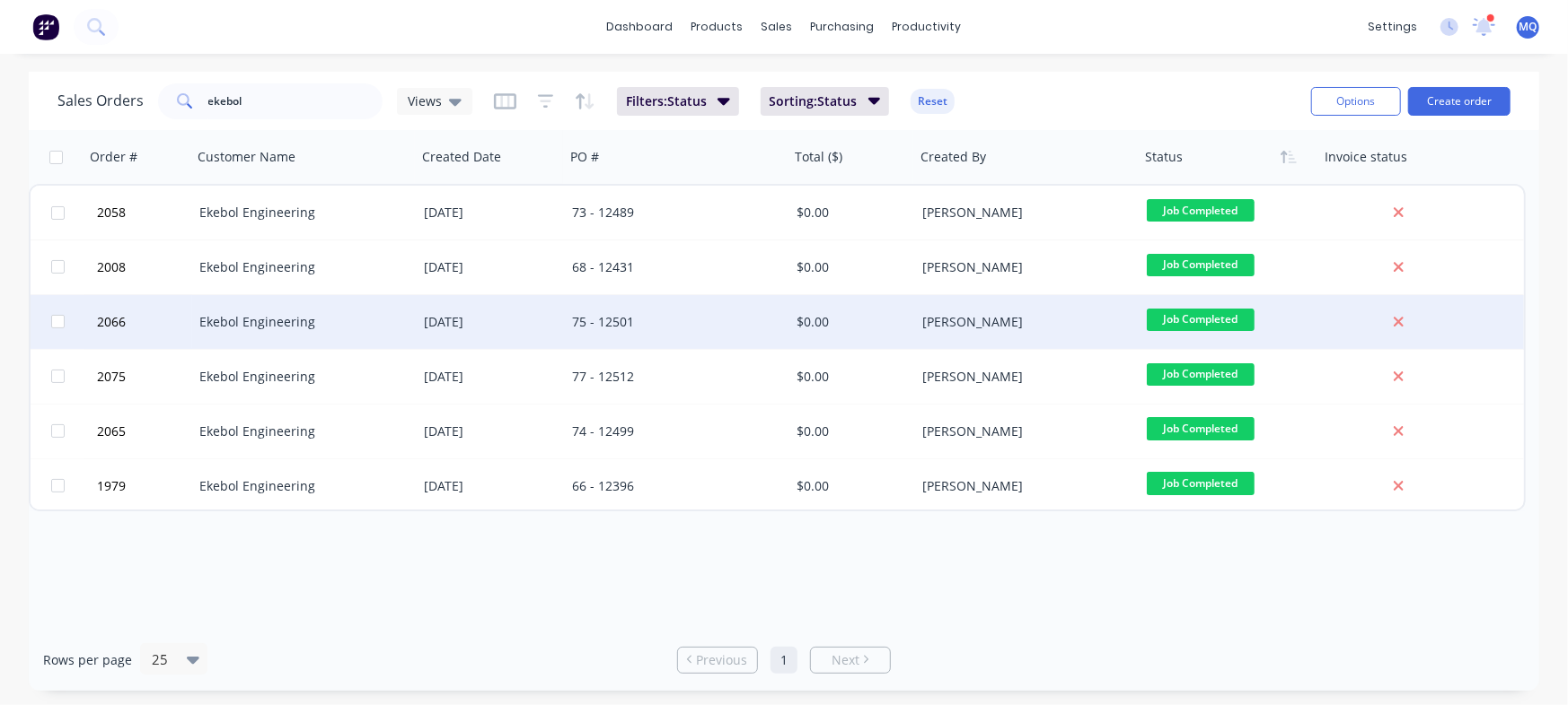
click at [685, 327] on div "75 - 12501" at bounding box center [671, 323] width 200 height 18
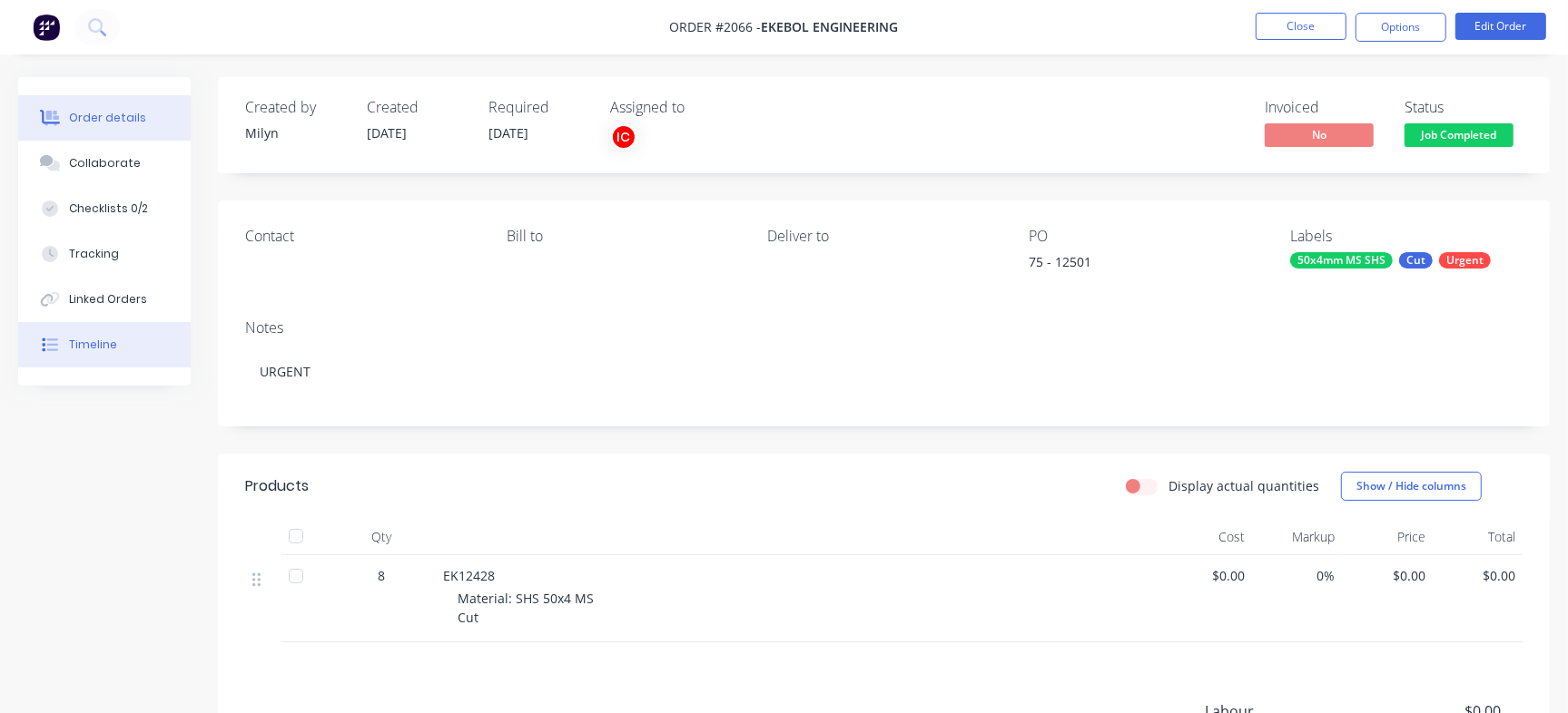
click at [173, 353] on button "Timeline" at bounding box center [104, 345] width 172 height 46
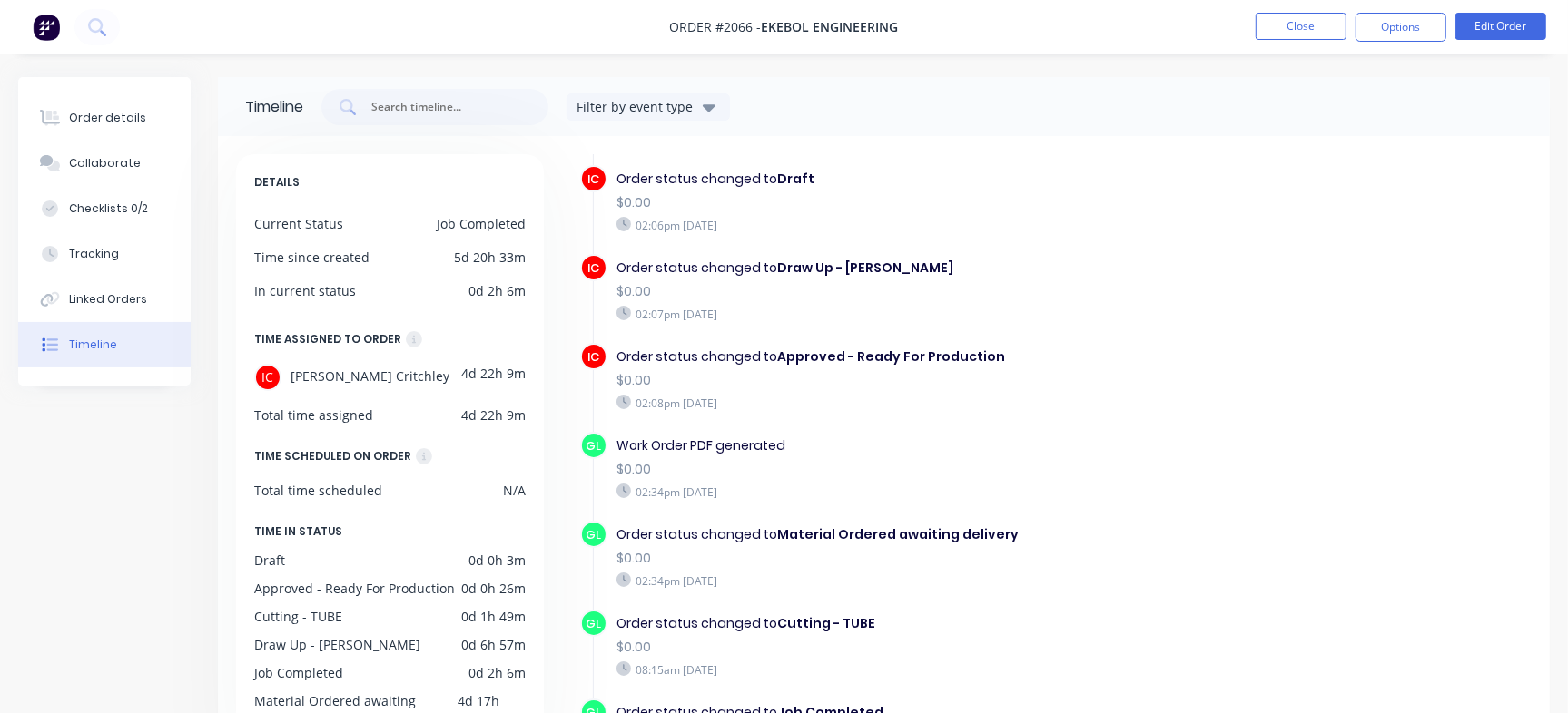
scroll to position [145, 0]
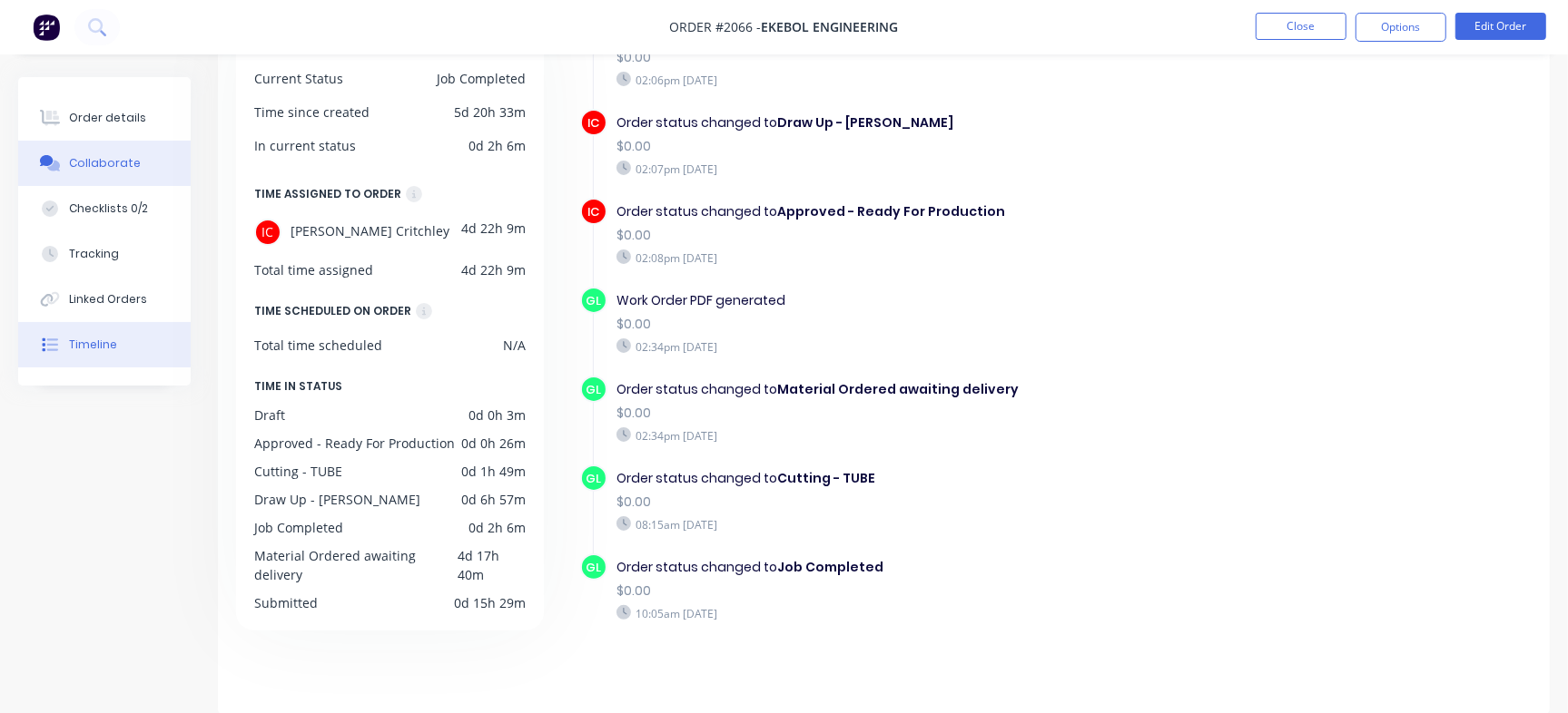
click at [145, 144] on button "Collaborate" at bounding box center [104, 163] width 172 height 46
click at [131, 167] on div "Collaborate" at bounding box center [104, 164] width 72 height 17
click at [98, 170] on div "Collaborate" at bounding box center [104, 164] width 72 height 17
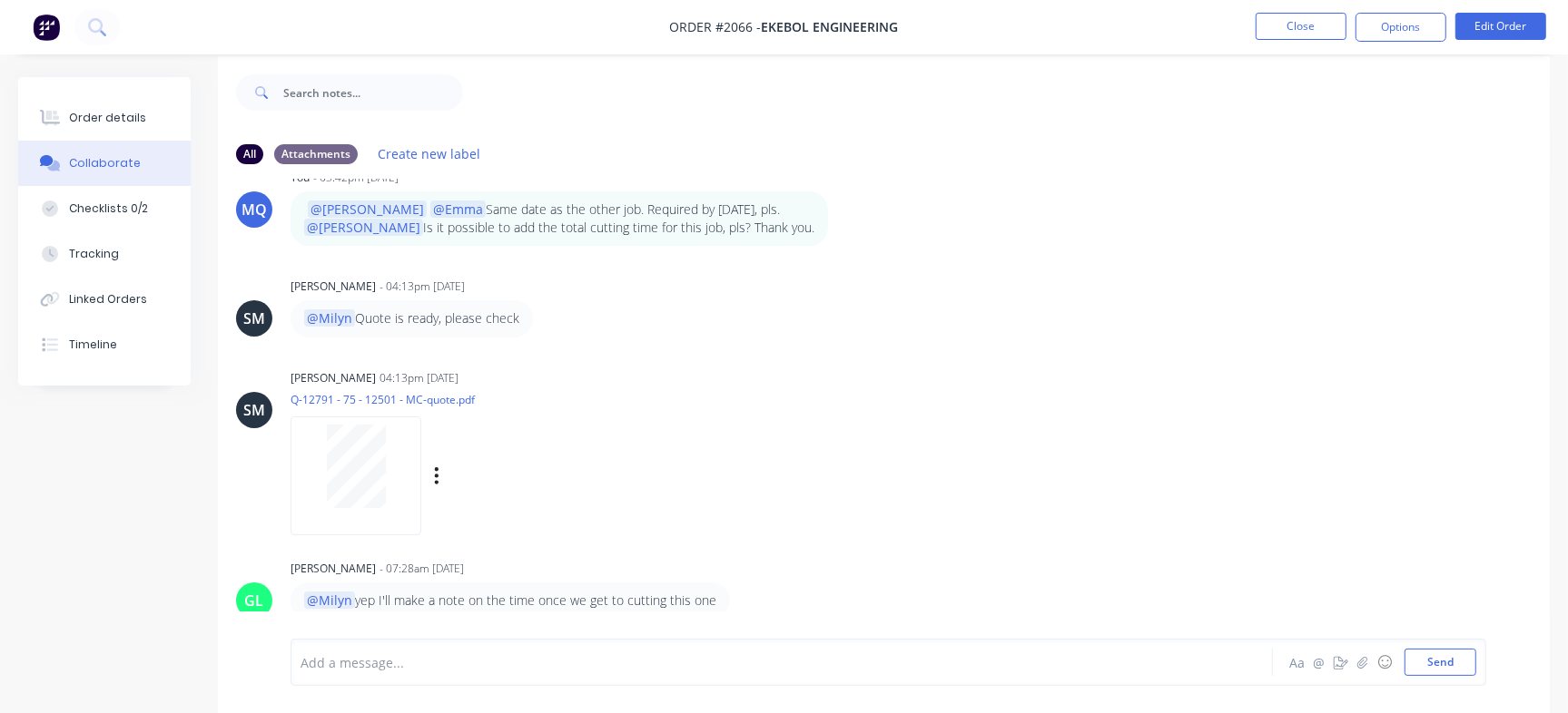
scroll to position [27, 0]
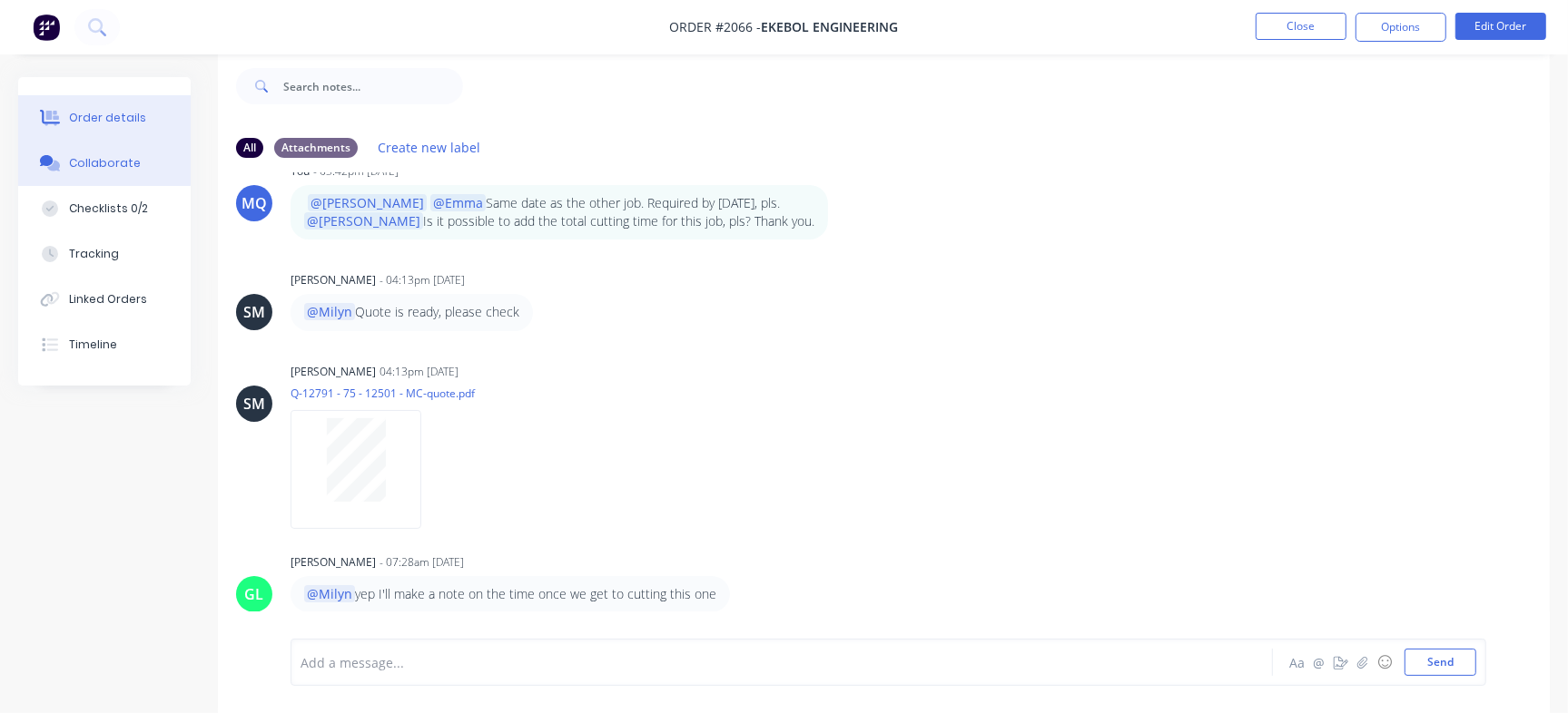
click at [85, 112] on div "Order details" at bounding box center [107, 118] width 77 height 17
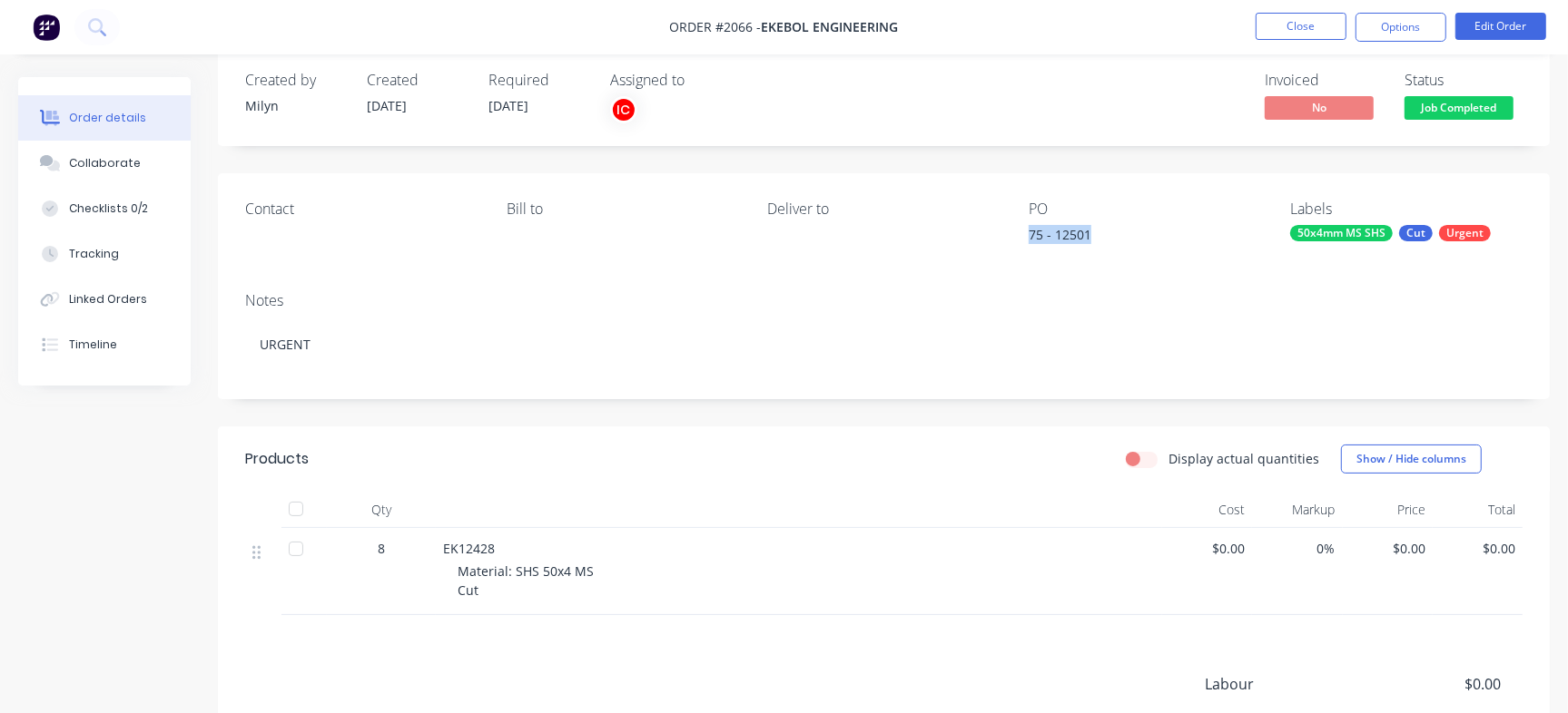
drag, startPoint x: 1022, startPoint y: 229, endPoint x: 1144, endPoint y: 242, distance: 122.7
click at [1144, 242] on div "Contact Bill to Deliver to PO 75 - 12501 Labels 50x4mm MS SHS Cut Urgent" at bounding box center [884, 225] width 1332 height 104
copy div "75 - 12501"
click at [1107, 38] on nav "Order #2066 - Ekebol Engineering Close Options Edit Order" at bounding box center [784, 27] width 1568 height 55
click at [1285, 35] on button "Close" at bounding box center [1301, 26] width 91 height 27
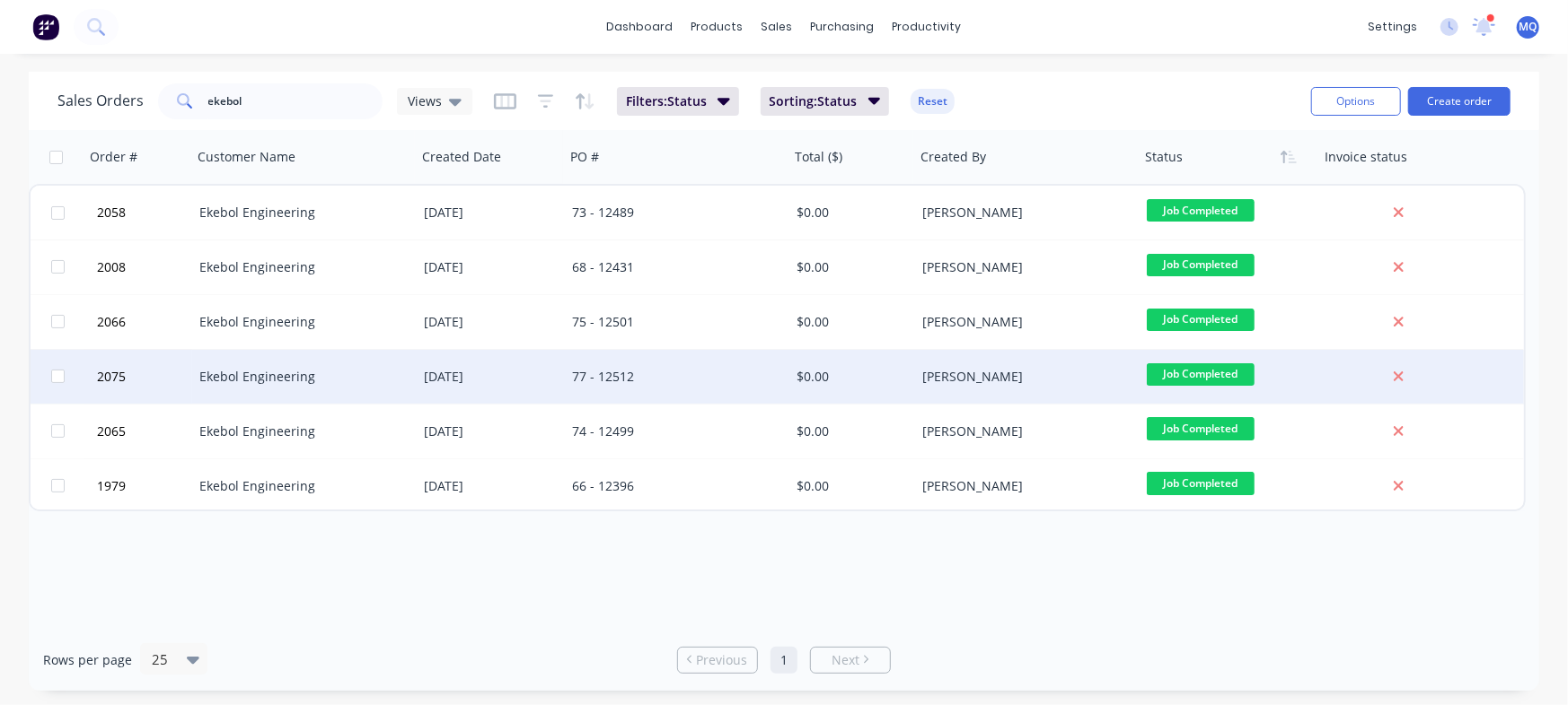
click at [593, 366] on div "77 - 12512" at bounding box center [677, 377] width 224 height 54
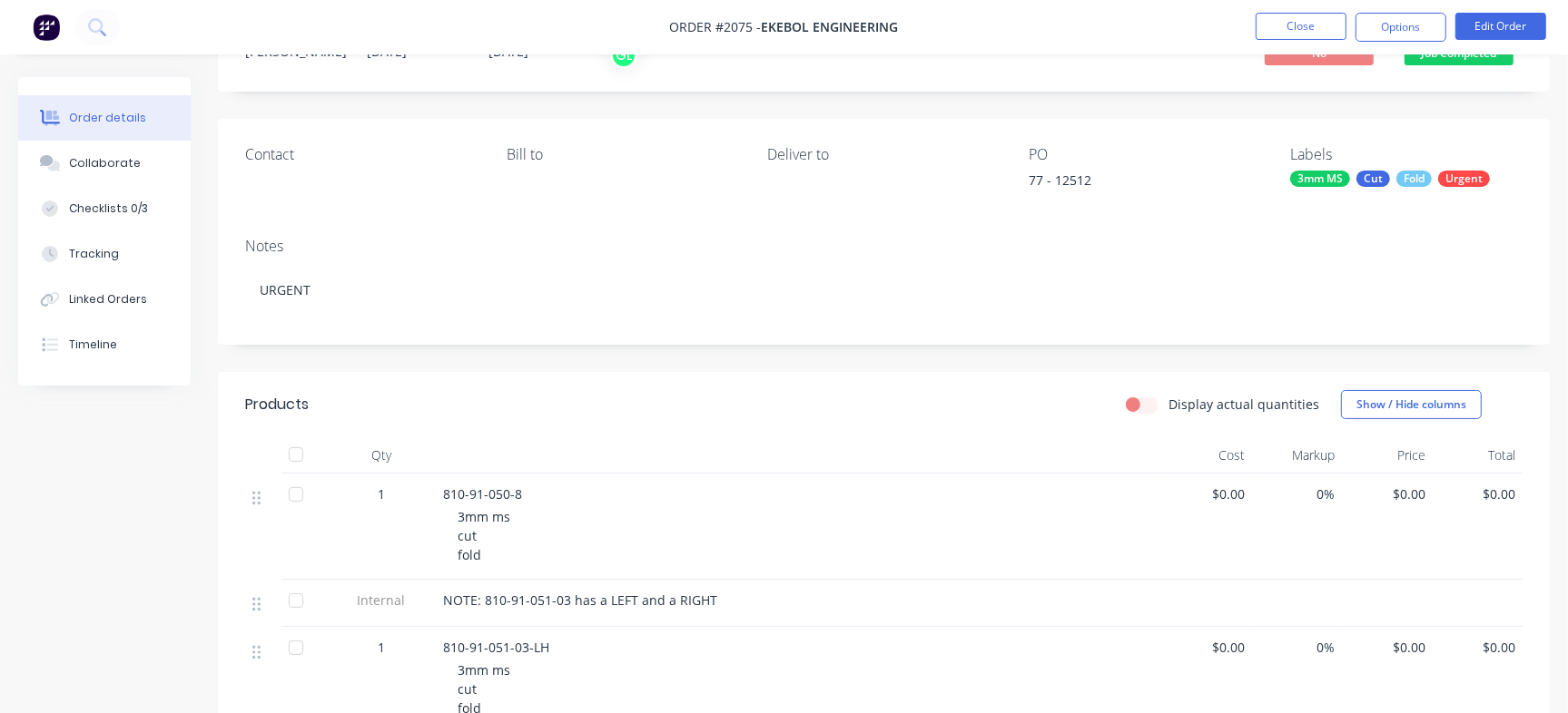
scroll to position [340, 0]
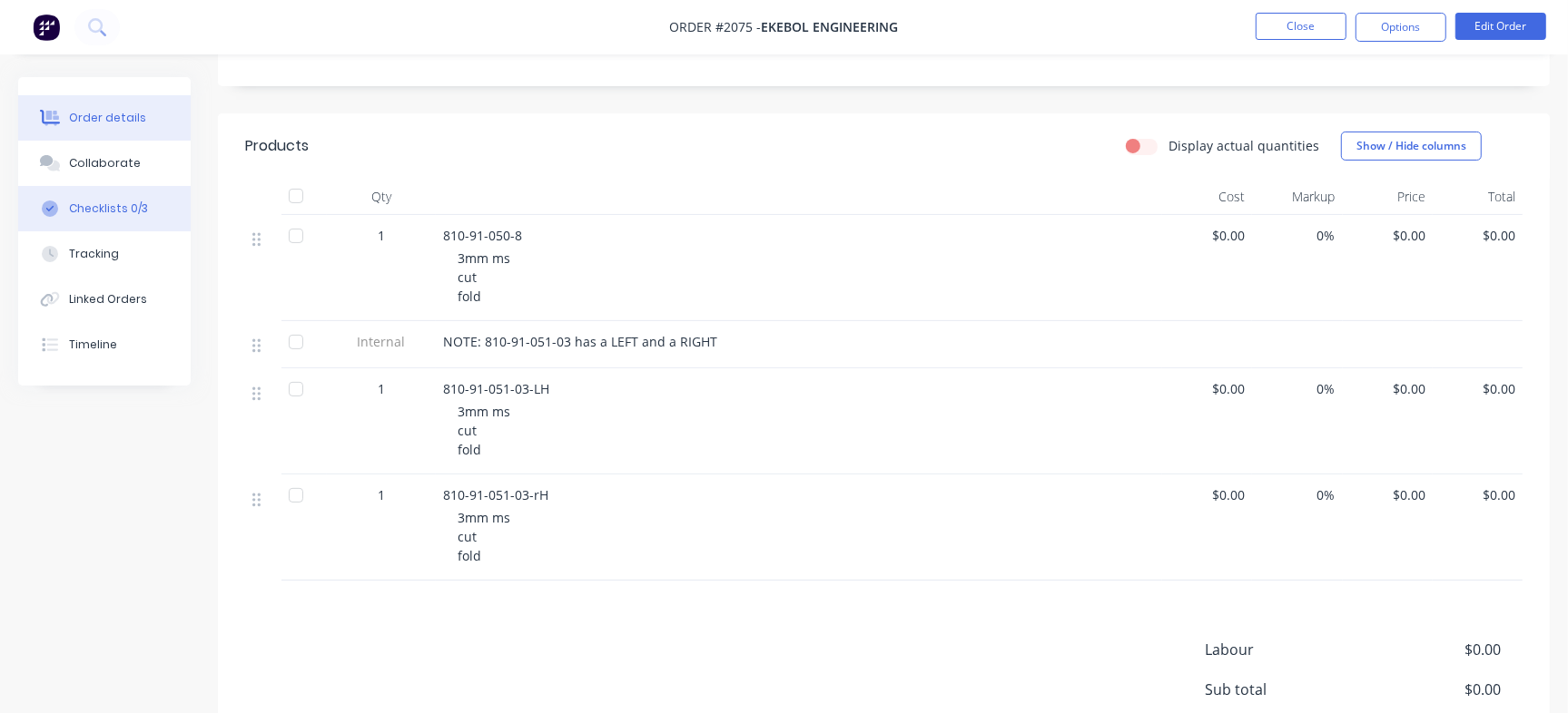
click at [151, 208] on button "Checklists 0/3" at bounding box center [104, 208] width 172 height 46
type textarea "x"
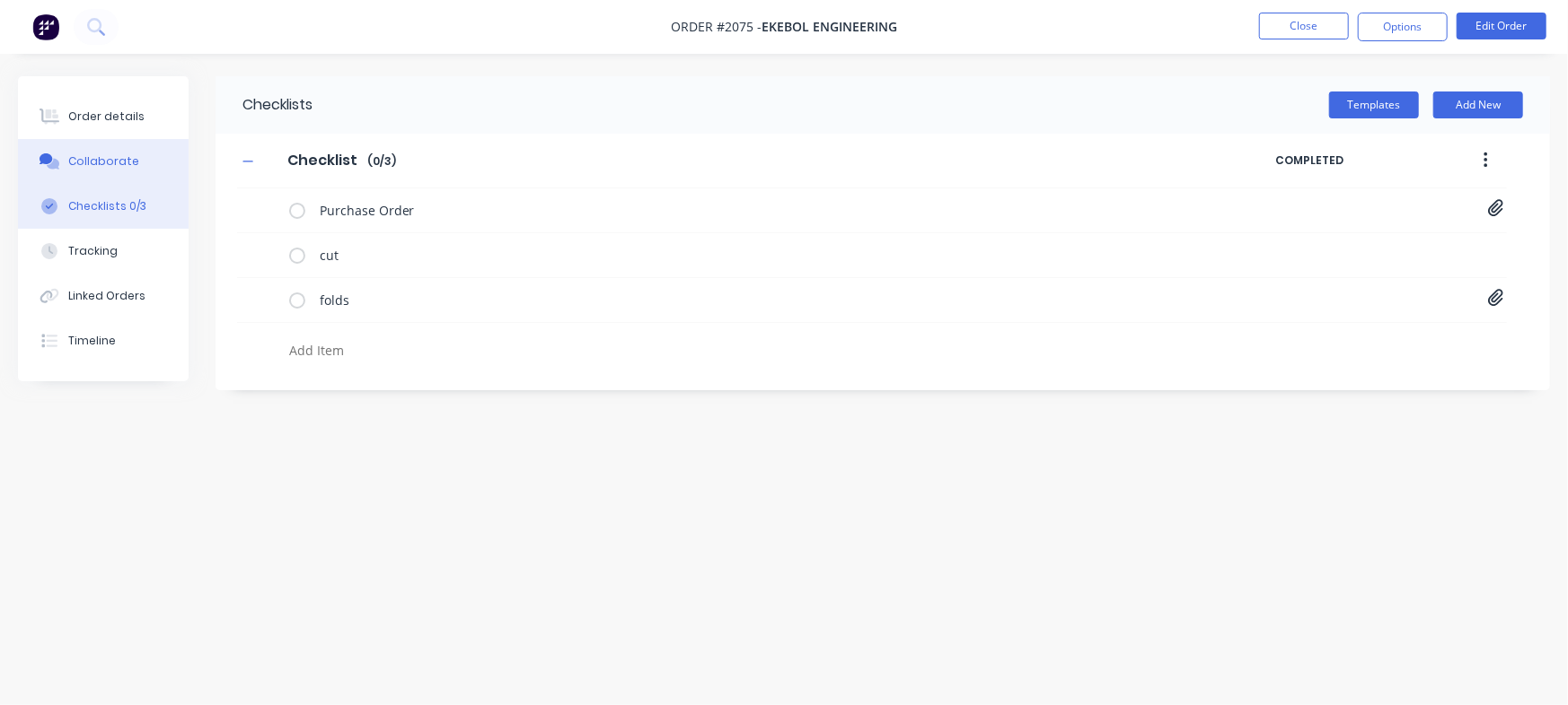
click at [142, 165] on button "Collaborate" at bounding box center [103, 161] width 170 height 45
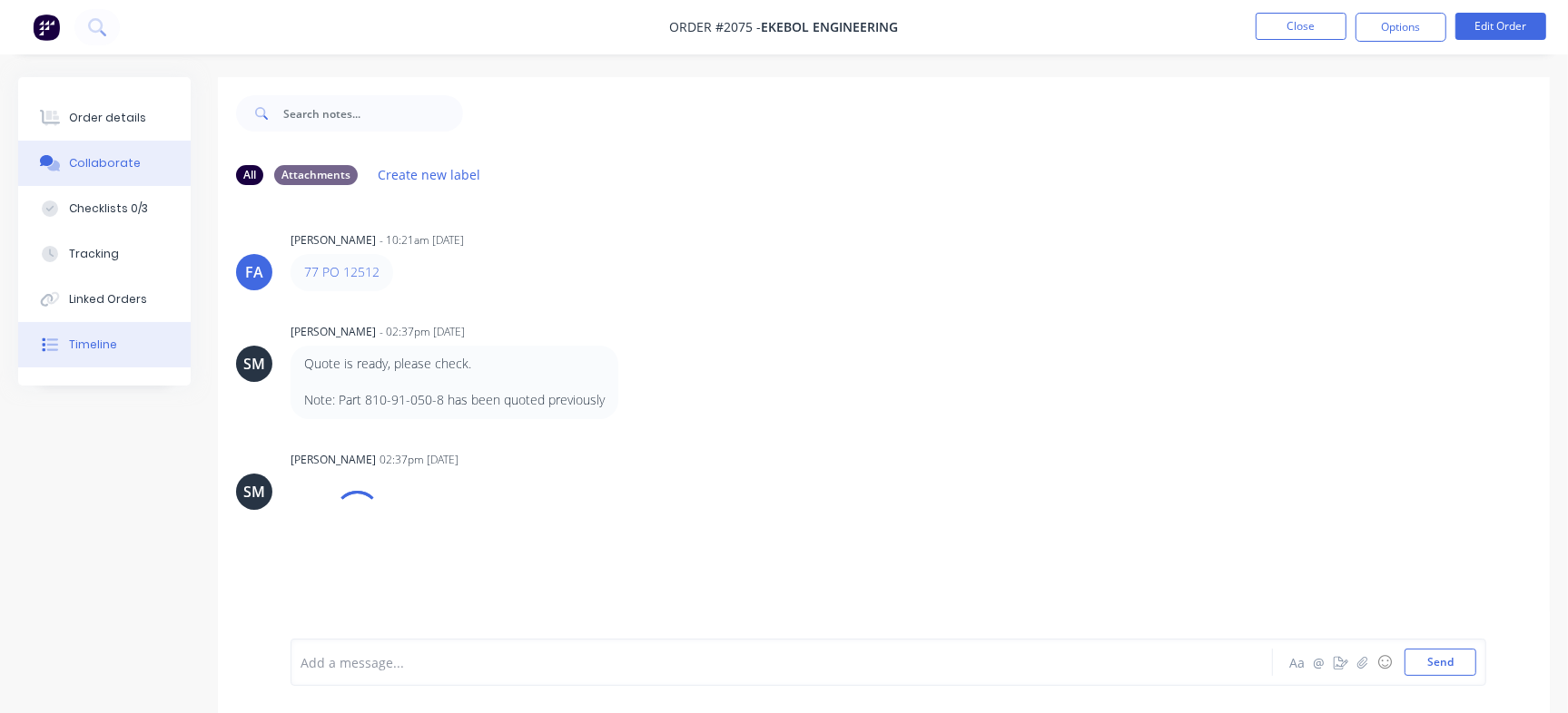
click at [114, 341] on button "Timeline" at bounding box center [104, 345] width 172 height 46
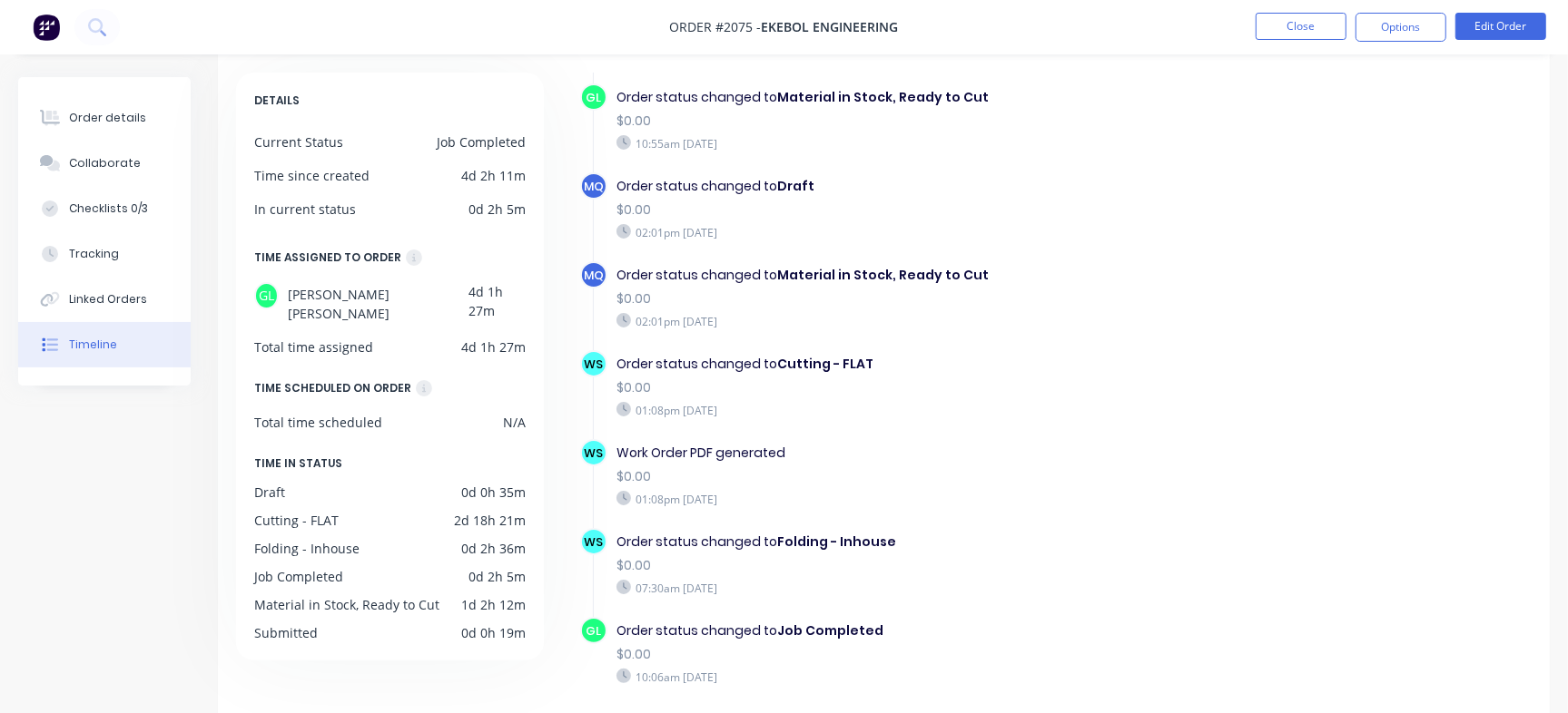
scroll to position [145, 0]
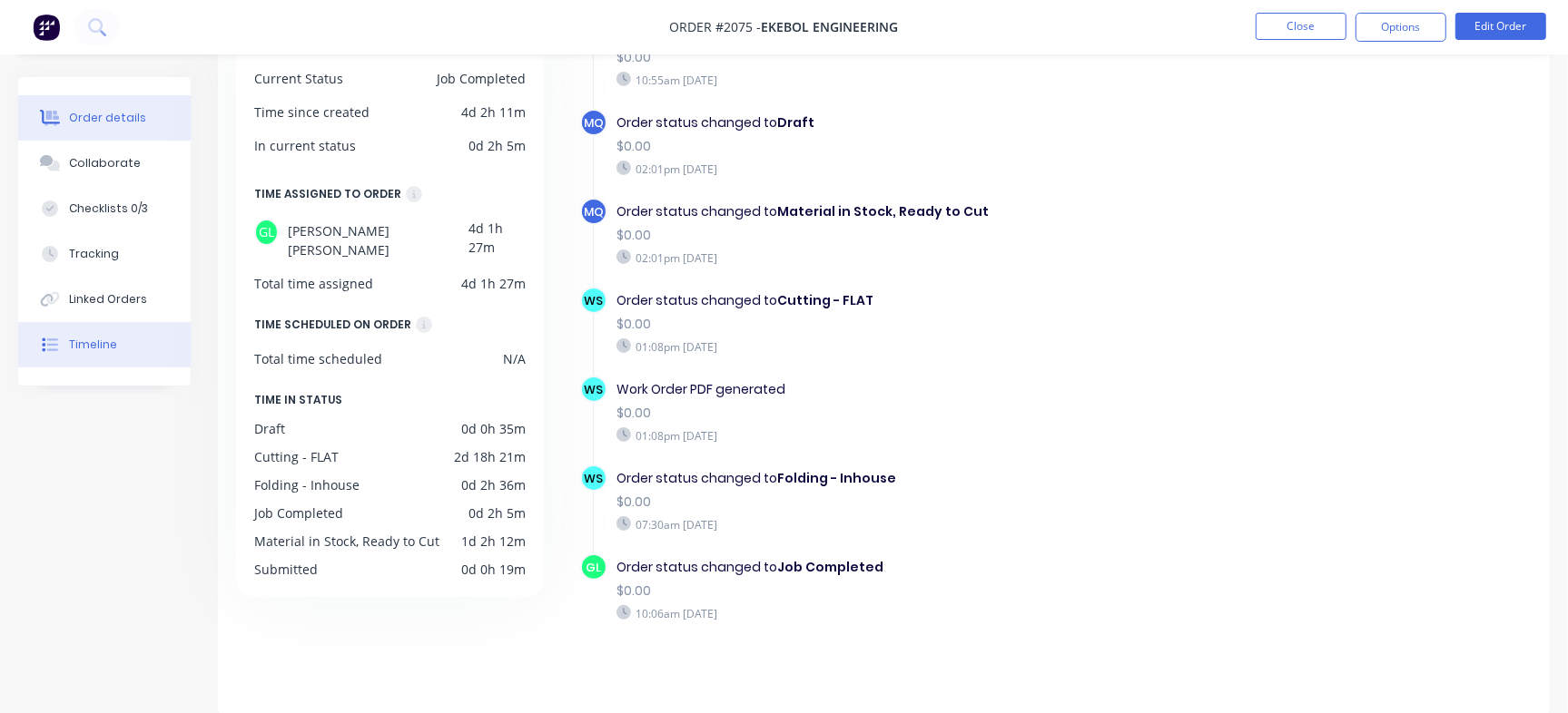
click at [74, 134] on button "Order details" at bounding box center [104, 118] width 172 height 46
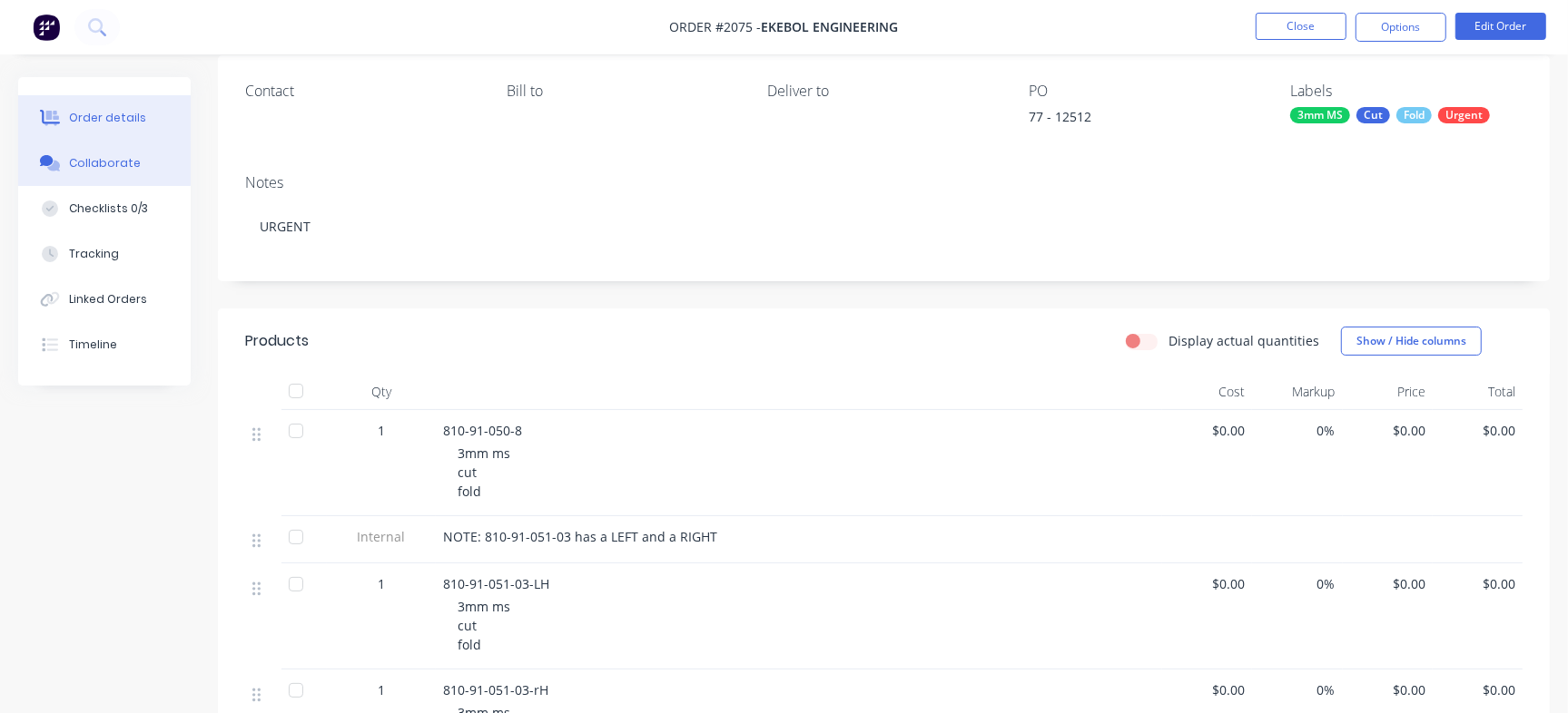
click at [82, 156] on div "Collaborate" at bounding box center [104, 164] width 72 height 17
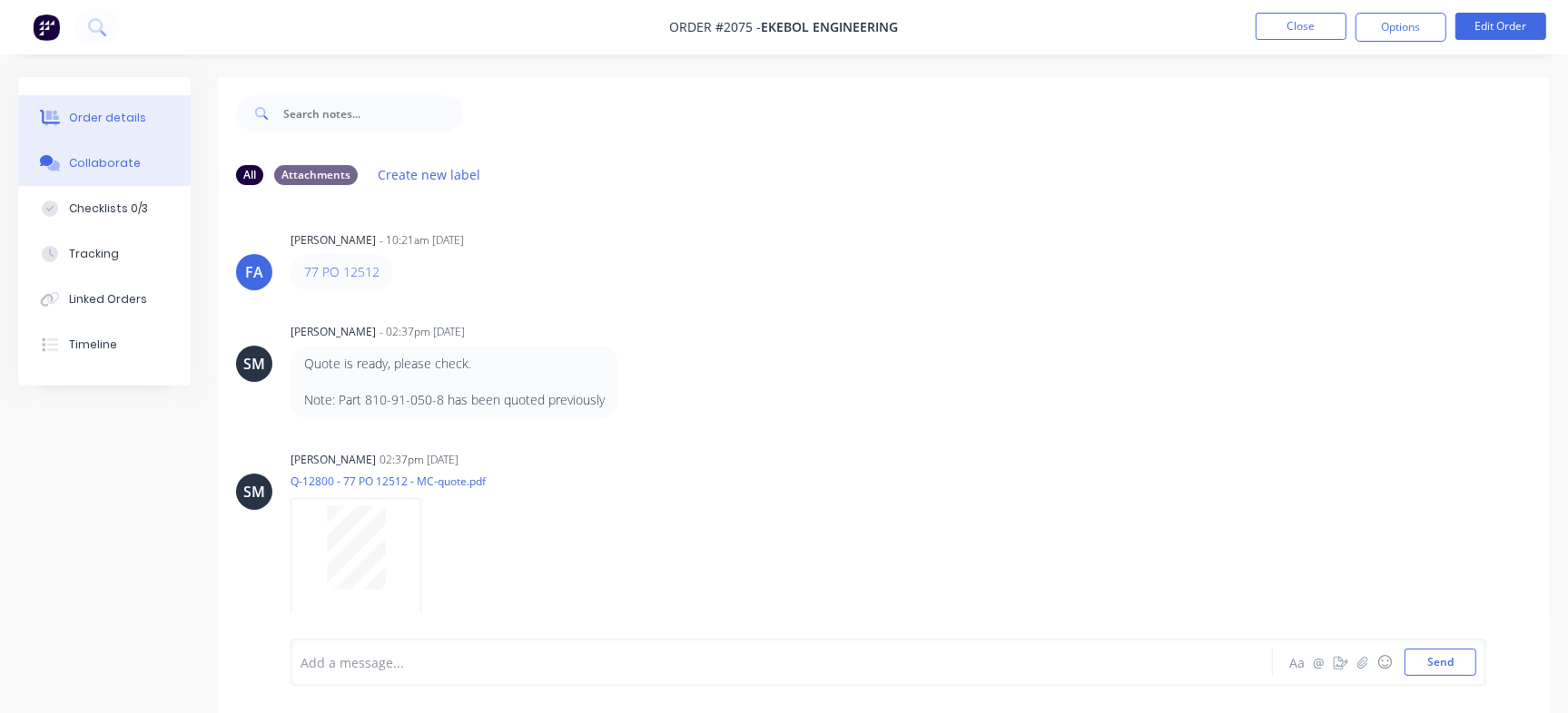
click at [66, 114] on button "Order details" at bounding box center [104, 118] width 172 height 46
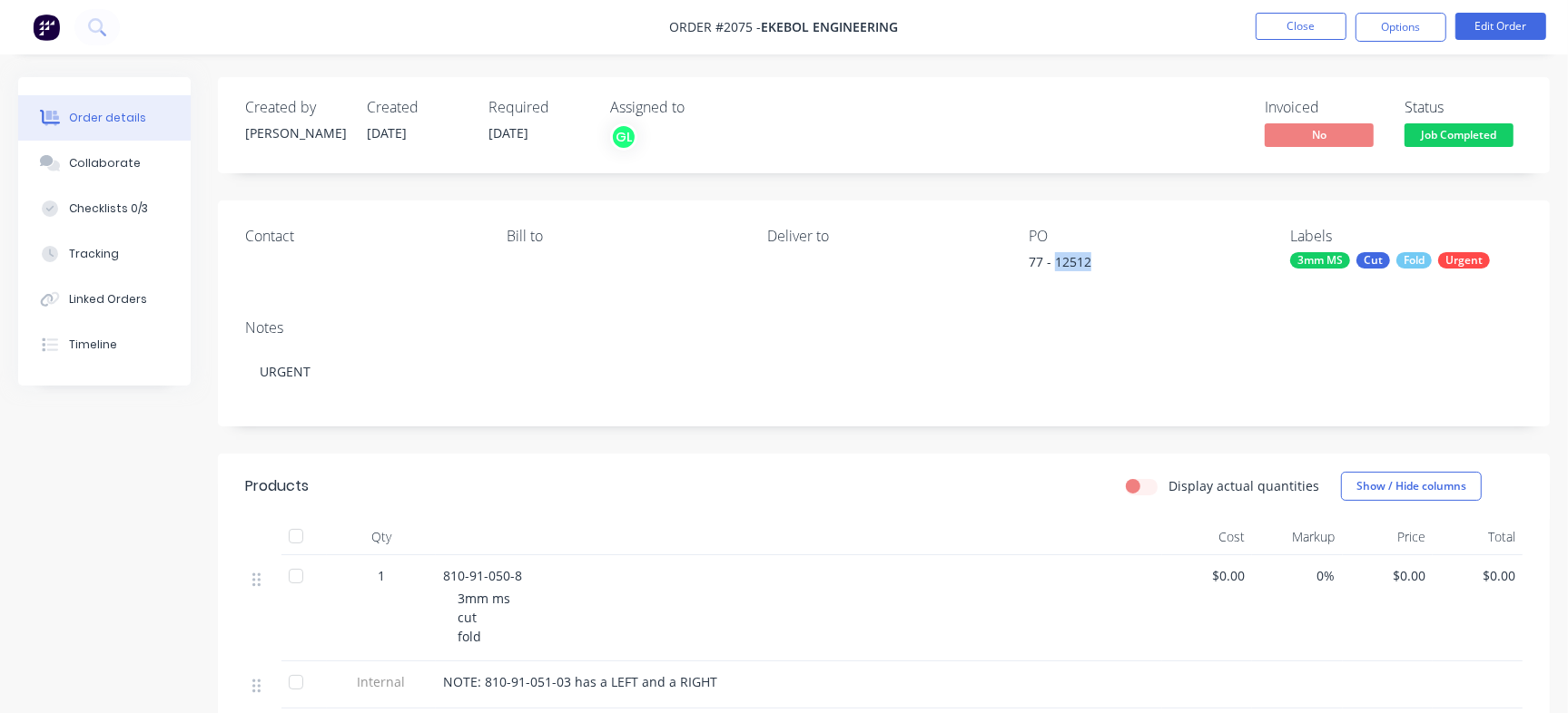
drag, startPoint x: 1074, startPoint y: 274, endPoint x: 1056, endPoint y: 274, distance: 18.0
click at [1056, 274] on div "77 - 12512" at bounding box center [1142, 264] width 227 height 25
copy div "12512"
click at [1319, 26] on button "Close" at bounding box center [1301, 26] width 91 height 27
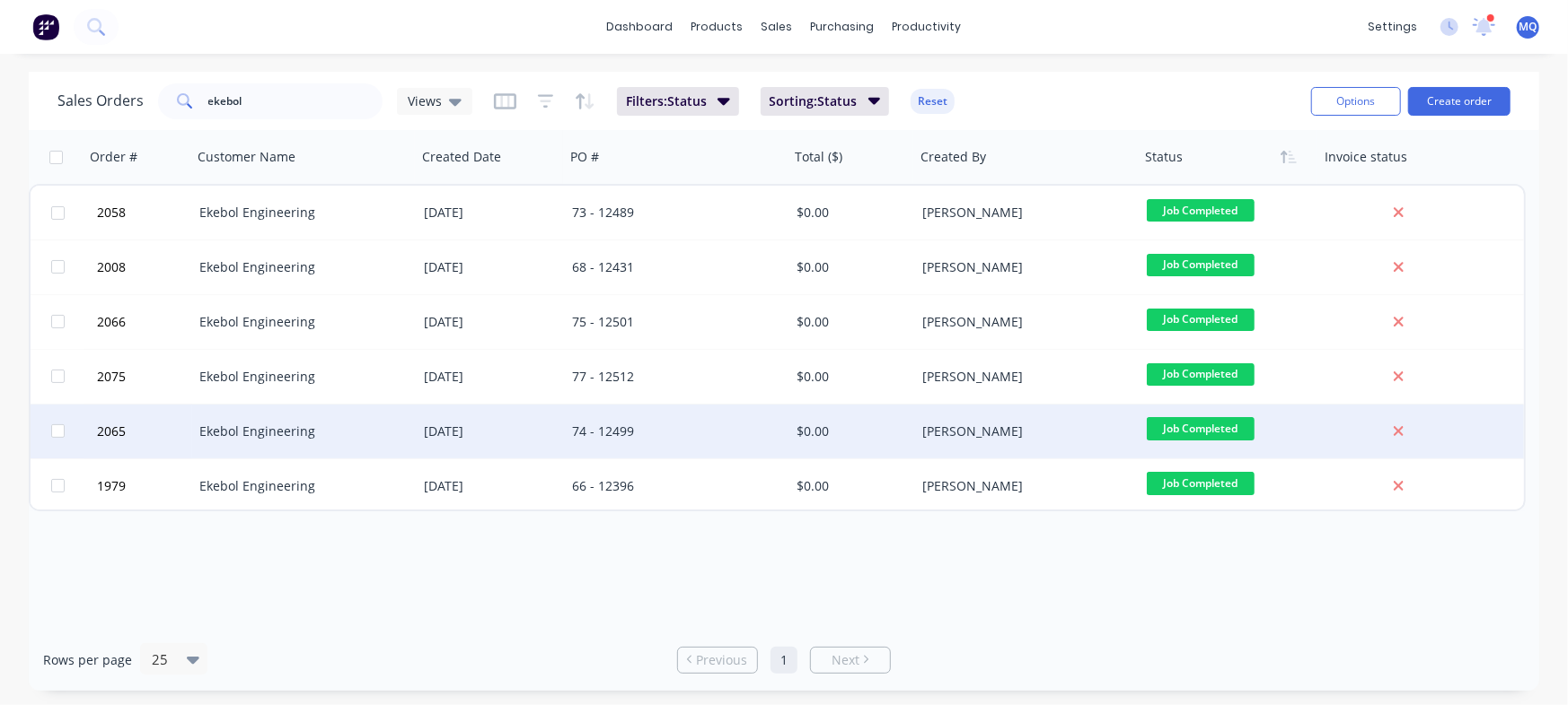
click at [656, 431] on div "74 - 12499" at bounding box center [671, 432] width 200 height 18
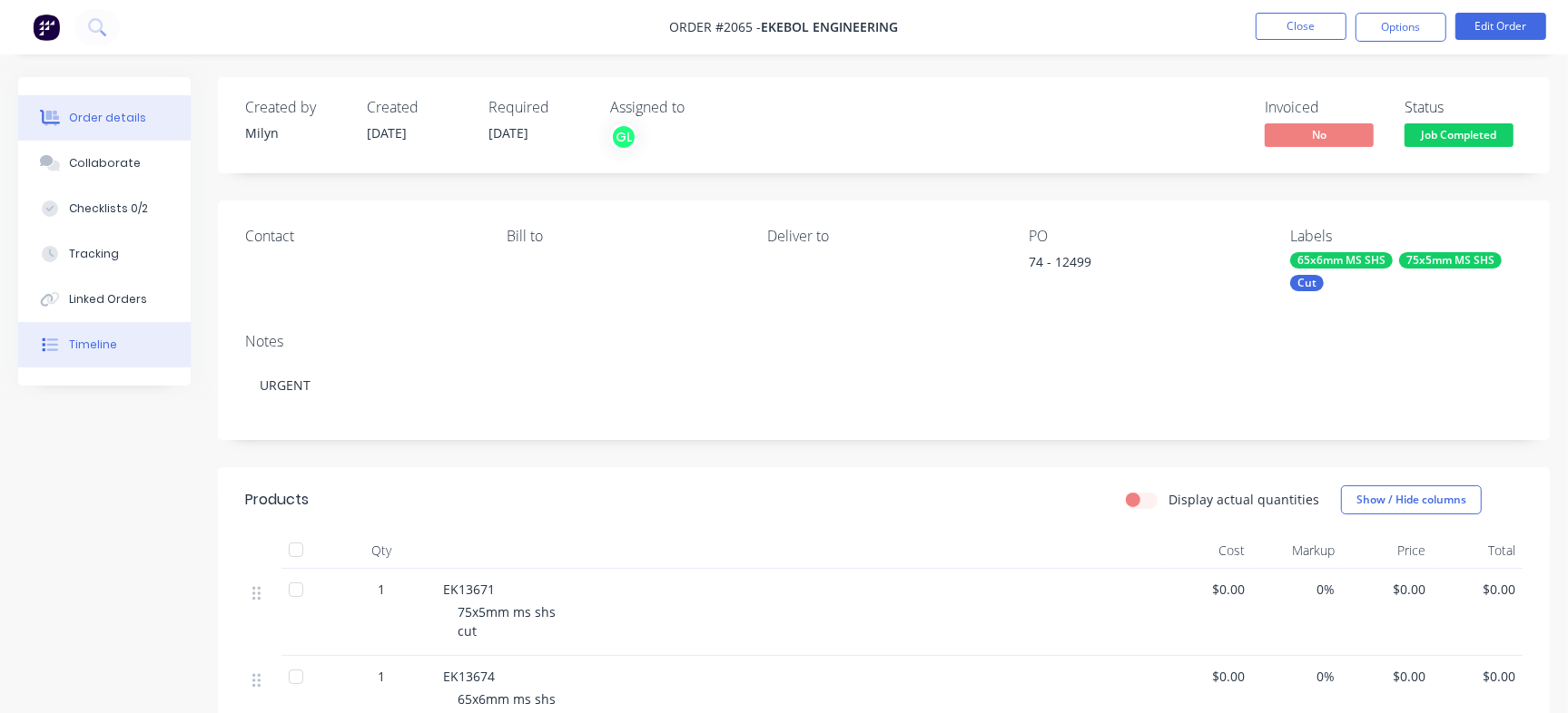
click at [138, 359] on button "Timeline" at bounding box center [104, 345] width 172 height 46
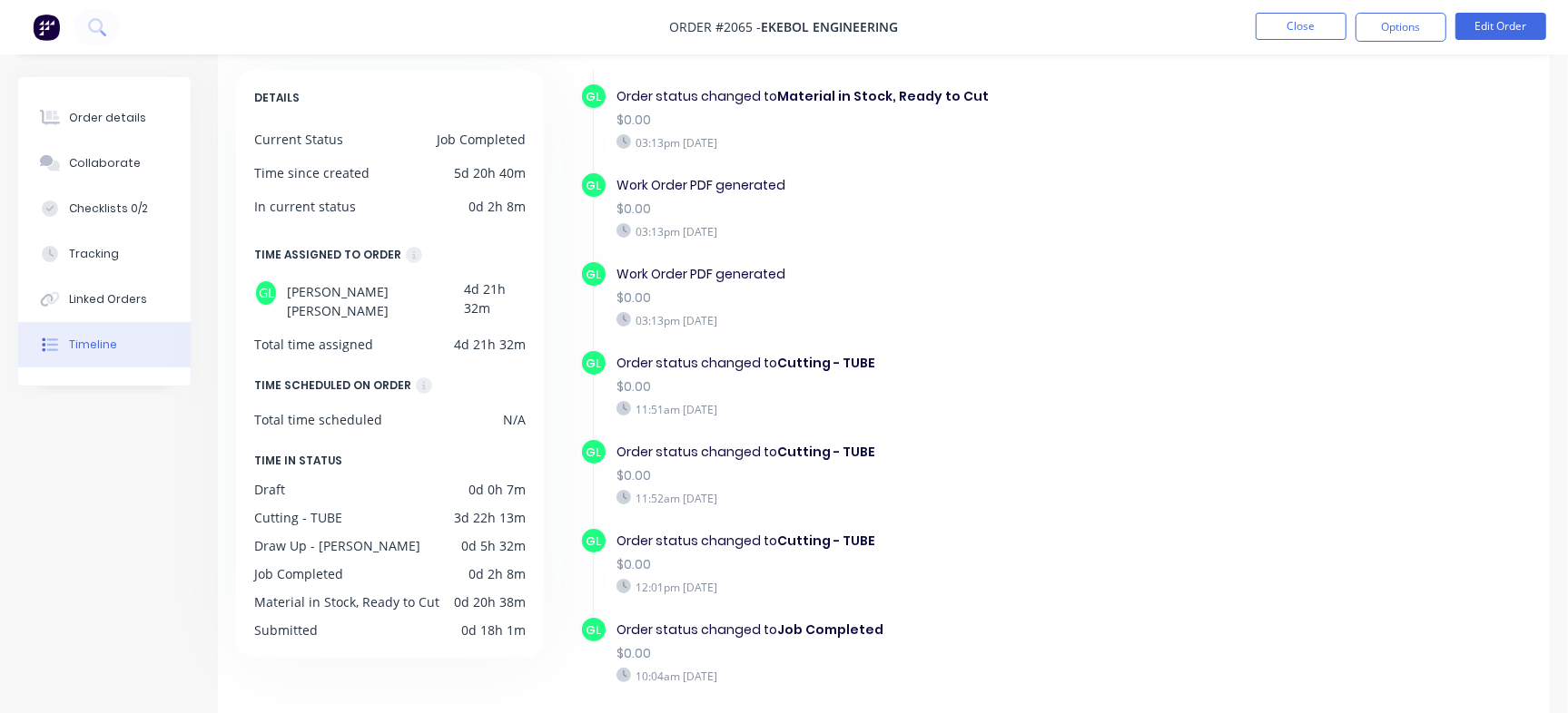
scroll to position [145, 0]
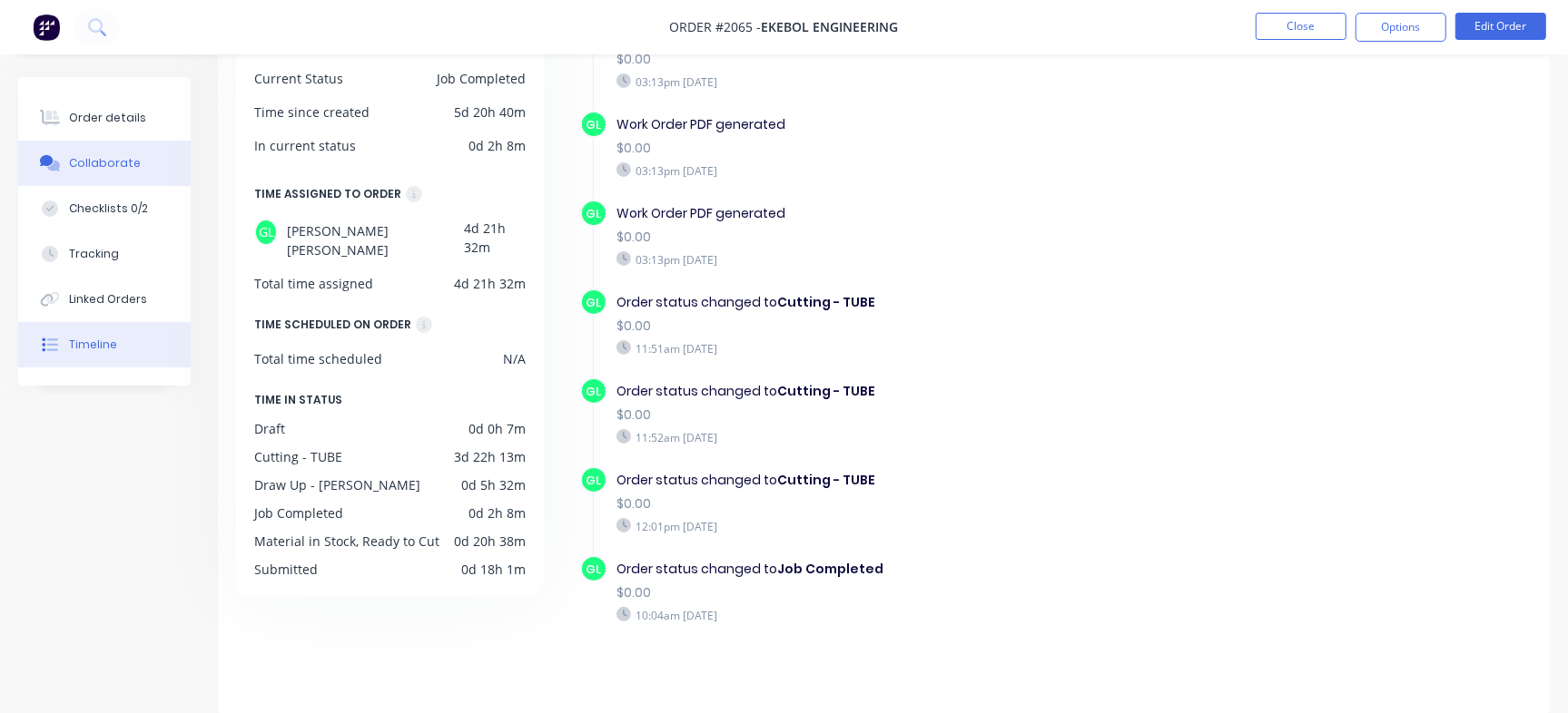
click at [121, 160] on div "Collaborate" at bounding box center [104, 164] width 72 height 17
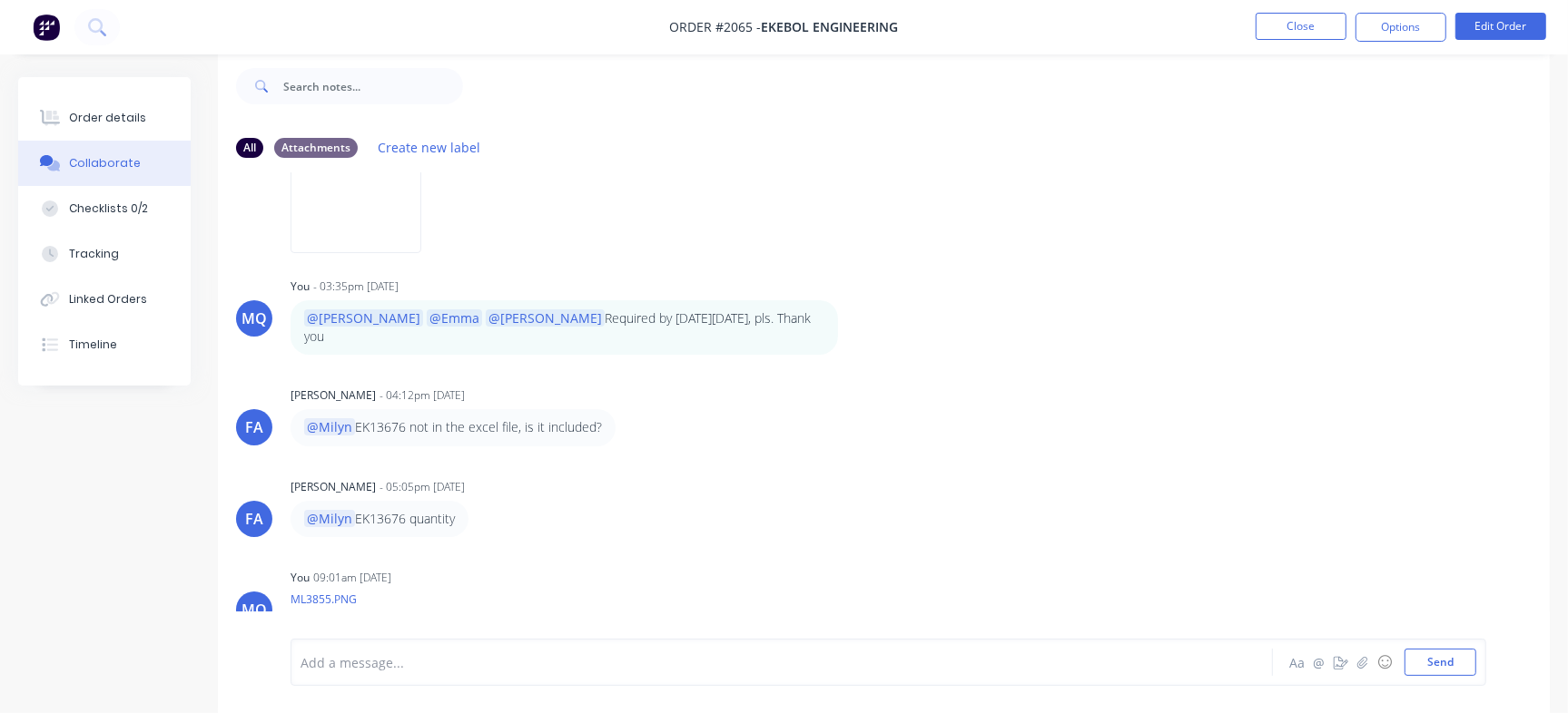
scroll to position [172, 0]
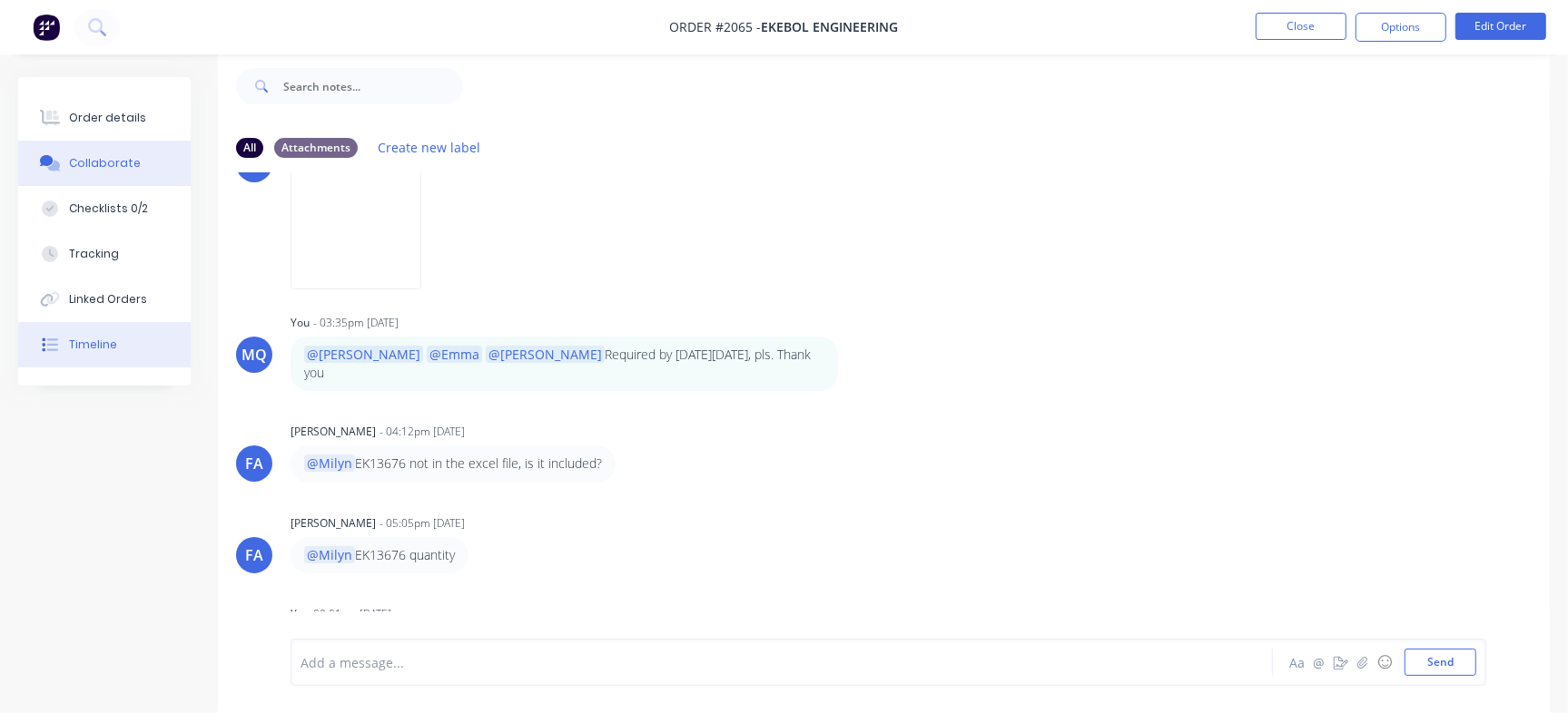
click at [106, 350] on div "Timeline" at bounding box center [93, 345] width 48 height 17
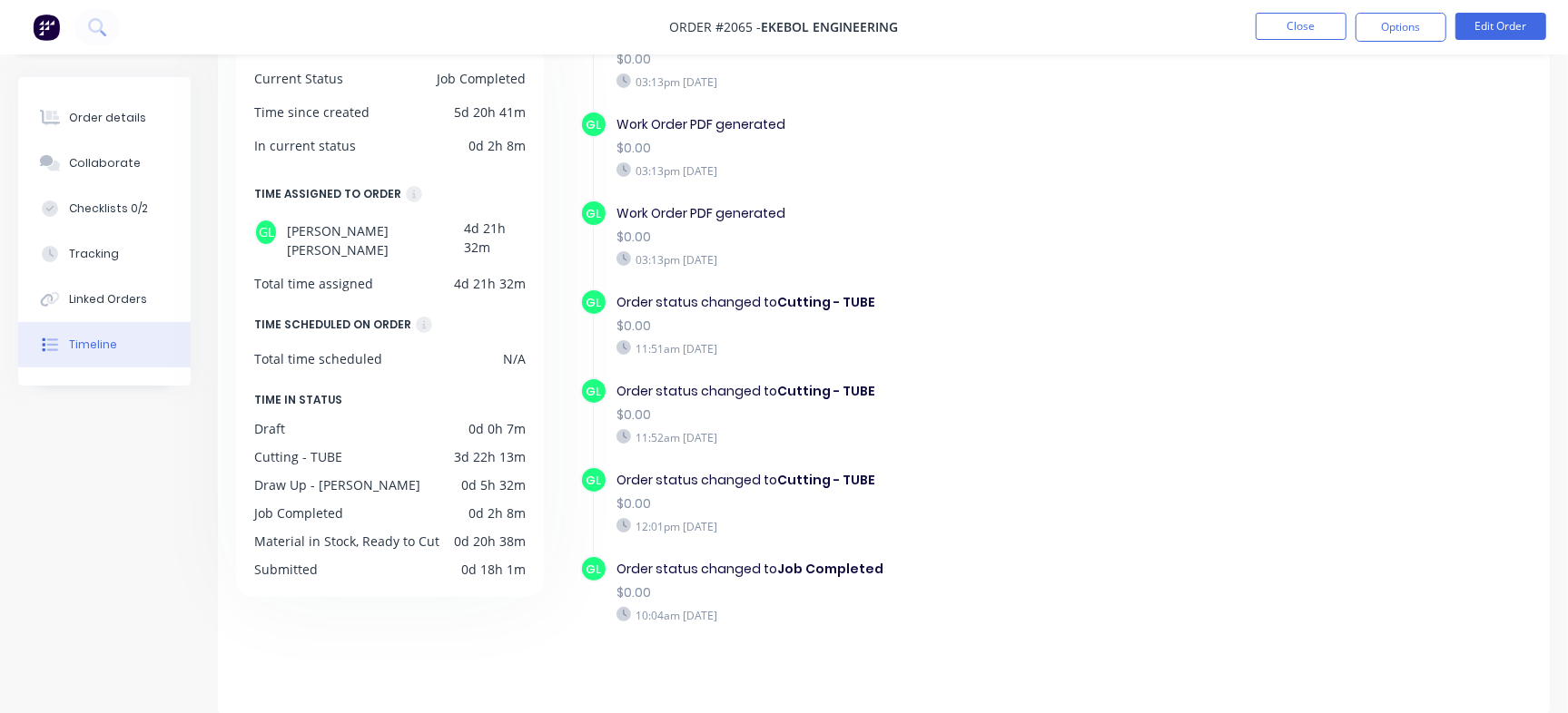
scroll to position [145, 0]
click at [140, 102] on button "Order details" at bounding box center [104, 118] width 172 height 46
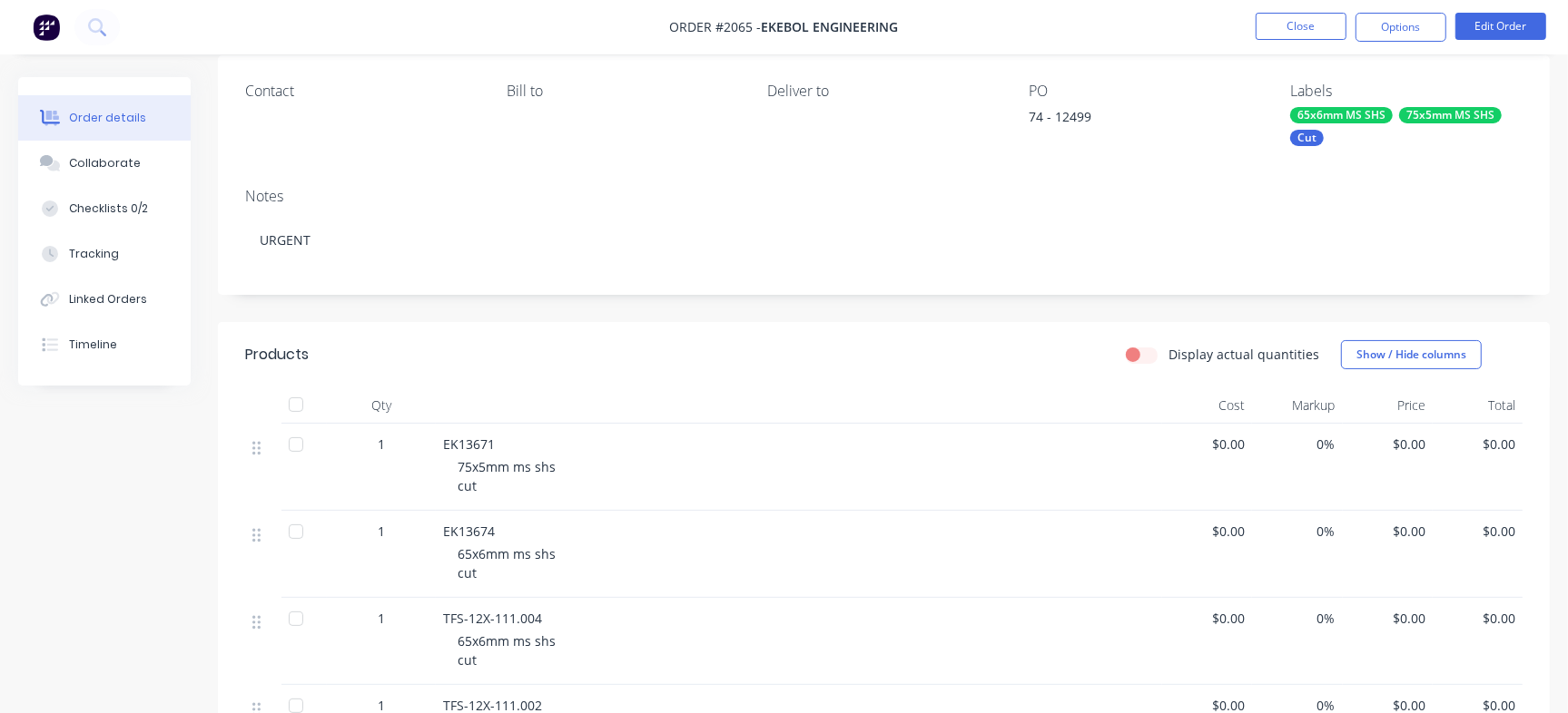
click at [1081, 105] on div "PO 74 - 12499" at bounding box center [1145, 114] width 233 height 63
copy div "12499"
click at [149, 341] on button "Timeline" at bounding box center [104, 345] width 172 height 46
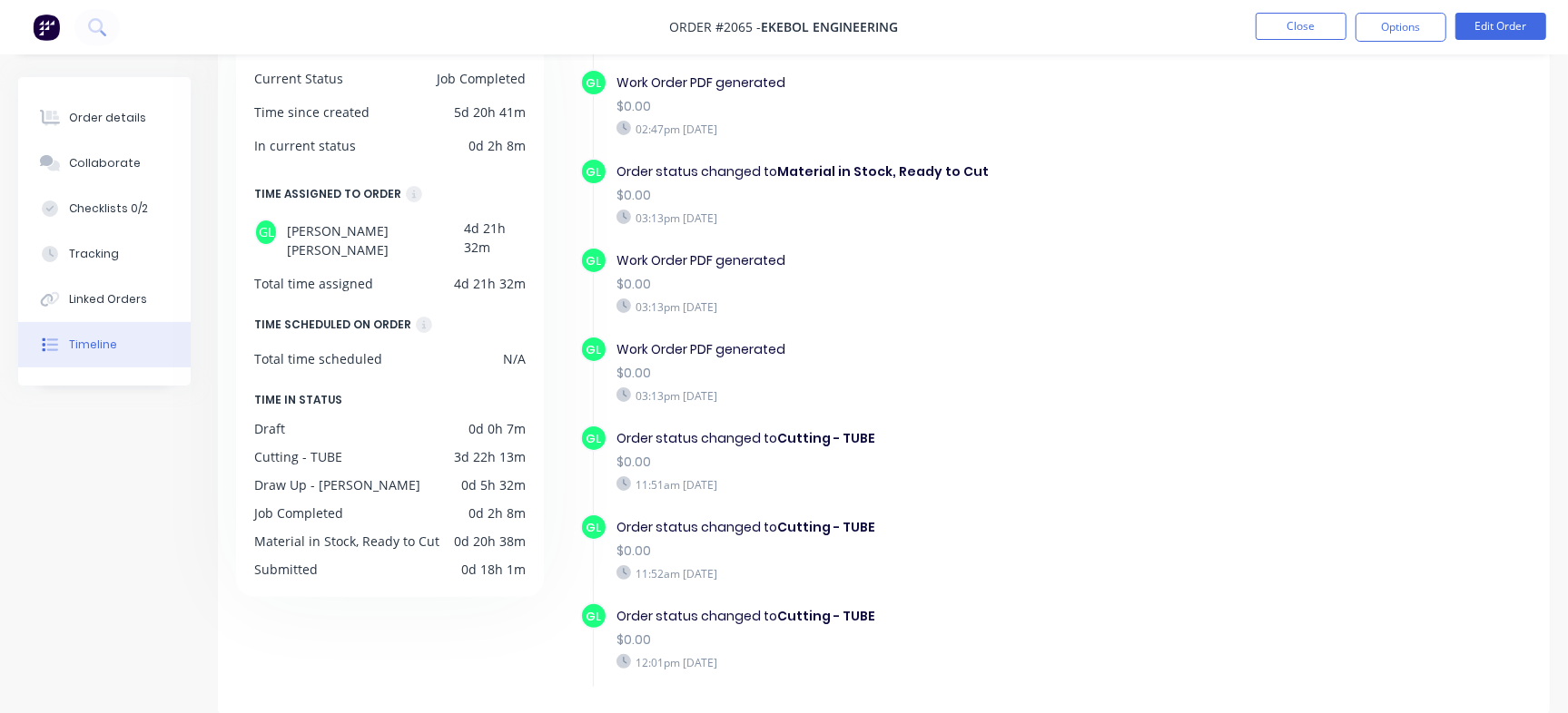
scroll to position [1044, 0]
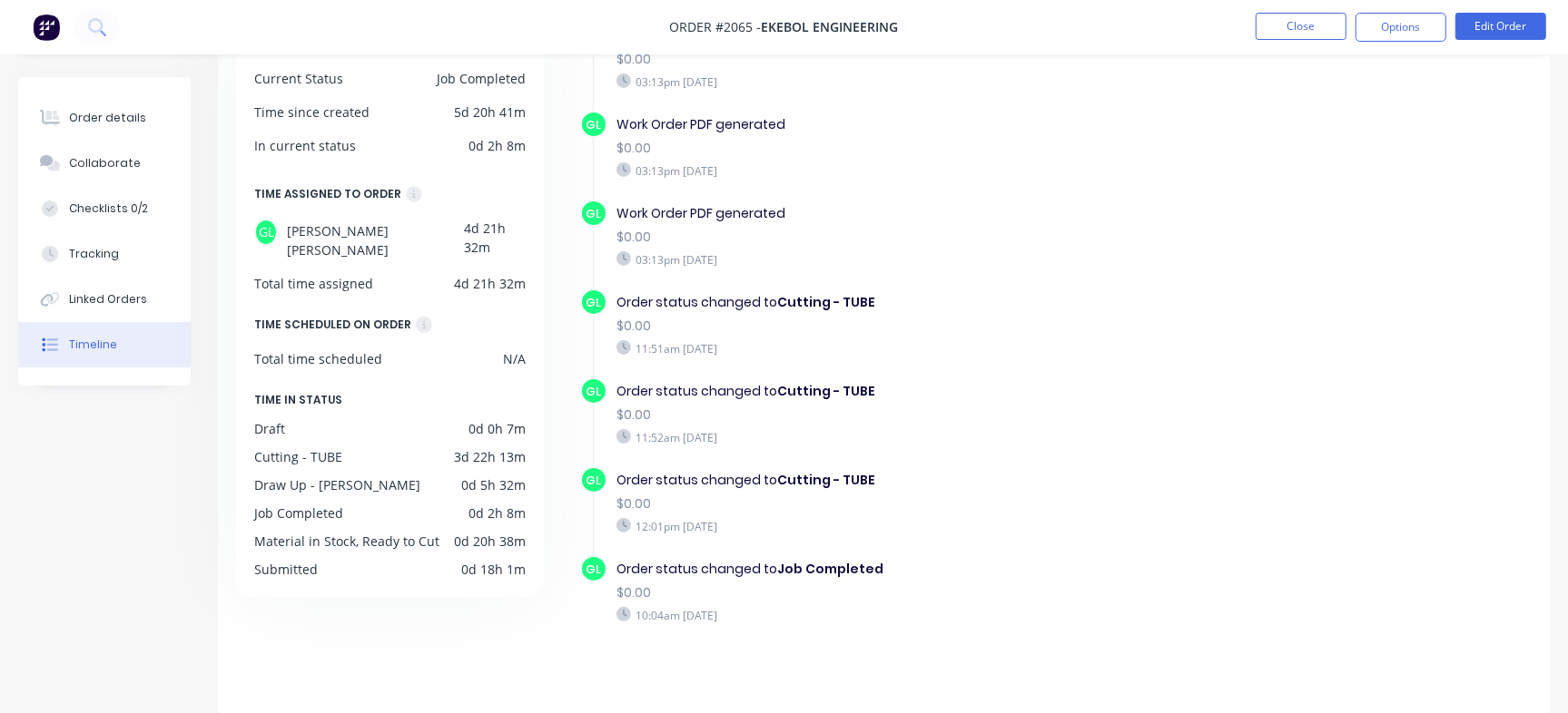
drag, startPoint x: 1318, startPoint y: 478, endPoint x: 1277, endPoint y: 505, distance: 49.1
click at [1315, 42] on nav "Order #2065 - Ekebol Engineering Close Options Edit Order" at bounding box center [784, 27] width 1568 height 55
click at [1315, 35] on button "Close" at bounding box center [1301, 26] width 91 height 27
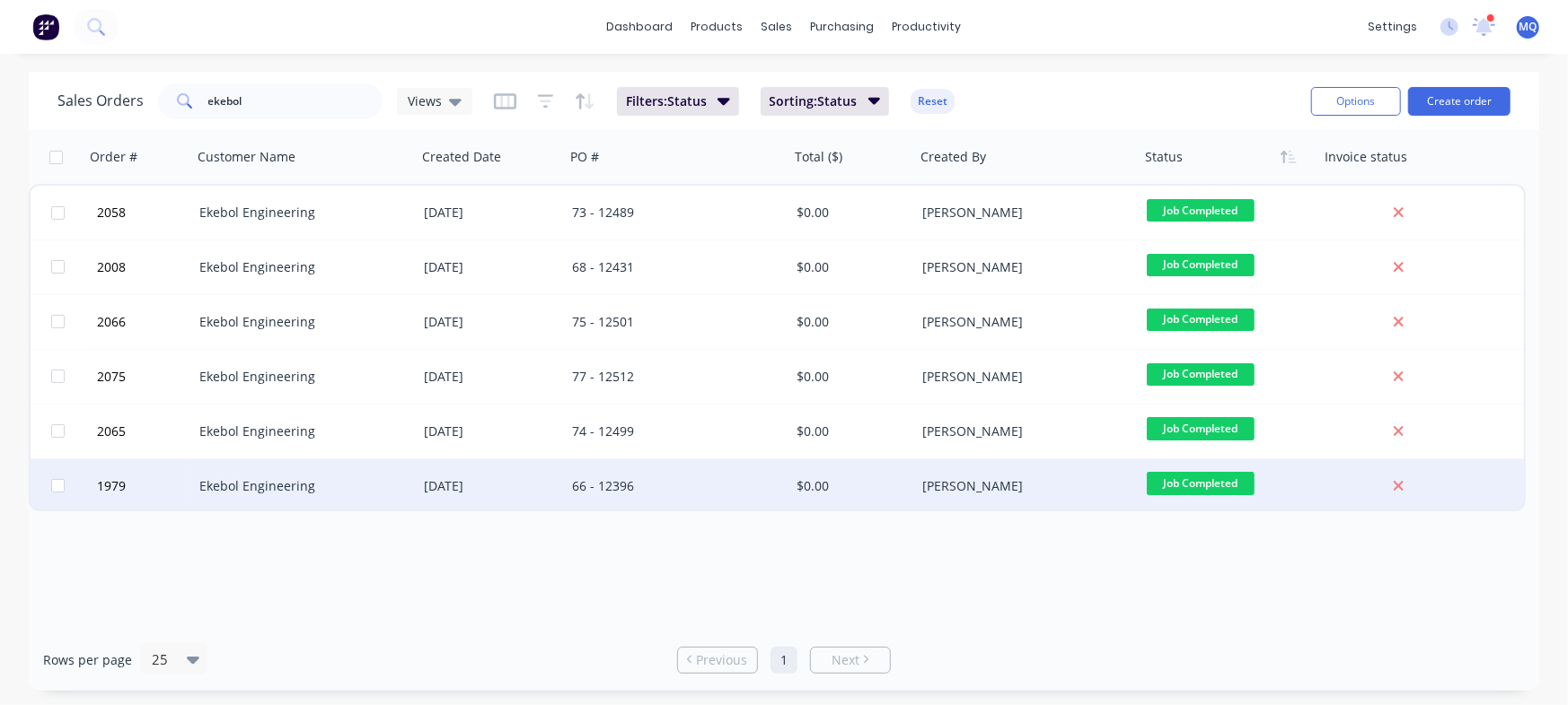
click at [624, 470] on div "66 - 12396" at bounding box center [677, 486] width 224 height 54
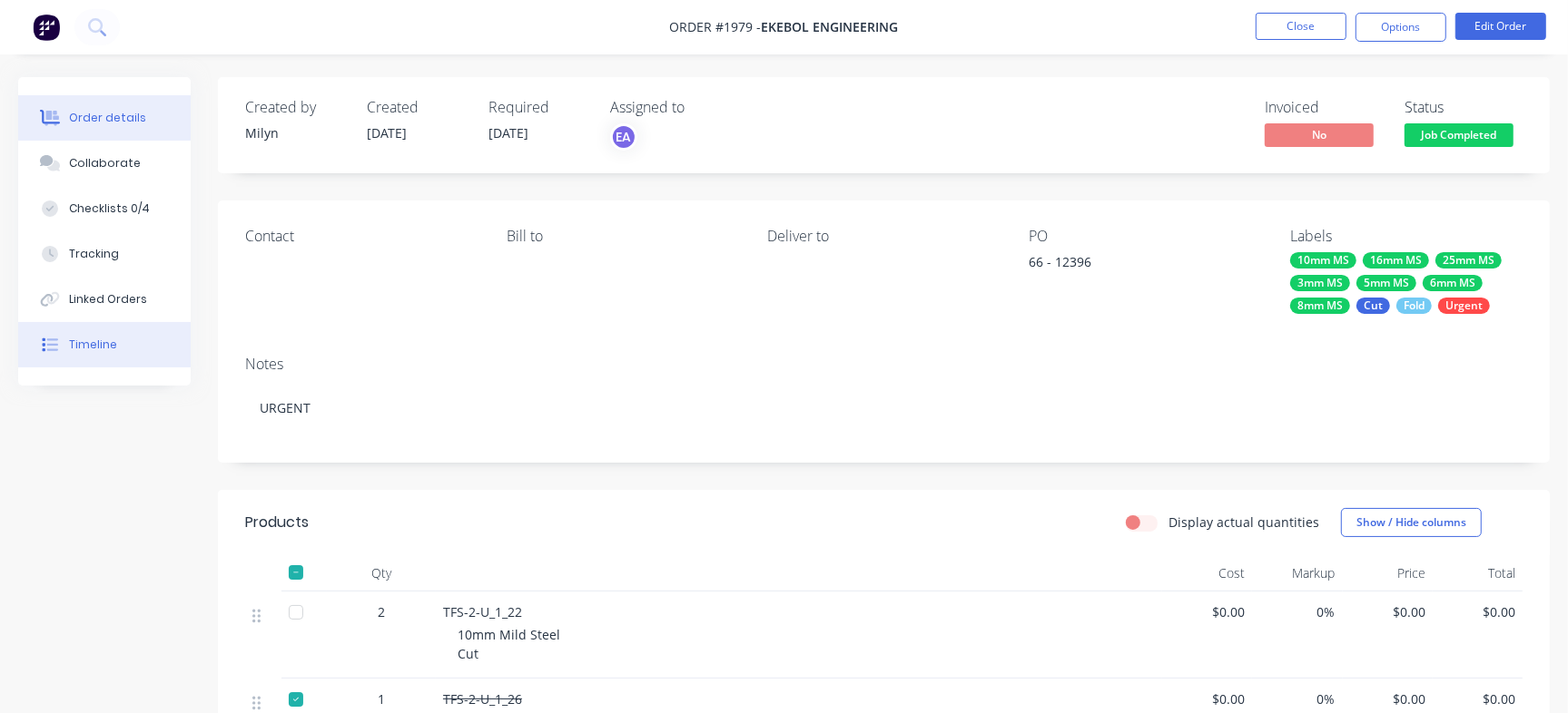
click at [118, 349] on button "Timeline" at bounding box center [104, 345] width 172 height 46
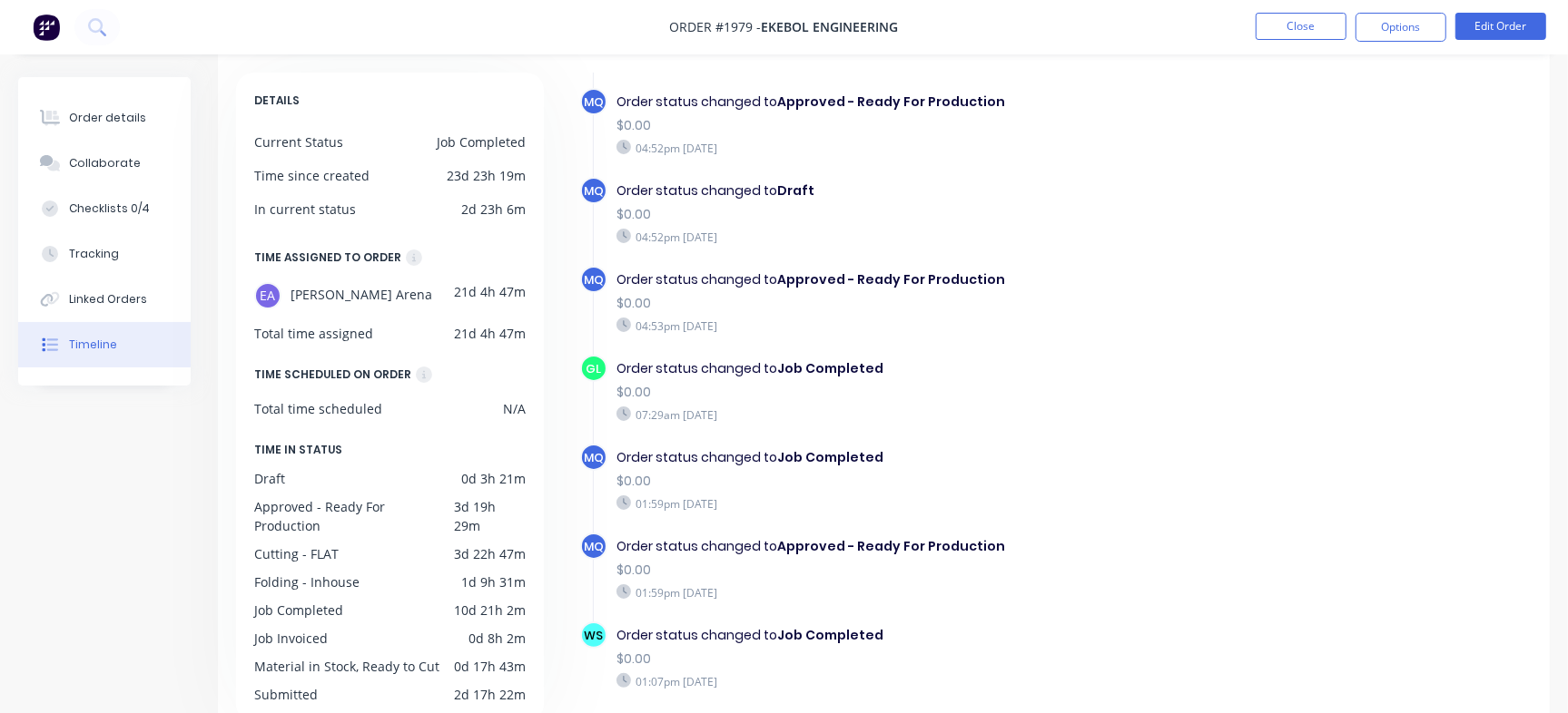
scroll to position [145, 0]
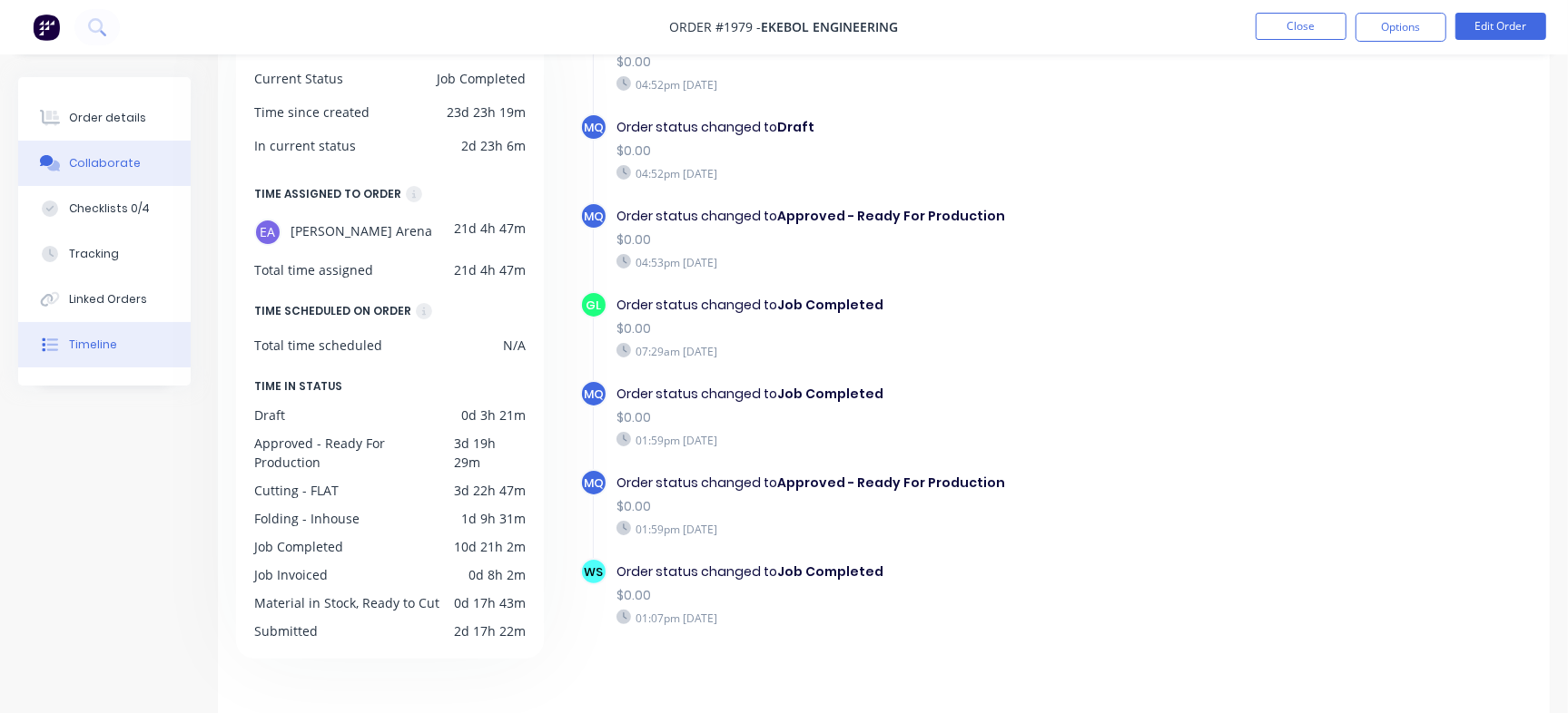
click at [110, 160] on div "Collaborate" at bounding box center [104, 164] width 72 height 17
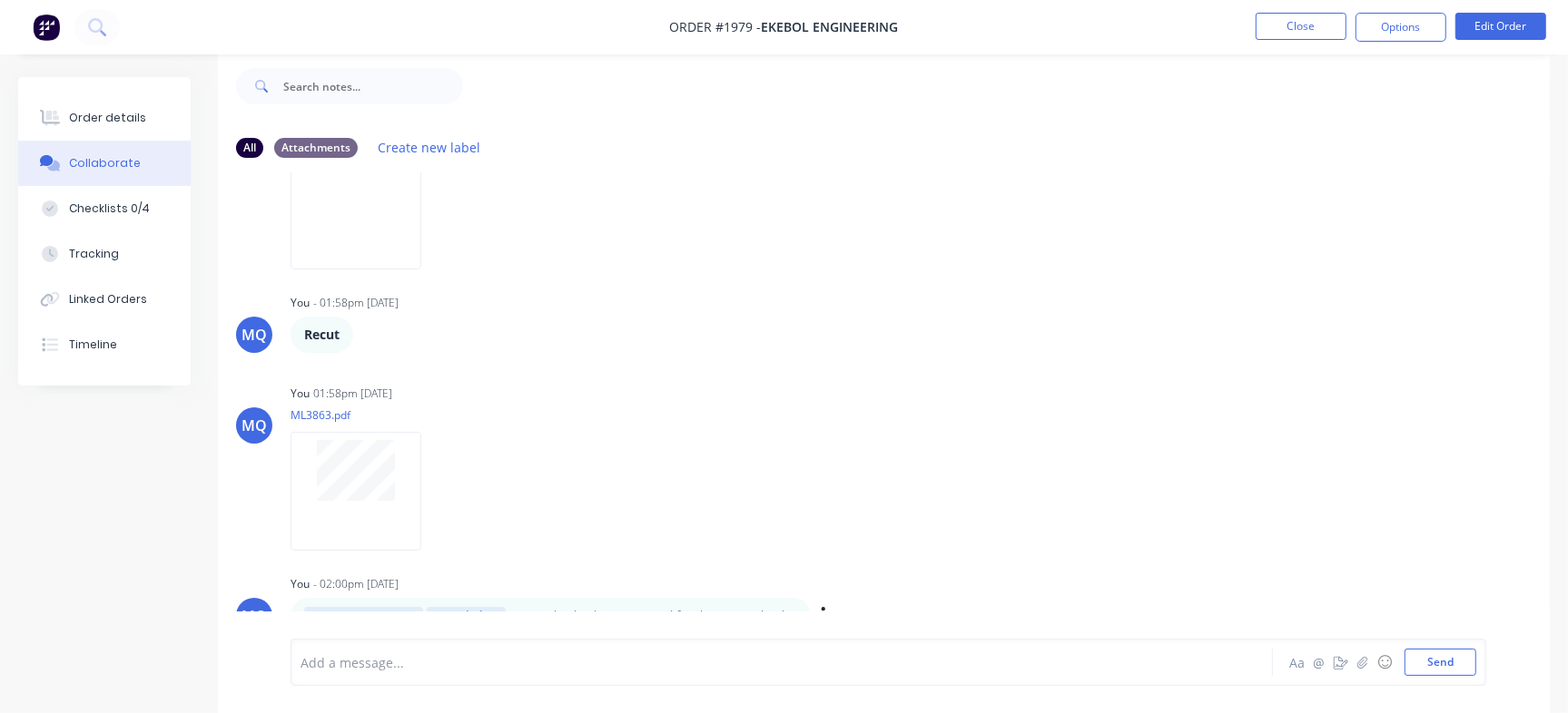
scroll to position [1443, 0]
click at [643, 666] on div at bounding box center [741, 663] width 881 height 20
click at [1296, 32] on button "Close" at bounding box center [1301, 26] width 91 height 27
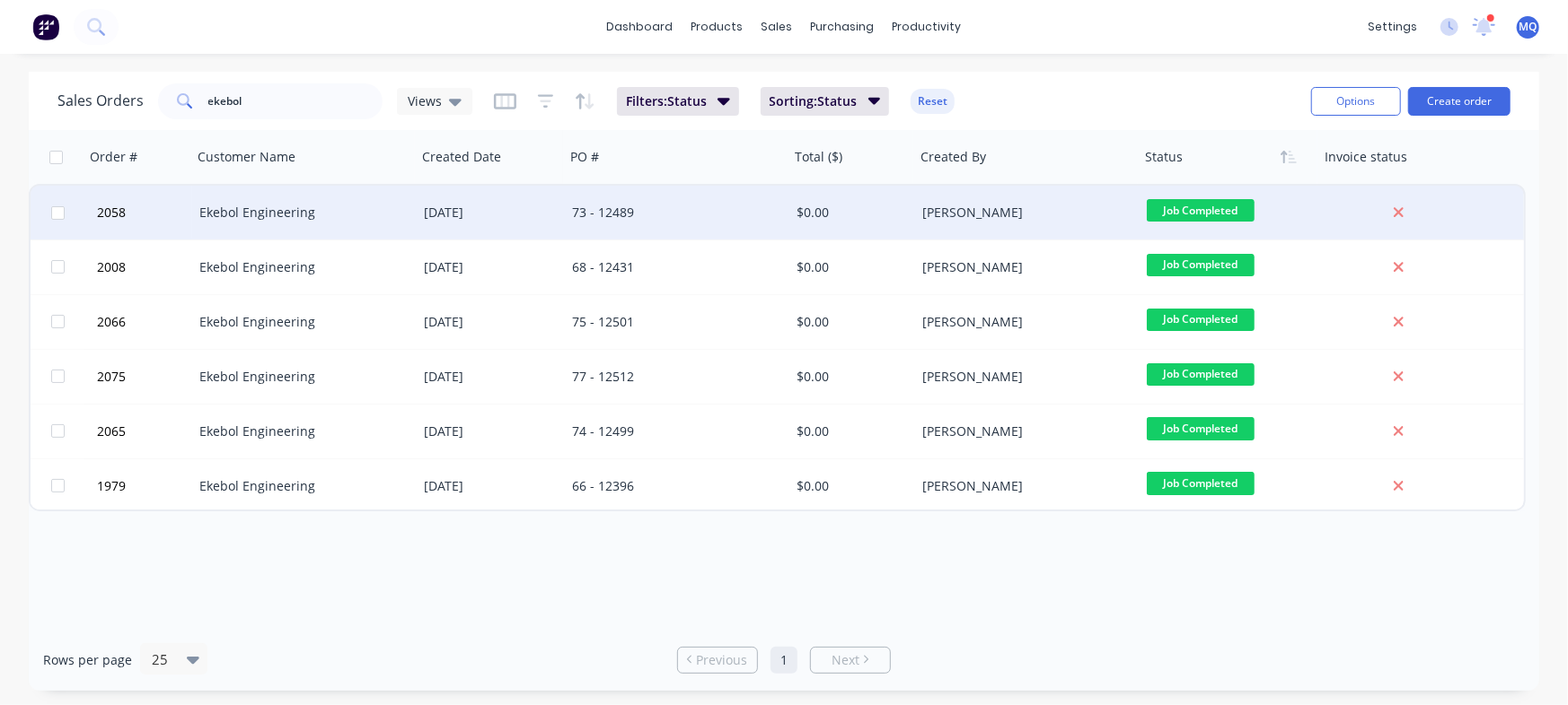
click at [626, 216] on div "73 - 12489" at bounding box center [671, 213] width 200 height 18
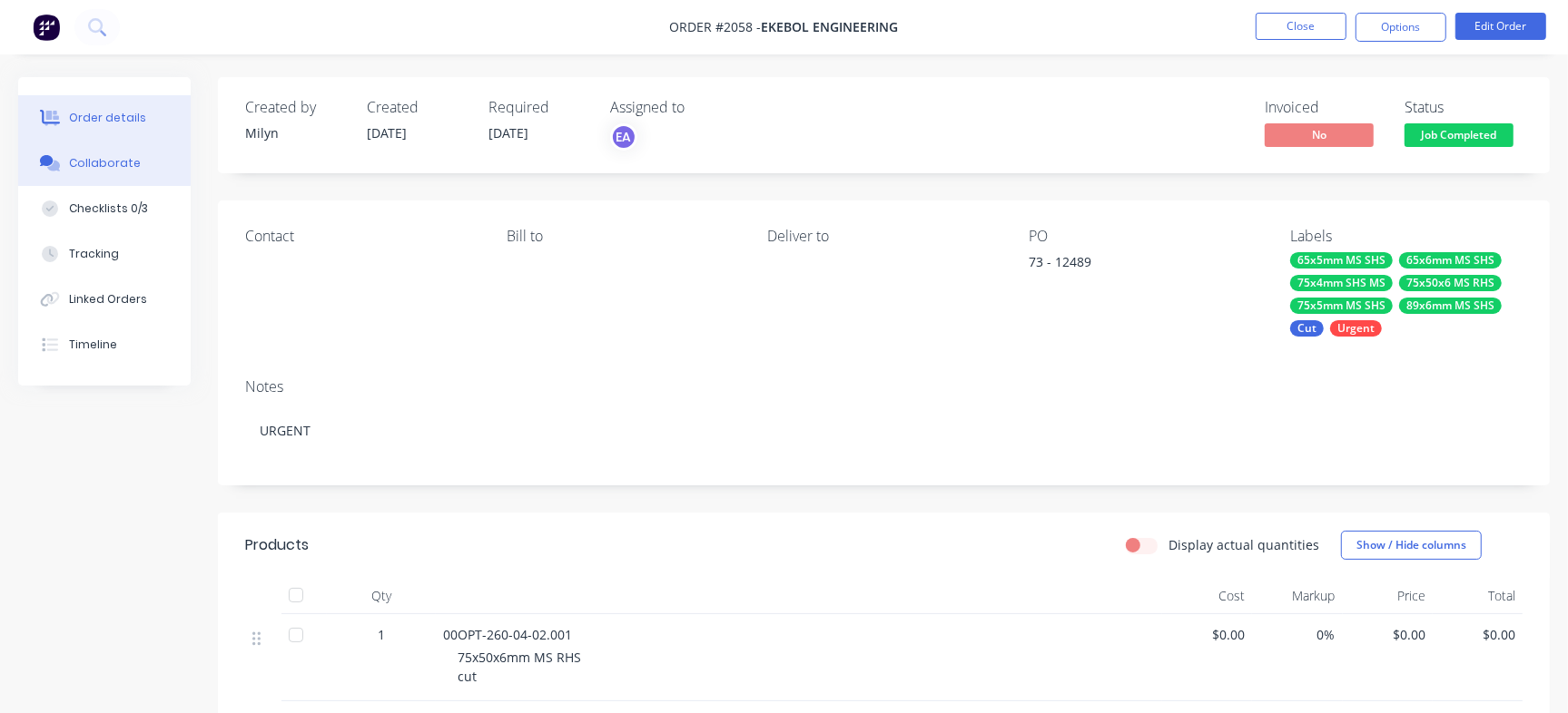
click at [116, 168] on div "Collaborate" at bounding box center [104, 164] width 72 height 17
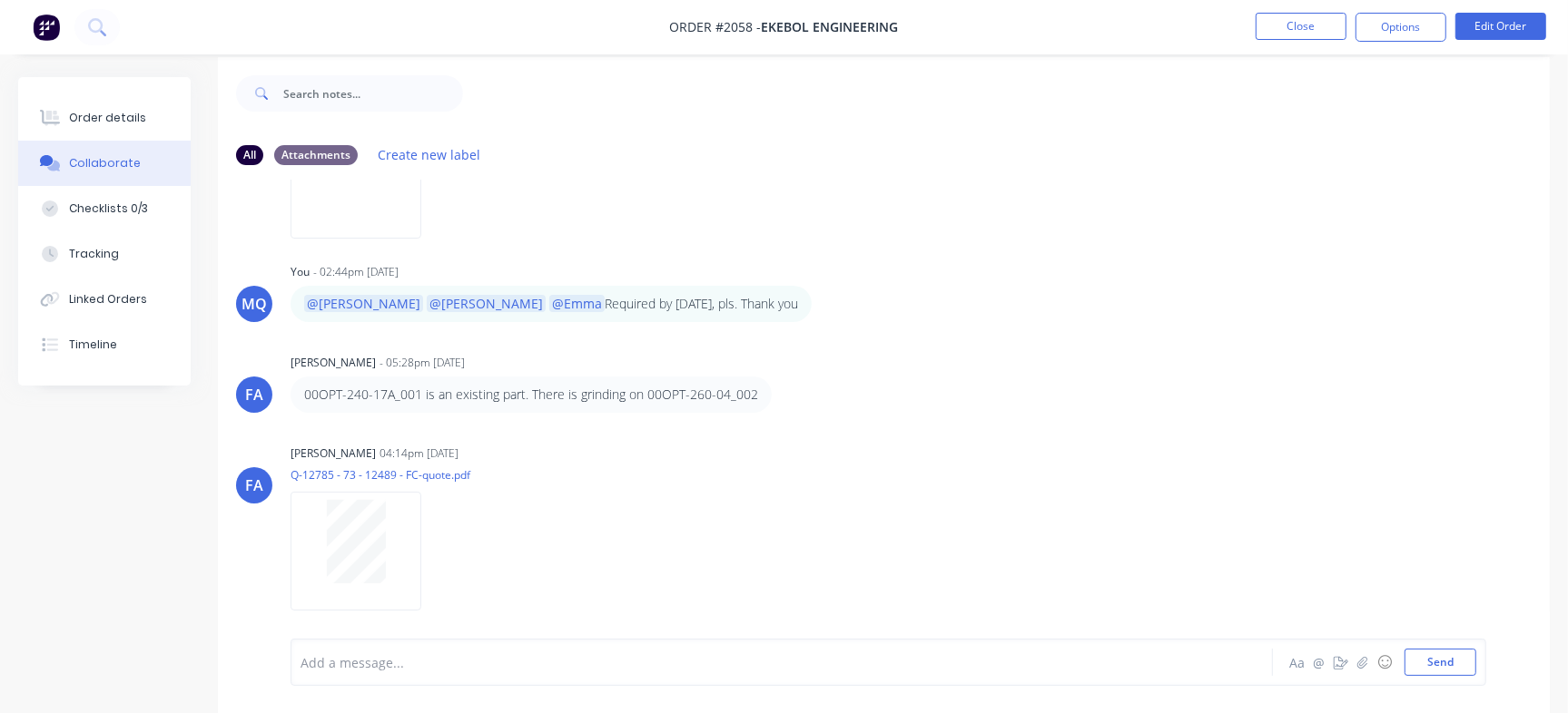
scroll to position [27, 0]
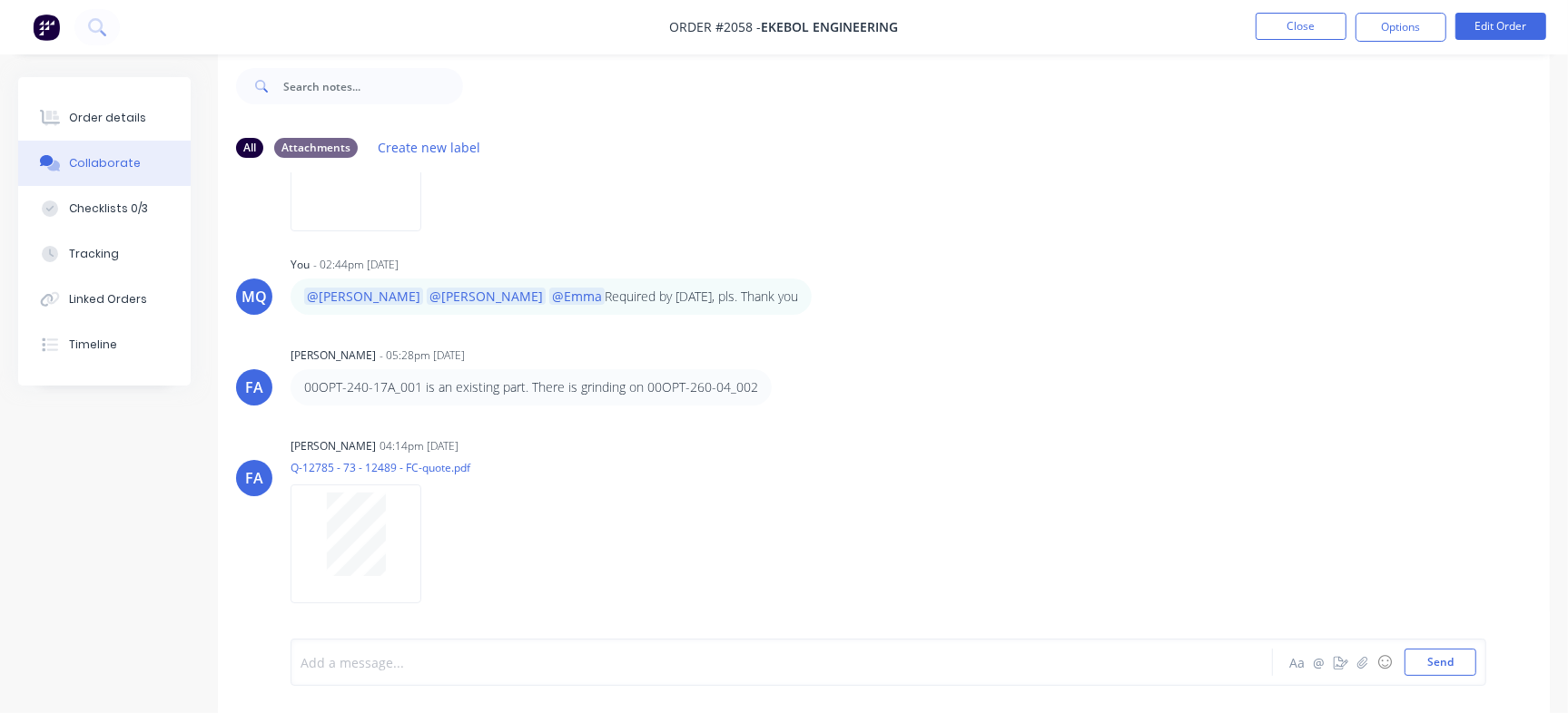
click at [509, 667] on div at bounding box center [741, 663] width 881 height 20
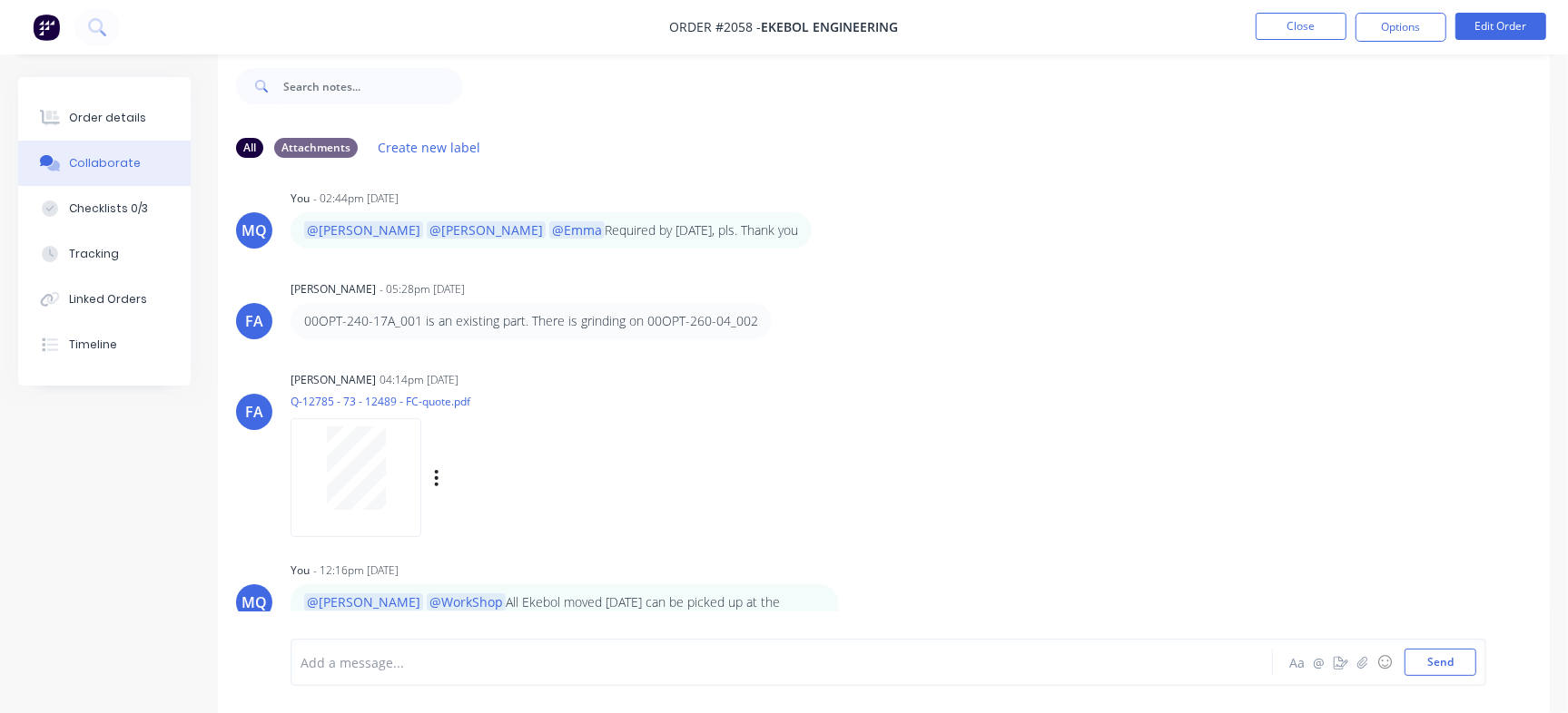
scroll to position [305, 0]
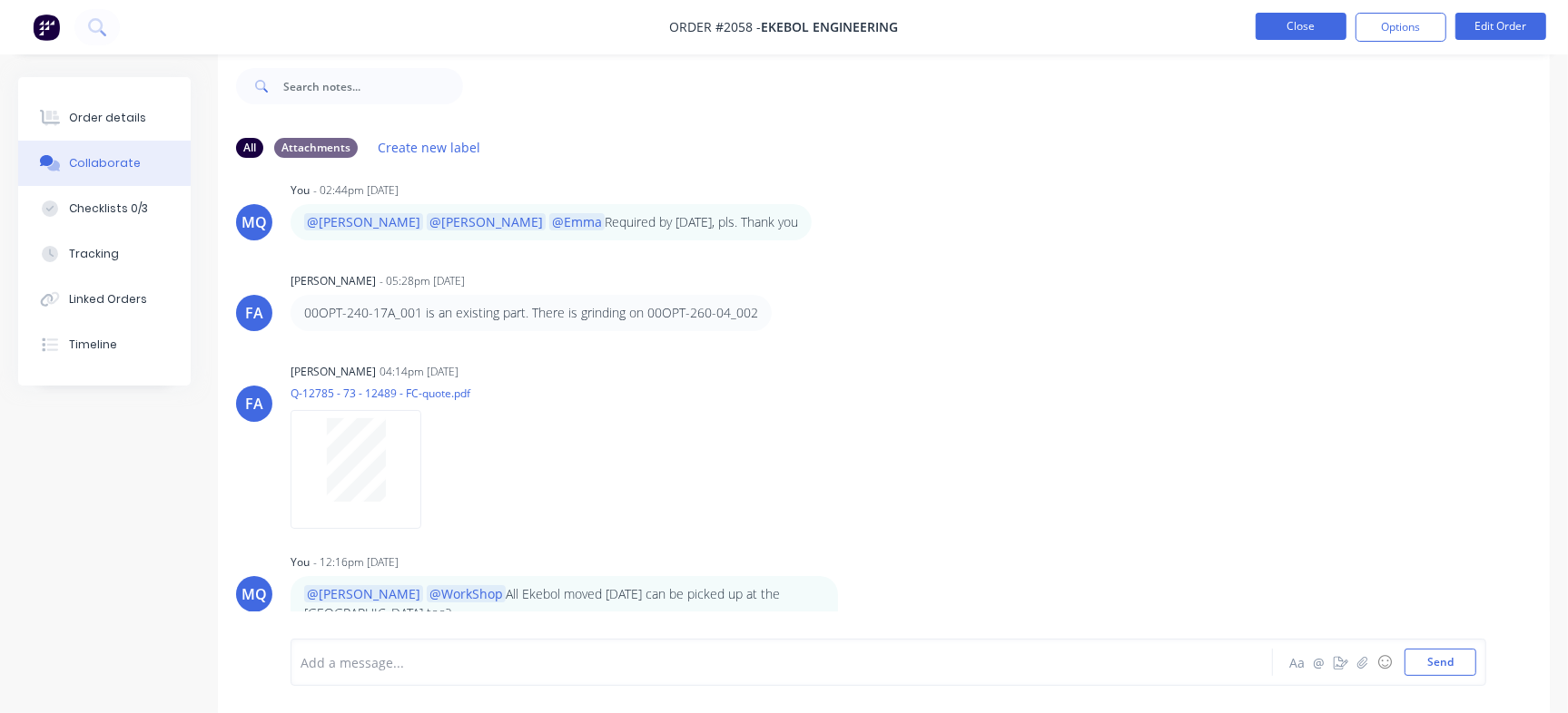
click at [1317, 20] on button "Close" at bounding box center [1301, 26] width 91 height 27
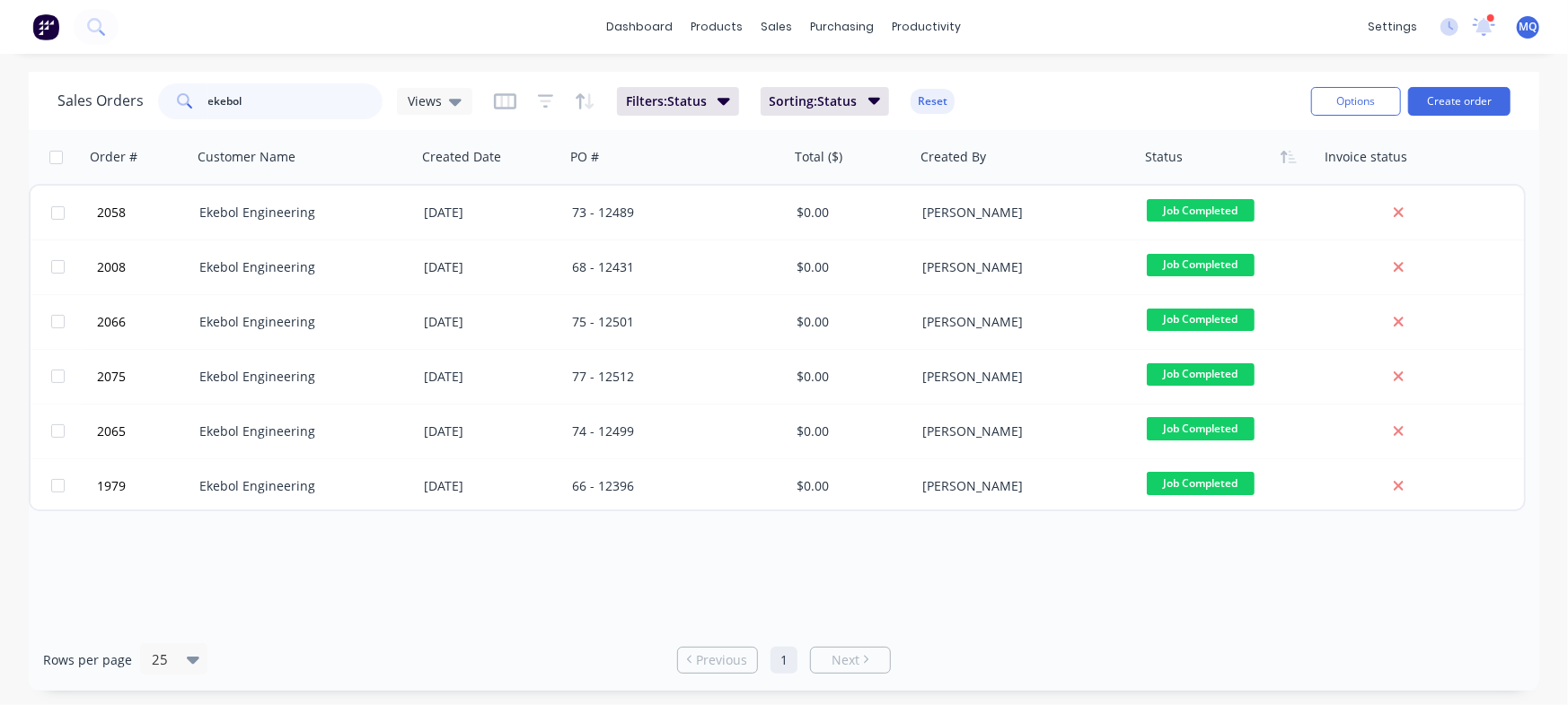
click at [271, 104] on input "ekebol" at bounding box center [295, 101] width 175 height 36
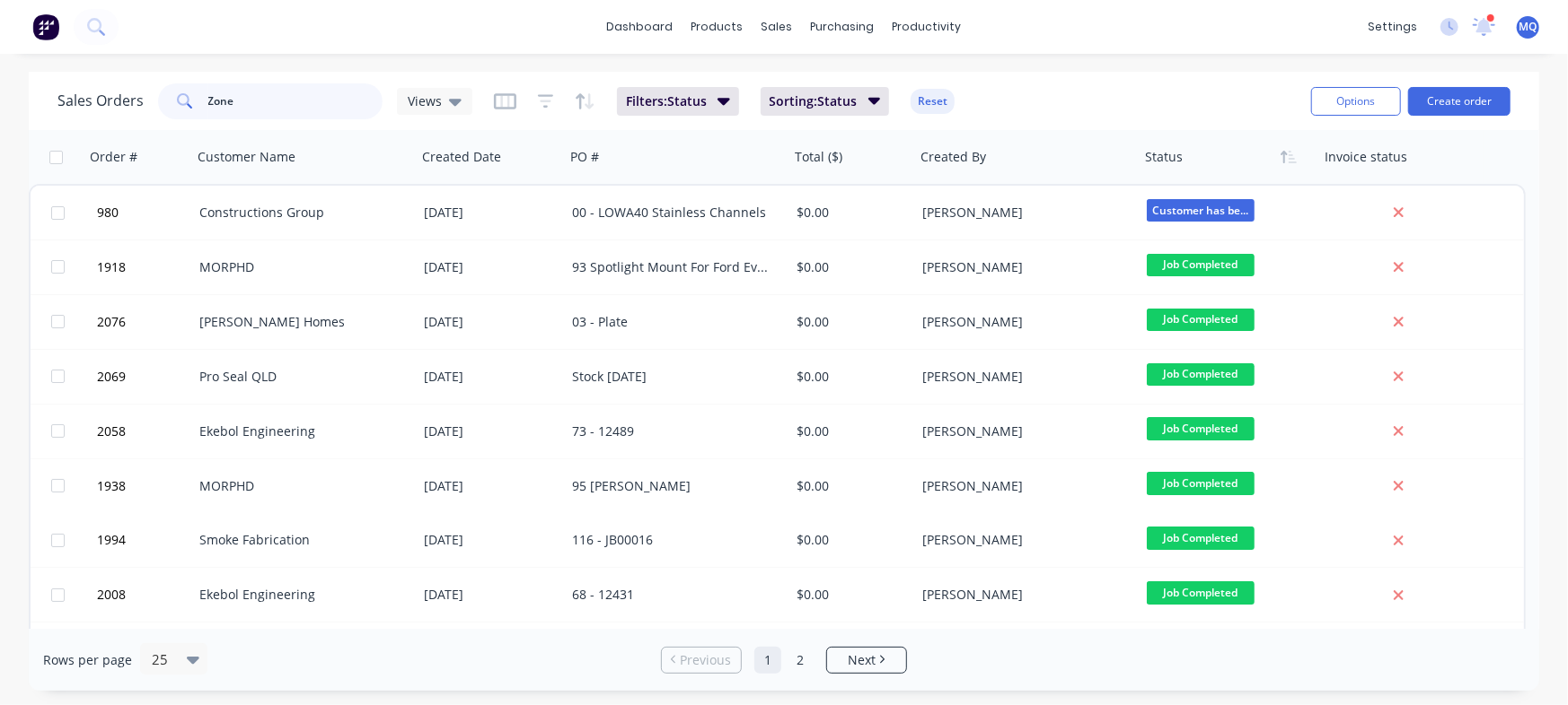
type input "Zone"
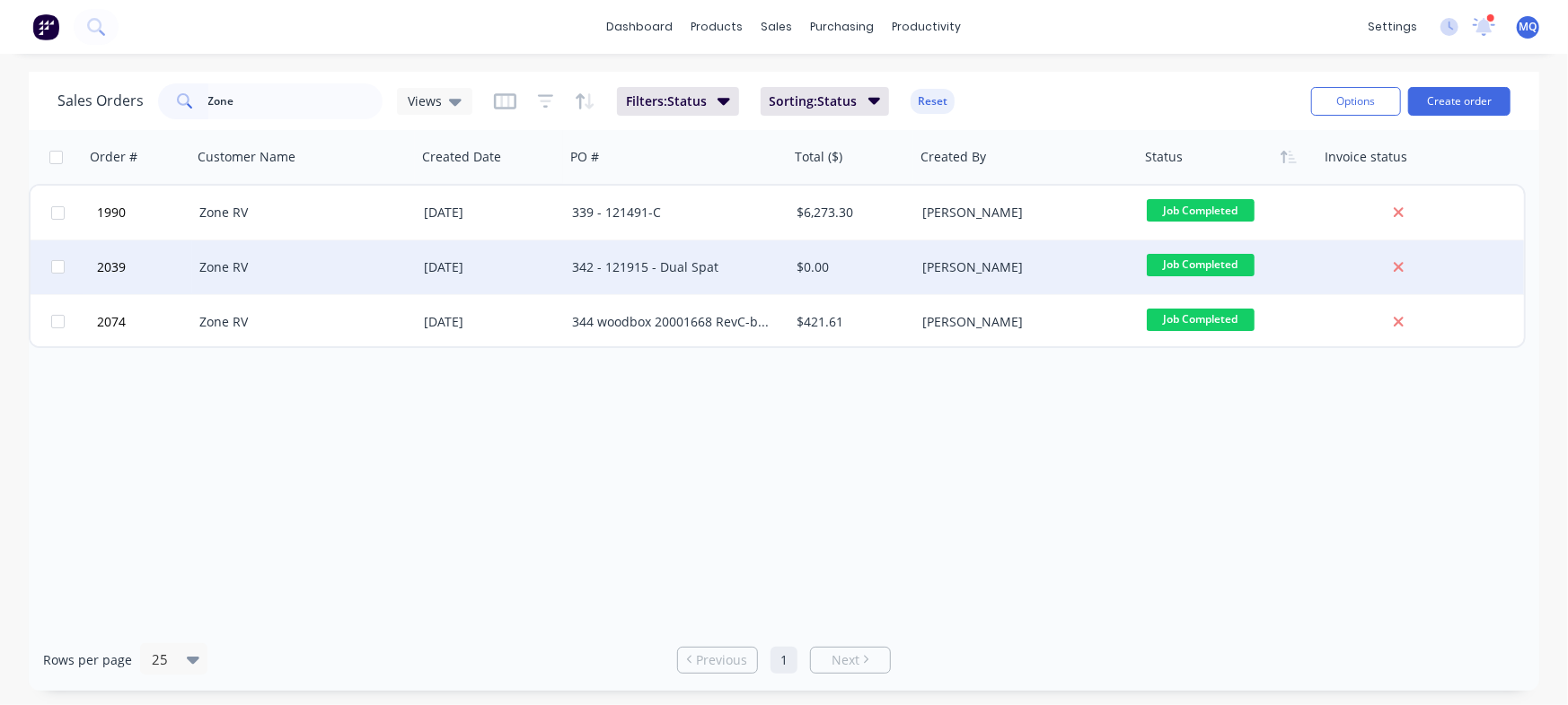
click at [673, 269] on div "342 - 121915 - Dual Spat" at bounding box center [671, 267] width 200 height 18
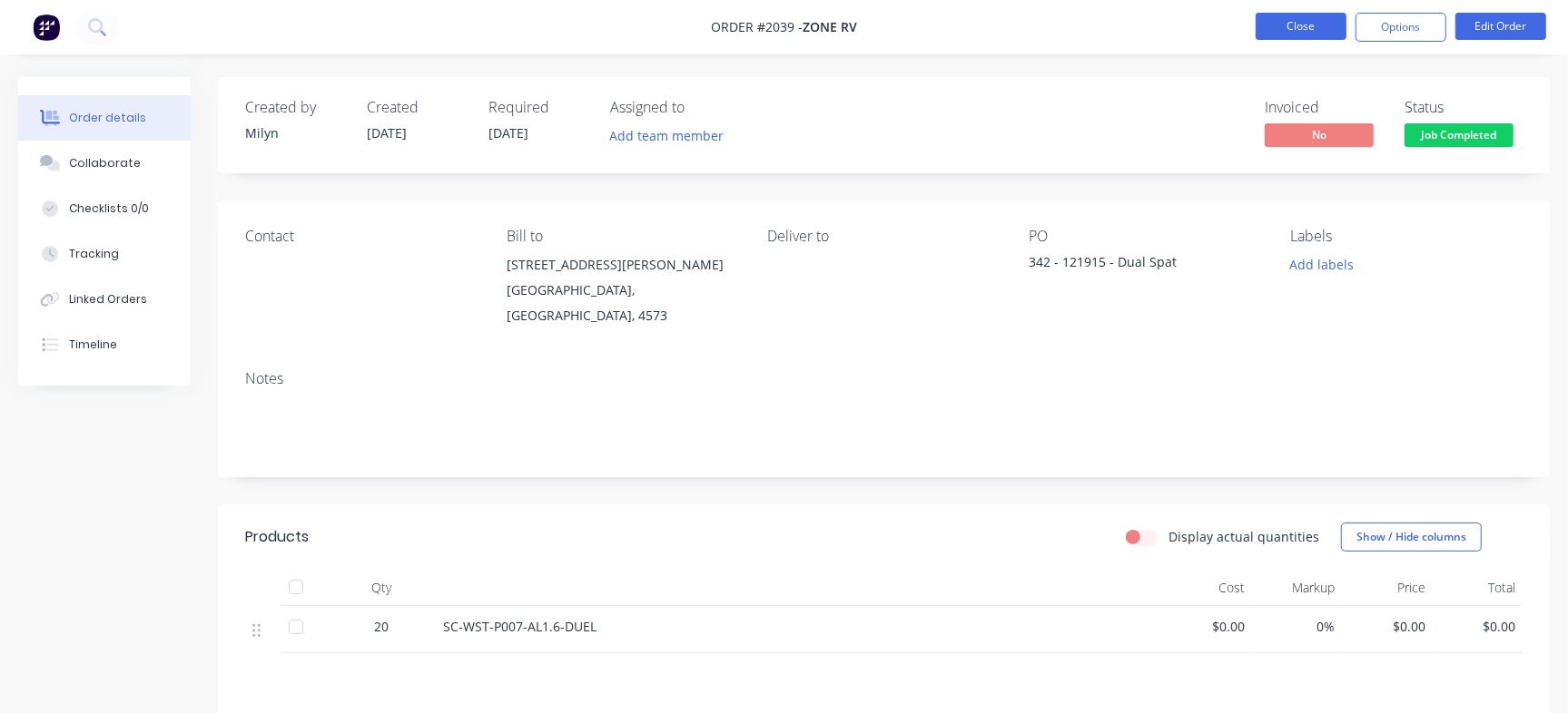
click at [1269, 23] on button "Close" at bounding box center [1301, 26] width 91 height 27
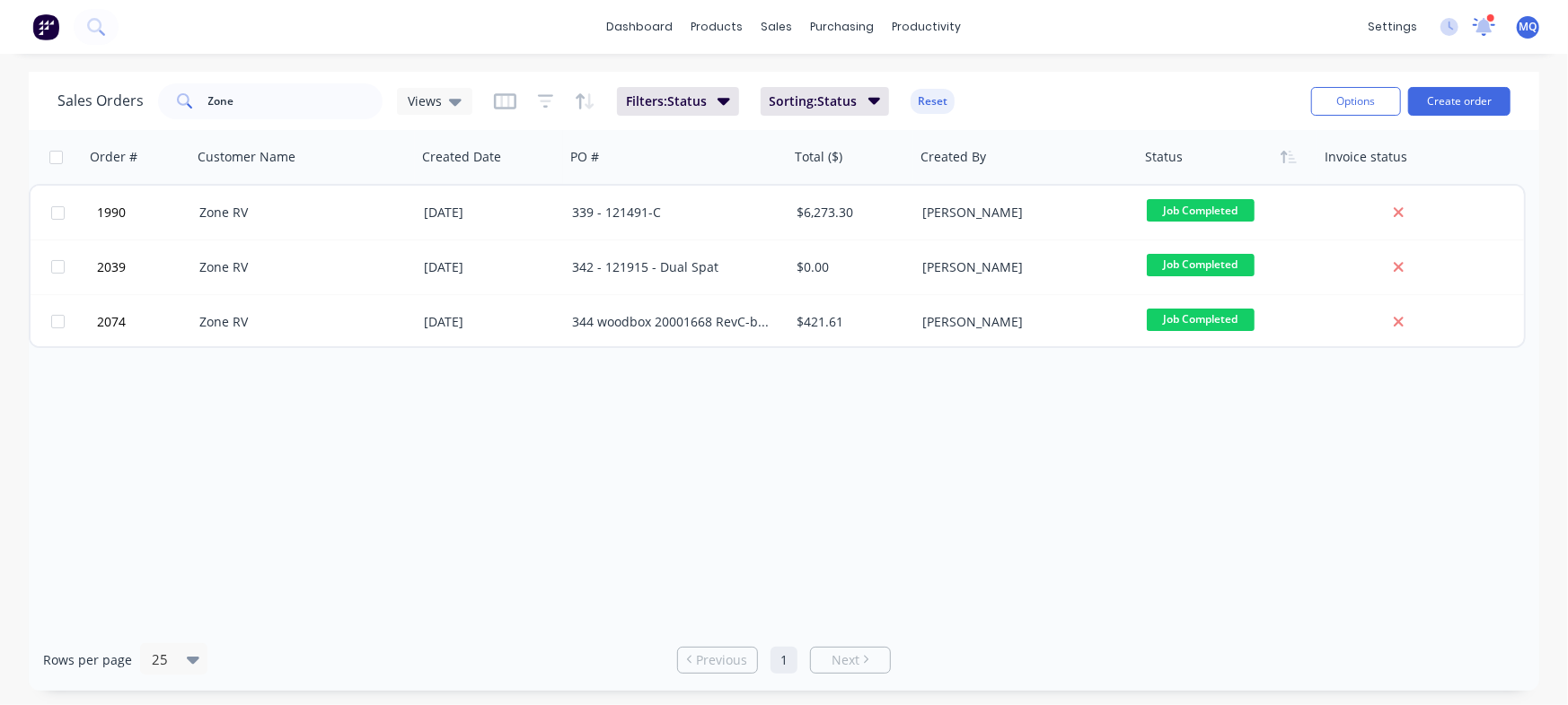
click at [1482, 28] on icon at bounding box center [1484, 26] width 17 height 15
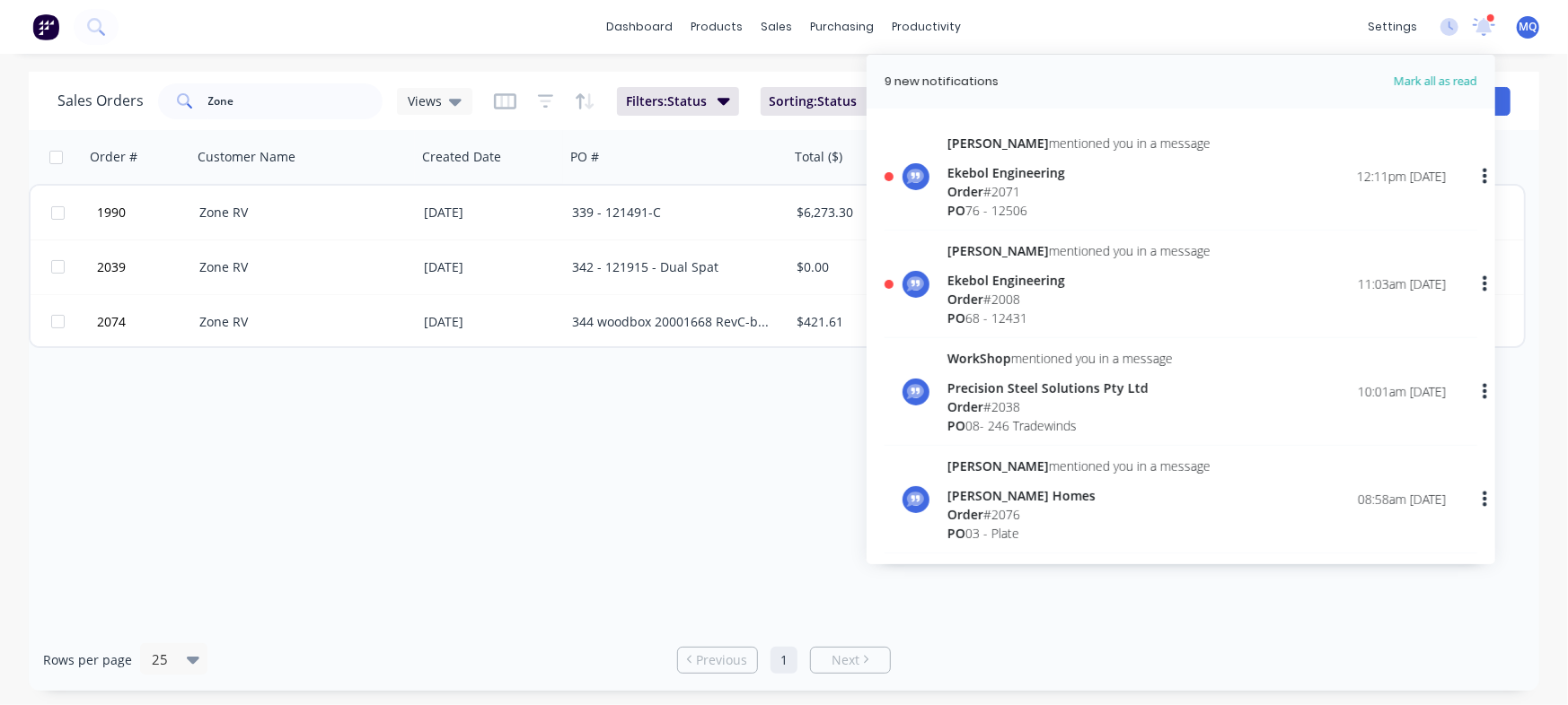
click at [1033, 416] on div "PO 08- 246 Tradewinds" at bounding box center [1059, 426] width 225 height 19
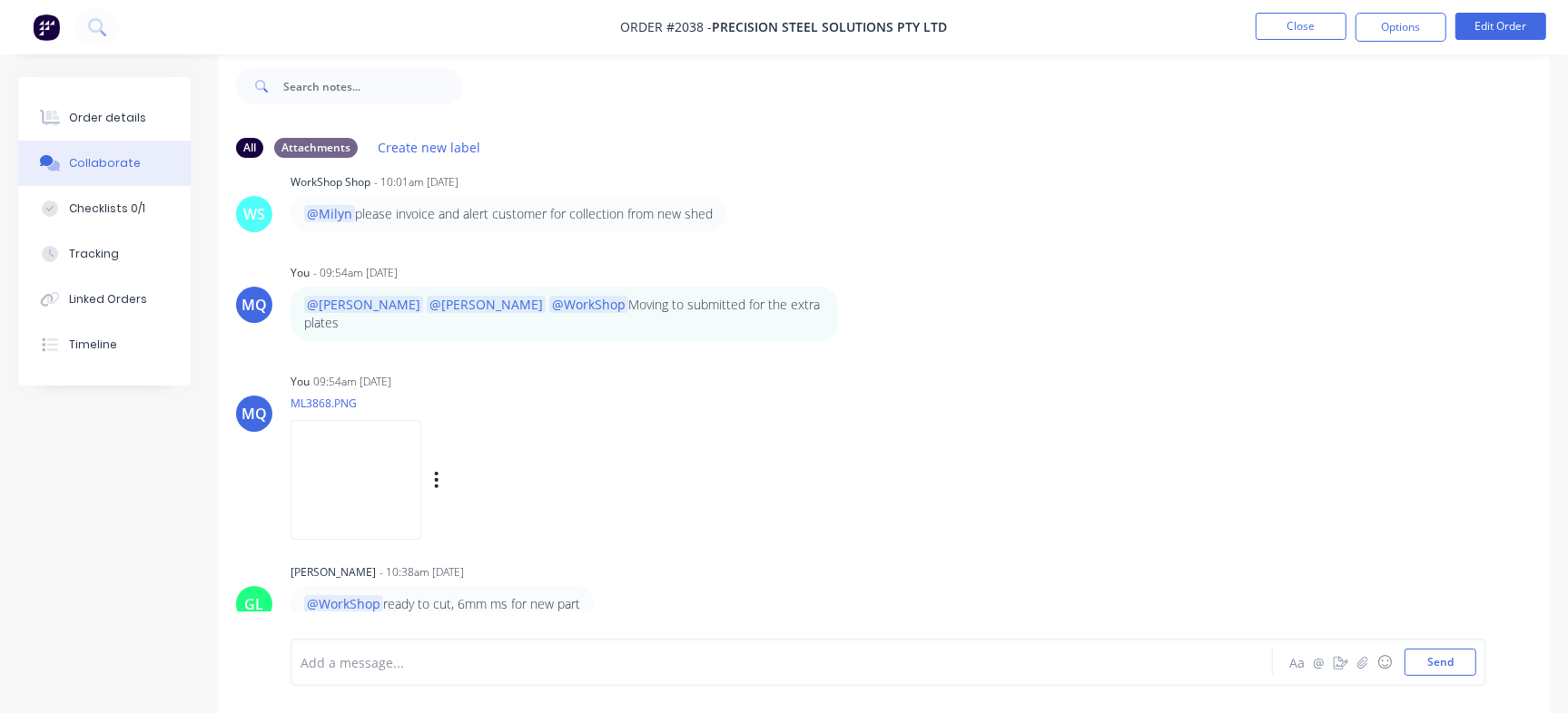
scroll to position [1050, 0]
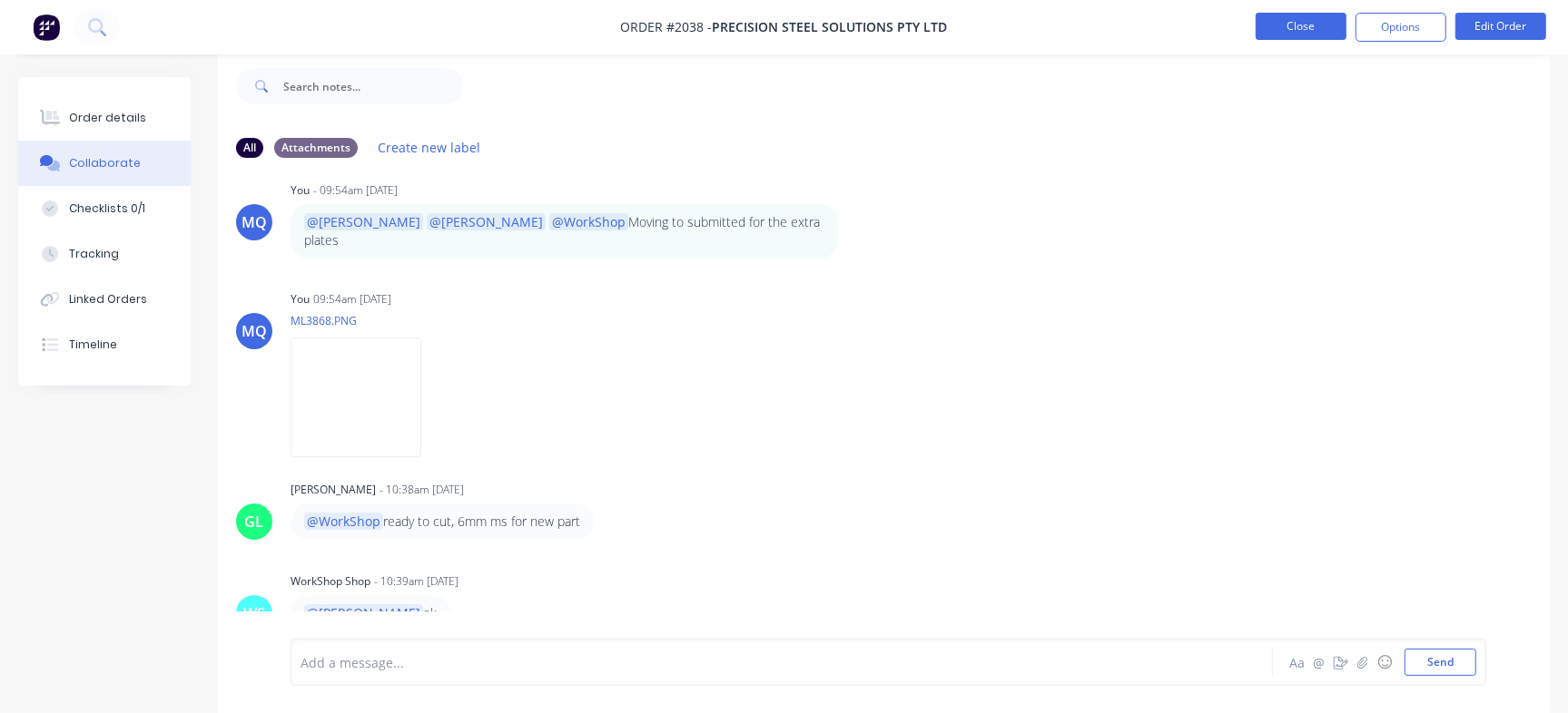
click at [1280, 16] on button "Close" at bounding box center [1301, 26] width 91 height 27
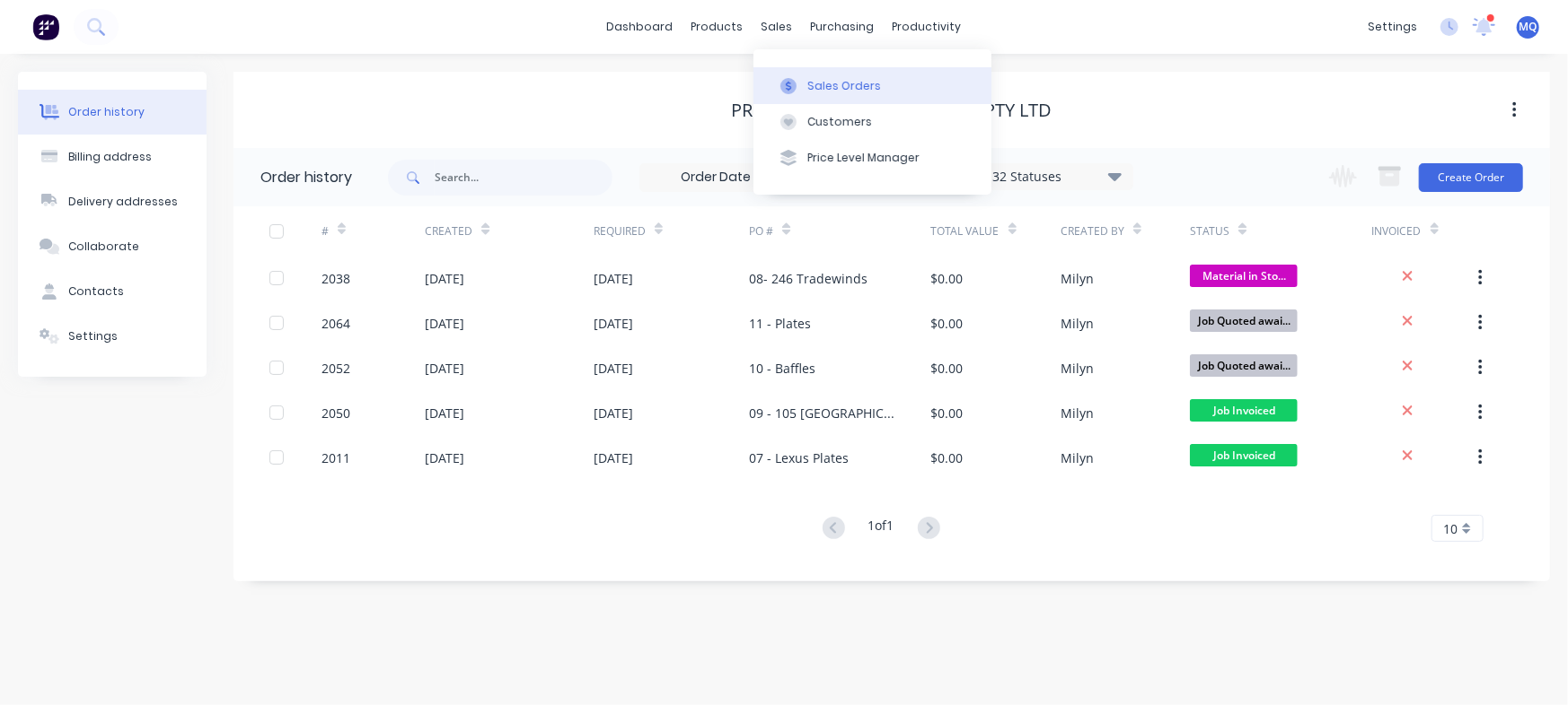
click at [768, 75] on button "Sales Orders" at bounding box center [872, 85] width 238 height 36
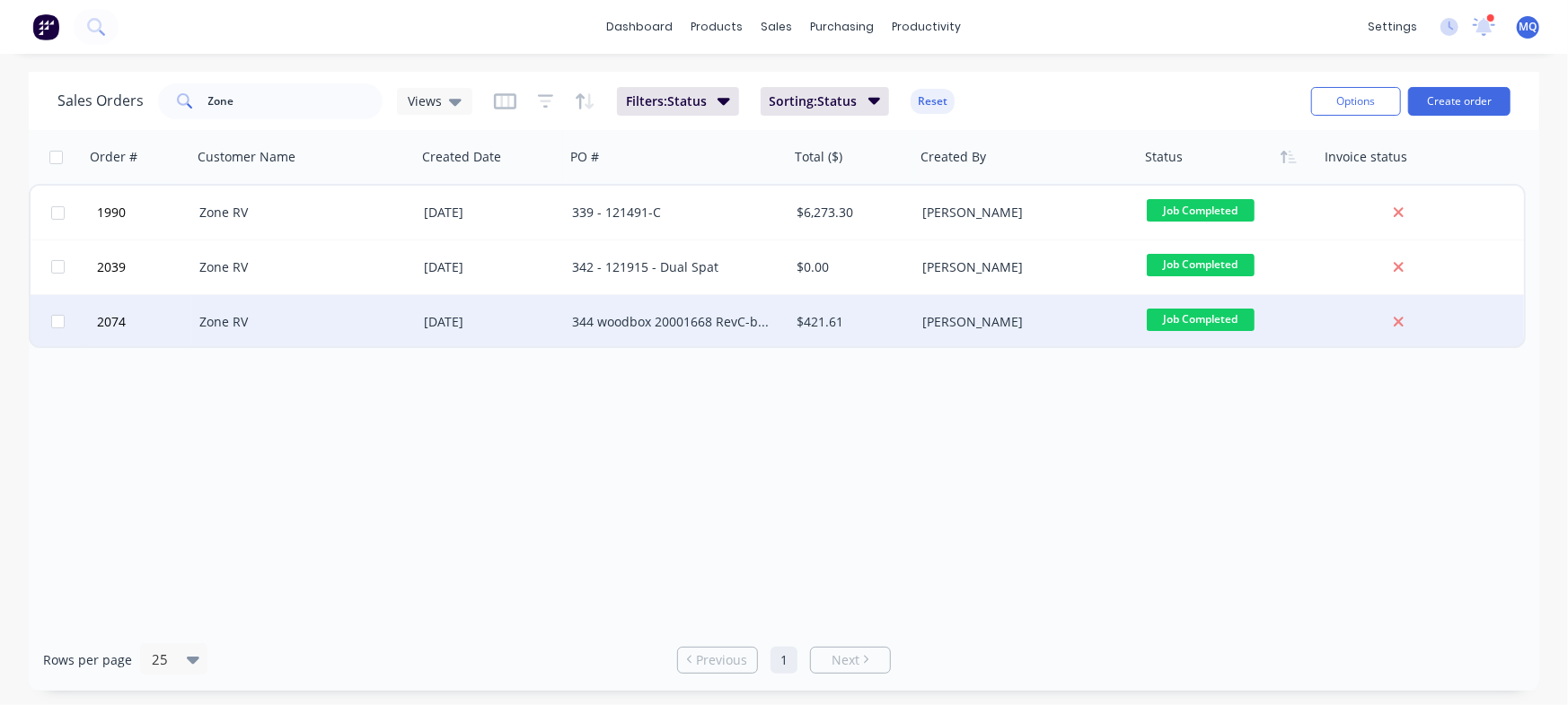
click at [606, 335] on div "344 woodbox 20001668 RevC-bolted" at bounding box center [677, 322] width 224 height 54
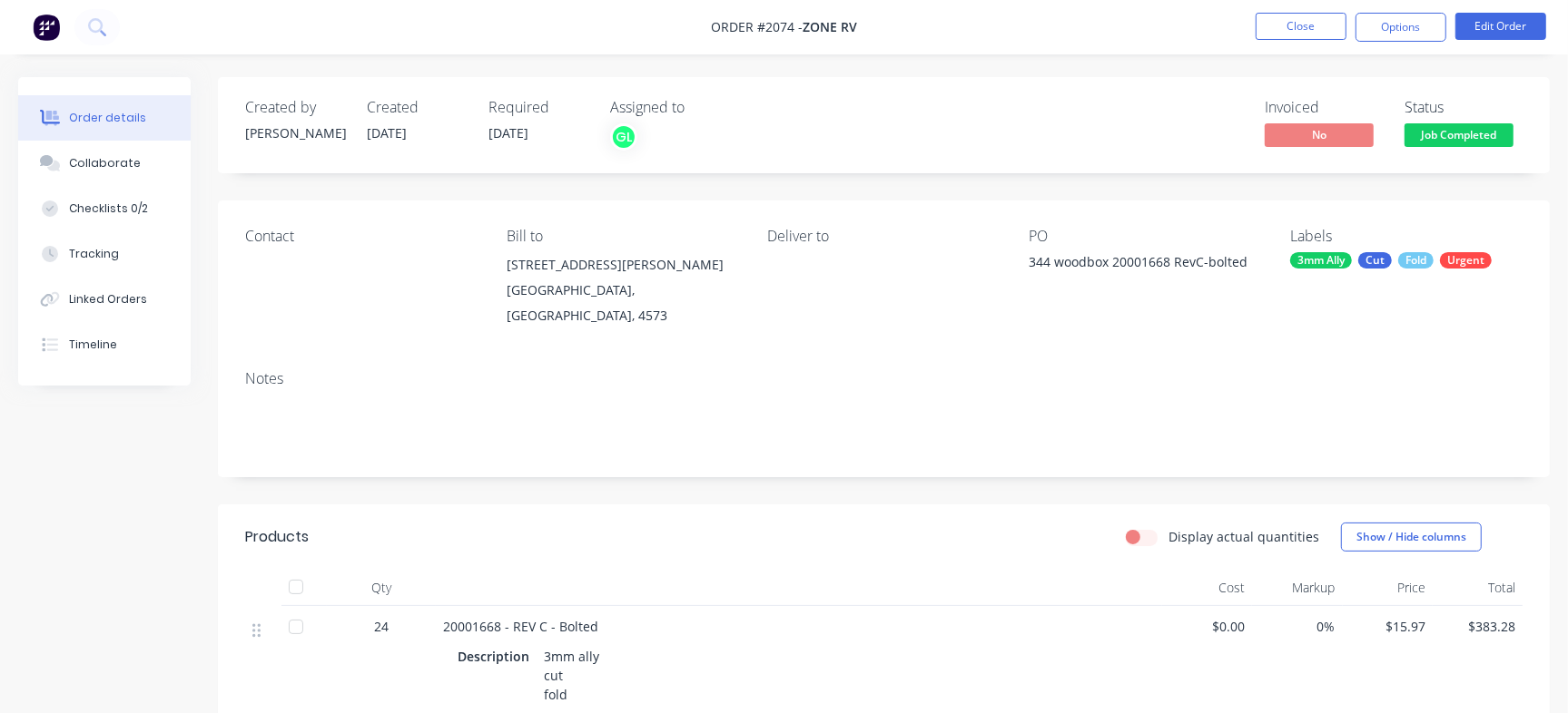
scroll to position [227, 0]
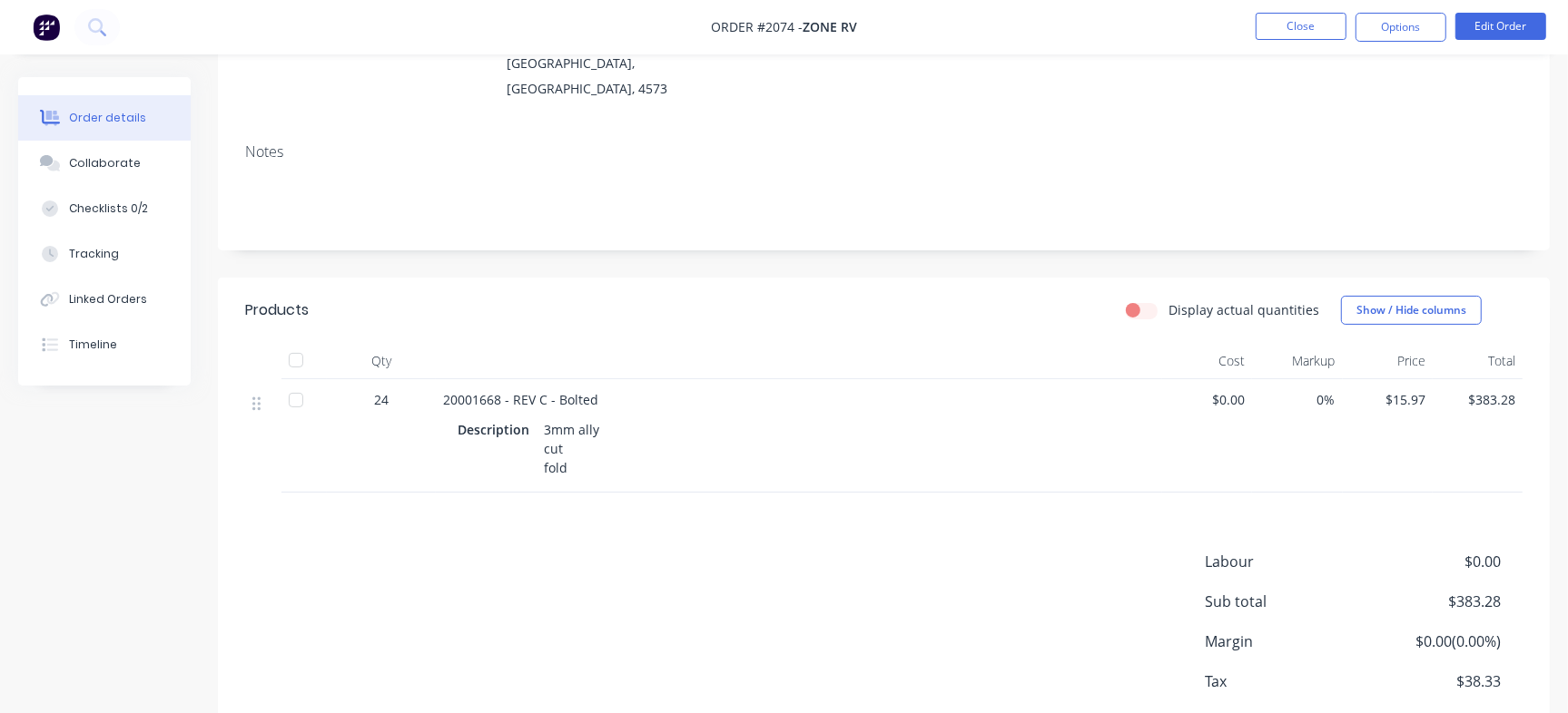
click at [1280, 9] on nav "Order #2074 - Zone RV Close Options Edit Order" at bounding box center [784, 27] width 1568 height 55
click at [1267, 20] on button "Close" at bounding box center [1301, 26] width 91 height 27
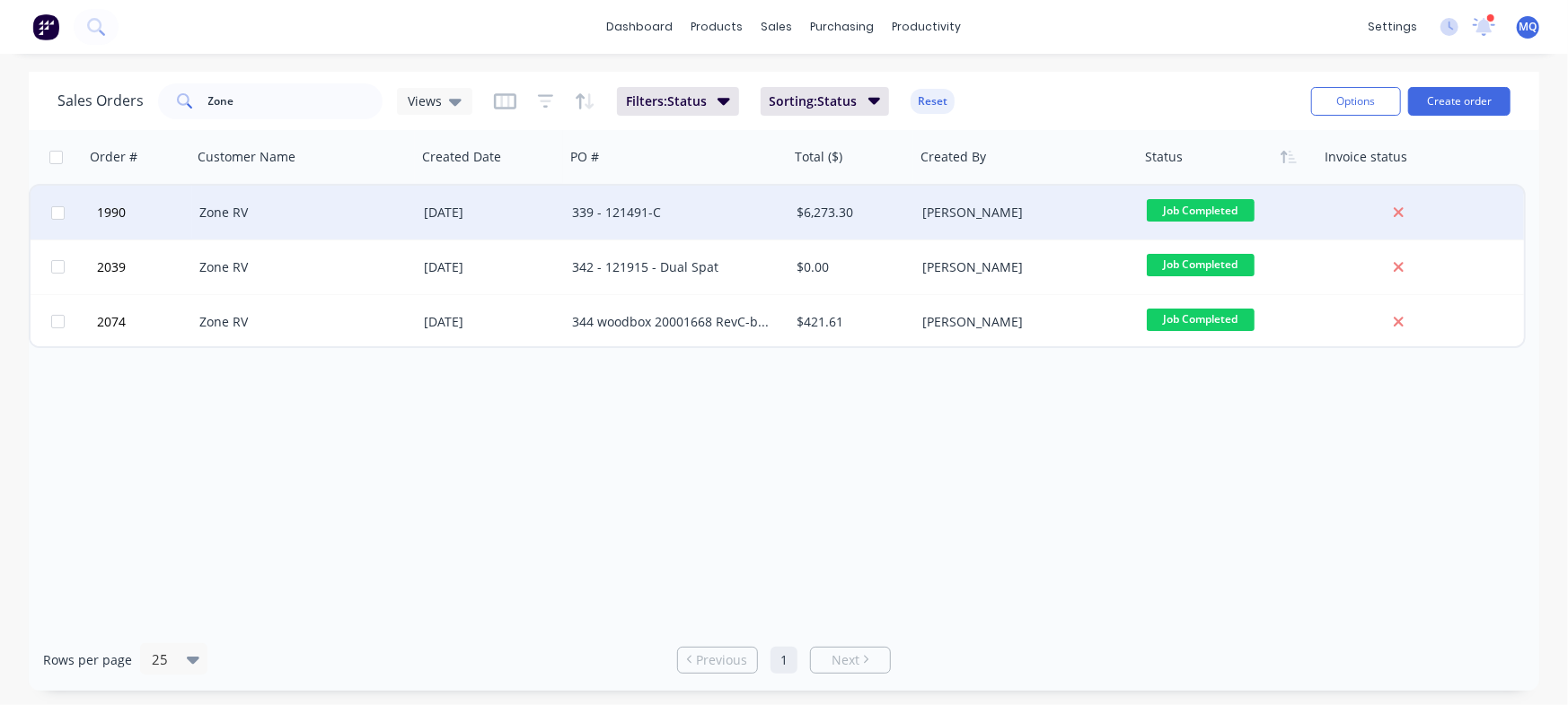
click at [603, 212] on div "339 - 121491-C" at bounding box center [671, 213] width 200 height 18
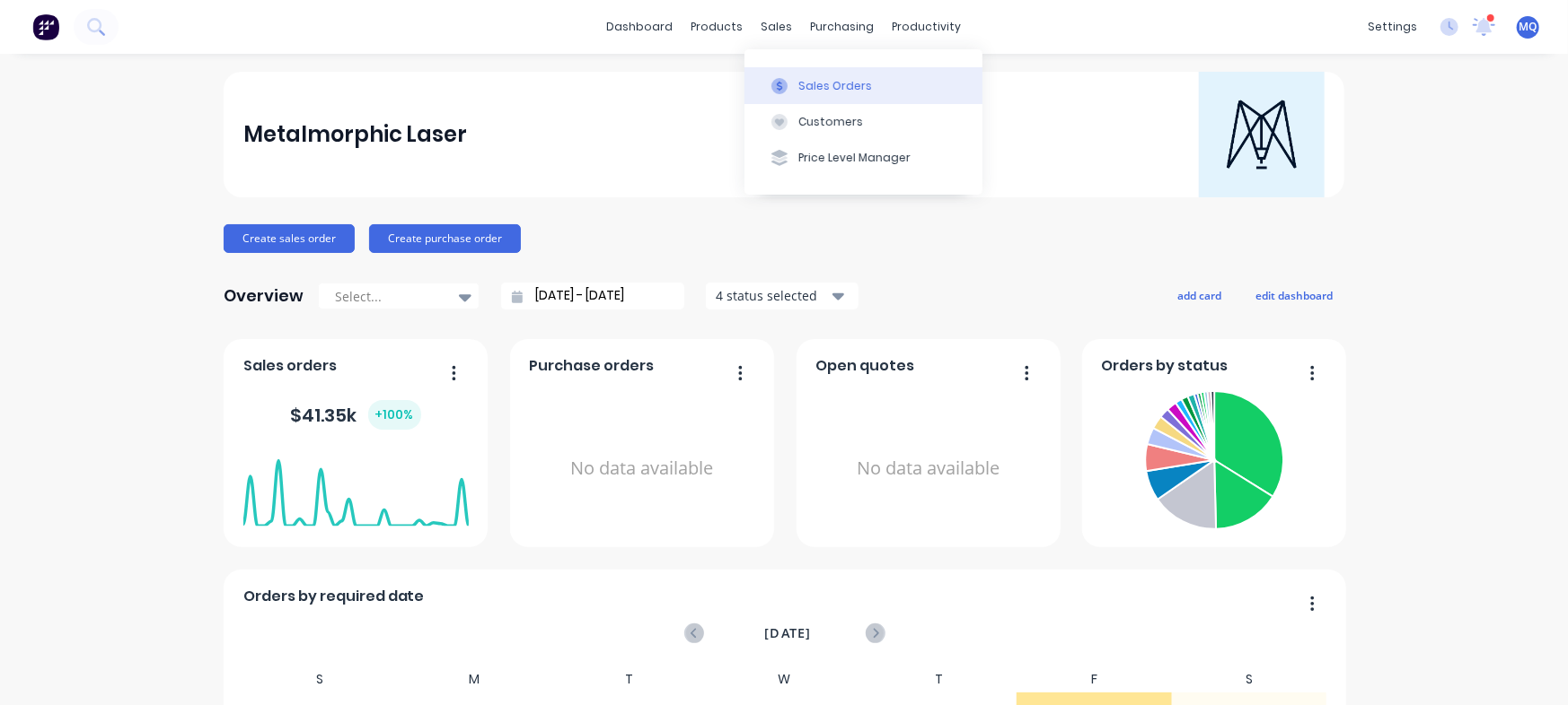
click at [794, 76] on button "Sales Orders" at bounding box center [863, 85] width 238 height 36
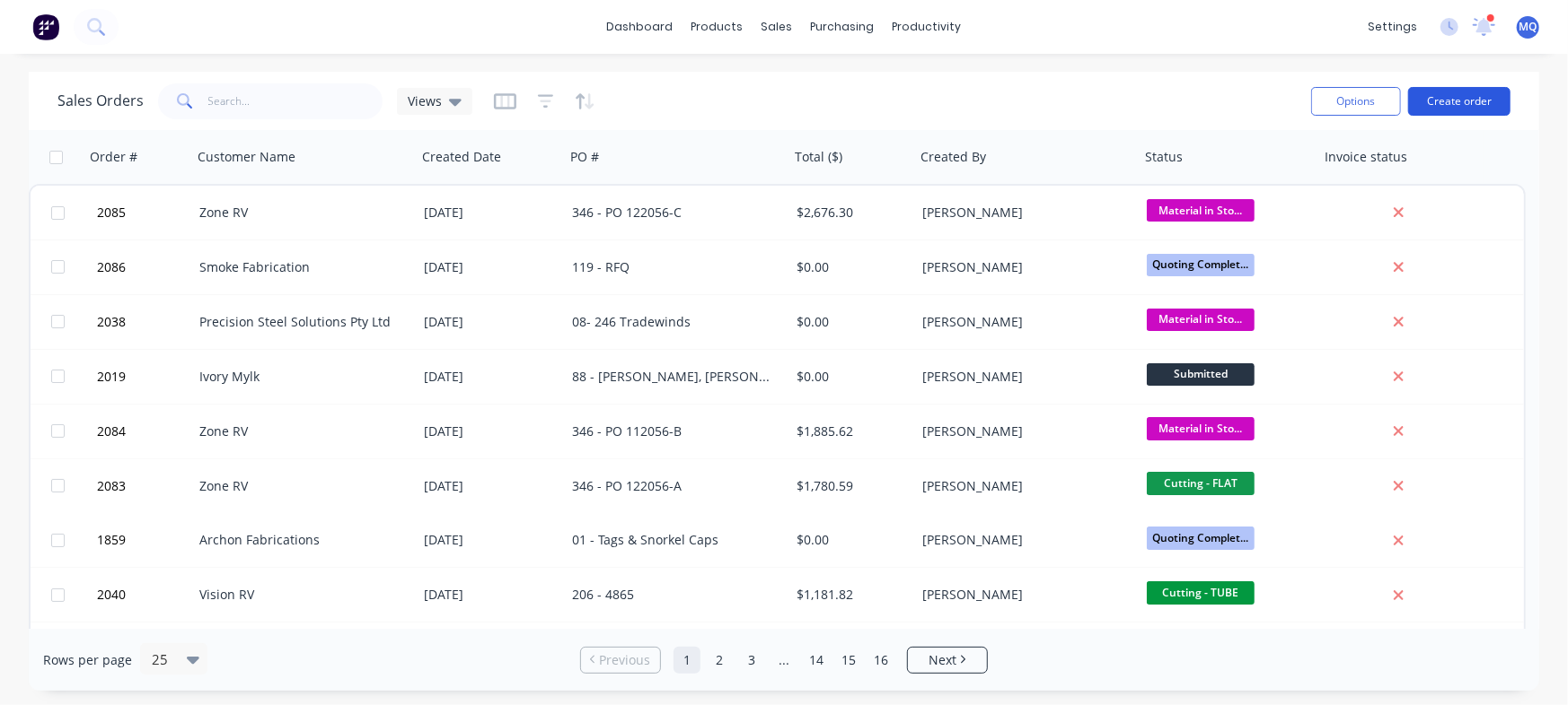
click at [1460, 95] on button "Create order" at bounding box center [1459, 101] width 102 height 28
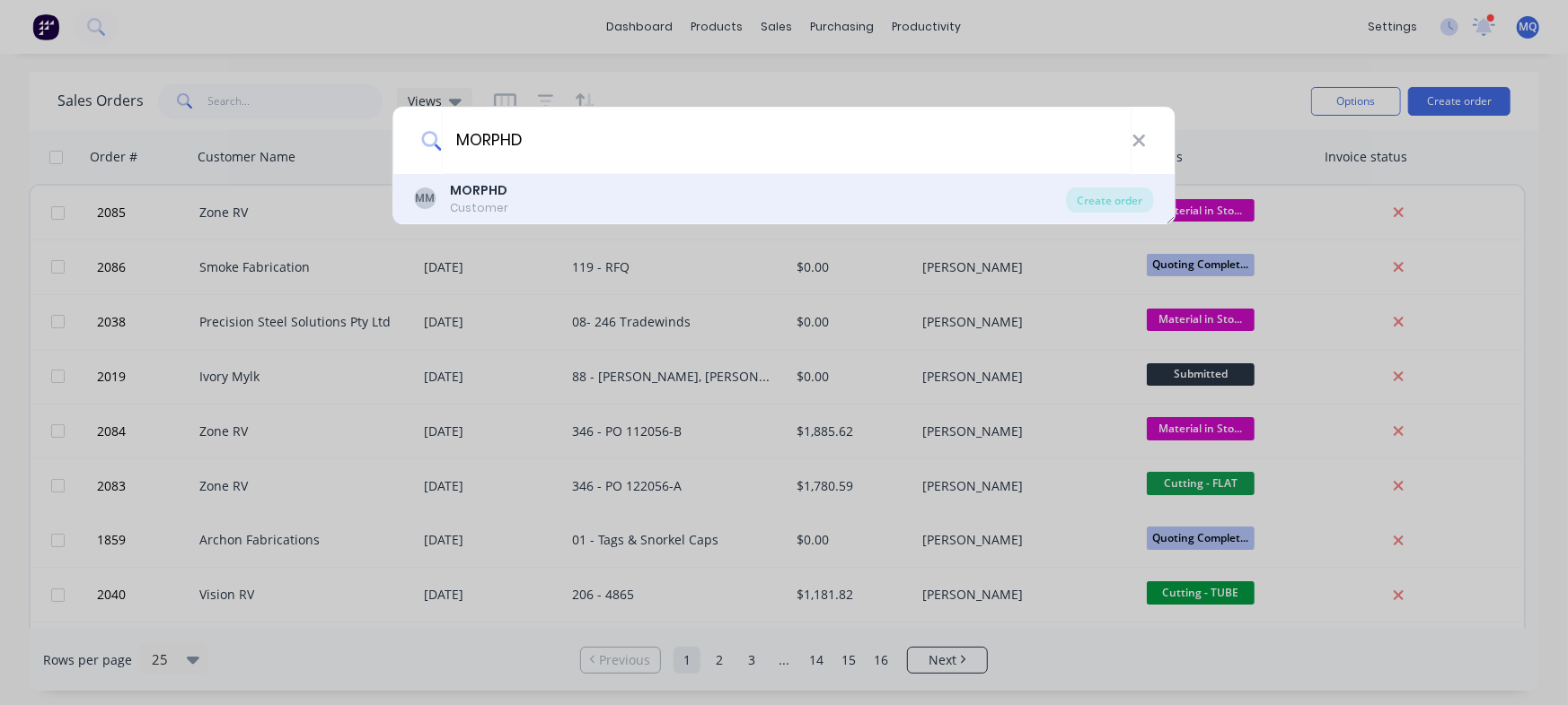
type input "MORPHD"
click at [459, 184] on b "MORPHD" at bounding box center [479, 190] width 57 height 18
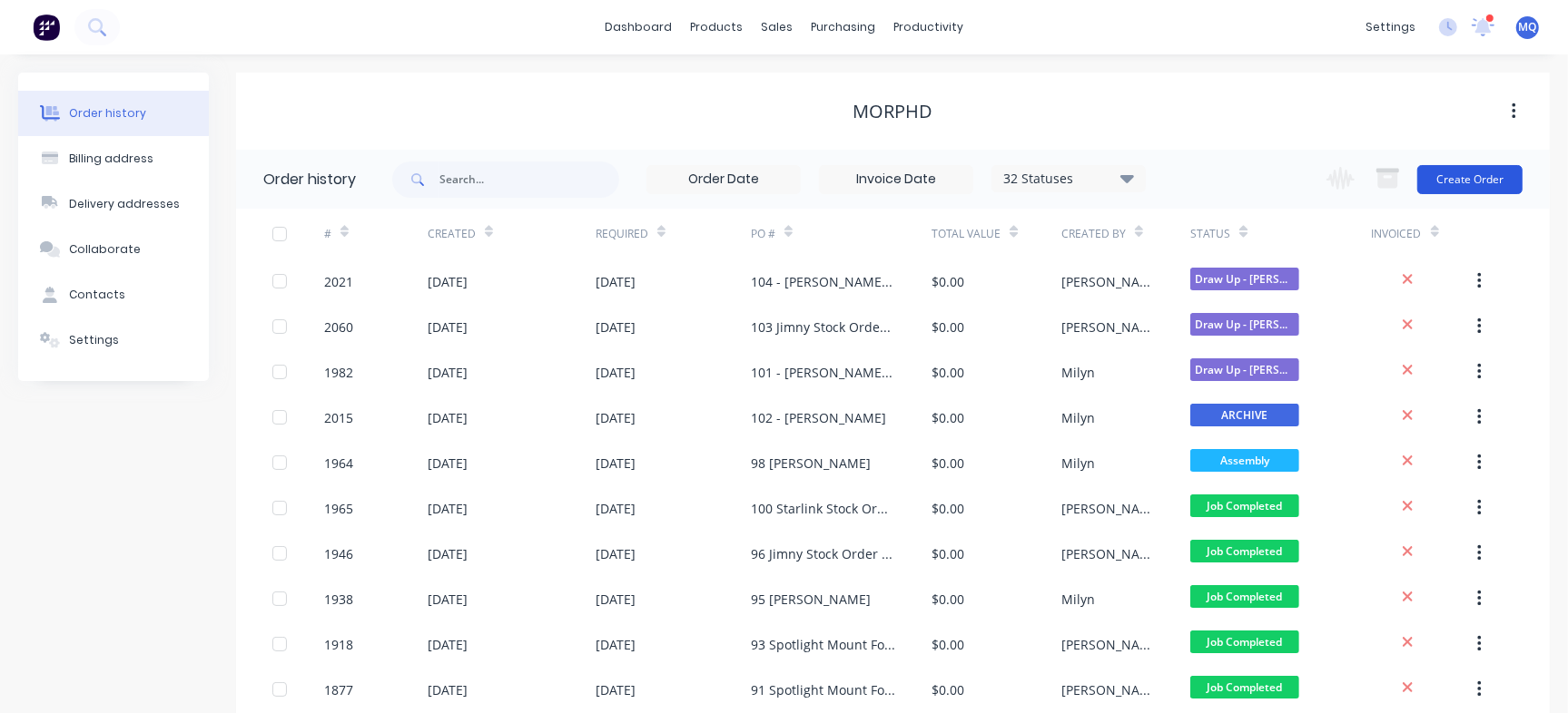
click at [1461, 168] on button "Create Order" at bounding box center [1469, 179] width 105 height 29
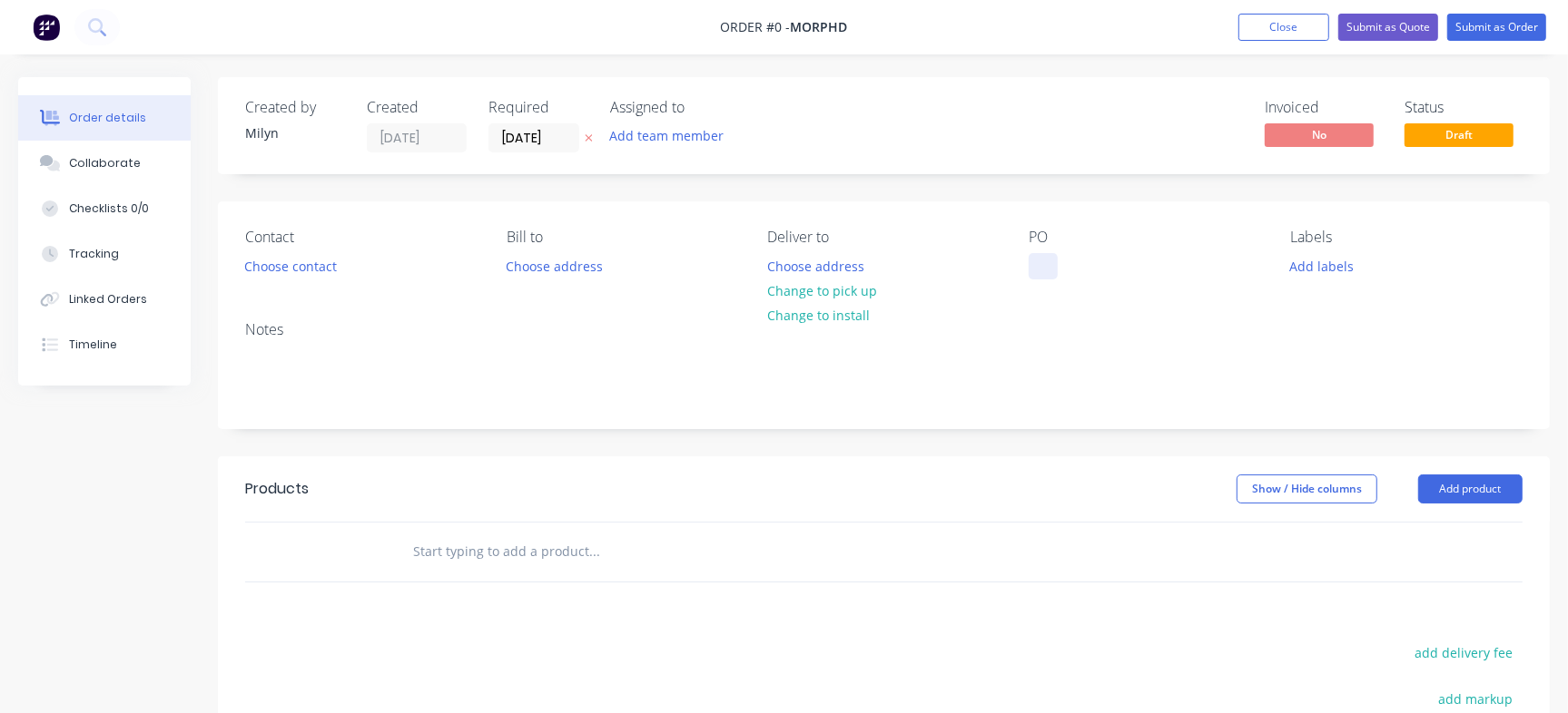
click at [1044, 267] on div at bounding box center [1043, 266] width 29 height 26
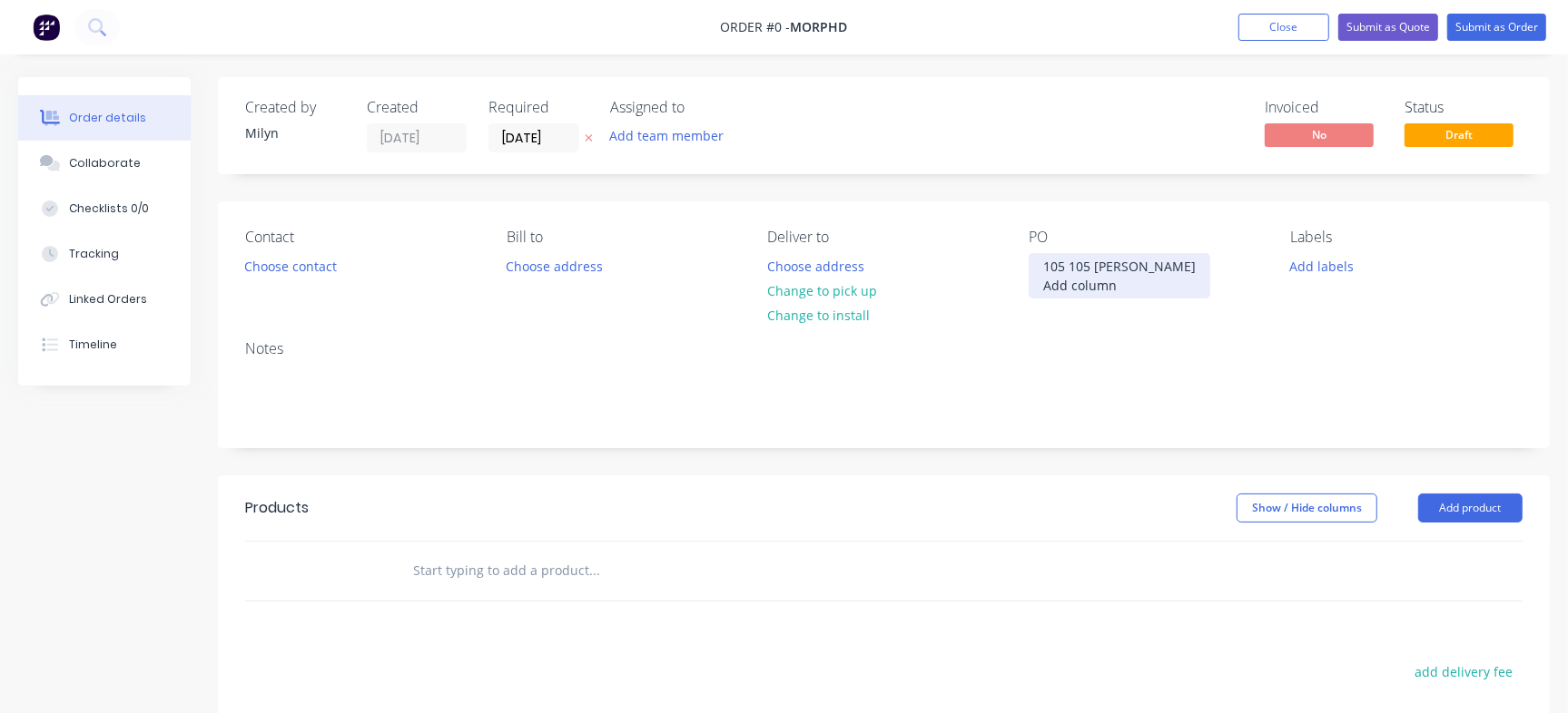
click at [1083, 267] on div "105 105 David Quinlivan Add column" at bounding box center [1119, 275] width 181 height 46
drag, startPoint x: 1090, startPoint y: 301, endPoint x: 1037, endPoint y: 291, distance: 53.9
click at [1037, 291] on div "105 - David Quinlivan Add column" at bounding box center [1110, 275] width 165 height 46
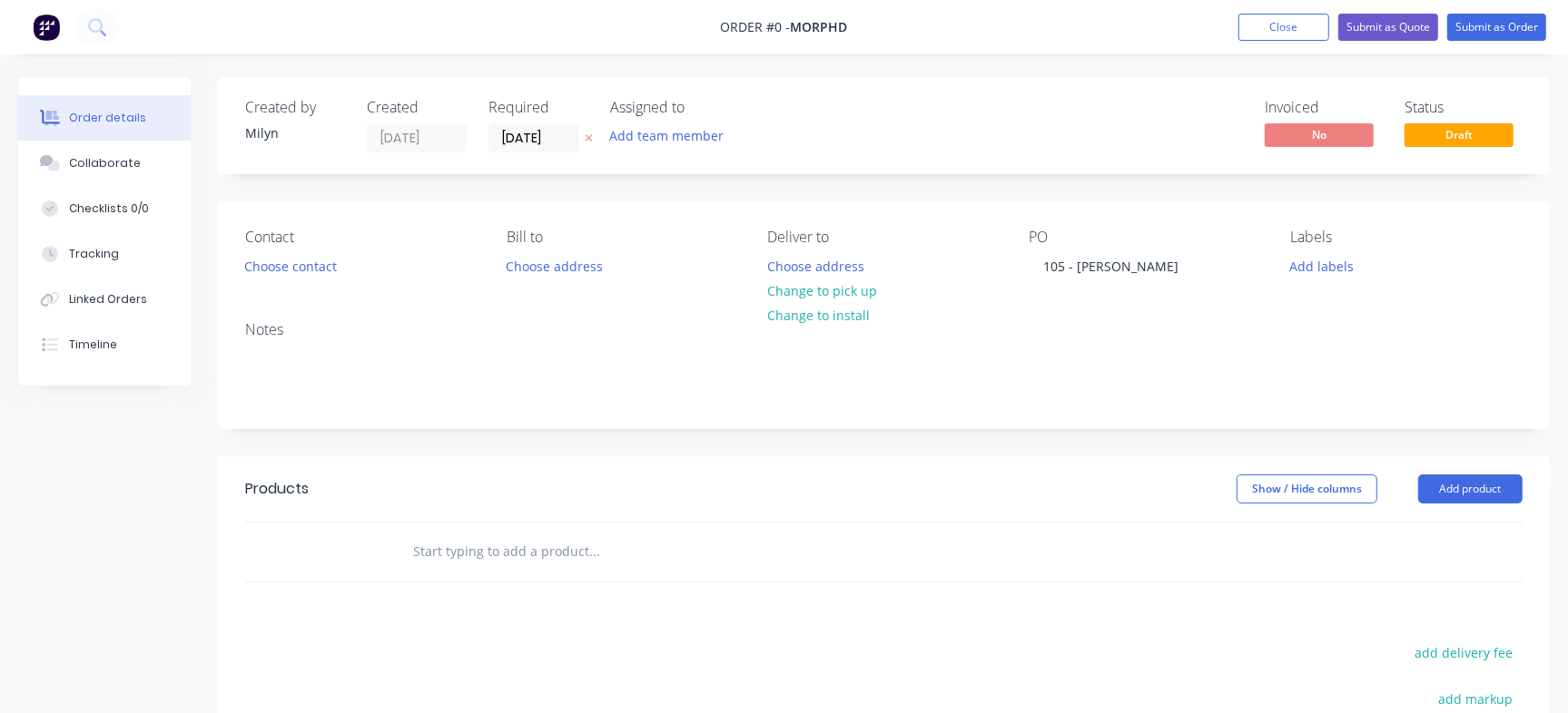
click at [1148, 152] on div "Order details Collaborate Checklists 0/0 Tracking Linked Orders Timeline Order …" at bounding box center [784, 561] width 1568 height 969
click at [1471, 491] on button "Add product" at bounding box center [1470, 489] width 104 height 29
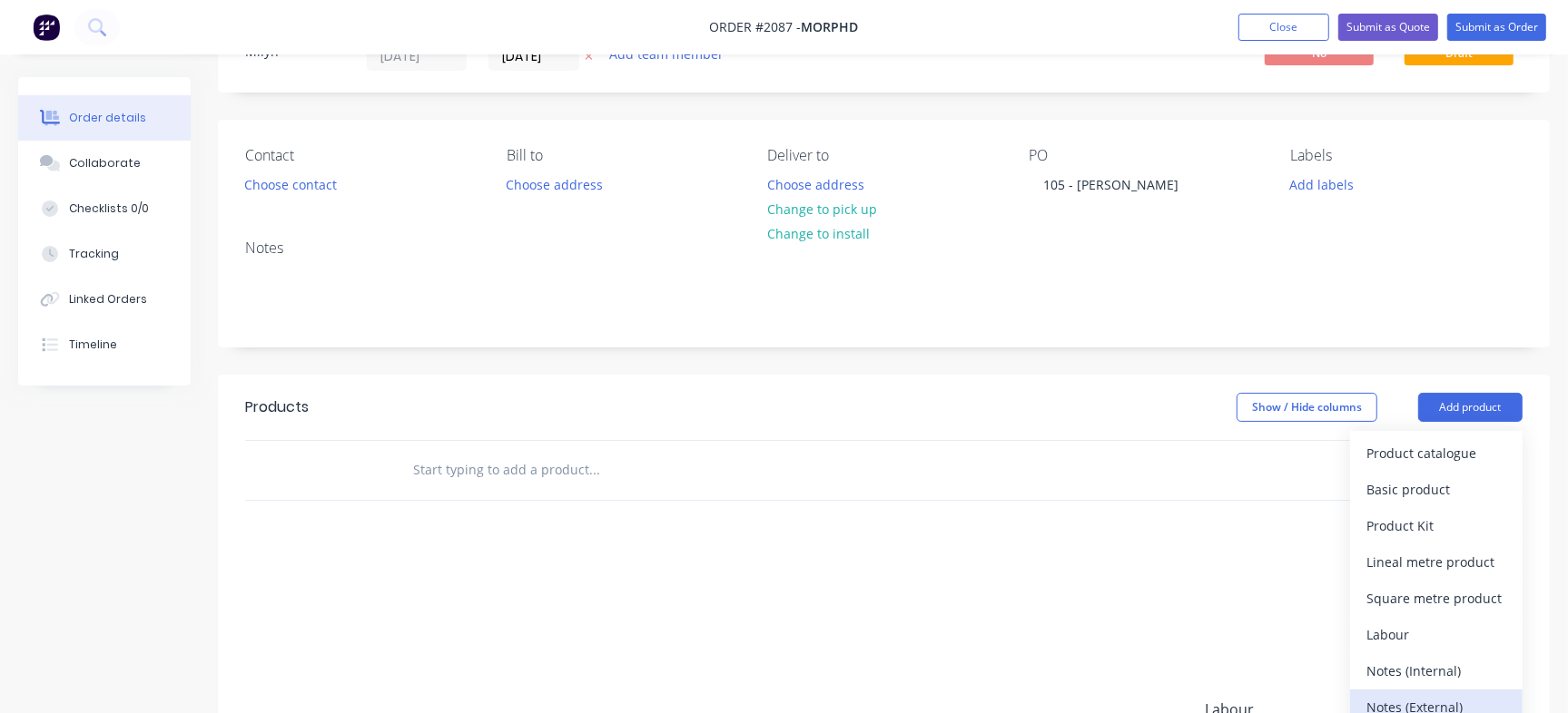
scroll to position [227, 0]
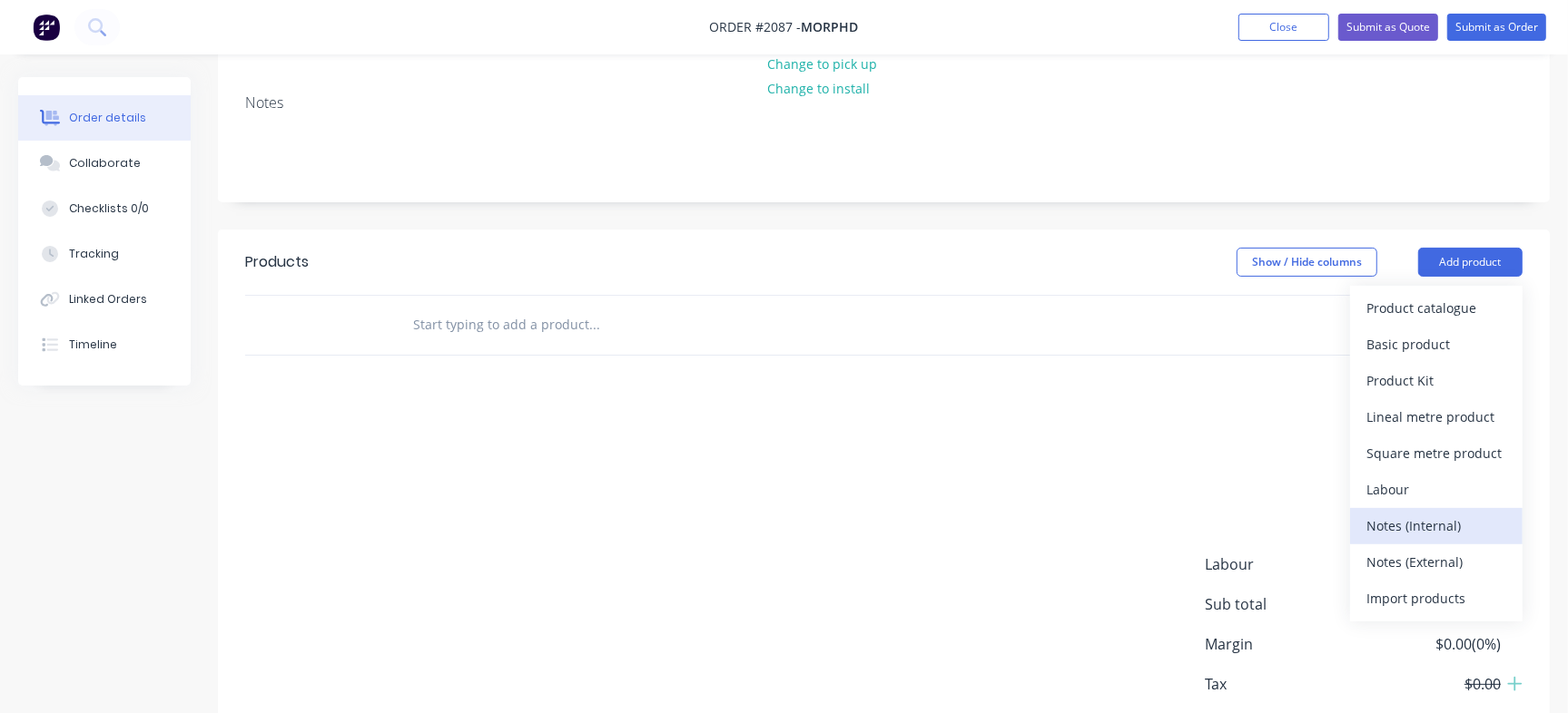
click at [1417, 535] on div "Notes (Internal)" at bounding box center [1436, 526] width 140 height 26
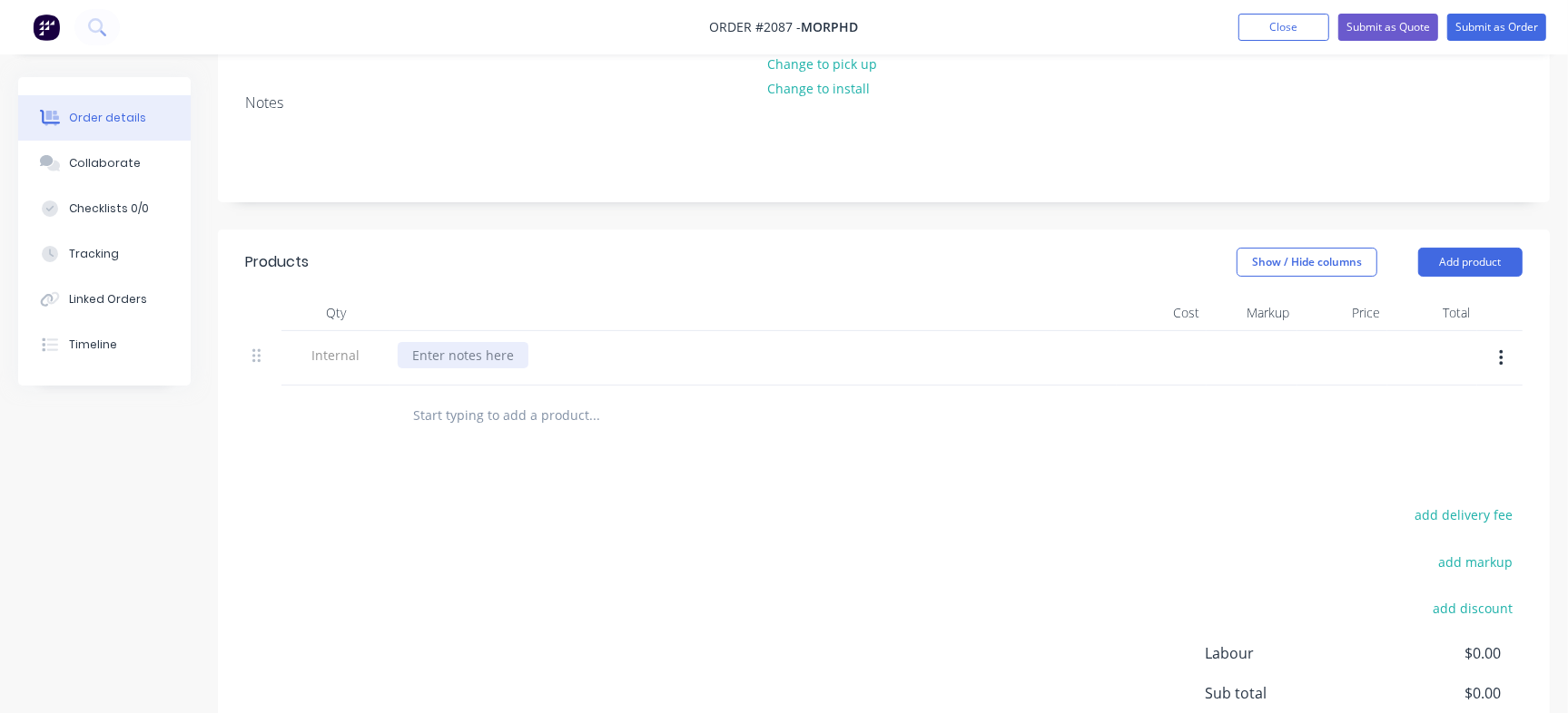
click at [490, 353] on div at bounding box center [463, 355] width 131 height 26
paste div
click at [689, 355] on div "Suzuki Jimny 3 Door - Ultimate Adventure Set" at bounding box center [550, 355] width 303 height 26
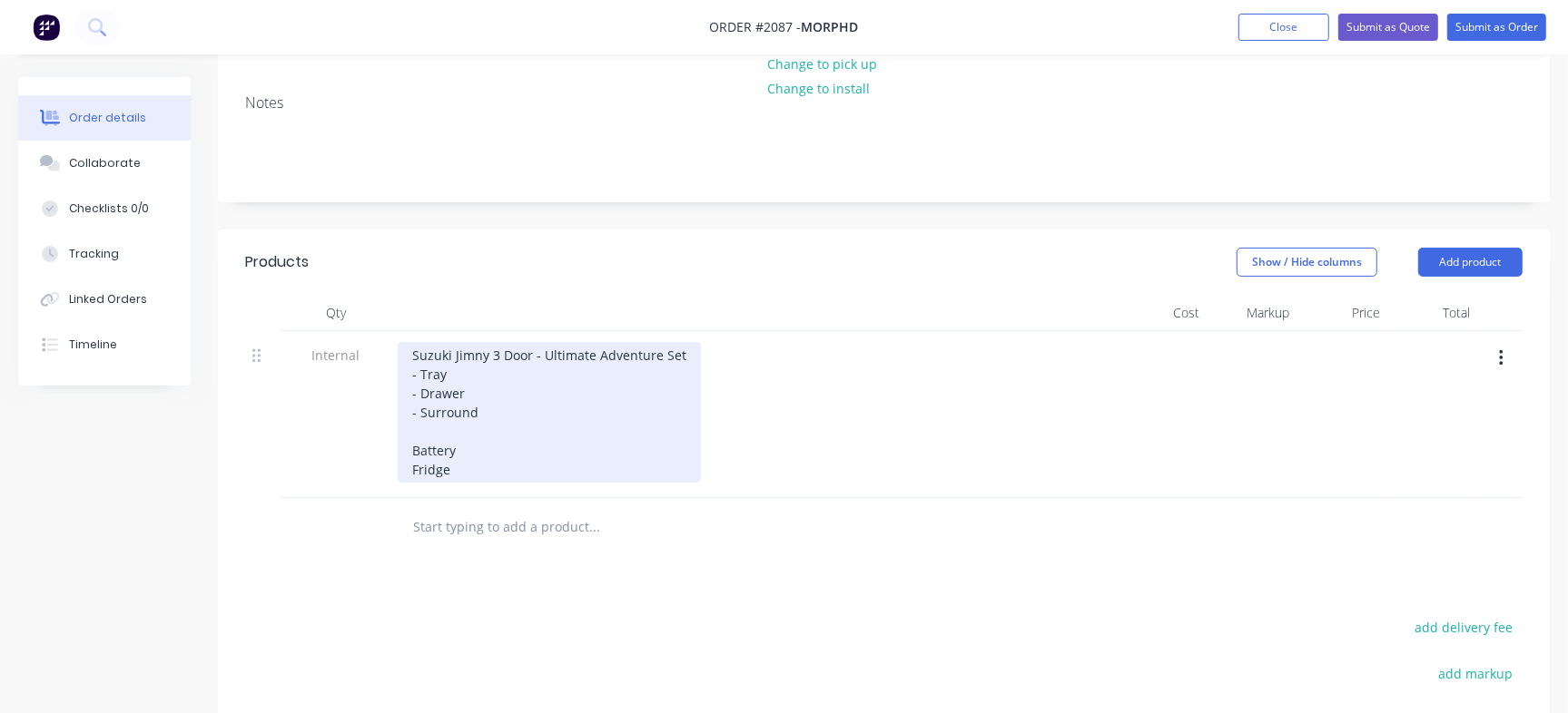
click at [417, 439] on div "Suzuki Jimny 3 Door - Ultimate Adventure Set - Tray - Drawer - Surround Battery…" at bounding box center [550, 412] width 303 height 140
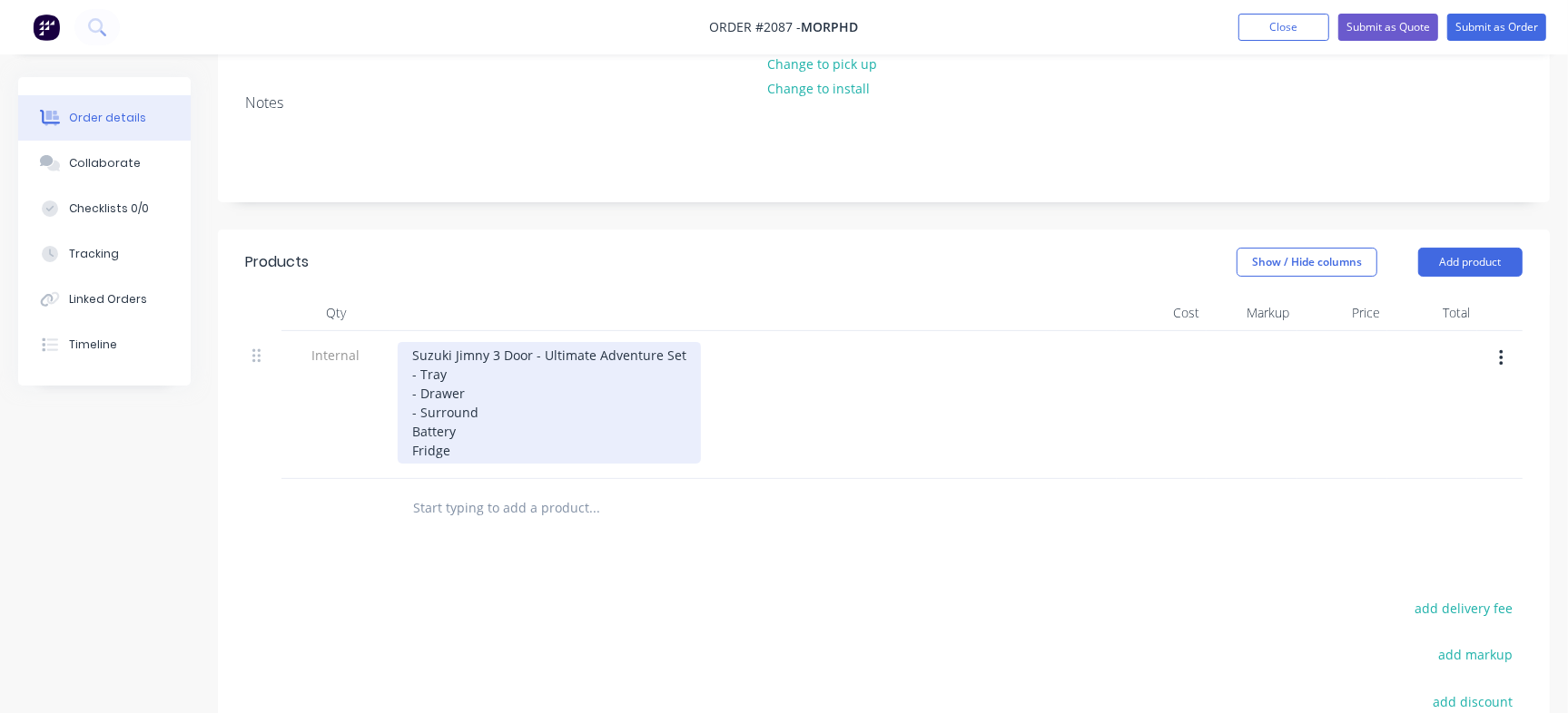
click at [493, 457] on div "Suzuki Jimny 3 Door - Ultimate Adventure Set - Tray - Drawer - Surround Battery…" at bounding box center [550, 403] width 303 height 122
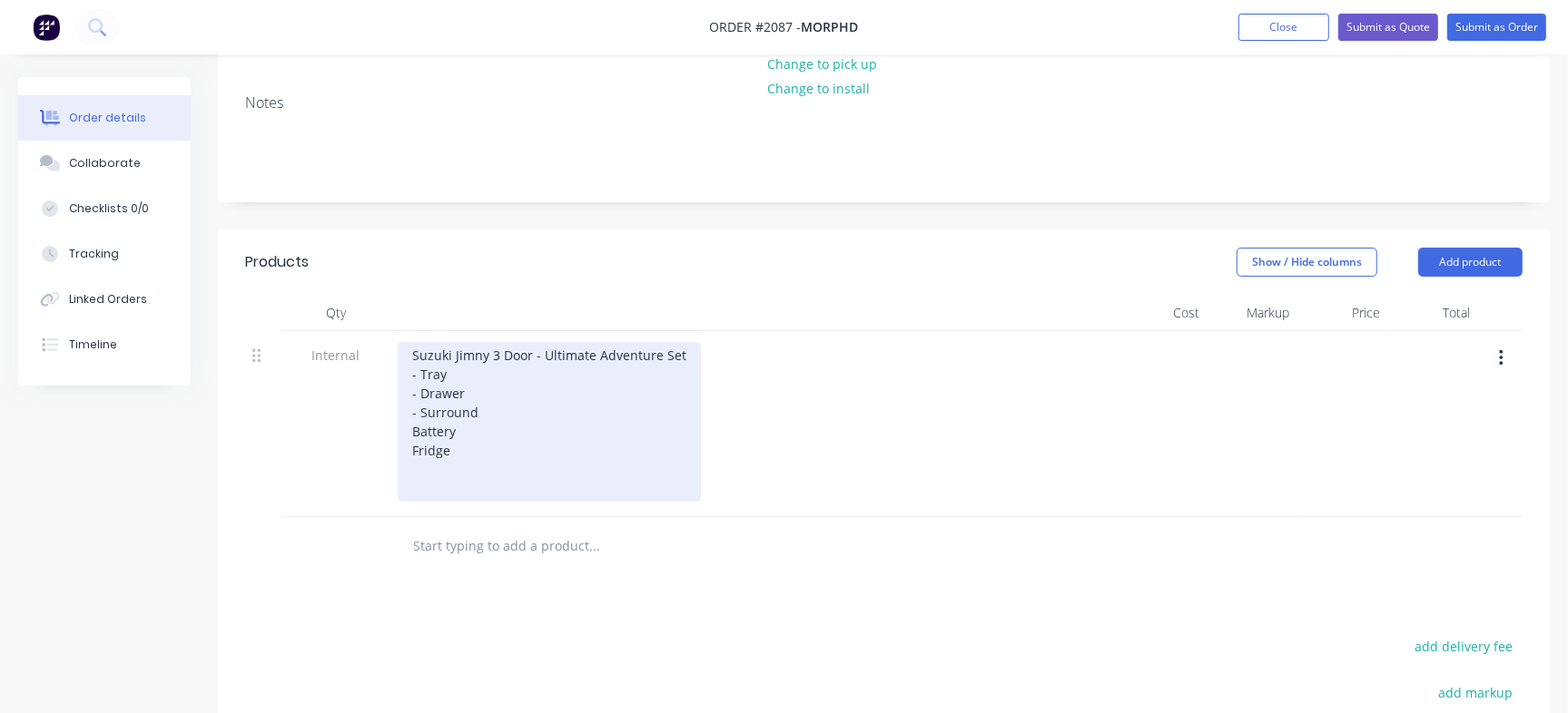
click at [502, 414] on div "Suzuki Jimny 3 Door - Ultimate Adventure Set - Tray - Drawer - Surround Battery…" at bounding box center [550, 422] width 303 height 160
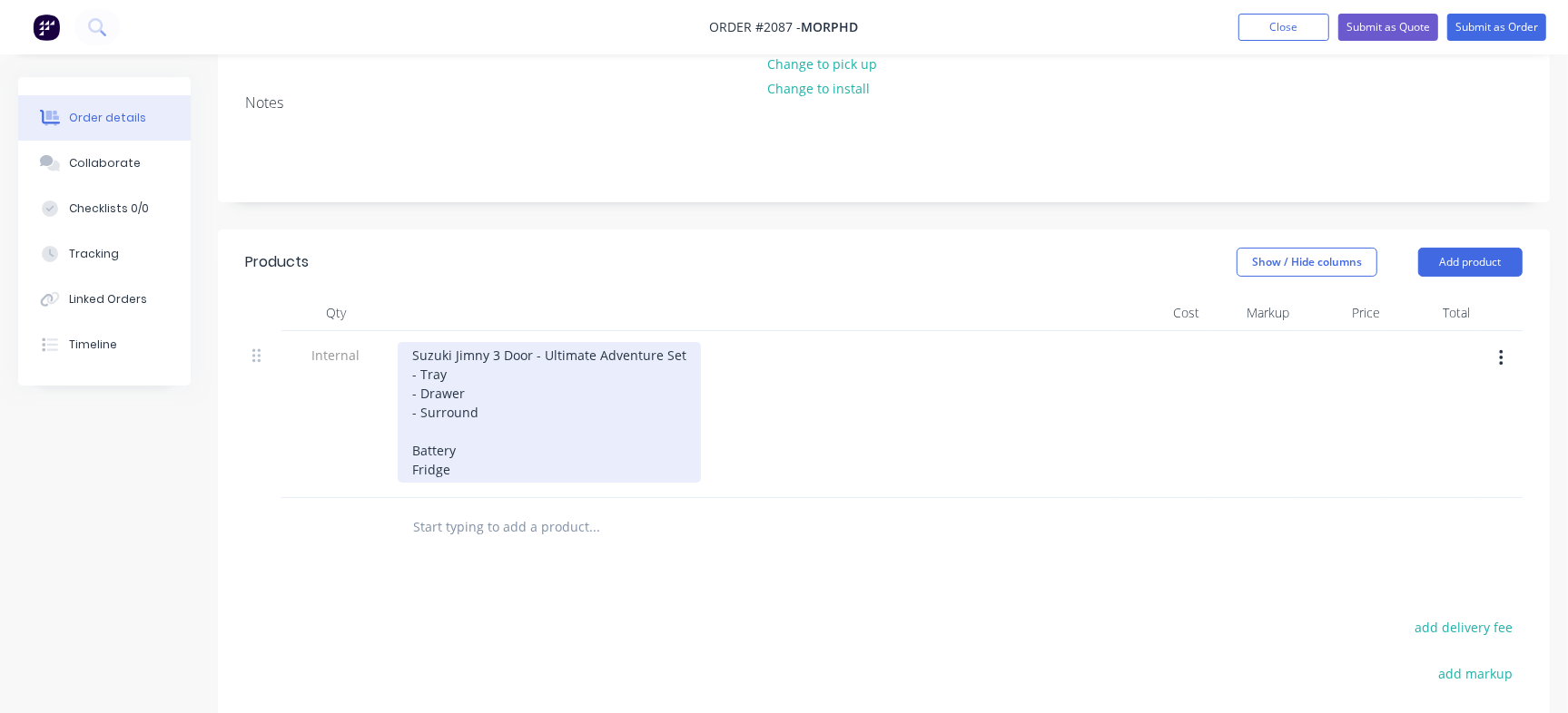
click at [484, 469] on div "Suzuki Jimny 3 Door - Ultimate Adventure Set - Tray - Drawer - Surround Battery…" at bounding box center [550, 412] width 303 height 140
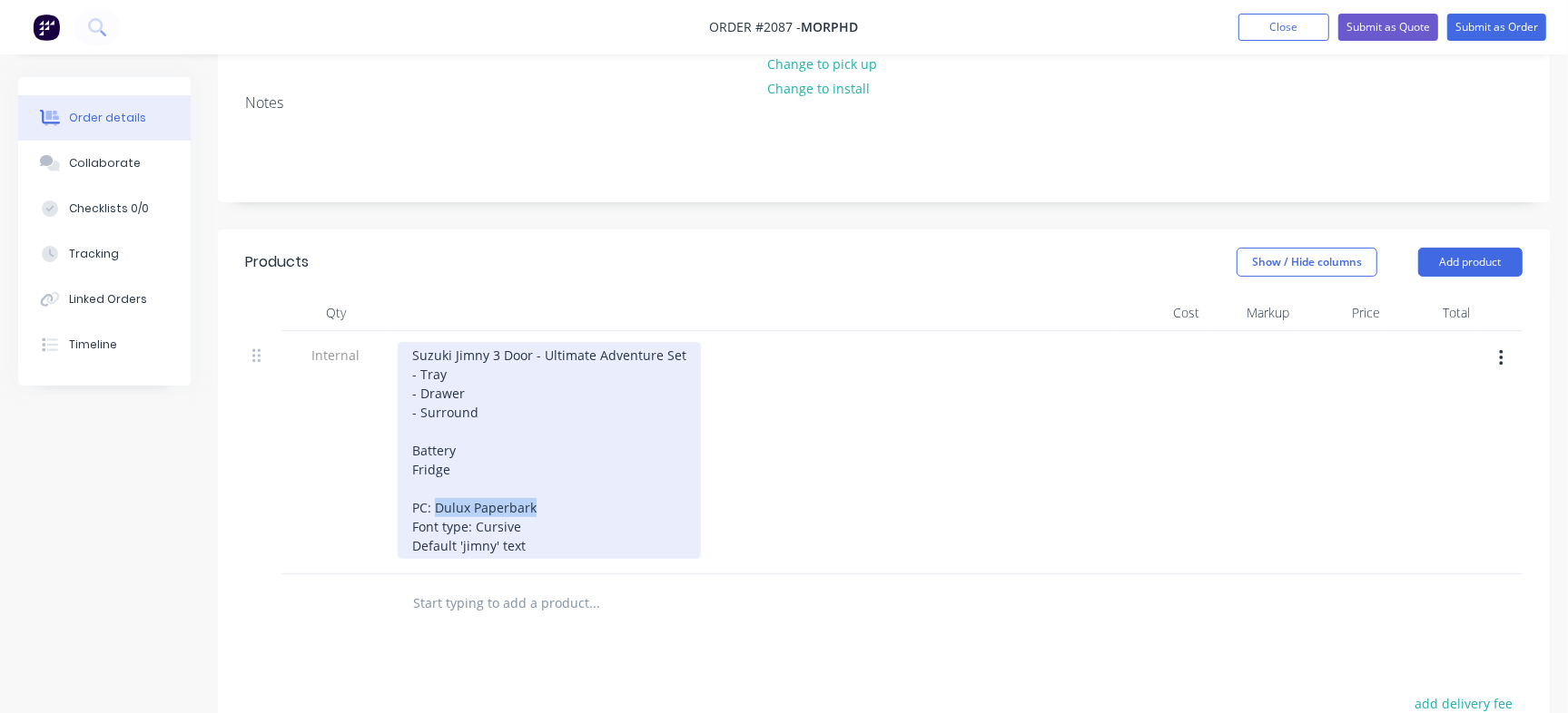
drag, startPoint x: 435, startPoint y: 501, endPoint x: 569, endPoint y: 505, distance: 134.1
click at [569, 505] on div "Suzuki Jimny 3 Door - Ultimate Adventure Set - Tray - Drawer - Surround Battery…" at bounding box center [550, 450] width 303 height 217
drag, startPoint x: 475, startPoint y: 526, endPoint x: 591, endPoint y: 522, distance: 116.1
click at [591, 522] on div "Suzuki Jimny 3 Door - Ultimate Adventure Set - Tray - Drawer - Surround Battery…" at bounding box center [550, 450] width 303 height 217
drag, startPoint x: 542, startPoint y: 548, endPoint x: 407, endPoint y: 549, distance: 135.0
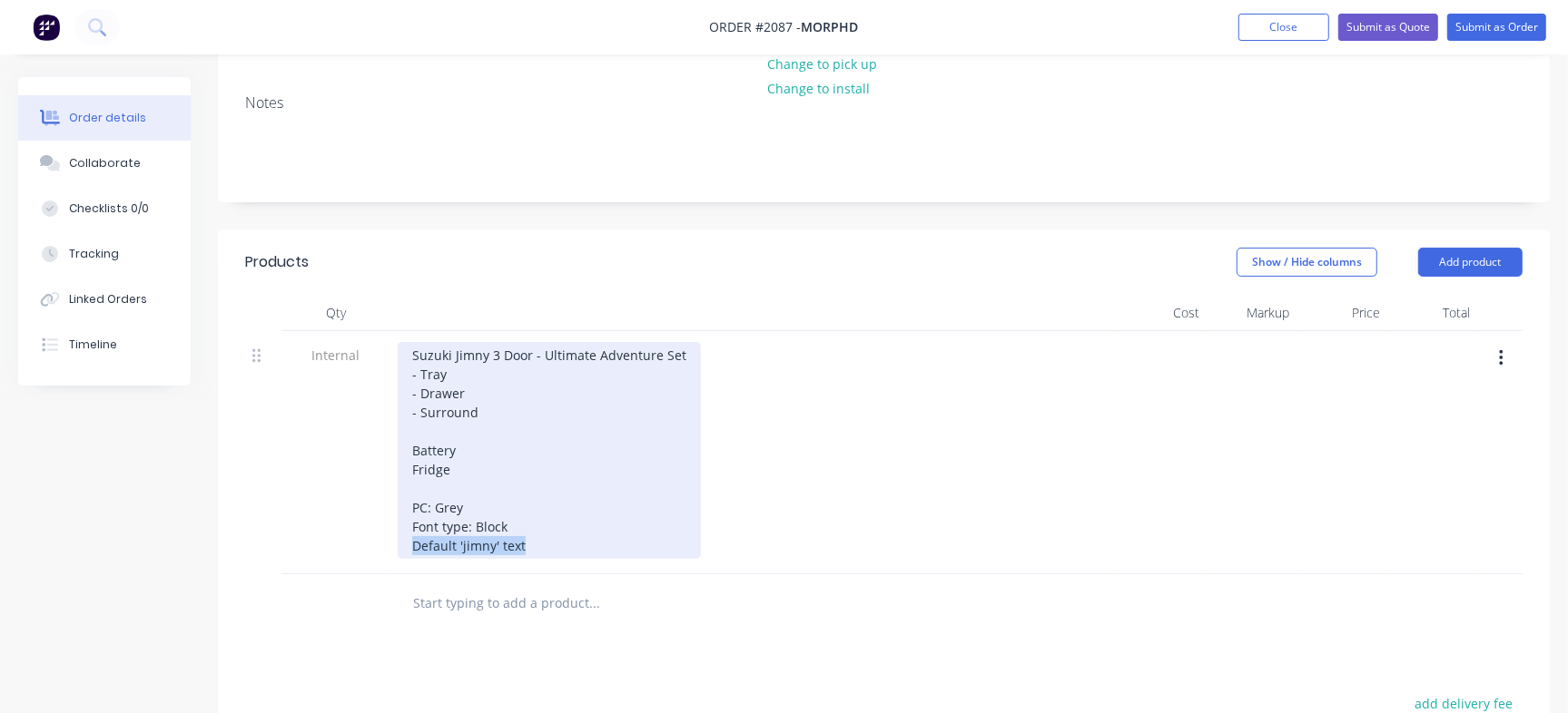
click at [407, 549] on div "Suzuki Jimny 3 Door - Ultimate Adventure Set - Tray - Drawer - Surround Battery…" at bounding box center [550, 450] width 303 height 217
drag, startPoint x: 452, startPoint y: 550, endPoint x: 371, endPoint y: 540, distance: 81.6
click at [371, 540] on div "Internal Suzuki Jimny 3 Door - Ultimate Adventure Set - Tray - Drawer - Surroun…" at bounding box center [884, 453] width 1278 height 244
click at [490, 539] on div "Suzuki Jimny 3 Door - Ultimate Adventure Set - Tray - Drawer - Surround Battery…" at bounding box center [550, 450] width 303 height 217
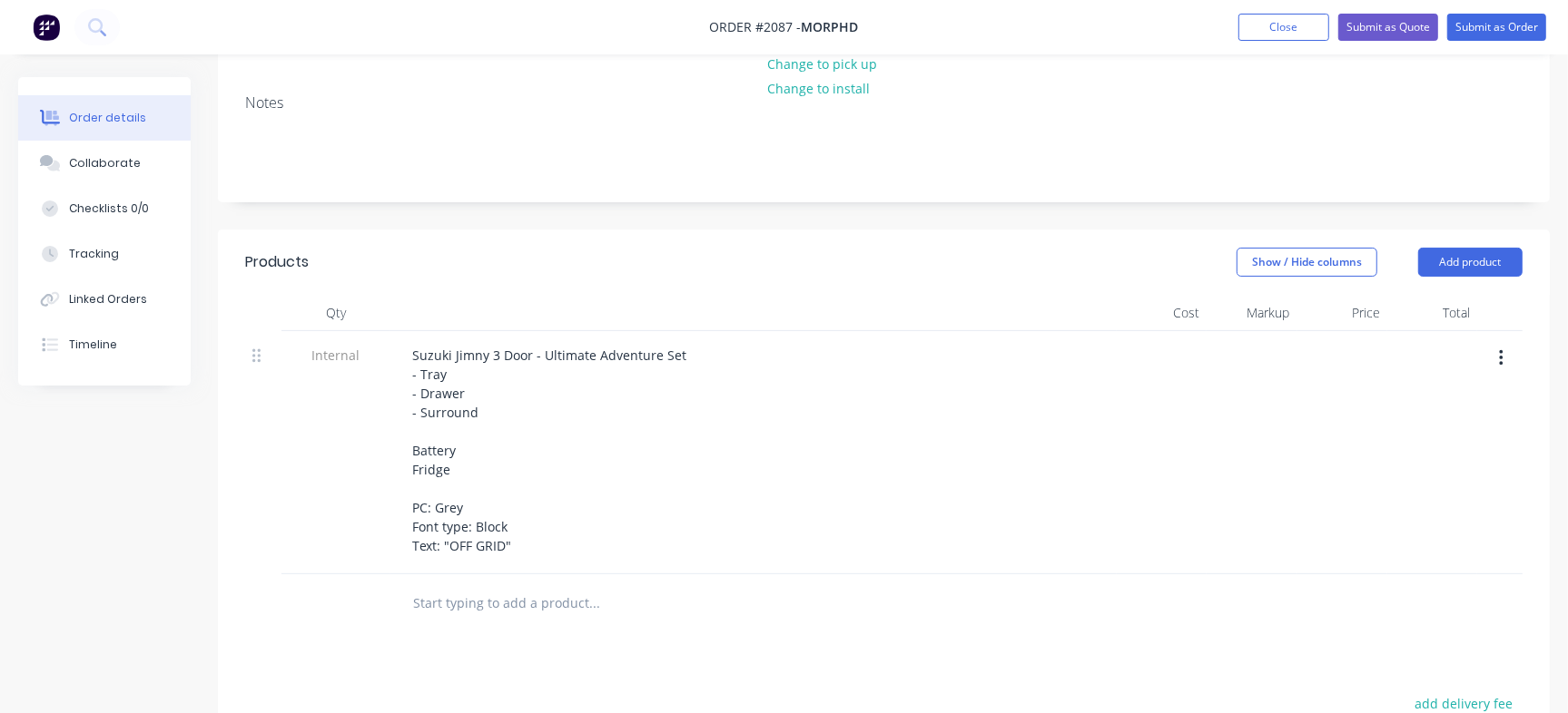
click at [844, 377] on div "Suzuki Jimny 3 Door - Ultimate Adventure Set - Tray - Drawer - Surround Battery…" at bounding box center [753, 450] width 711 height 217
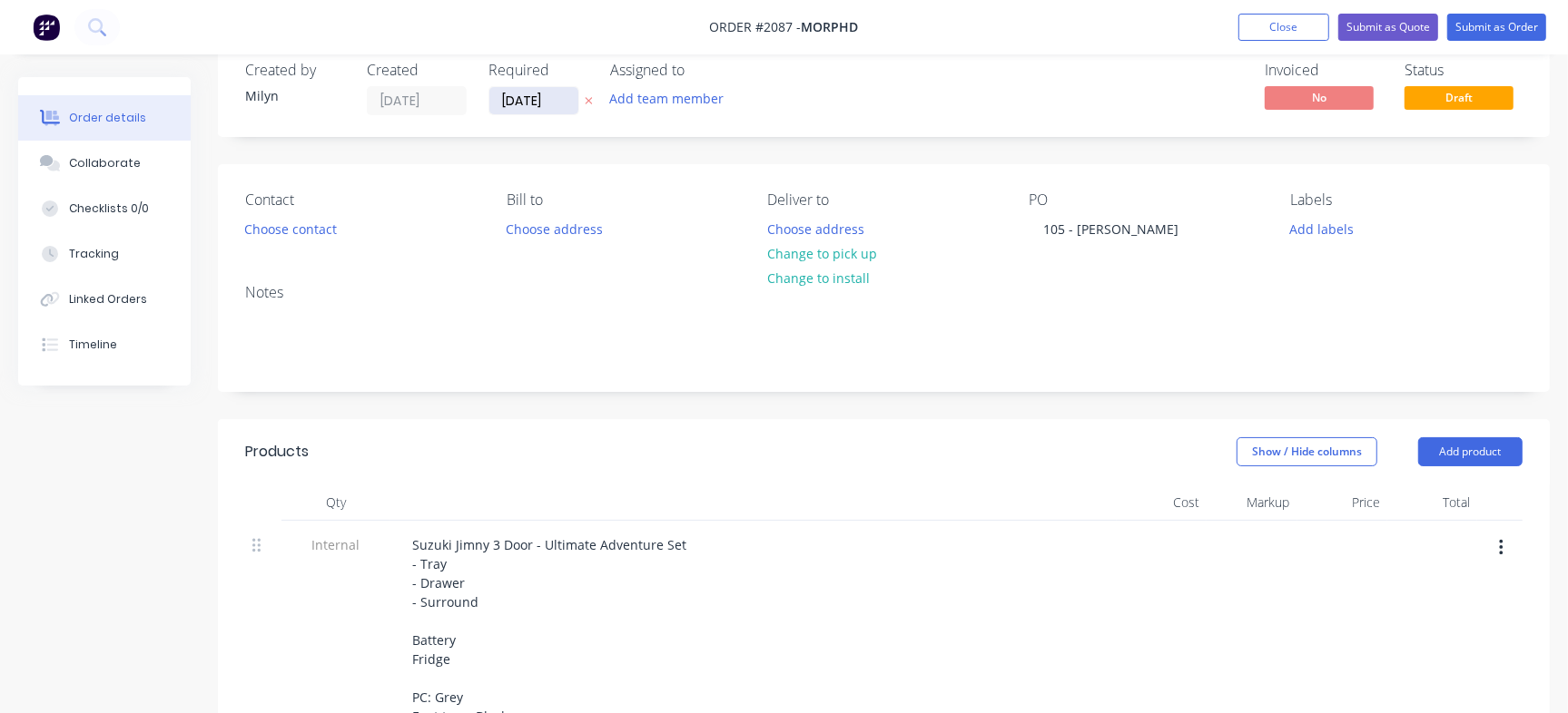
scroll to position [0, 0]
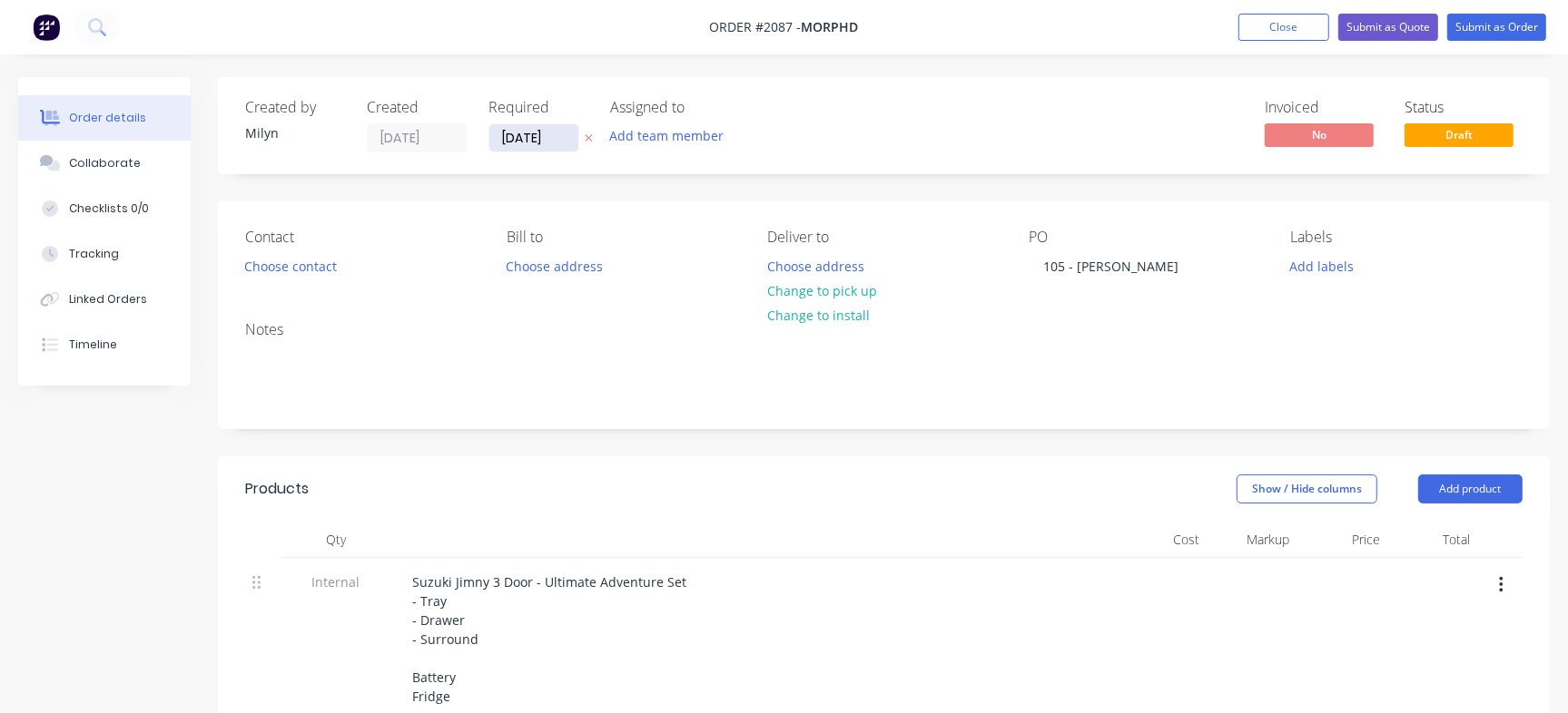
click at [517, 141] on input "11/08/25" at bounding box center [534, 138] width 89 height 27
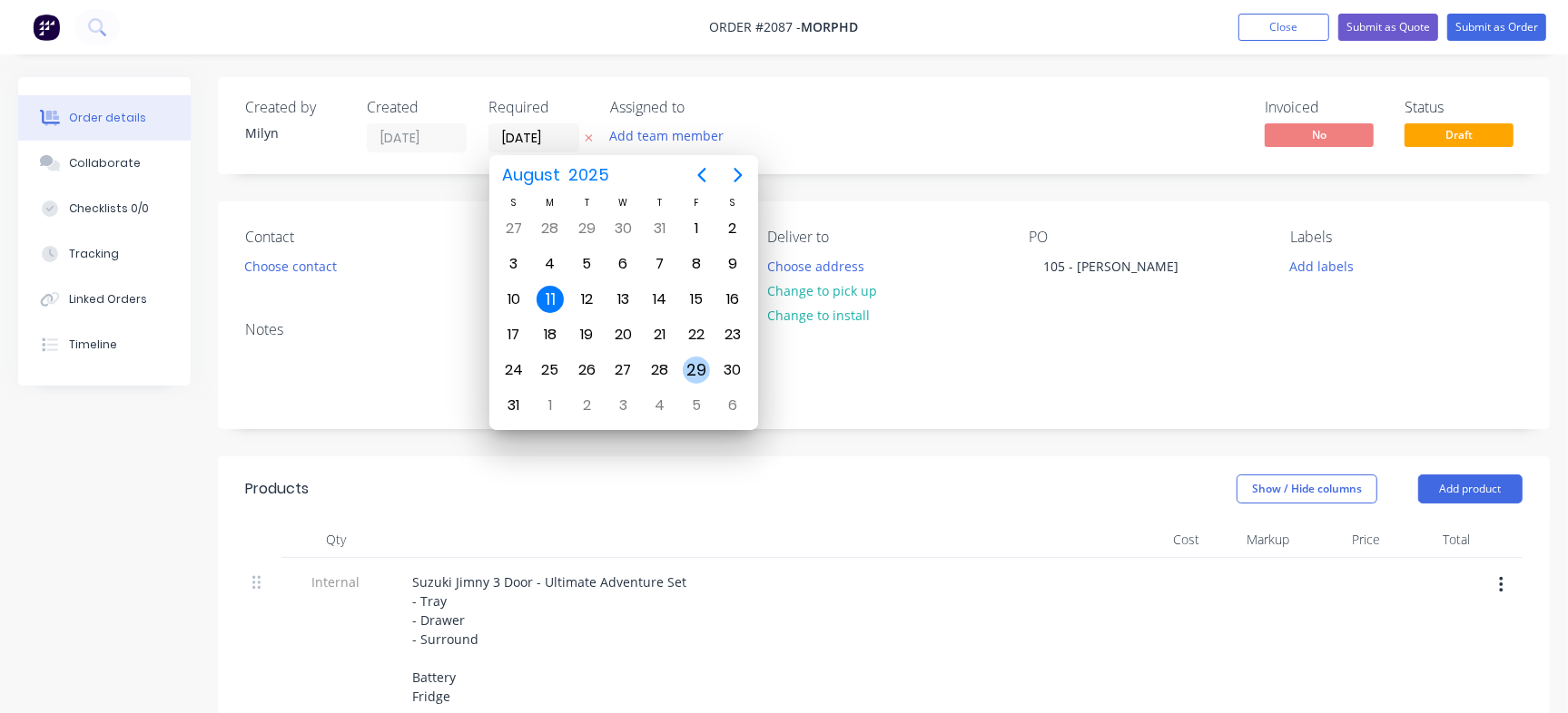
click at [699, 369] on div "29" at bounding box center [696, 370] width 27 height 27
type input "29/08/25"
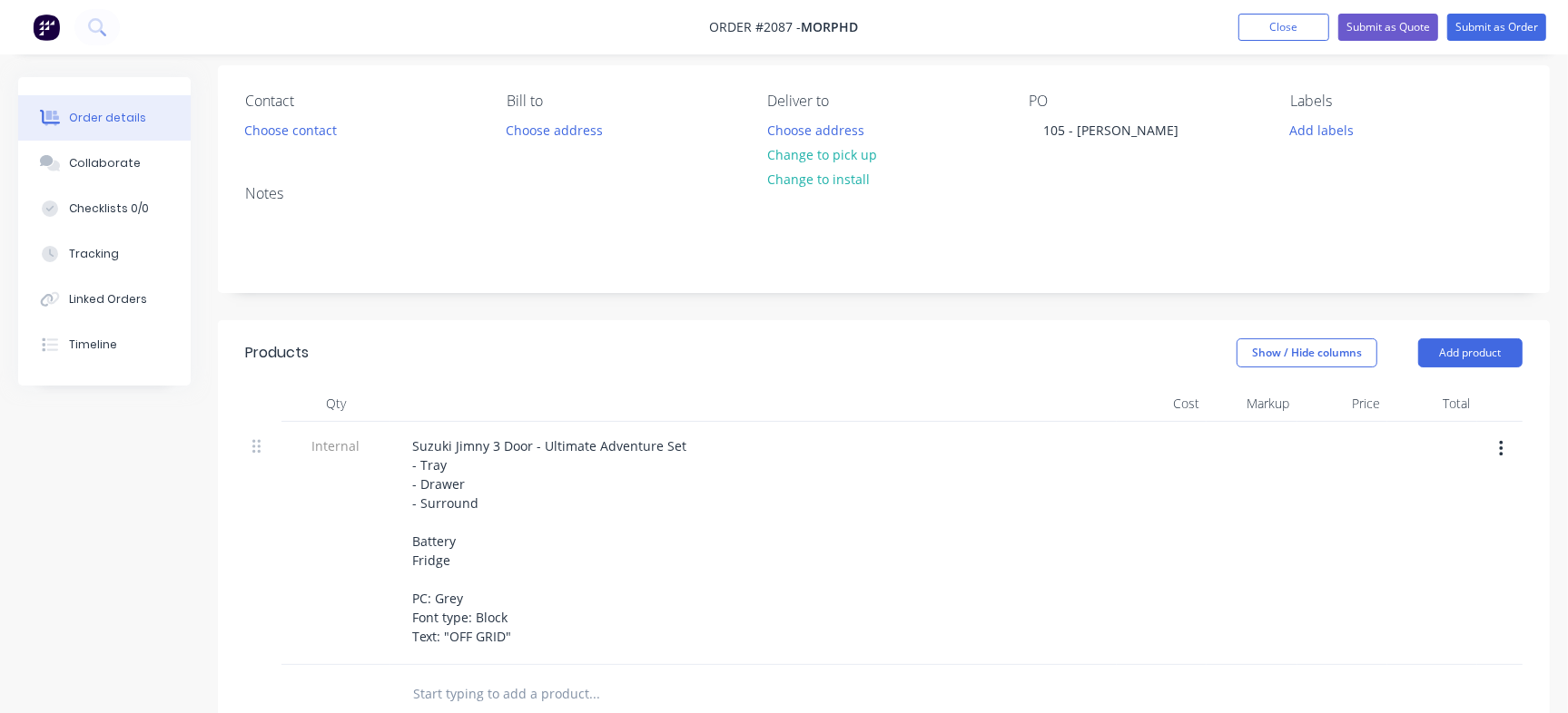
scroll to position [227, 0]
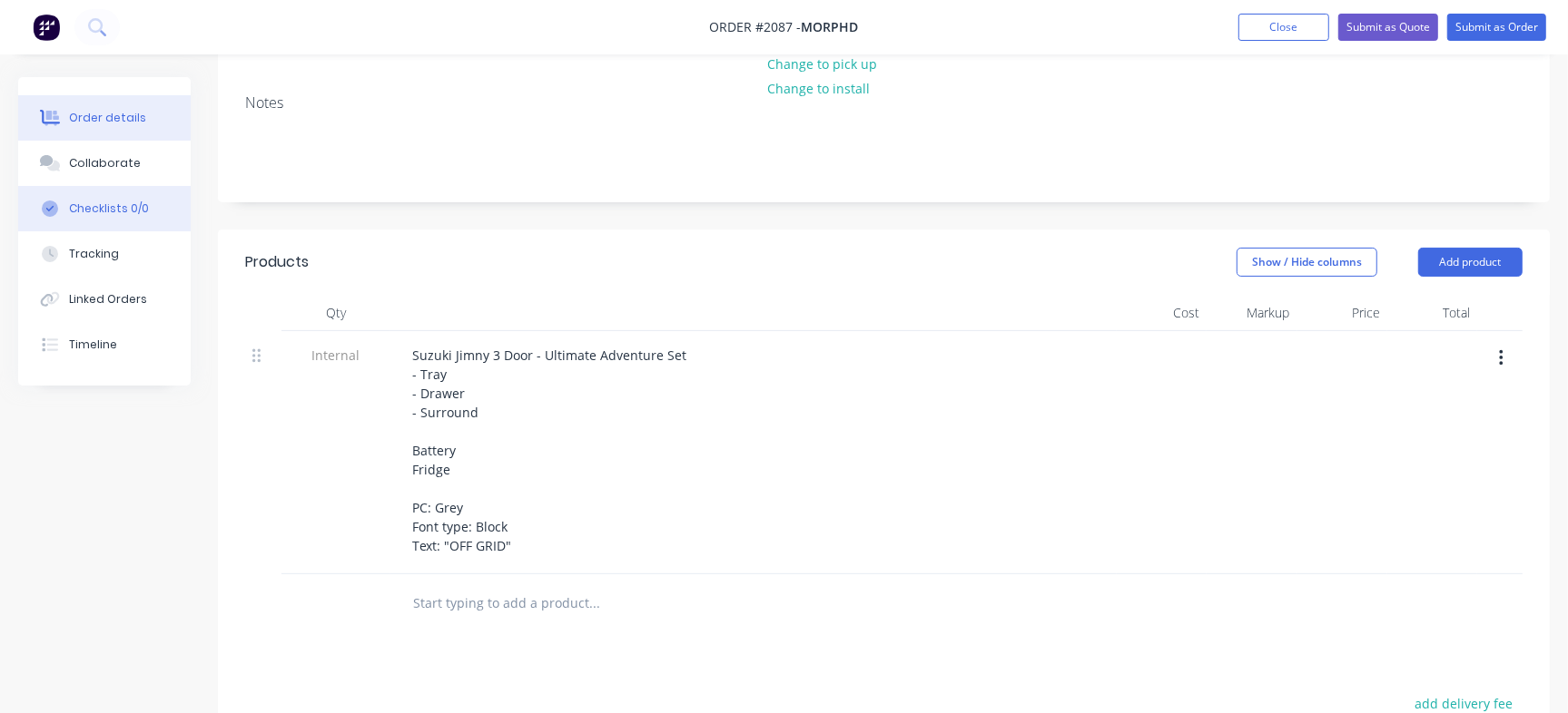
click at [127, 215] on div "Checklists 0/0" at bounding box center [109, 209] width 80 height 17
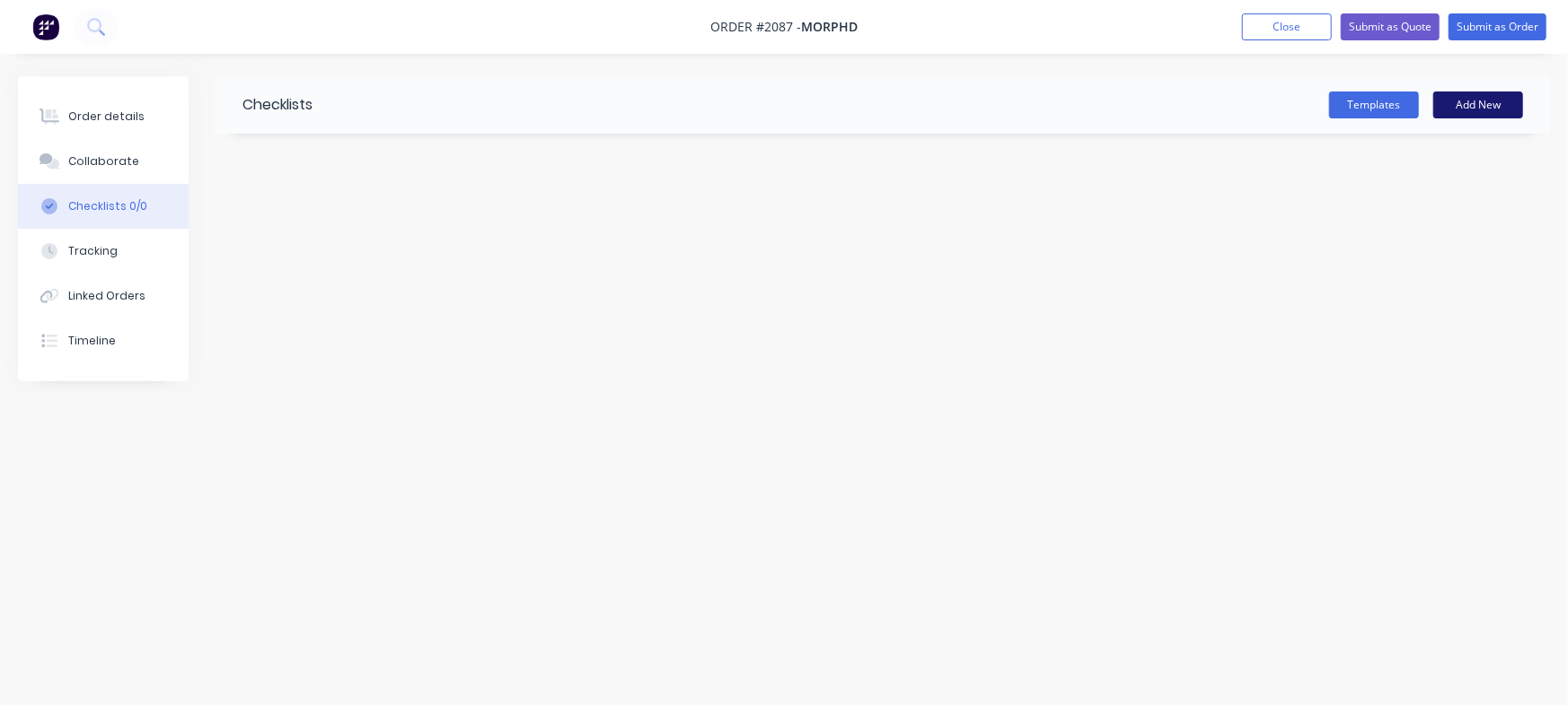
click at [1471, 108] on button "Add New" at bounding box center [1478, 105] width 90 height 27
type input "Checklist"
click at [341, 203] on textarea at bounding box center [691, 216] width 817 height 26
type textarea "x"
type textarea "P"
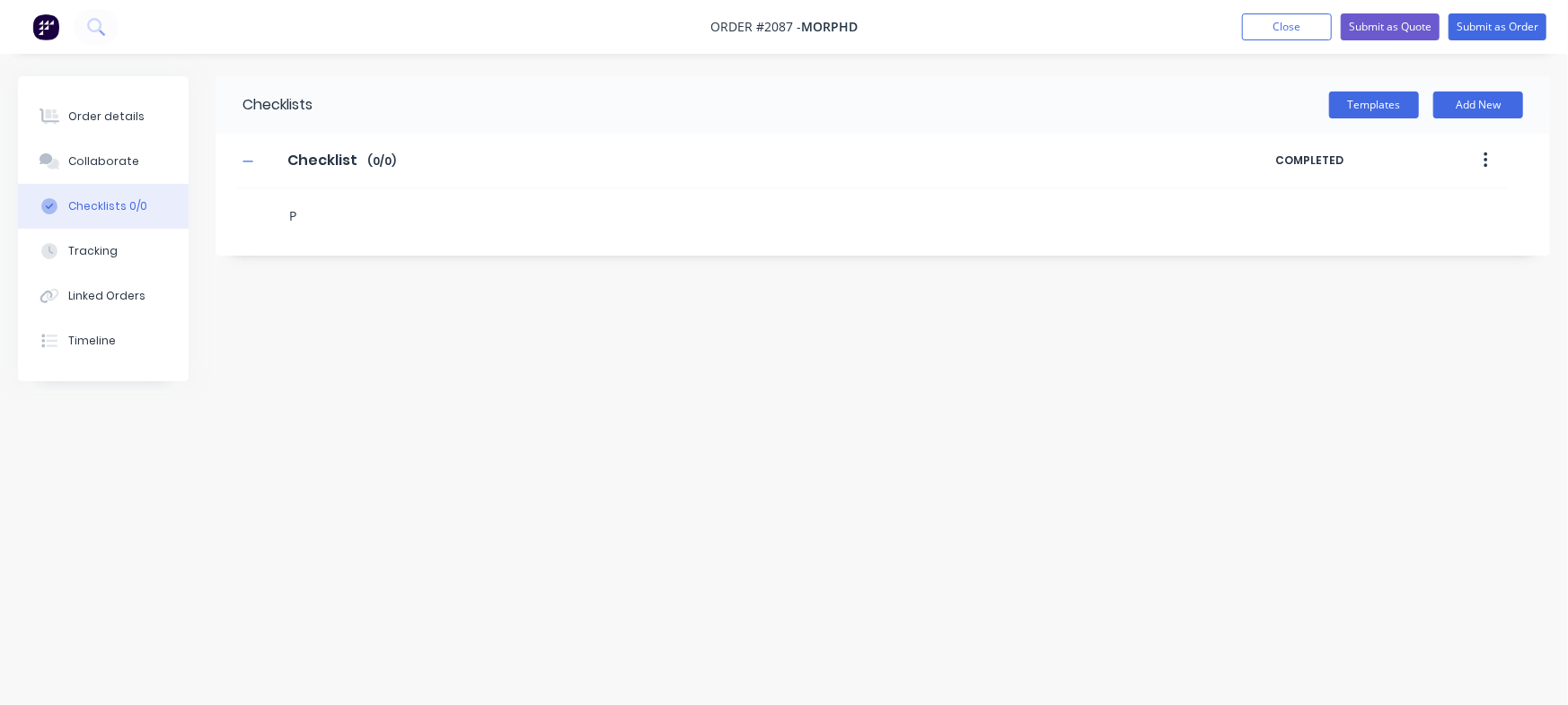
type textarea "x"
type textarea "PO"
type textarea "x"
type textarea "C"
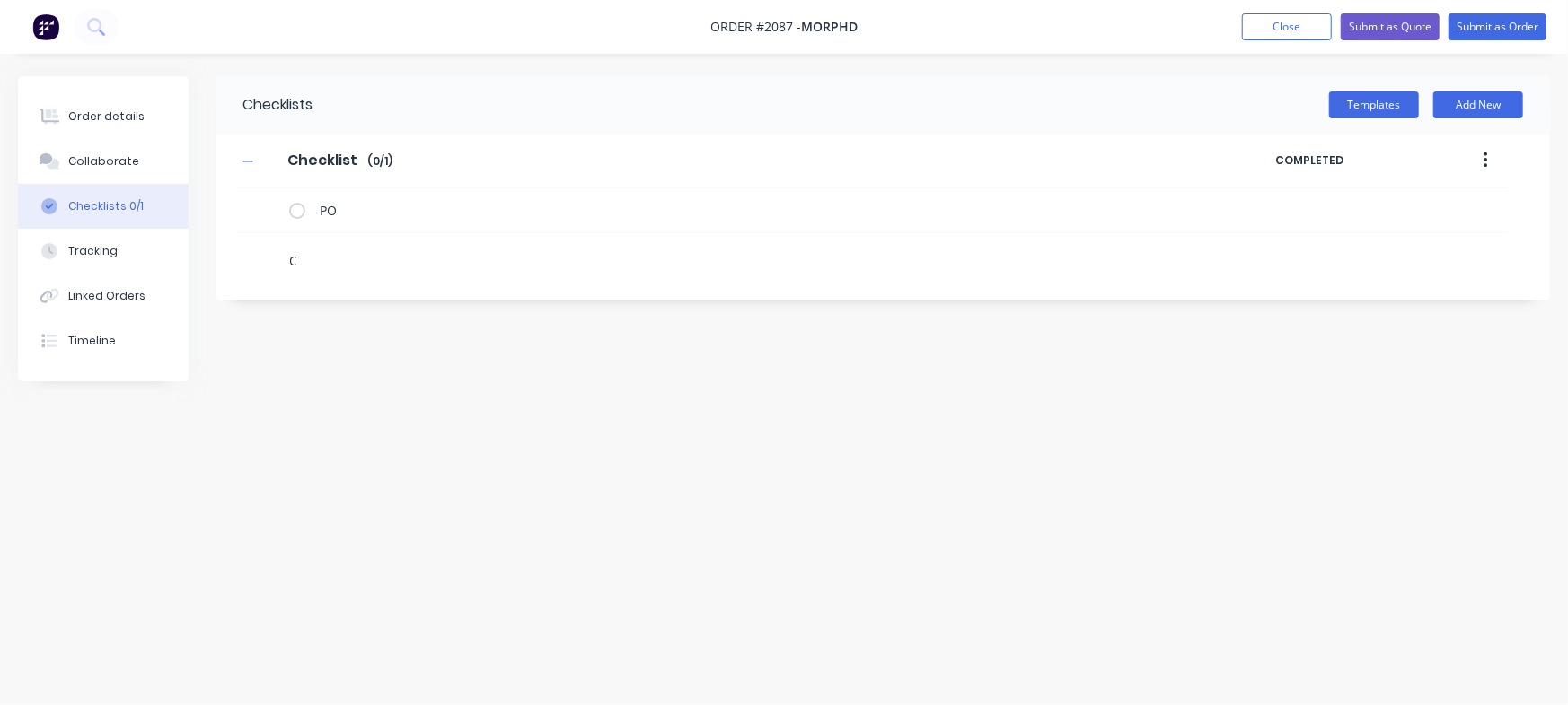
type textarea "x"
type textarea "Cu"
type textarea "x"
type textarea "Cut"
type textarea "x"
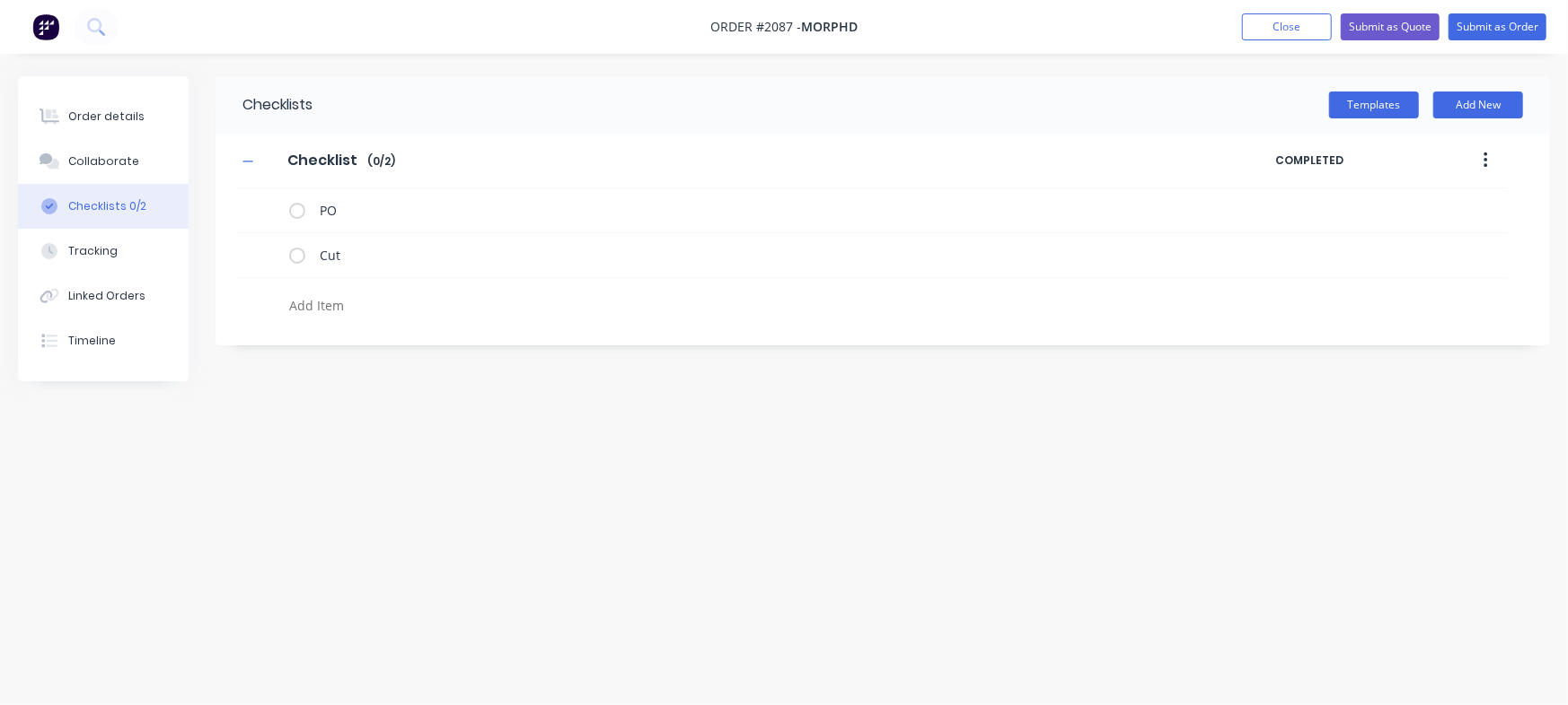
type textarea "x"
type textarea "F"
type textarea "x"
type textarea "Fo"
type textarea "x"
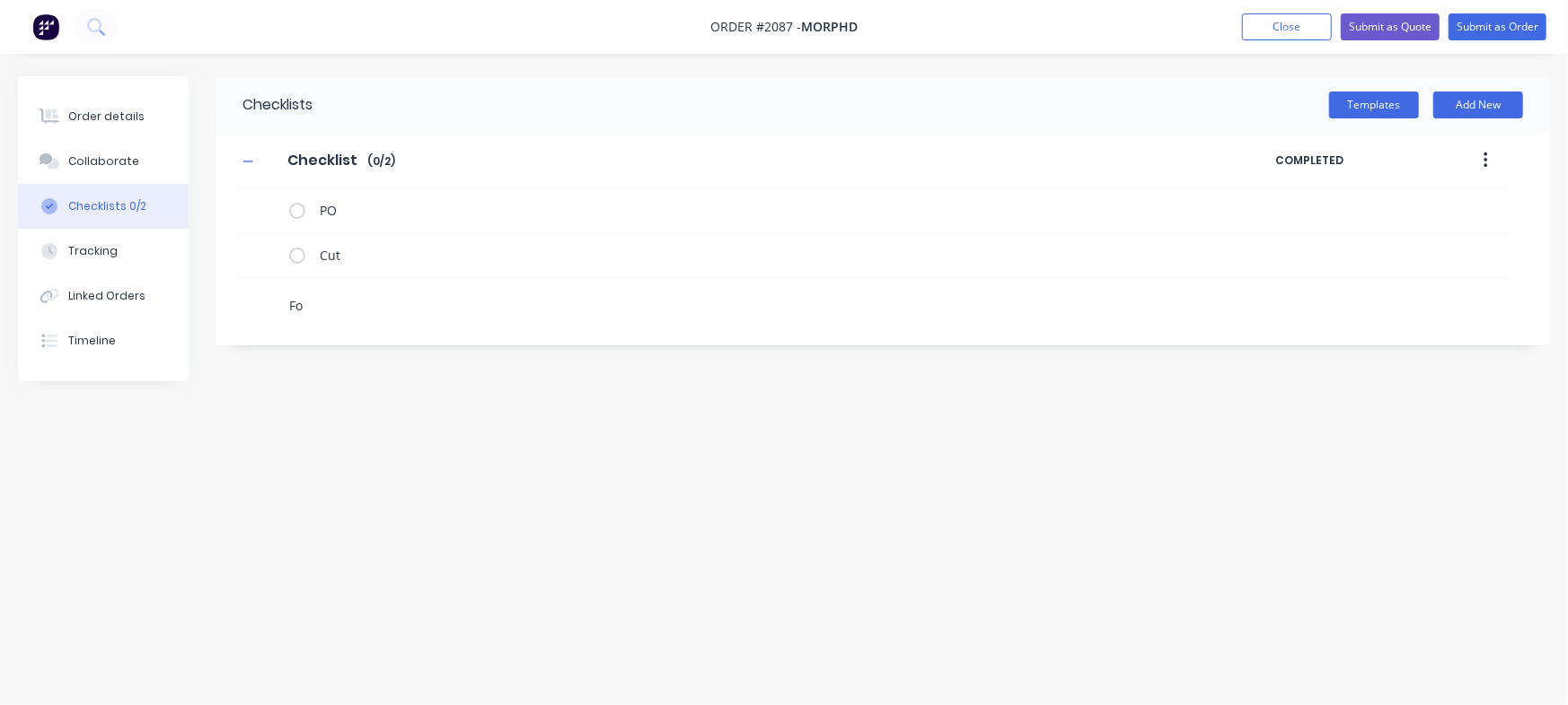
type textarea "Fol"
type textarea "x"
type textarea "Fold"
type textarea "x"
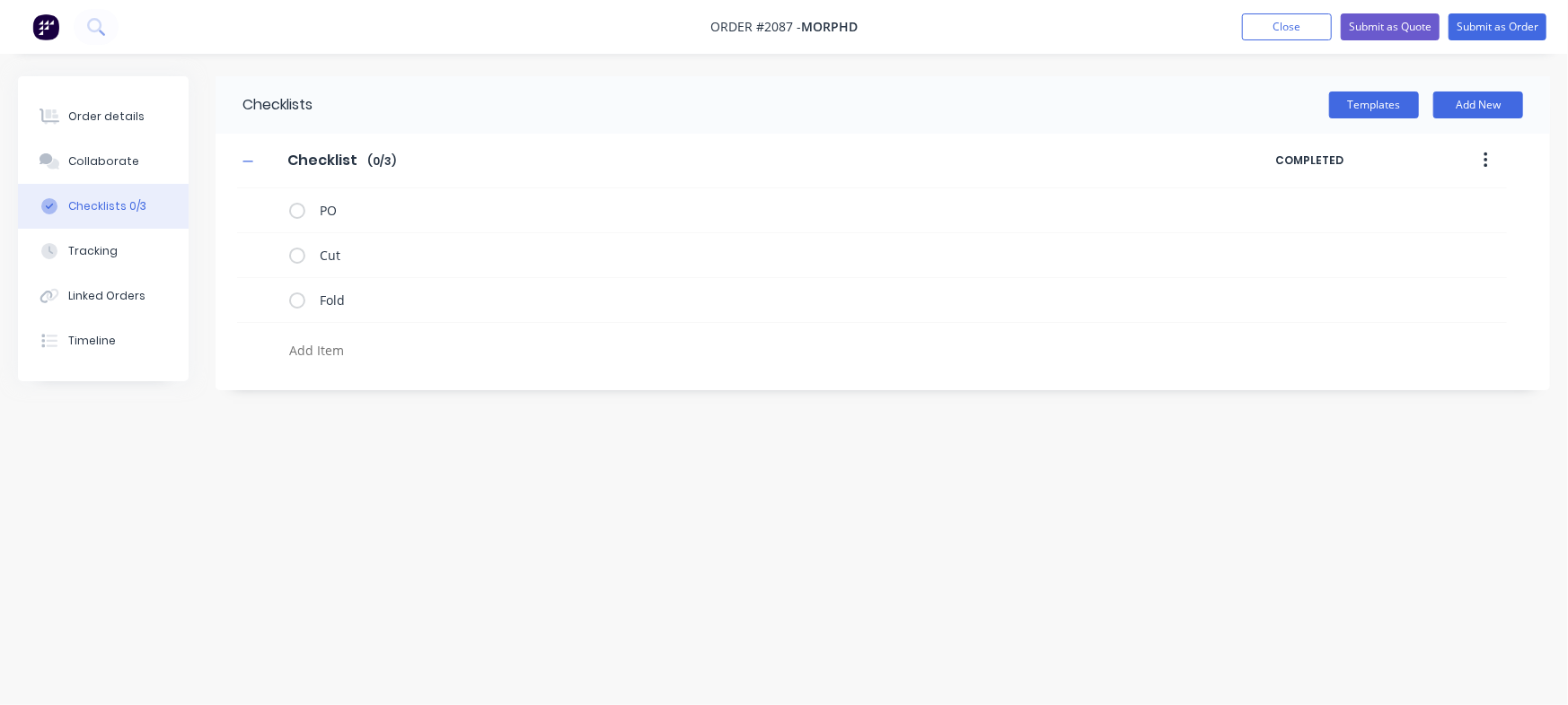
type textarea "x"
type textarea "P"
type textarea "x"
type textarea "Po"
type textarea "x"
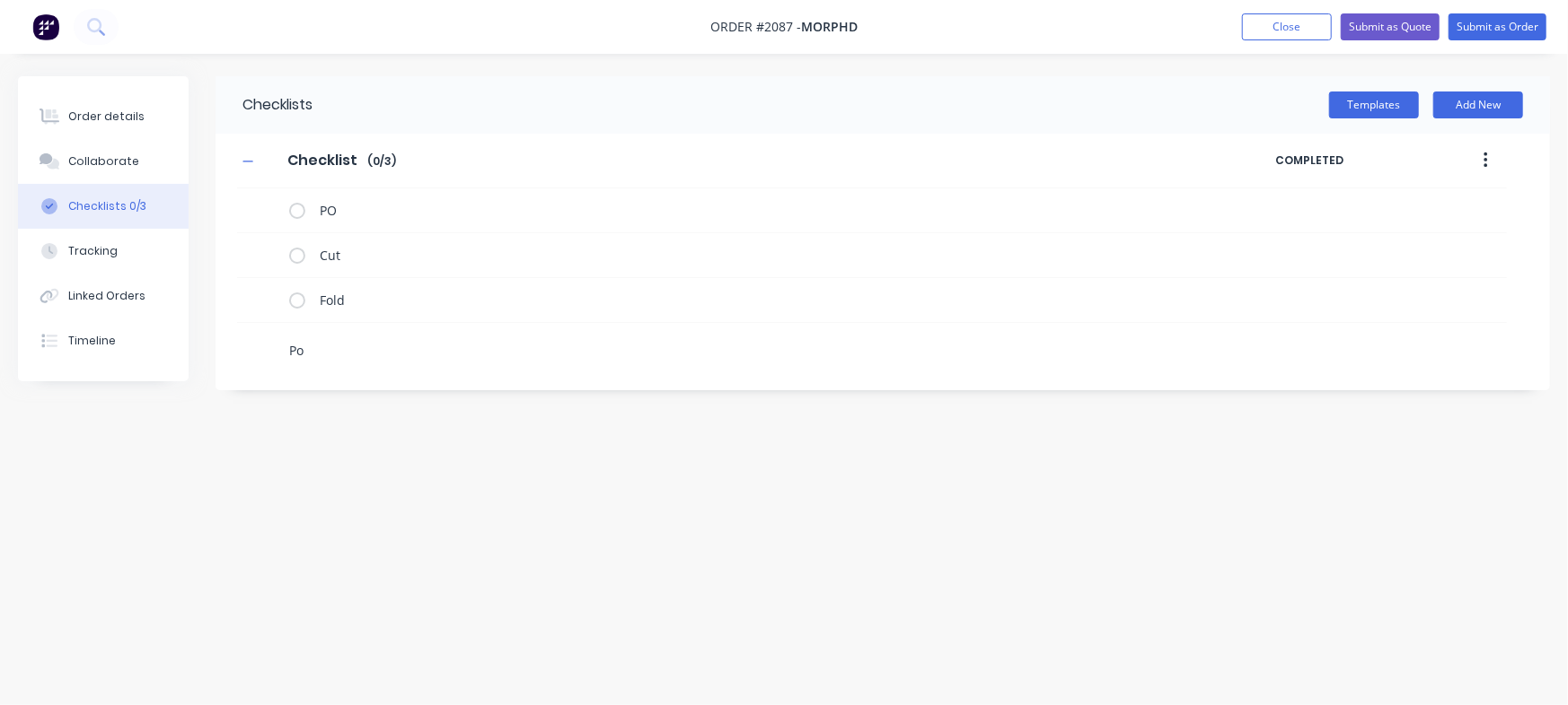
type textarea "Pow"
type textarea "x"
type textarea "Powd"
type textarea "x"
type textarea "Powde"
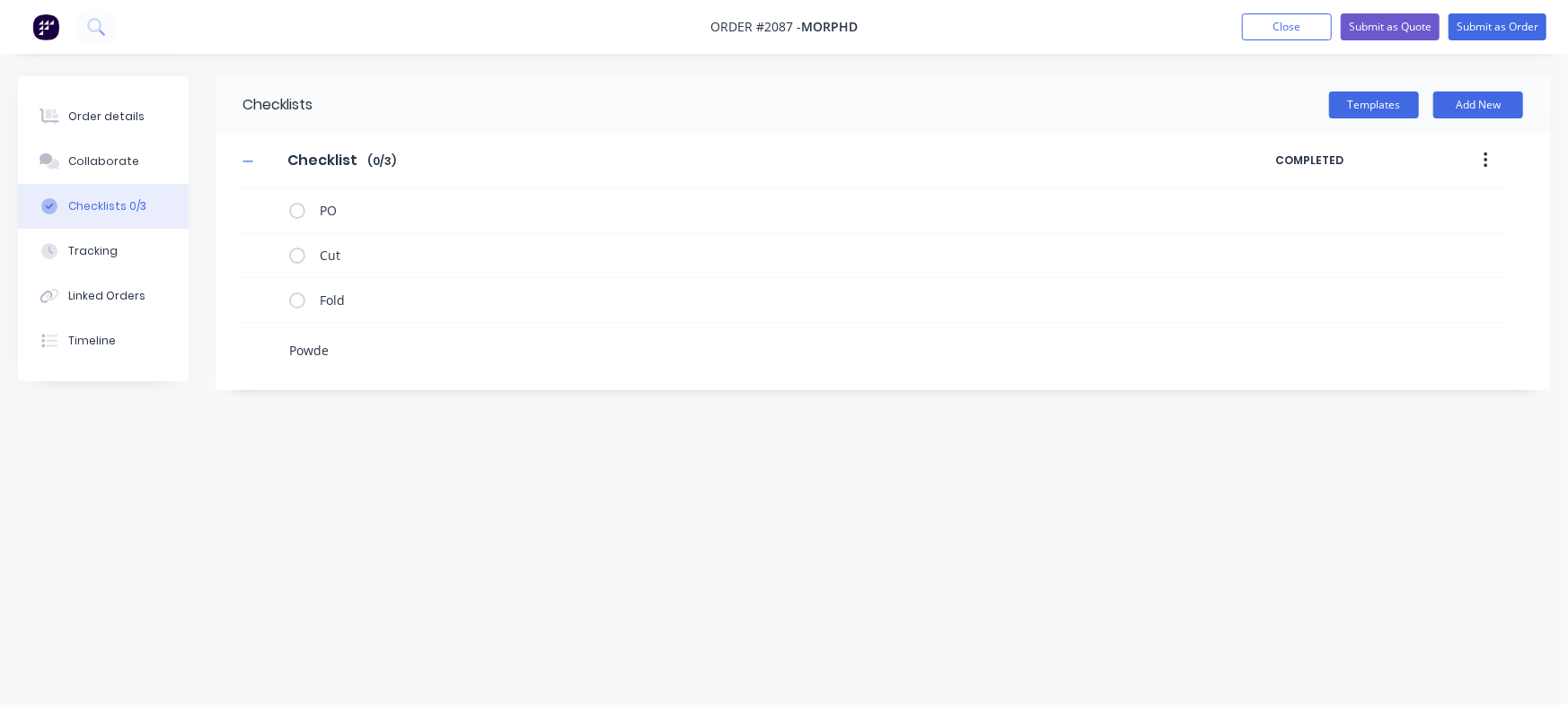
type textarea "x"
type textarea "Powder"
type textarea "x"
type textarea "Powder"
type textarea "x"
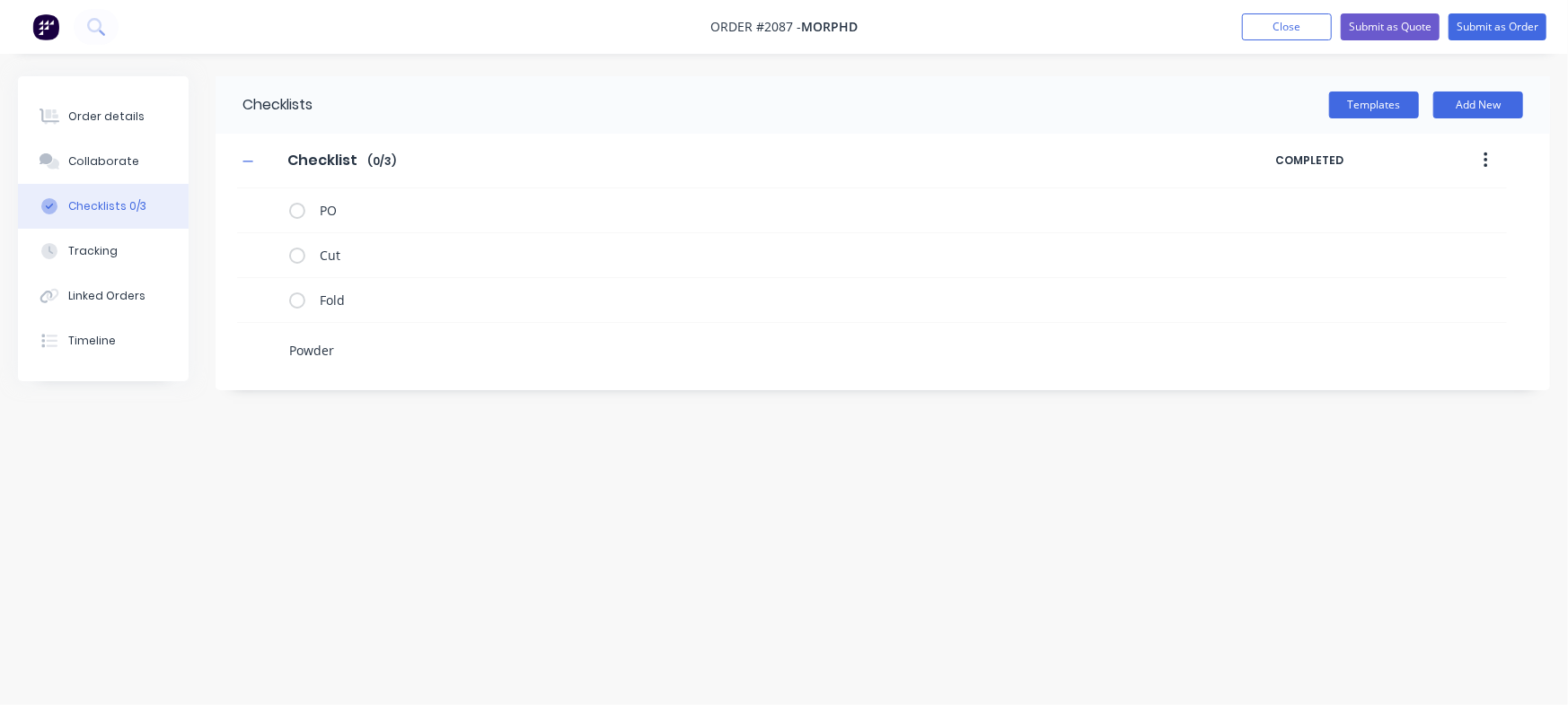
type textarea "Powder C"
type textarea "x"
type textarea "Powder Co"
type textarea "x"
type textarea "Powder Coa"
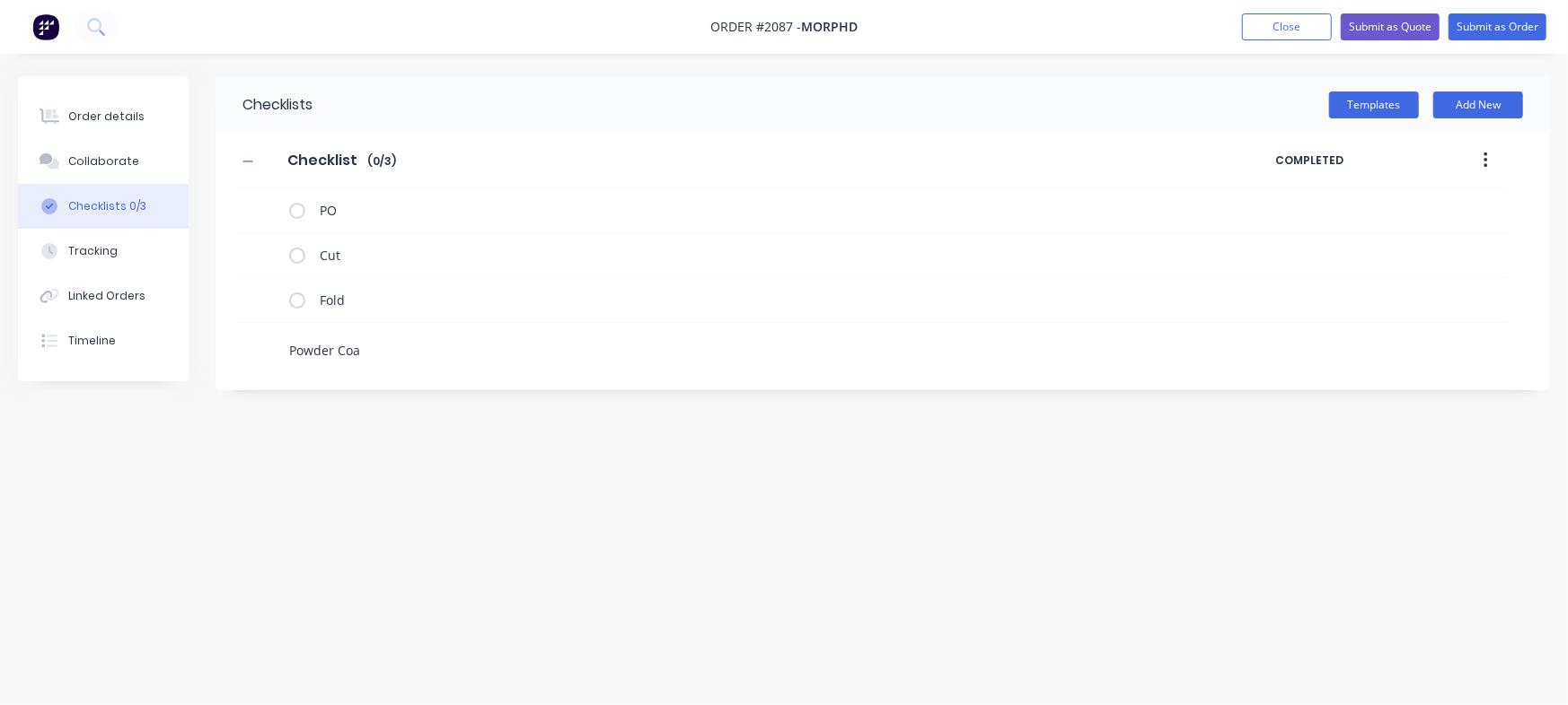
type textarea "x"
type textarea "Powder Coat"
type textarea "x"
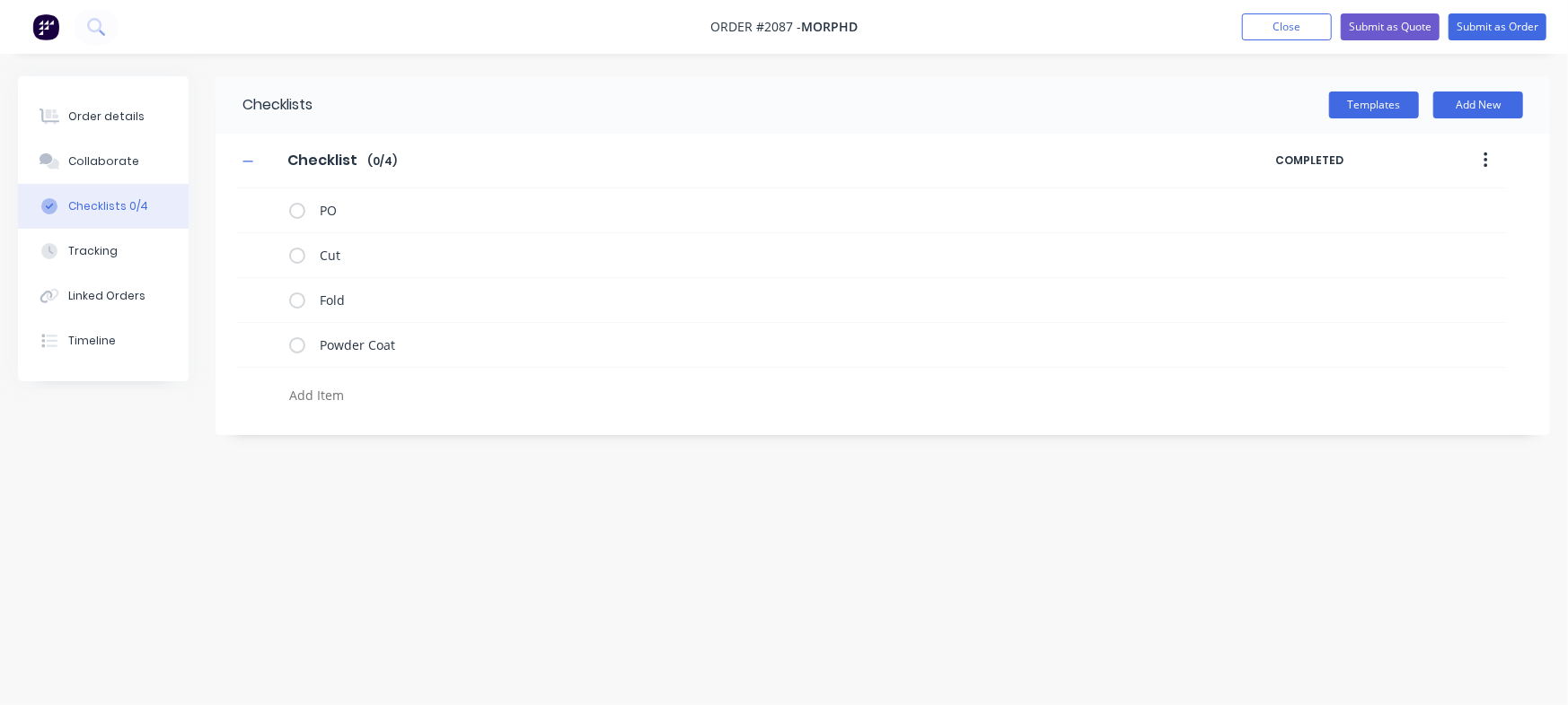
type textarea "x"
type textarea "A"
type textarea "x"
type textarea "As"
type textarea "x"
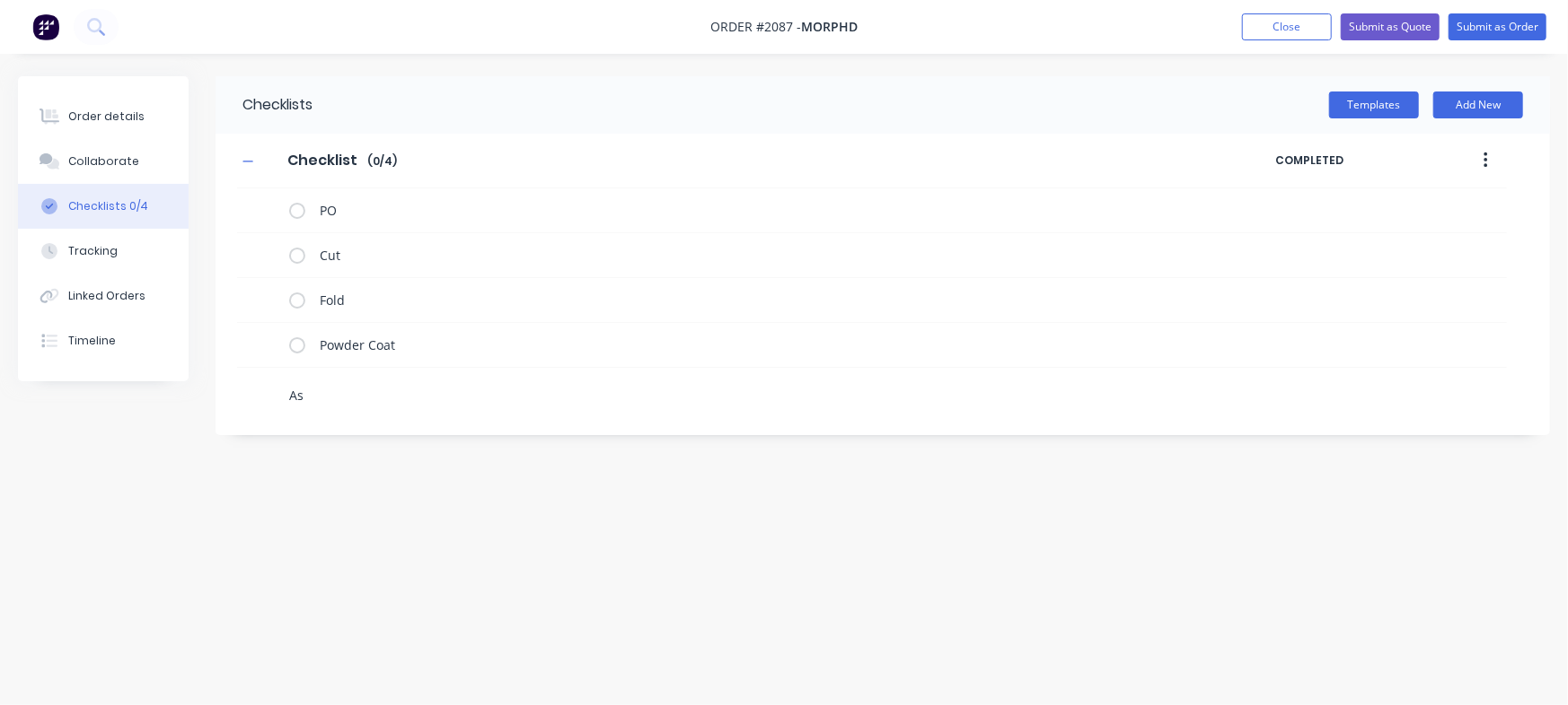
type textarea "Ass"
type textarea "x"
type textarea "Asse"
type textarea "x"
type textarea "Assem"
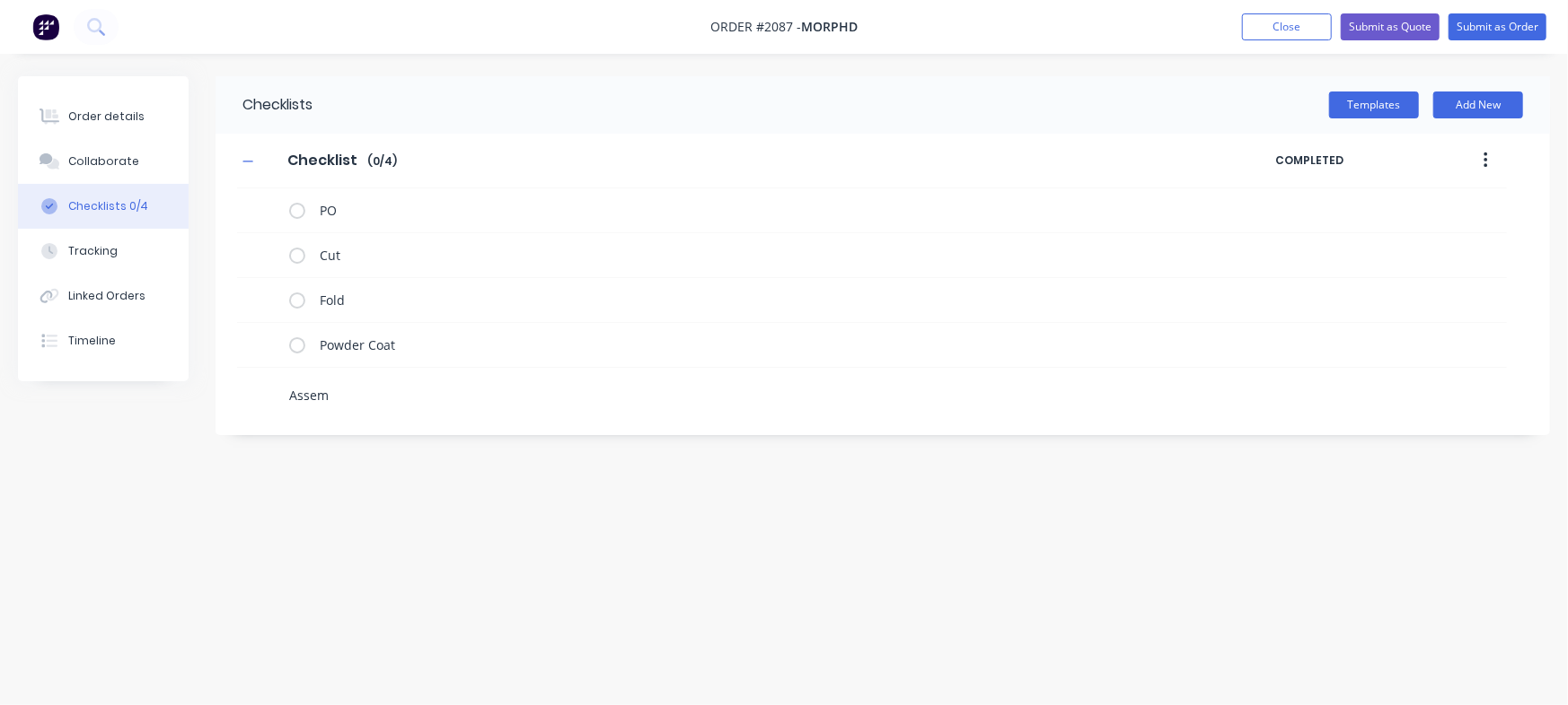
type textarea "x"
type textarea "Assemb"
type textarea "x"
type textarea "Assembl"
type textarea "x"
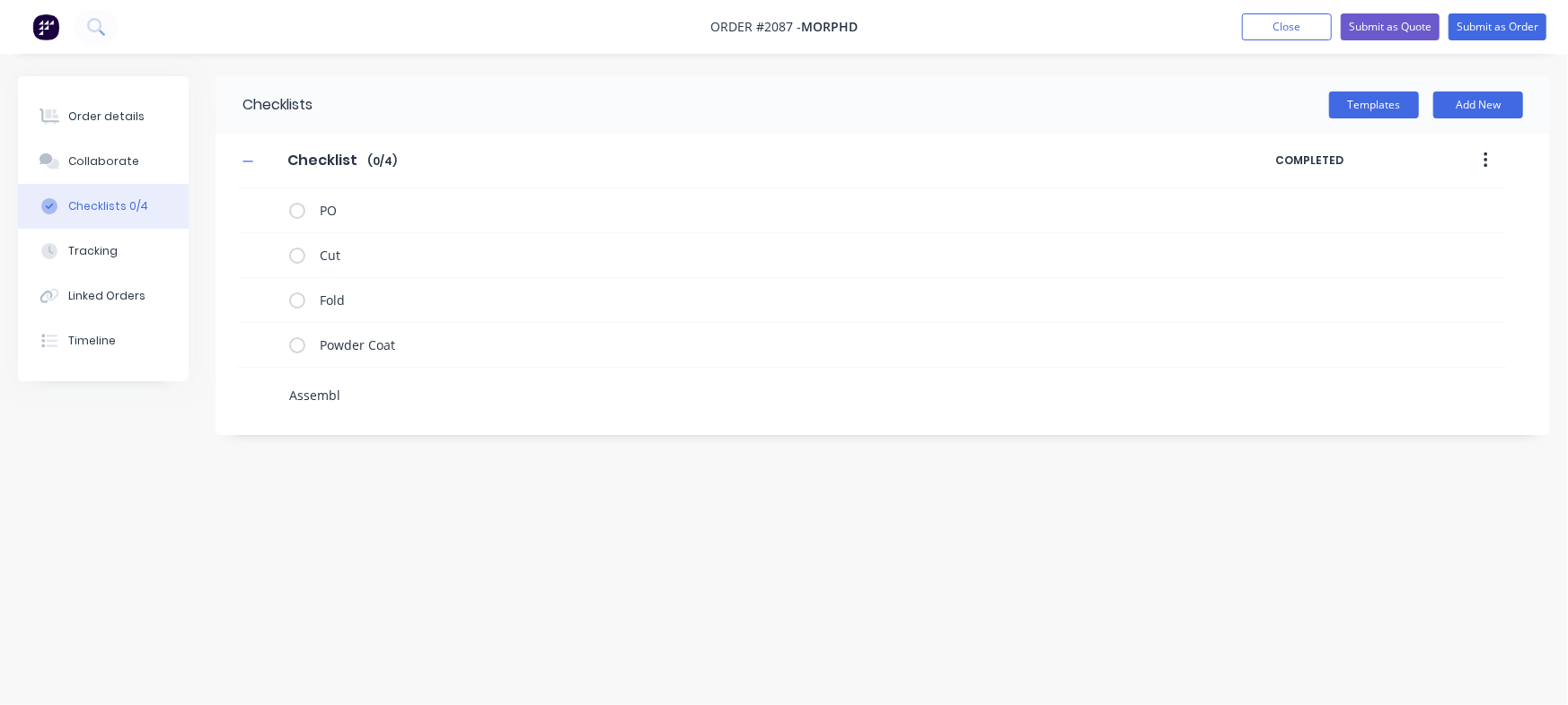
type textarea "Assemble"
type textarea "x"
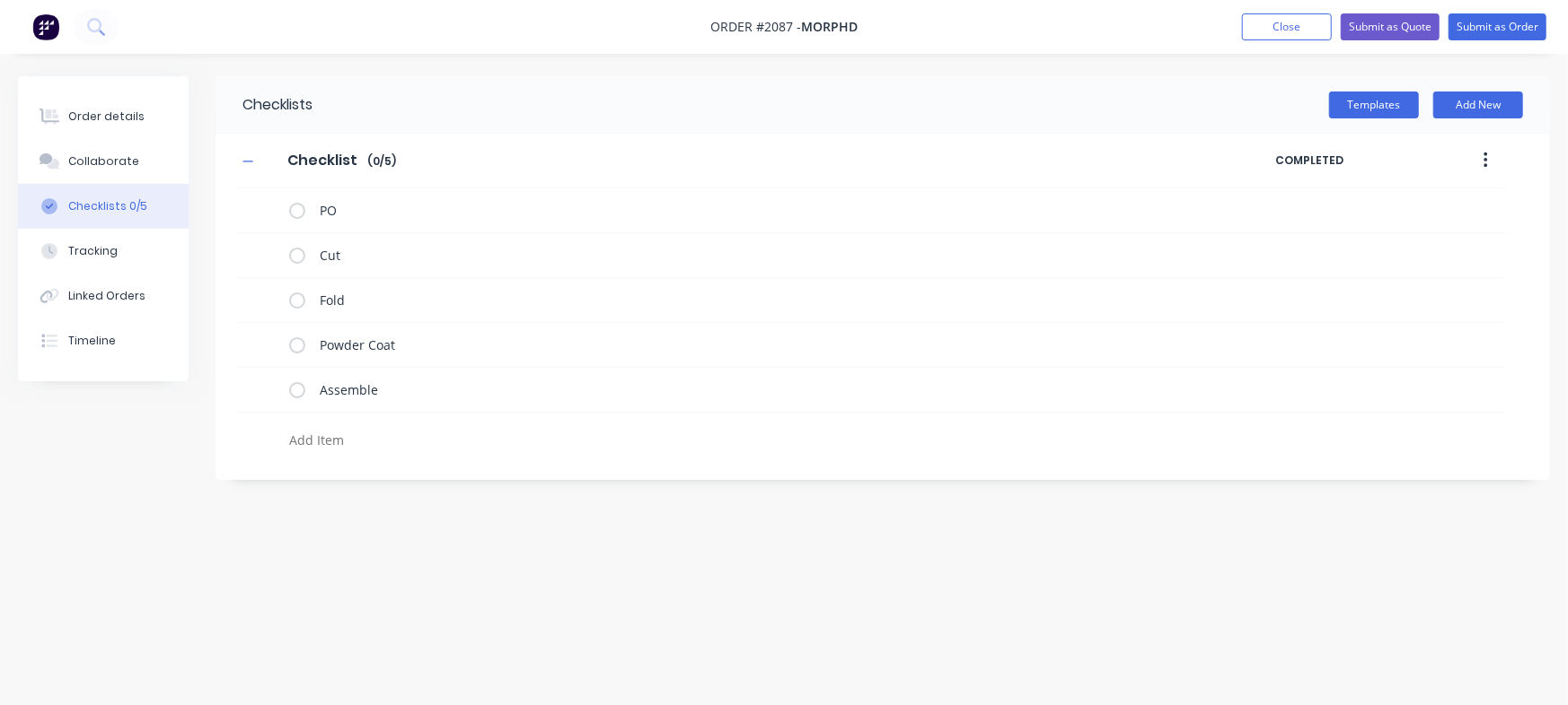
type textarea "x"
type textarea "F"
type textarea "x"
type textarea "Fr"
type textarea "x"
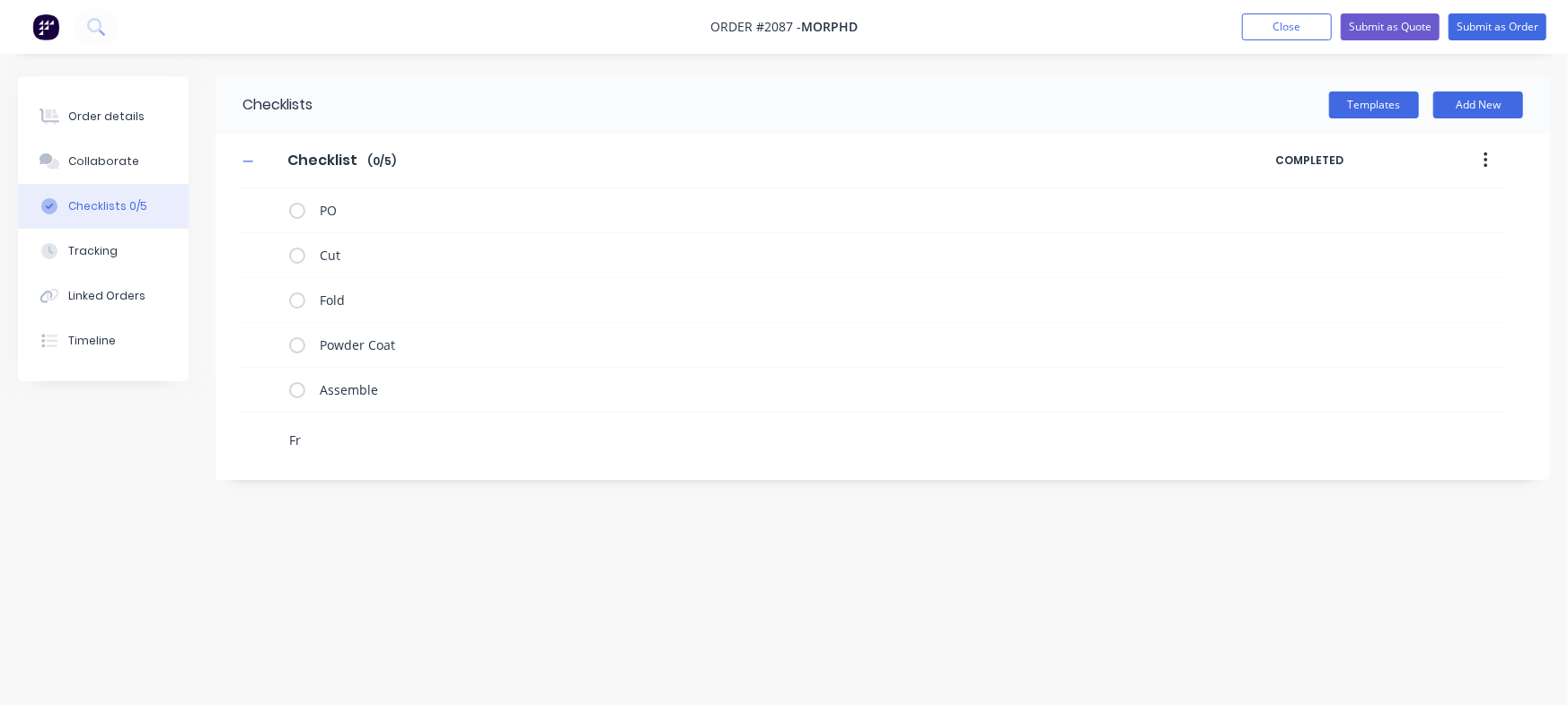
type textarea "Fri"
type textarea "x"
type textarea "Frid"
type textarea "x"
type textarea "Fridg"
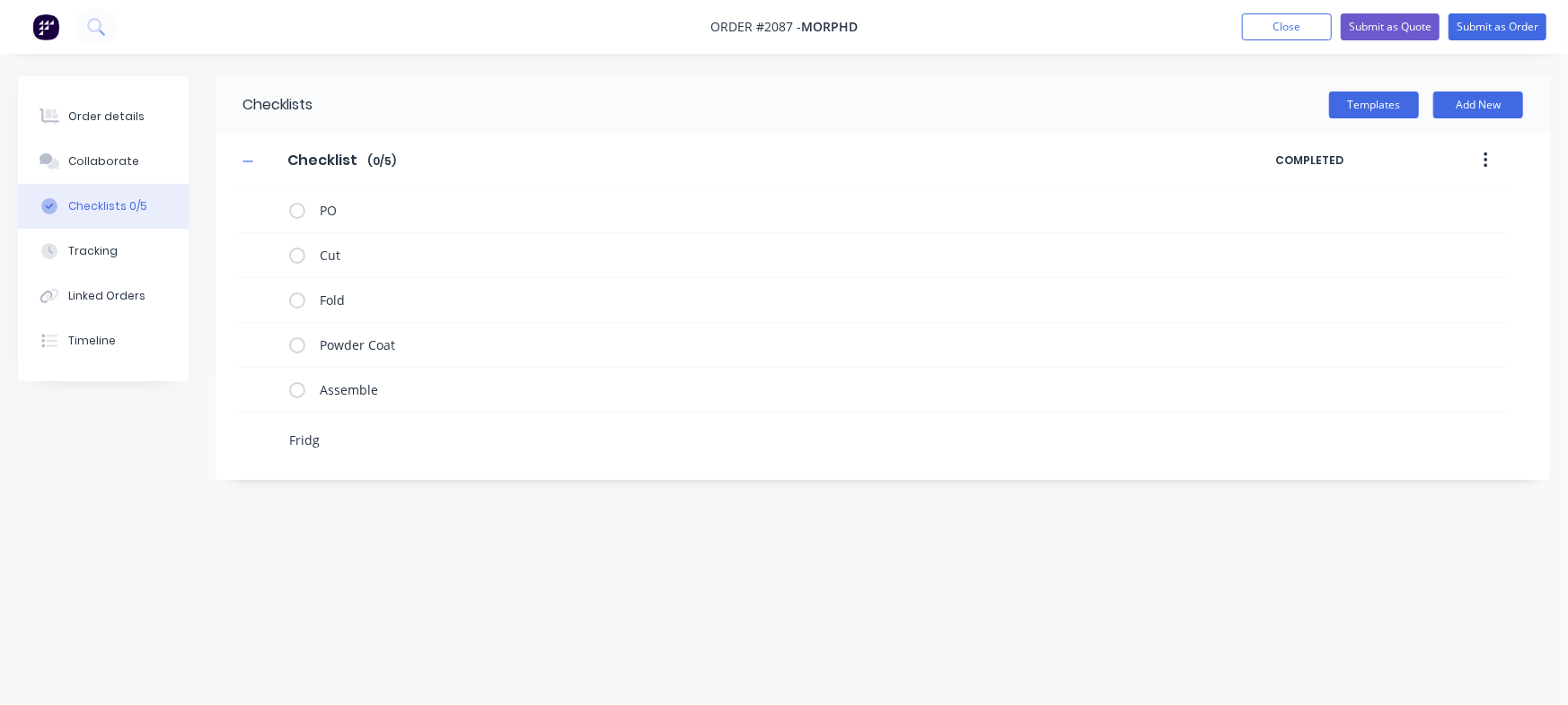
type textarea "x"
type textarea "Fridge"
type textarea "x"
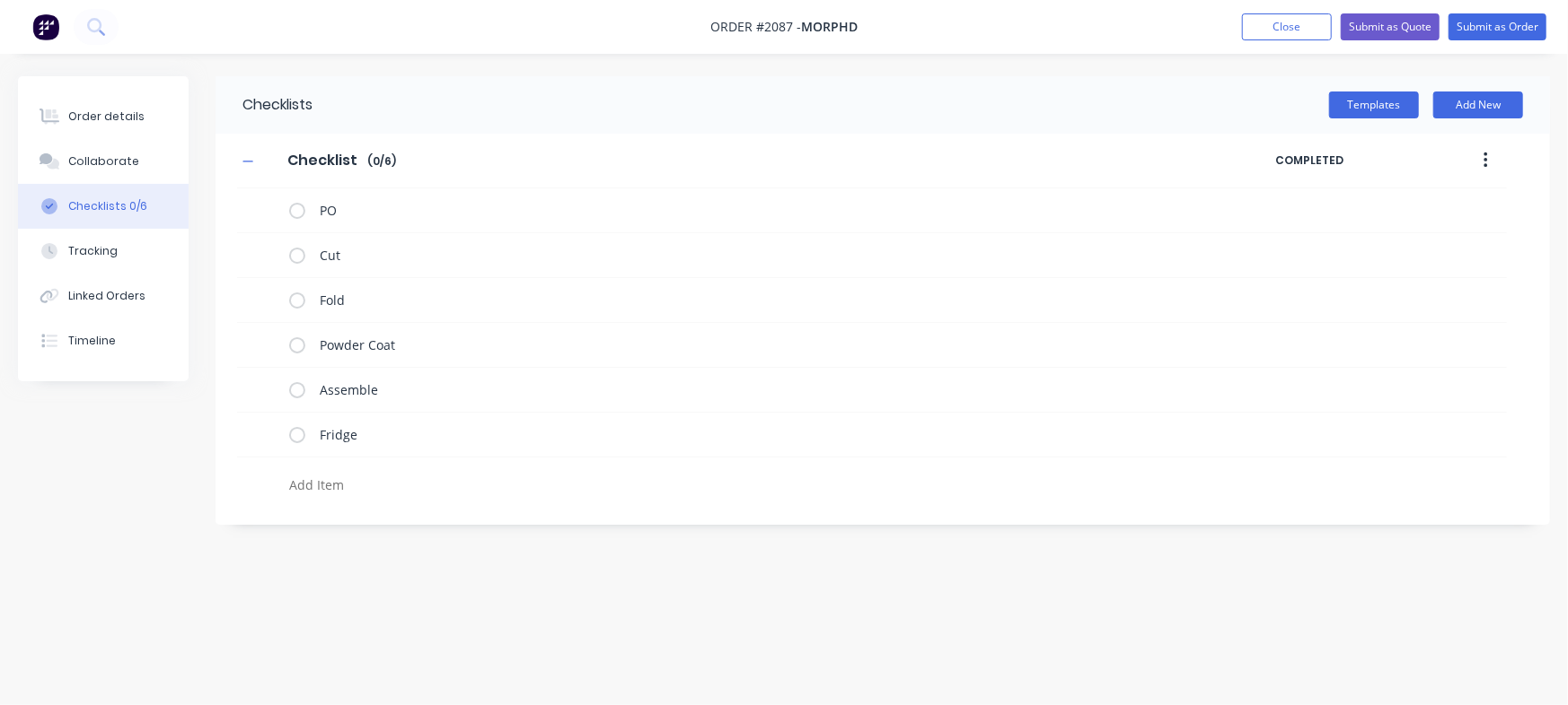
type textarea "x"
type textarea "B"
type textarea "x"
type textarea "Ba"
type textarea "x"
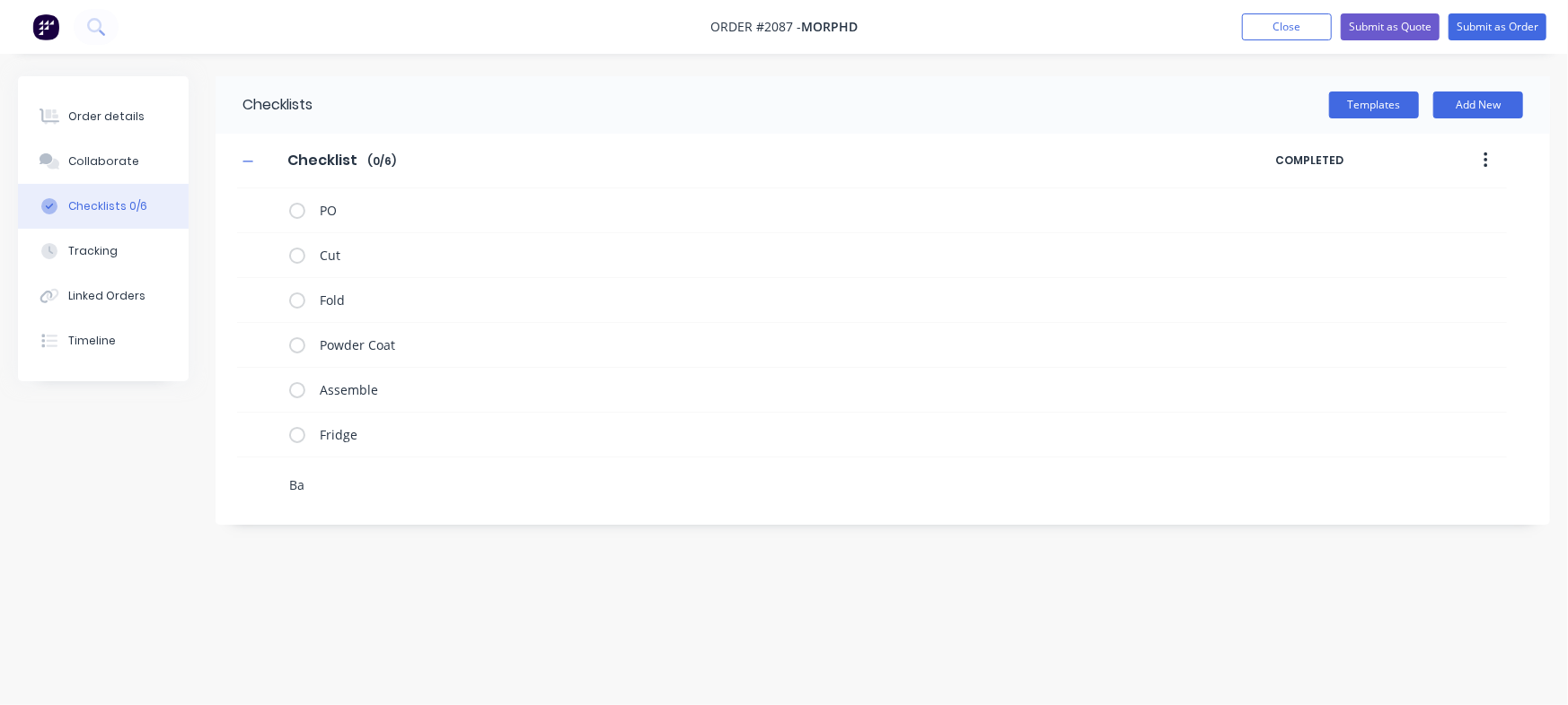
type textarea "Bat"
type textarea "x"
type textarea "Batt"
type textarea "x"
type textarea "Batte"
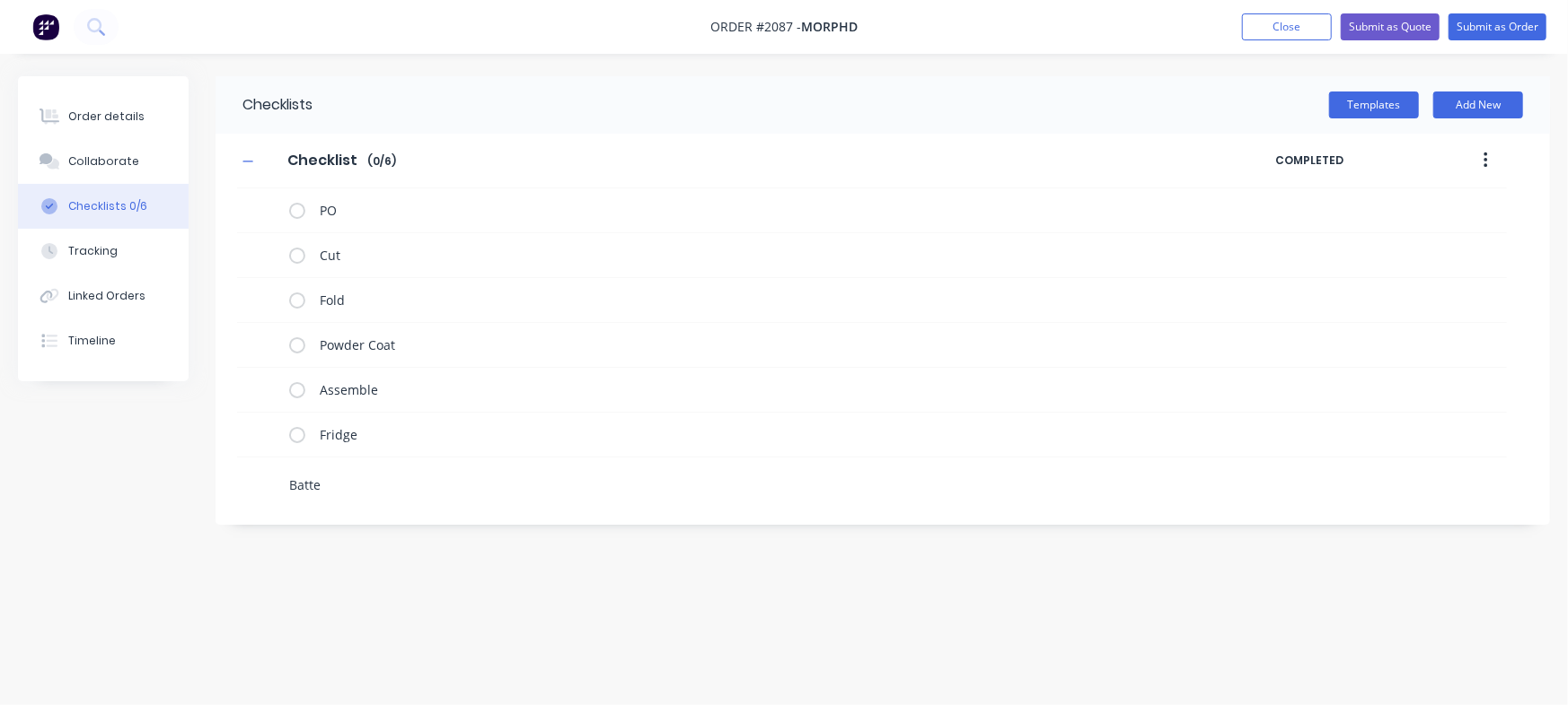
type textarea "x"
type textarea "Batter"
type textarea "x"
type textarea "Battery"
type textarea "x"
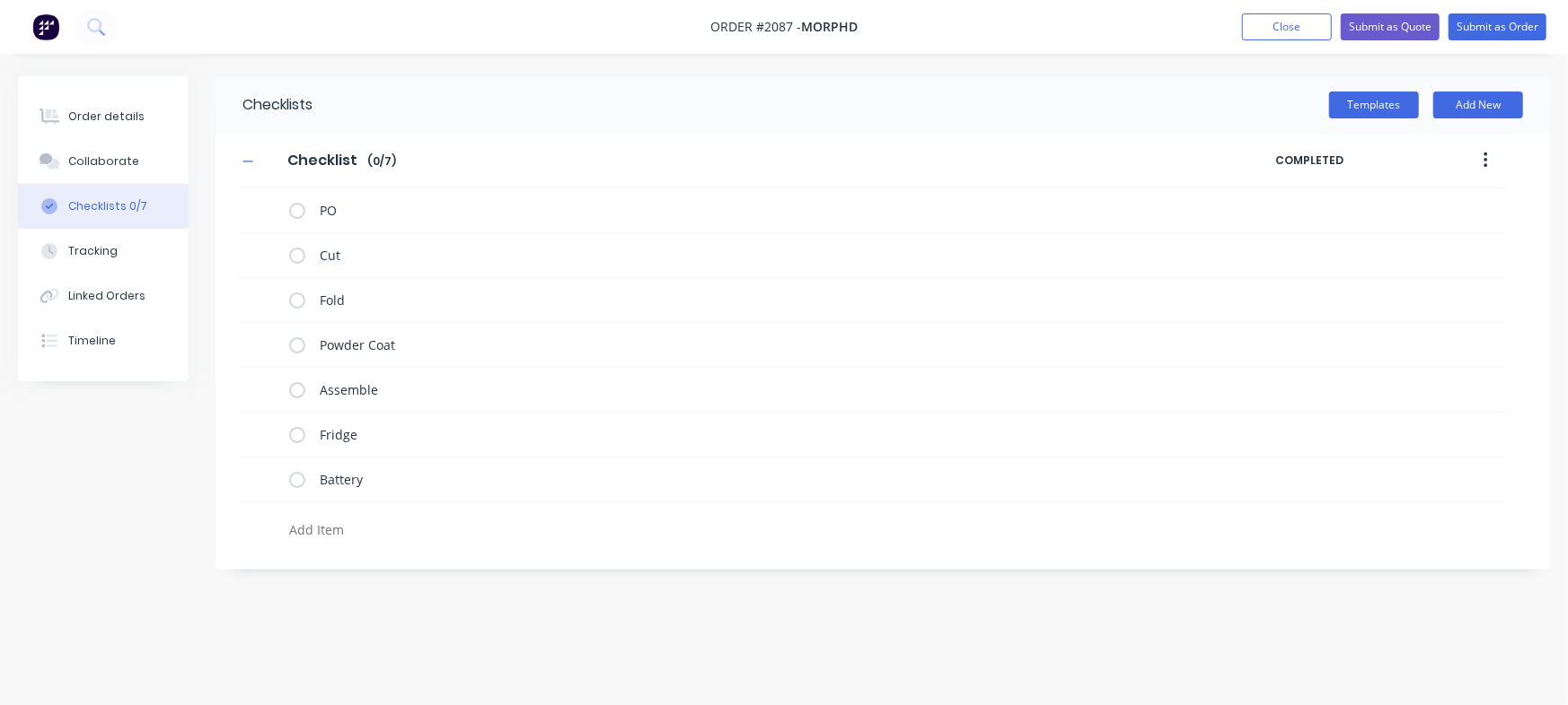
type textarea "x"
click at [472, 628] on div "Order details Collaborate Checklists 0/7 Tracking Linked Orders Timeline Order …" at bounding box center [784, 352] width 1568 height 705
click at [107, 165] on div "Collaborate" at bounding box center [103, 162] width 71 height 17
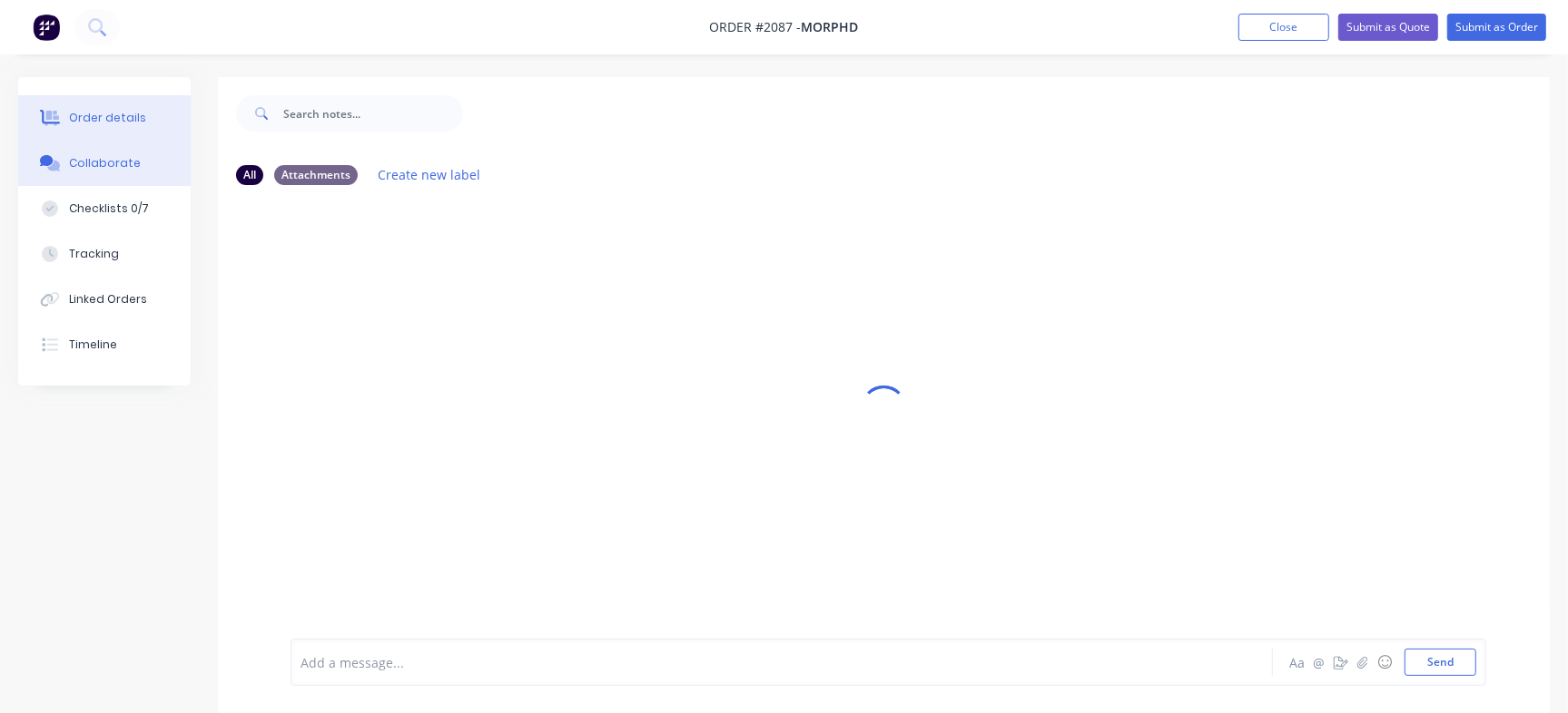
click at [105, 108] on button "Order details" at bounding box center [104, 118] width 172 height 46
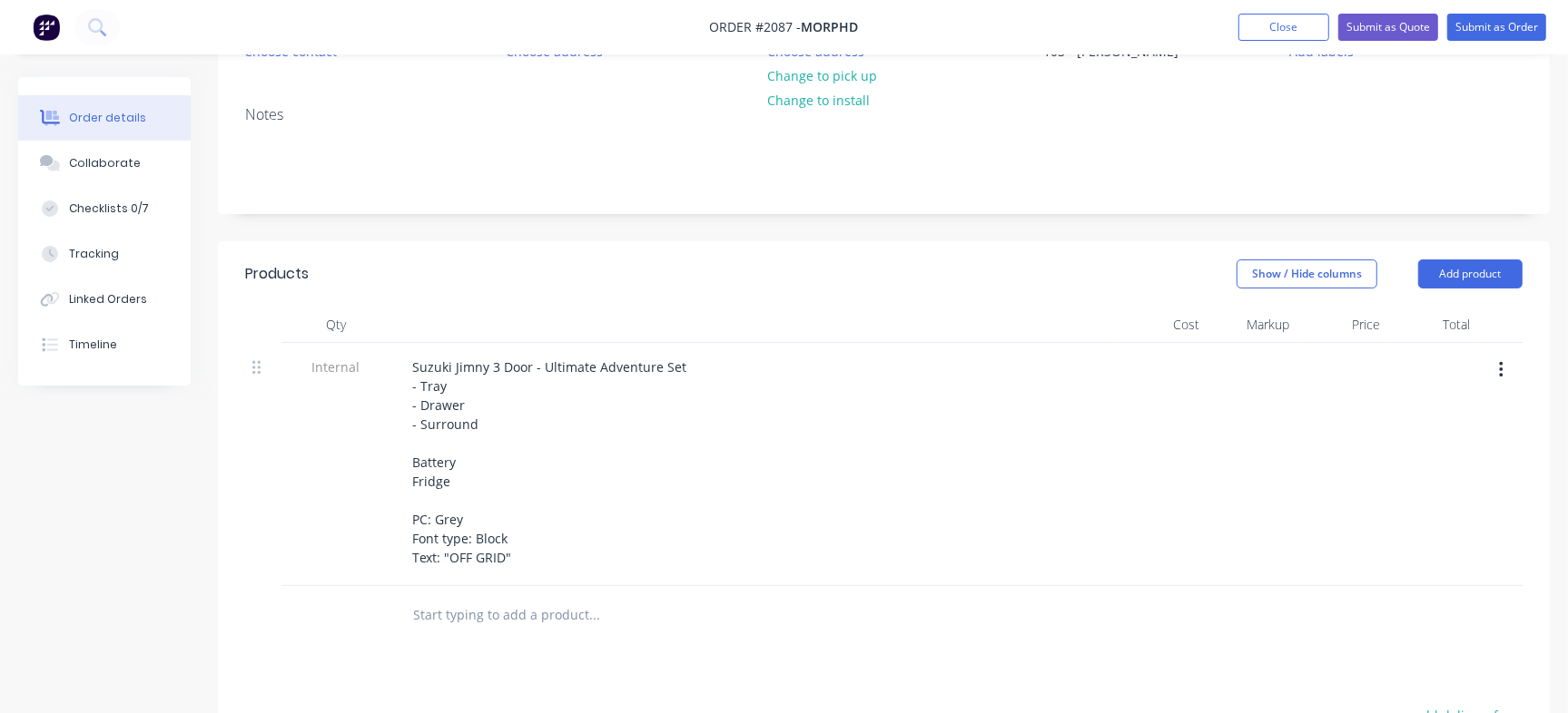
scroll to position [227, 0]
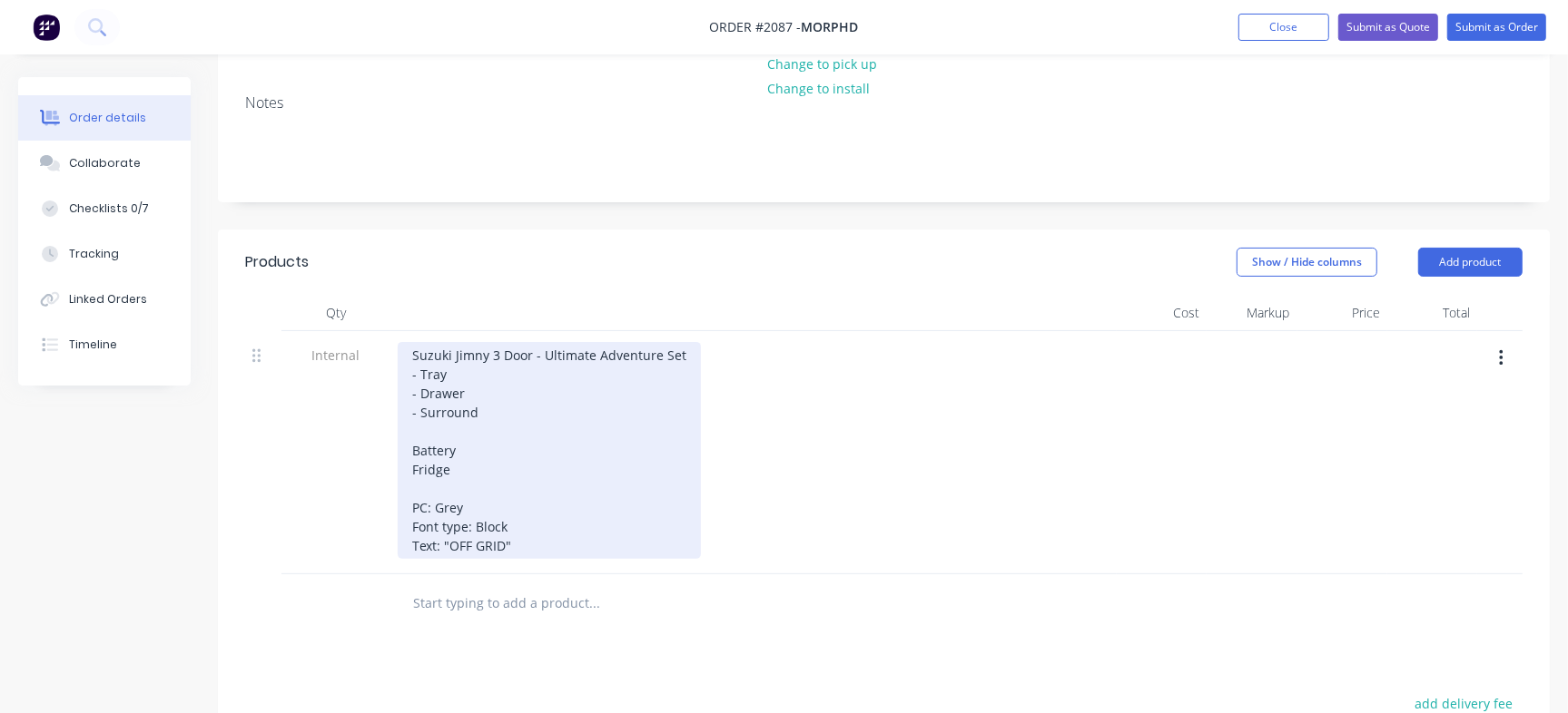
click at [487, 513] on div "Suzuki Jimny 3 Door - Ultimate Adventure Set - Tray - Drawer - Surround Battery…" at bounding box center [550, 450] width 303 height 217
click at [441, 508] on div "Suzuki Jimny 3 Door - Ultimate Adventure Set - Tray - Drawer - Surround Battery…" at bounding box center [550, 450] width 303 height 217
paste div "To enrich screen reader interactions, please activate Accessibility in Grammarl…"
click at [576, 506] on div "Suzuki Jimny 3 Door - Ultimate Adventure Set - Tray - Drawer - Surround Battery…" at bounding box center [550, 450] width 303 height 217
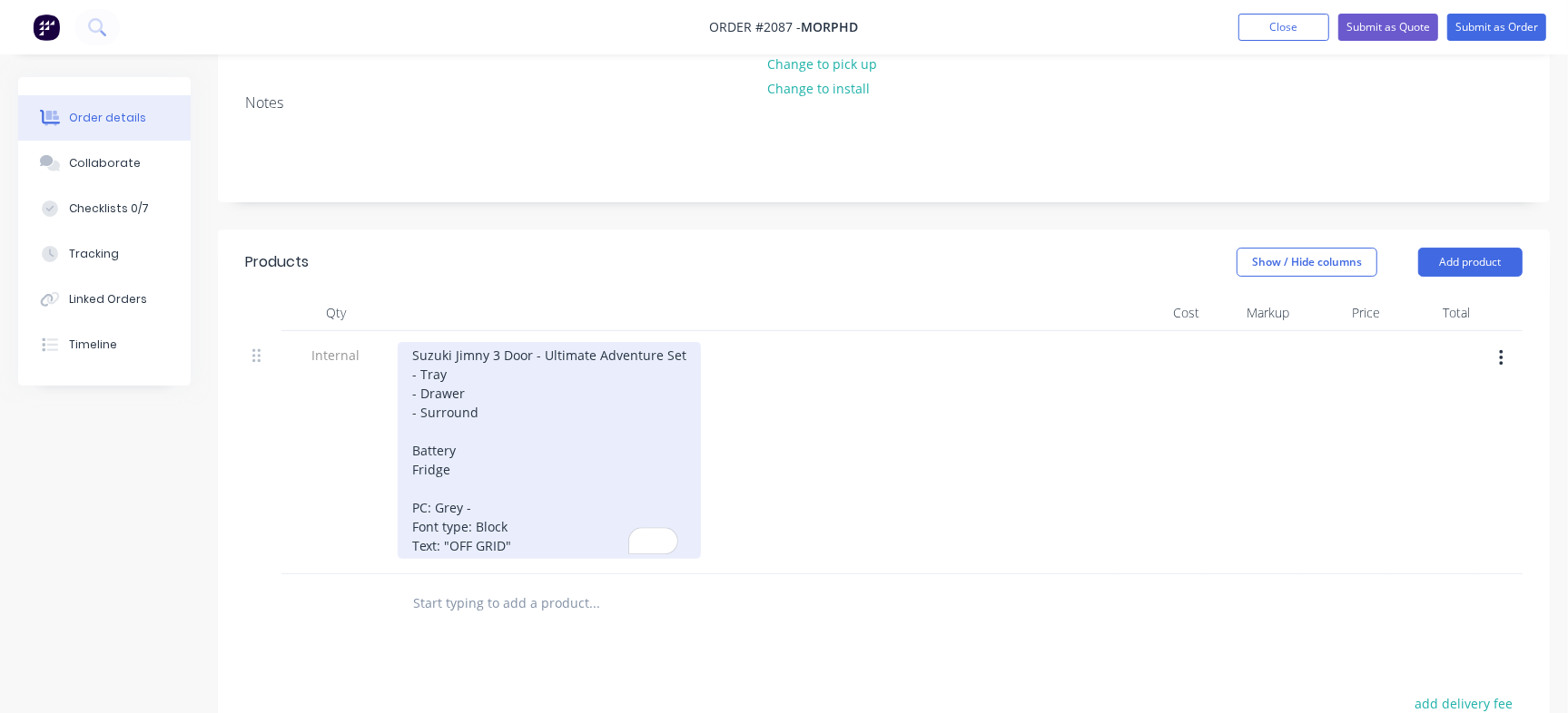
click at [529, 508] on div "Suzuki Jimny 3 Door - Ultimate Adventure Set - Tray - Drawer - Surround Battery…" at bounding box center [550, 450] width 303 height 217
click at [553, 509] on div "Suzuki Jimny 3 Door - Ultimate Adventure Set - Tray - Drawer - Surround Battery…" at bounding box center [550, 450] width 303 height 217
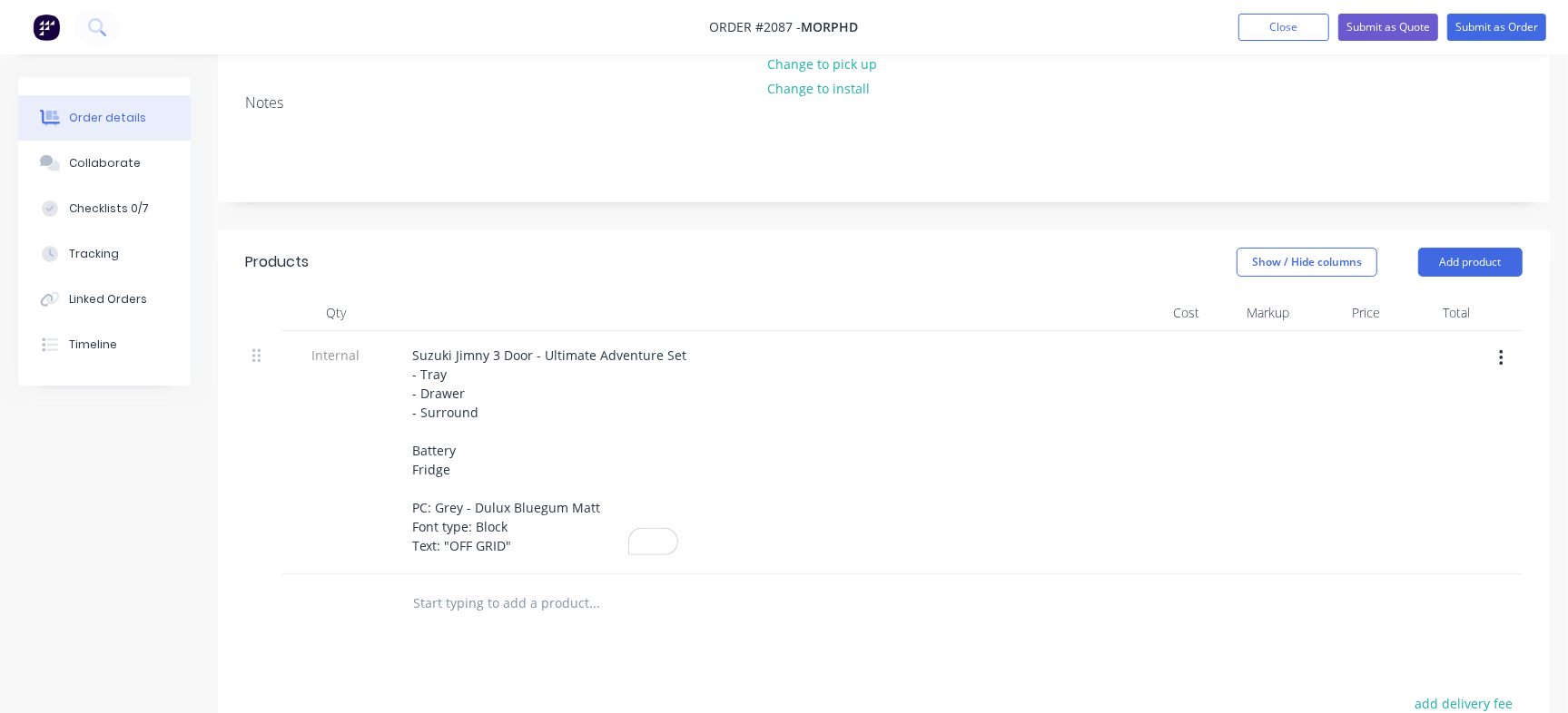
click at [751, 476] on div "Suzuki Jimny 3 Door - Ultimate Adventure Set - Tray - Drawer - Surround Battery…" at bounding box center [753, 450] width 711 height 217
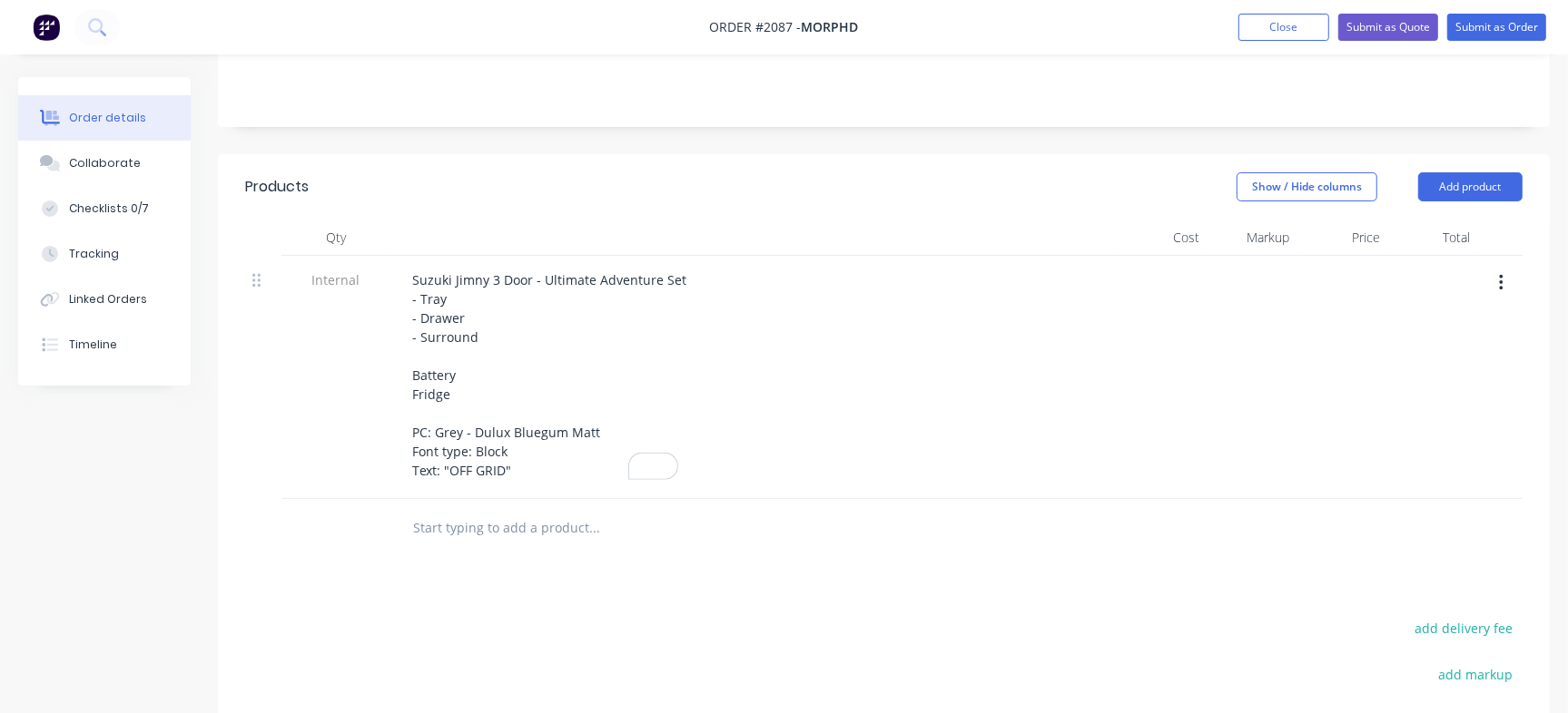
scroll to position [340, 0]
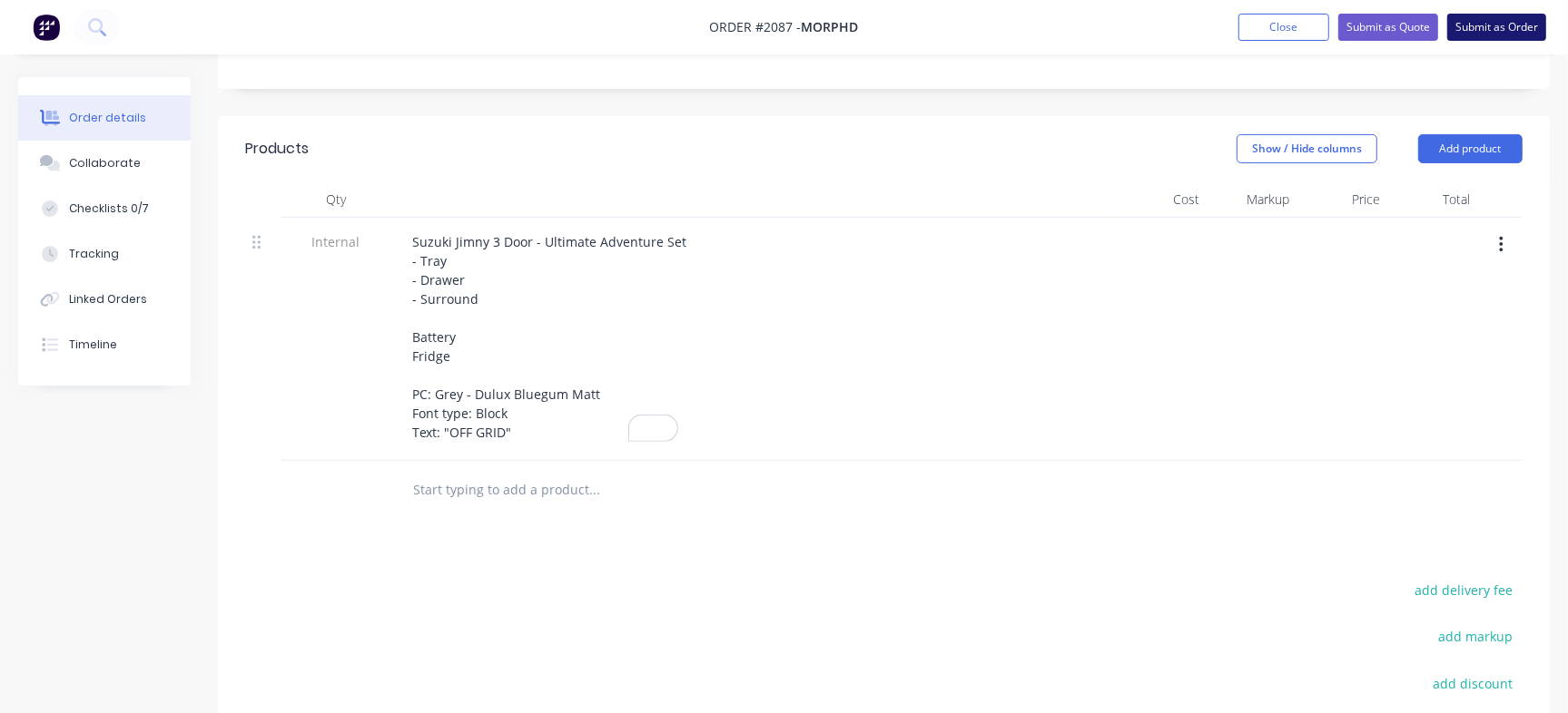
click at [1496, 38] on button "Submit as Order" at bounding box center [1496, 27] width 99 height 27
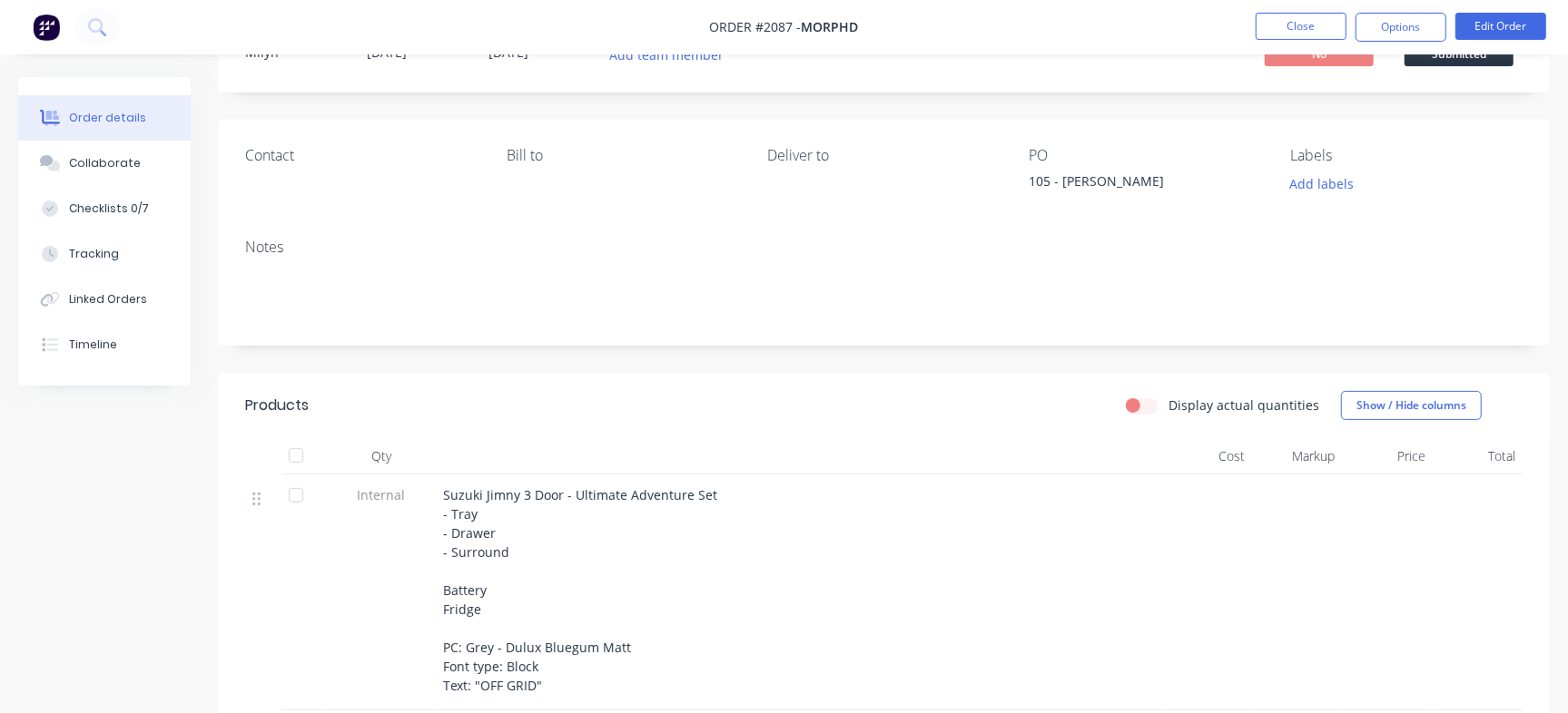
scroll to position [227, 0]
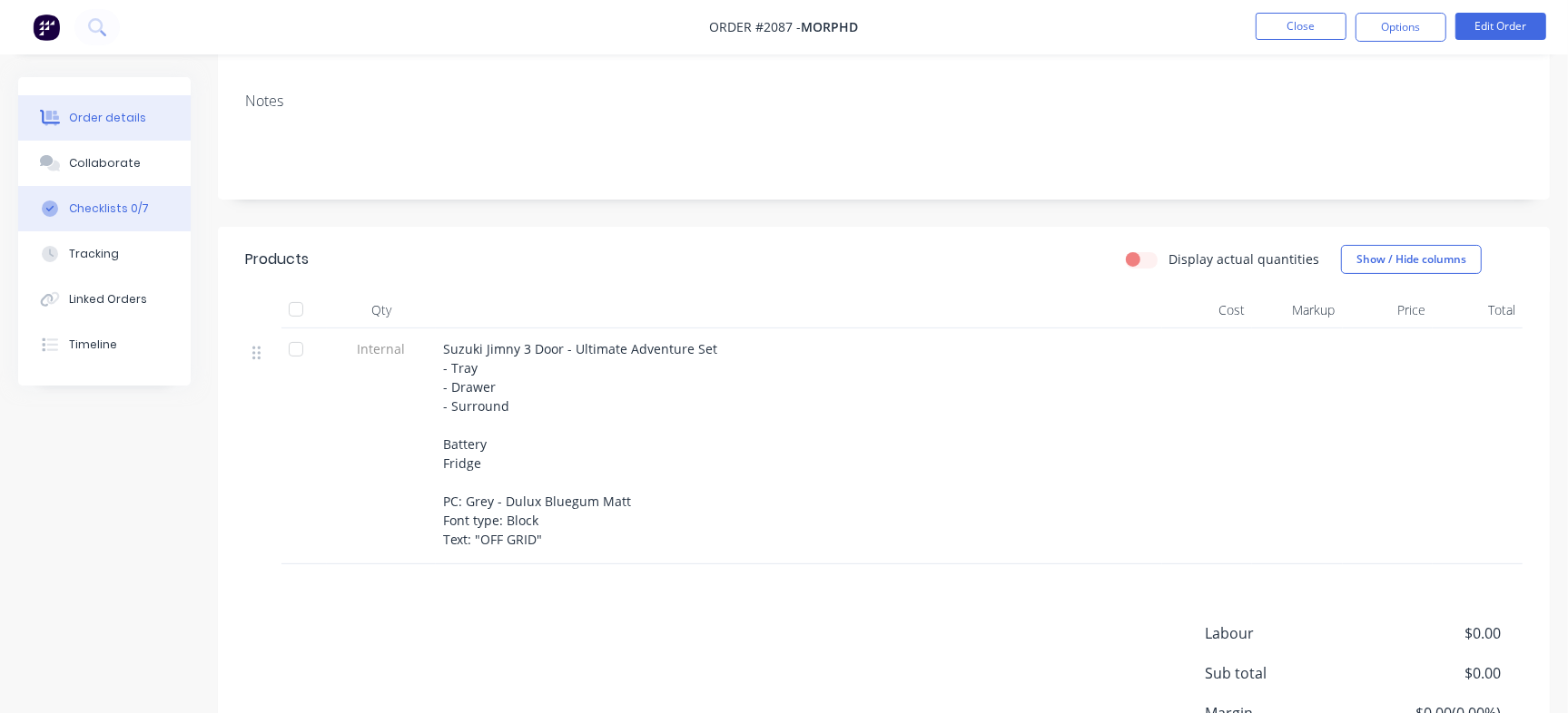
click at [136, 194] on button "Checklists 0/7" at bounding box center [104, 208] width 172 height 46
type textarea "x"
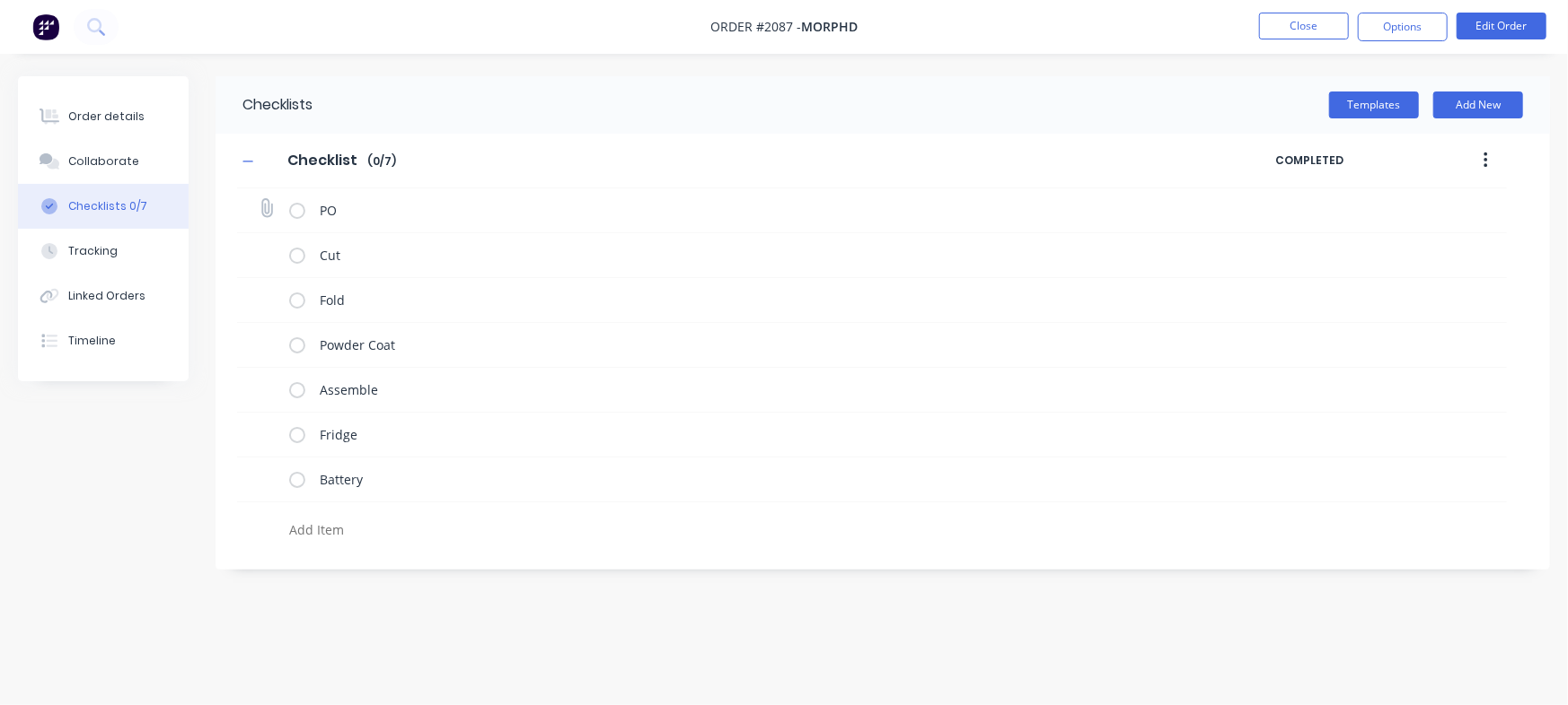
click at [263, 208] on icon at bounding box center [266, 209] width 24 height 24
click at [258, 199] on input "file" at bounding box center [258, 199] width 0 height 0
type input "C:\fakepath\MORPHD Jimny Setup 1052 David Quinlivan.PDF"
type textarea "x"
click at [106, 107] on button "Order details" at bounding box center [103, 117] width 170 height 45
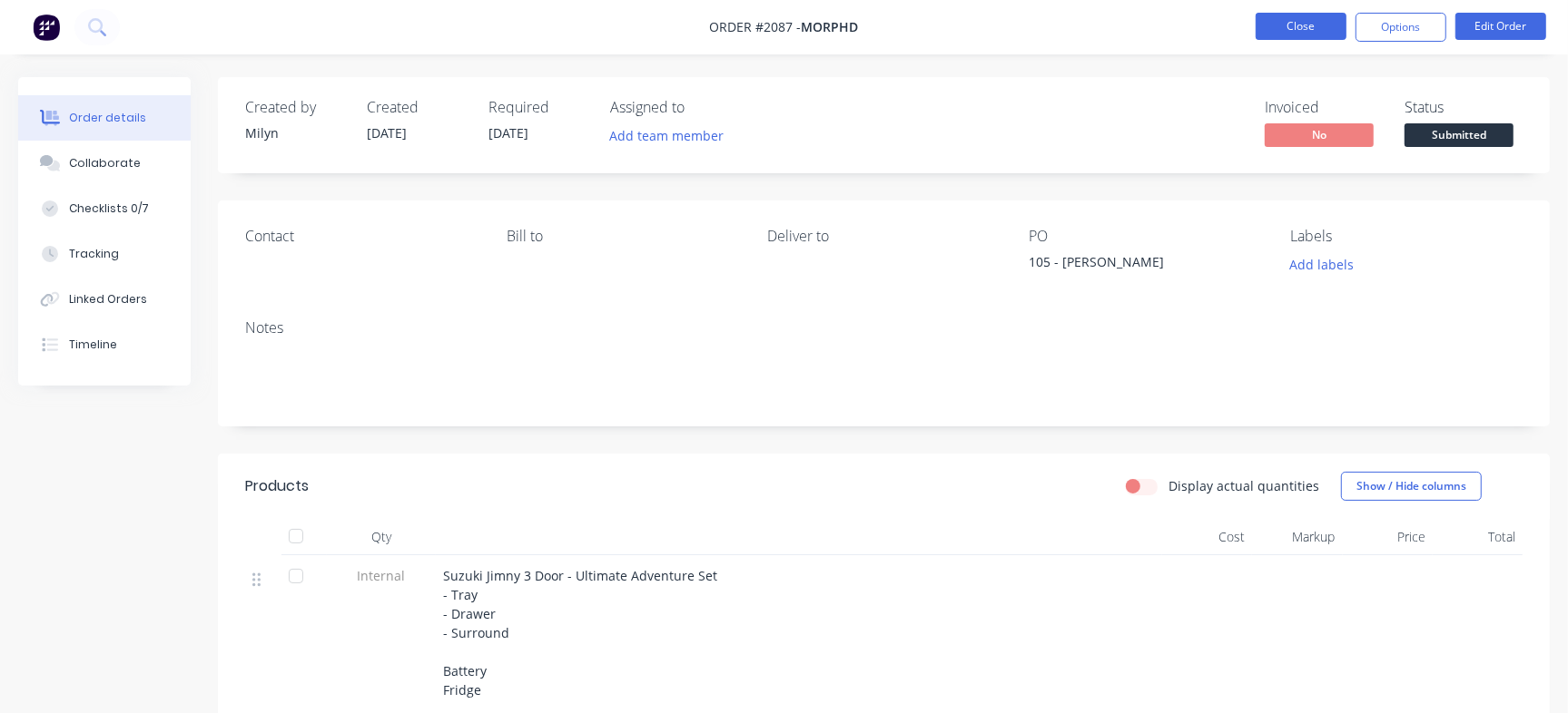
click at [1317, 13] on button "Close" at bounding box center [1301, 26] width 91 height 27
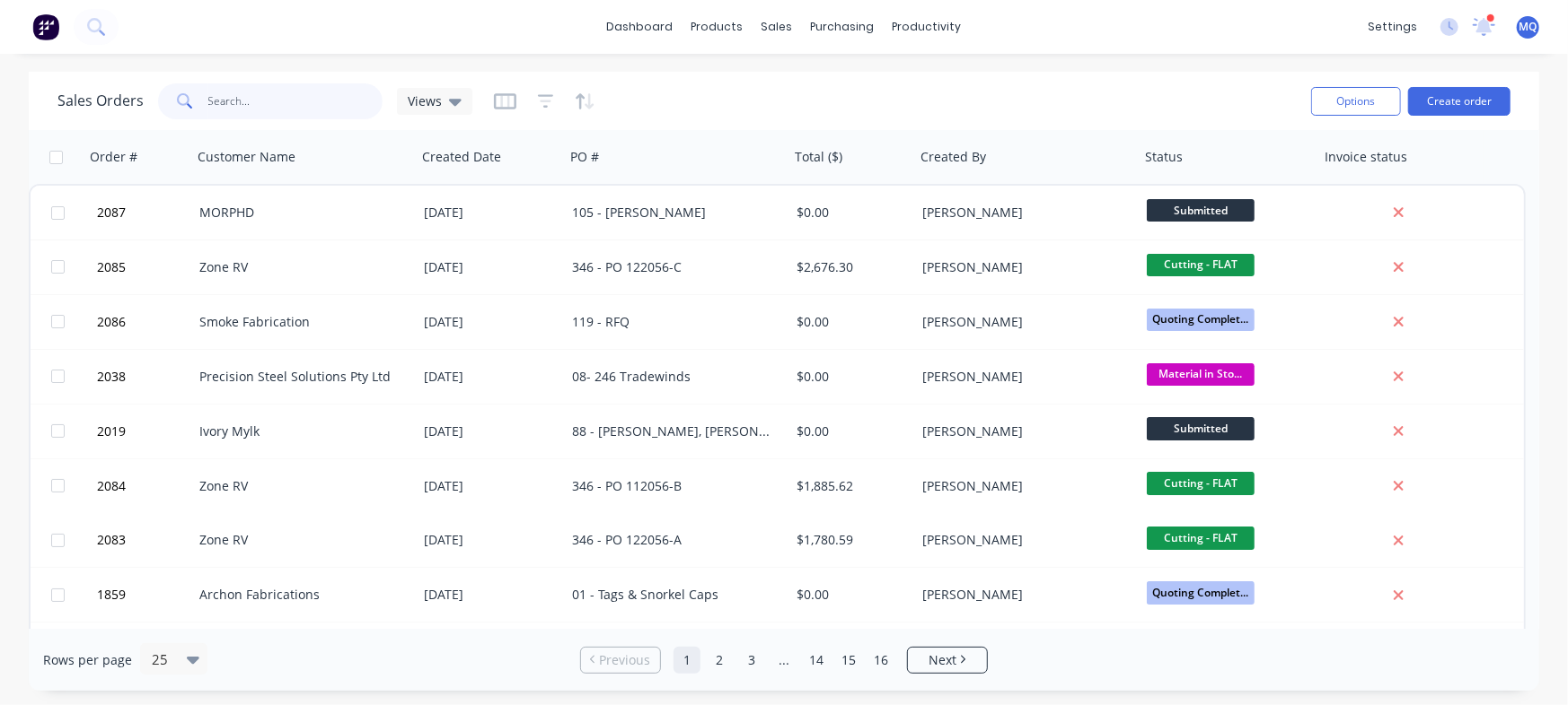
click at [242, 89] on input "text" at bounding box center [295, 101] width 175 height 36
type input "xl"
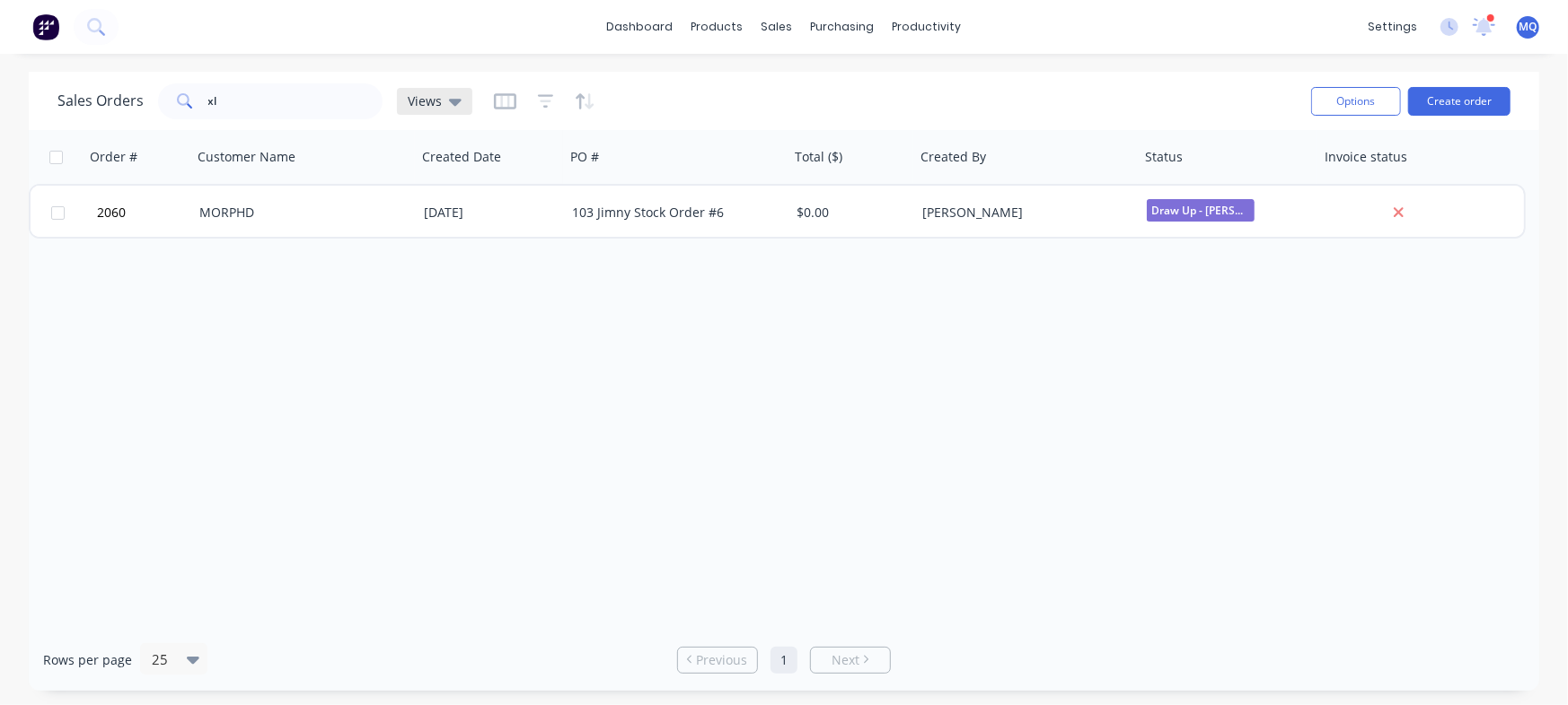
click at [434, 91] on div "Views" at bounding box center [434, 101] width 75 height 27
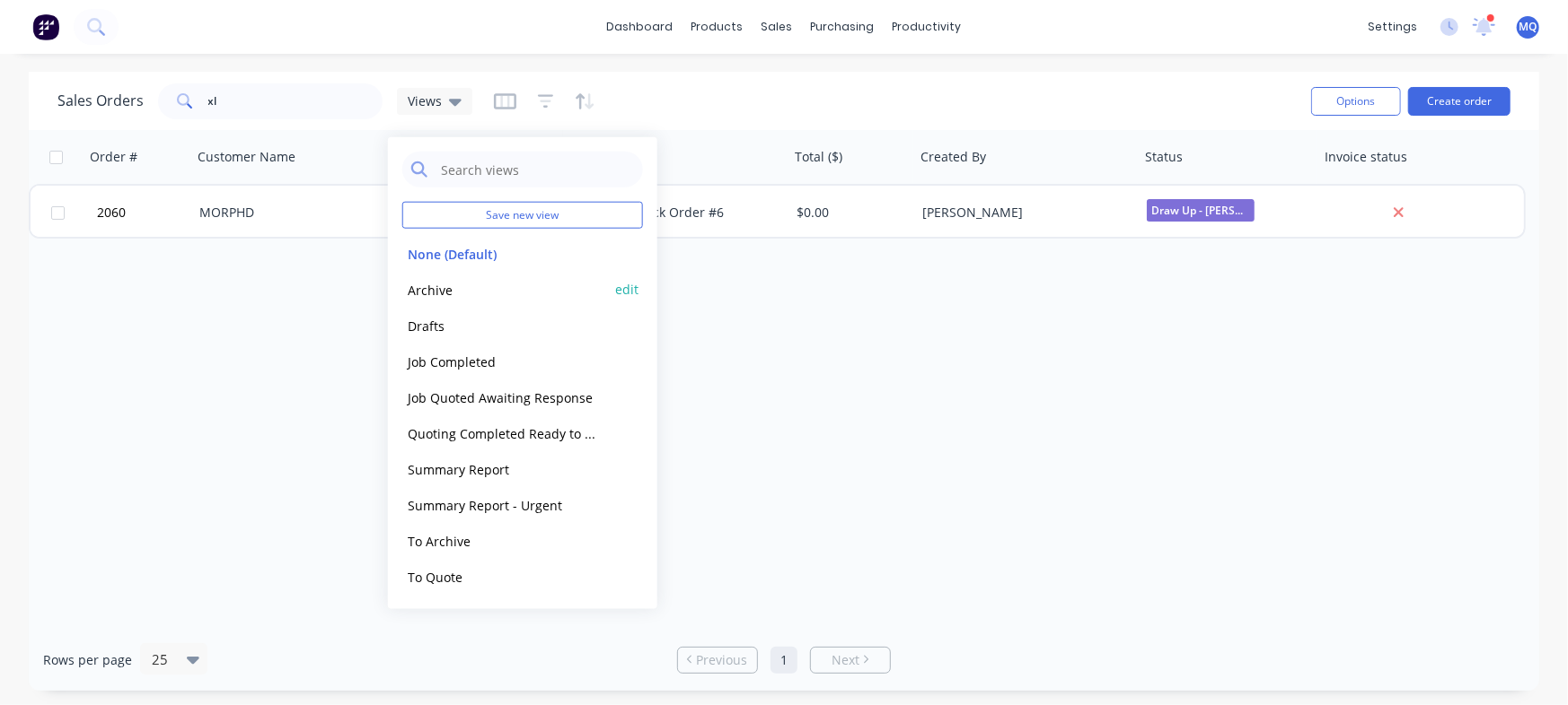
click at [456, 275] on div "Archive edit" at bounding box center [522, 290] width 241 height 36
click at [449, 283] on button "Archive" at bounding box center [504, 290] width 205 height 20
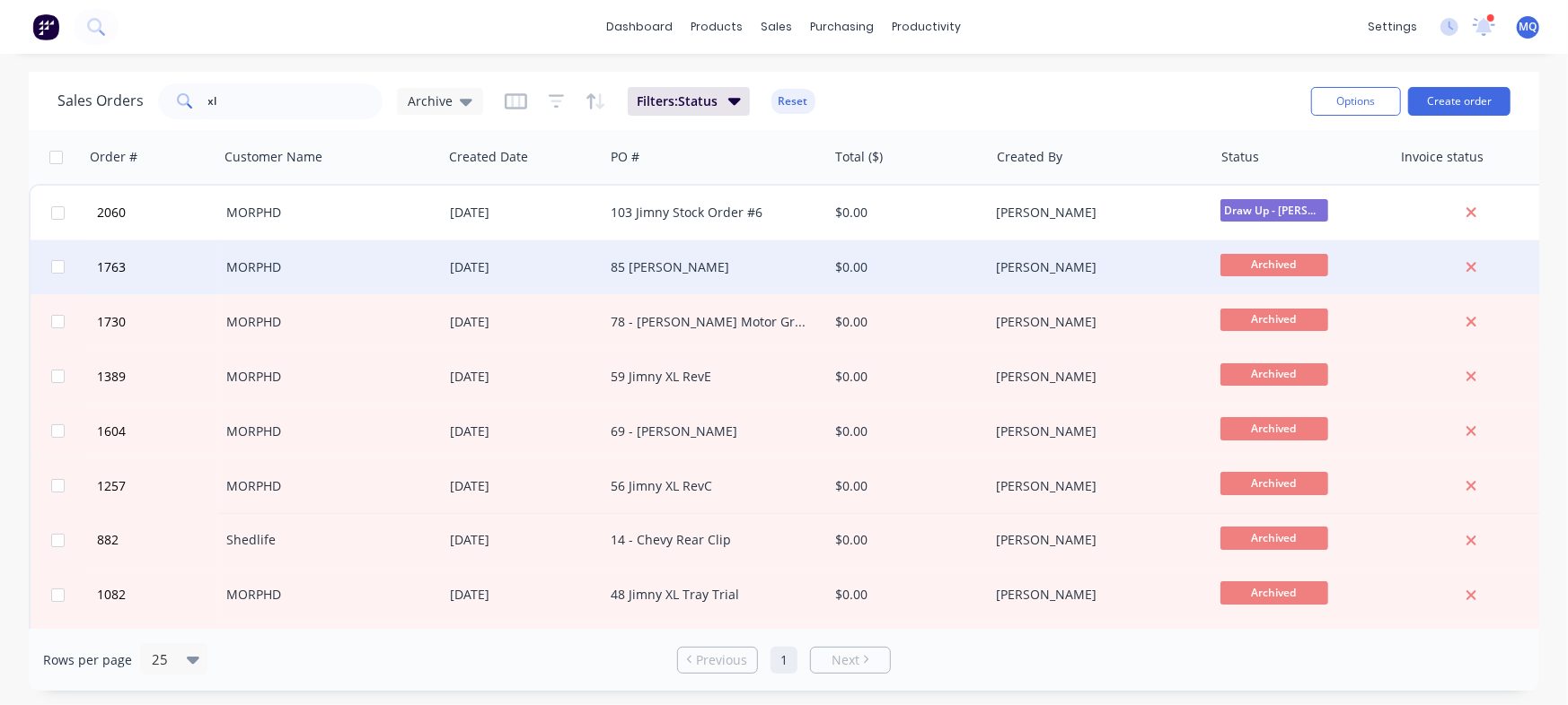
click at [674, 258] on div "85 [PERSON_NAME]" at bounding box center [710, 267] width 200 height 18
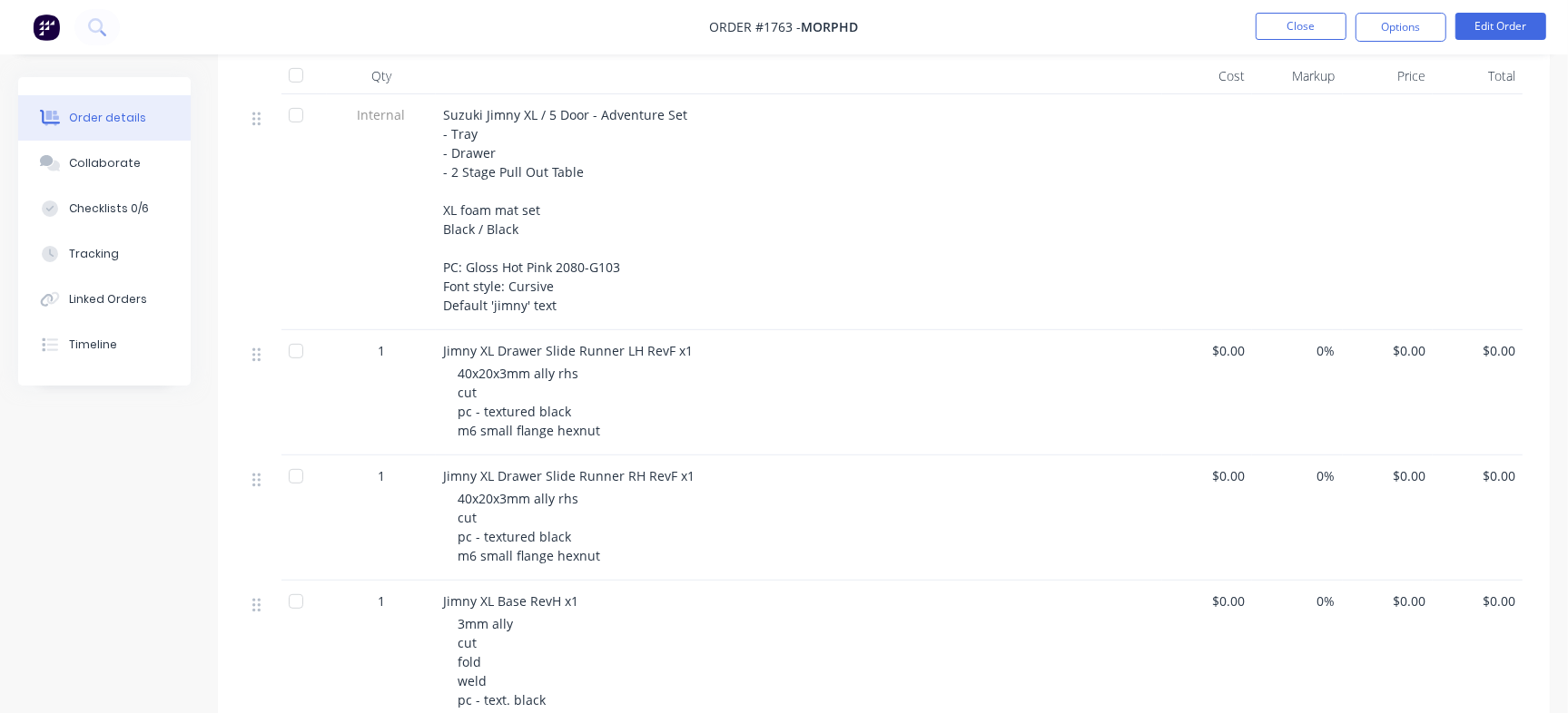
scroll to position [567, 0]
